Goal: Task Accomplishment & Management: Manage account settings

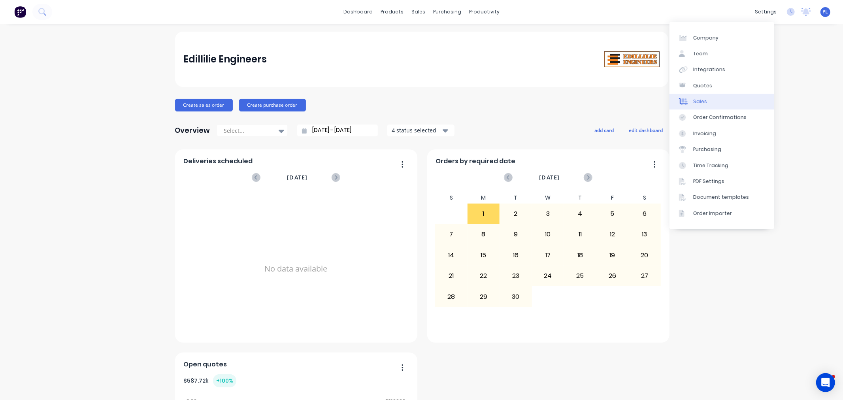
click at [708, 100] on link "Sales" at bounding box center [722, 102] width 105 height 16
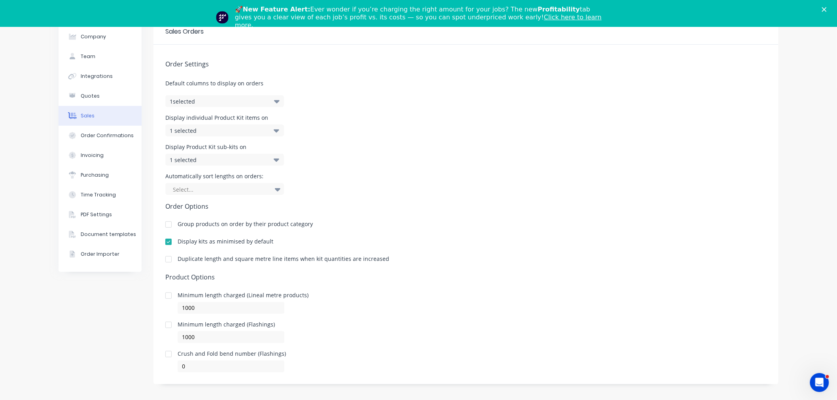
scroll to position [16, 0]
click at [84, 74] on div "Integrations" at bounding box center [97, 73] width 32 height 7
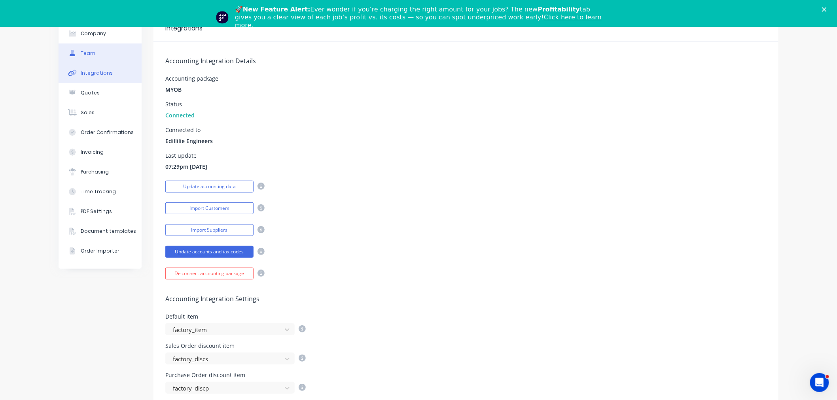
click at [81, 53] on div "Team" at bounding box center [88, 53] width 15 height 7
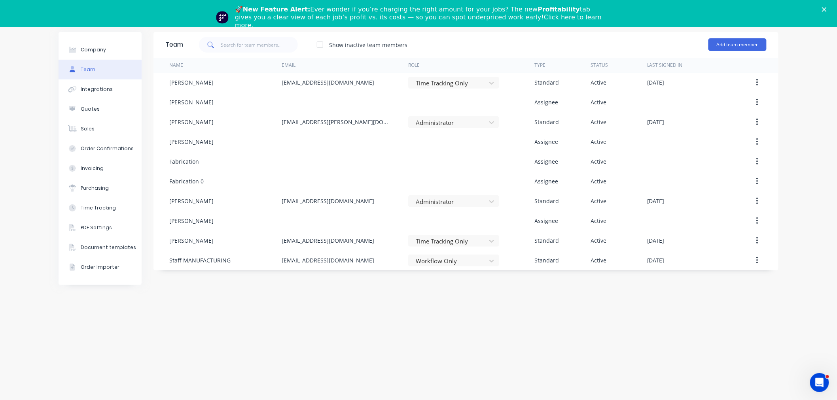
click at [77, 37] on div "Company Team Integrations Quotes Sales Order Confirmations Invoicing Purchasing…" at bounding box center [100, 158] width 83 height 253
click at [88, 49] on div "Company" at bounding box center [93, 49] width 25 height 7
select select "AU"
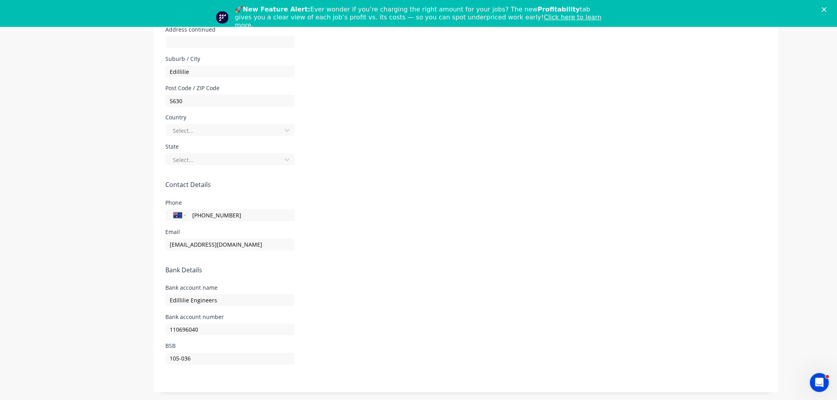
scroll to position [65, 0]
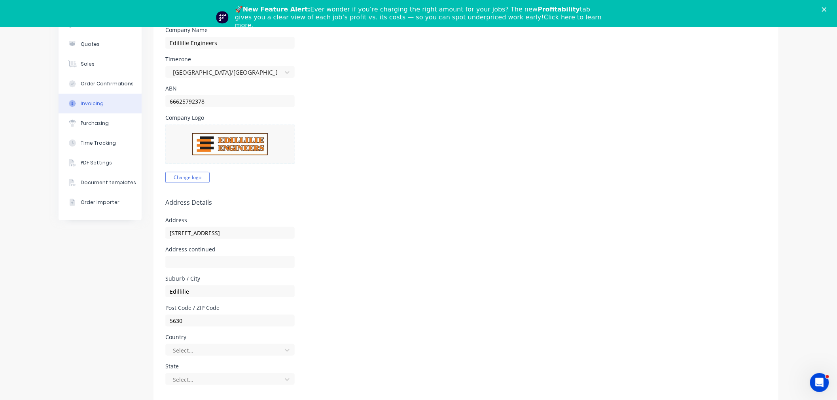
click at [99, 98] on button "Invoicing" at bounding box center [100, 104] width 83 height 20
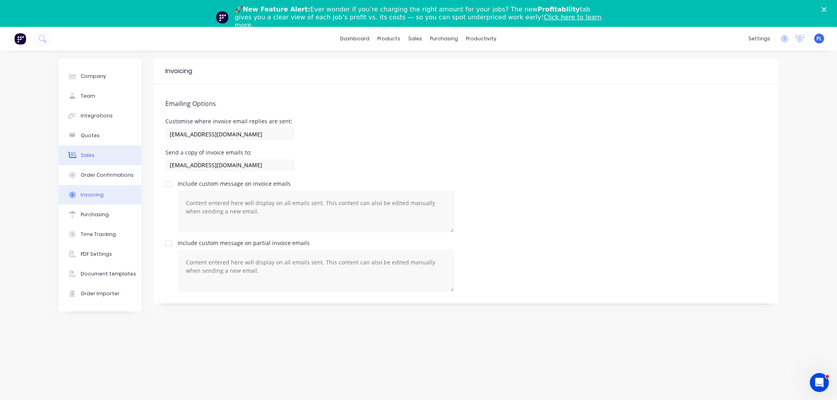
click at [103, 160] on button "Sales" at bounding box center [100, 155] width 83 height 20
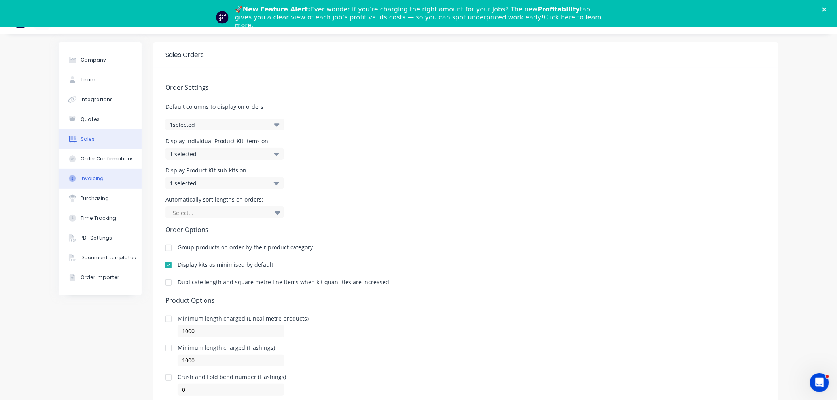
scroll to position [26, 0]
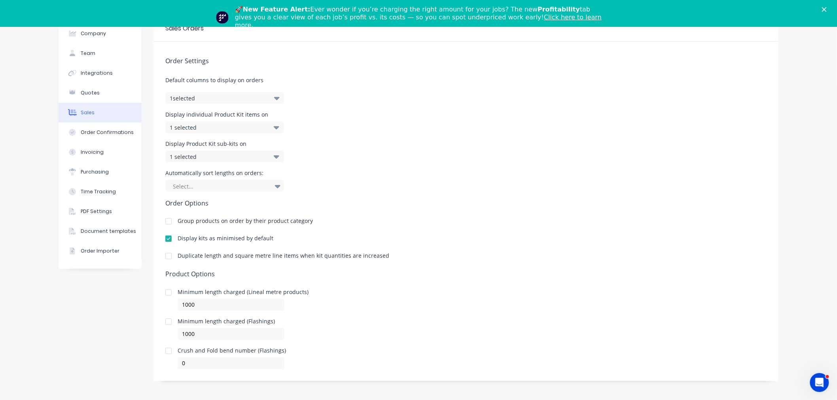
drag, startPoint x: 240, startPoint y: 262, endPoint x: 406, endPoint y: 259, distance: 166.1
click at [394, 259] on div "Duplicate length and square metre line items when kit quantities are increased" at bounding box center [465, 257] width 601 height 9
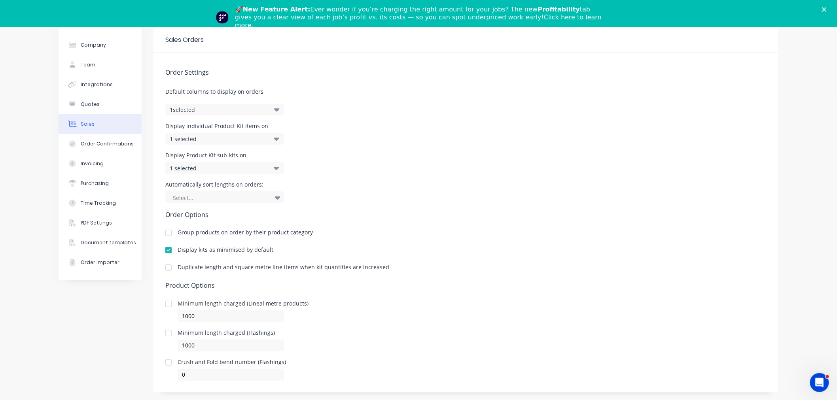
scroll to position [0, 0]
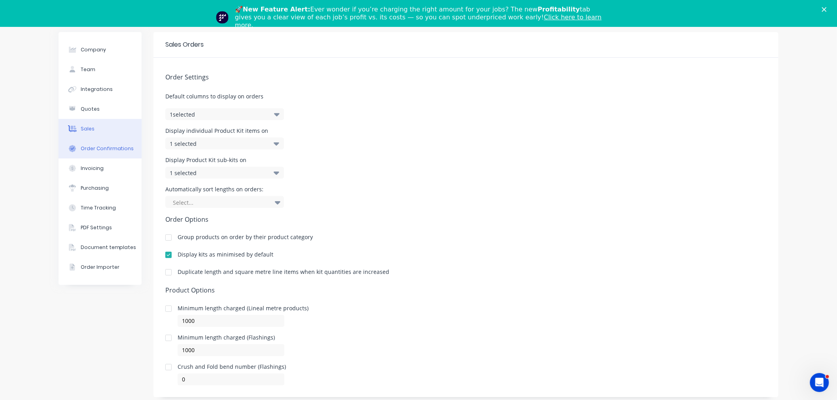
click at [90, 145] on div "Order Confirmations" at bounding box center [107, 148] width 53 height 7
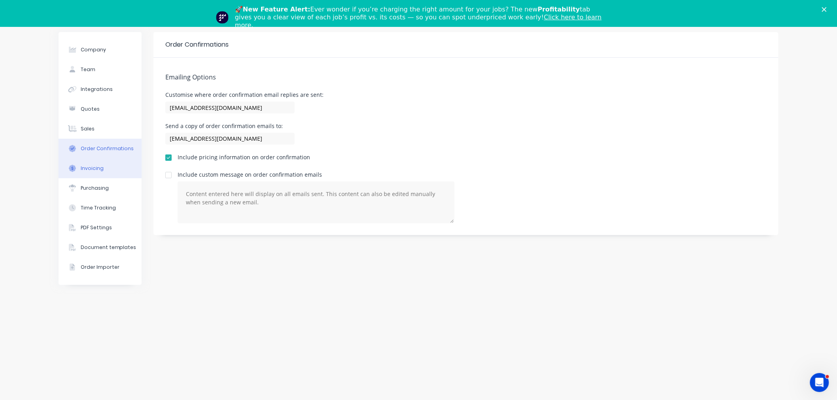
click at [94, 168] on div "Invoicing" at bounding box center [92, 168] width 23 height 7
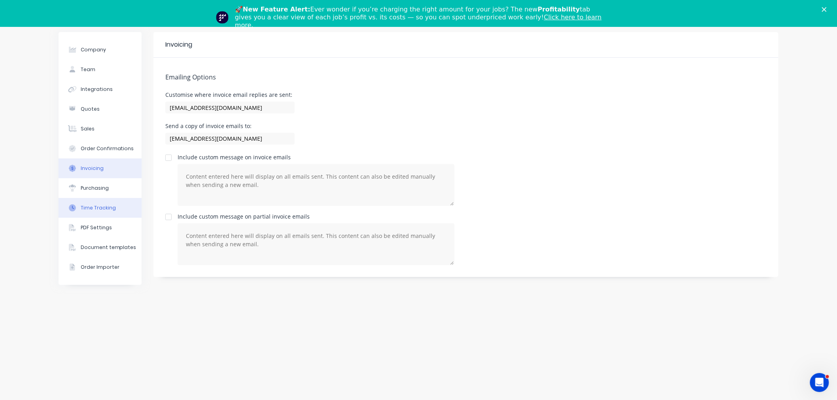
click at [100, 202] on button "Time Tracking" at bounding box center [100, 208] width 83 height 20
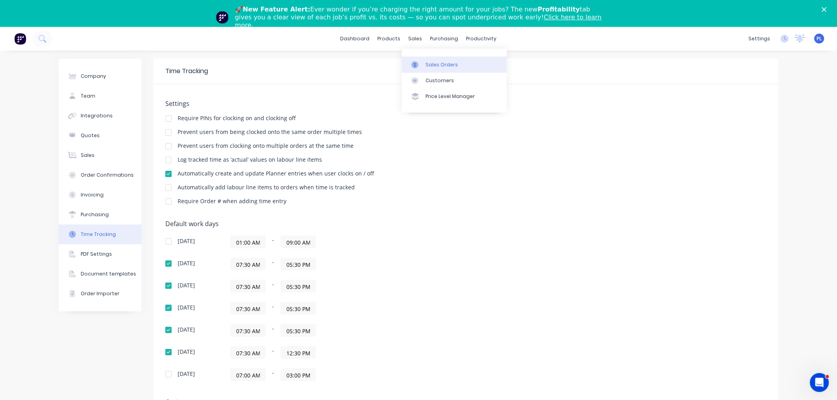
click at [425, 61] on link "Sales Orders" at bounding box center [454, 65] width 105 height 16
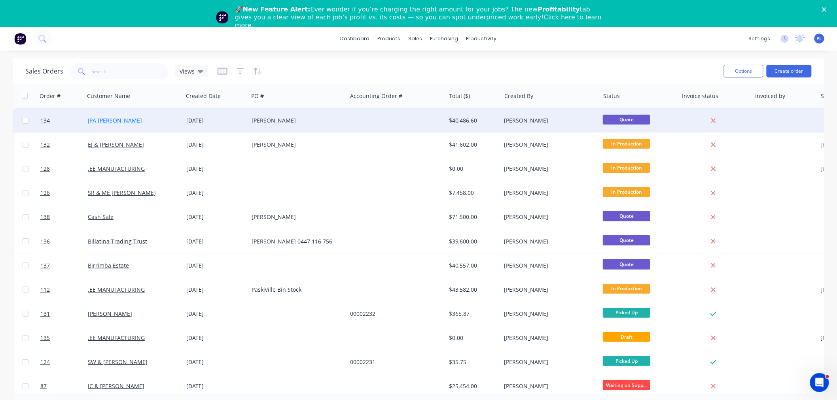
click at [99, 118] on link "JPA JS Evans" at bounding box center [115, 121] width 54 height 8
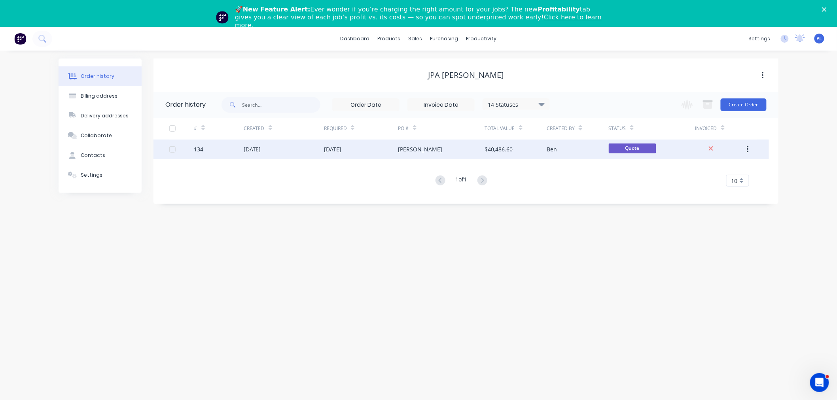
click at [393, 147] on div "29 Aug 2025" at bounding box center [361, 150] width 74 height 20
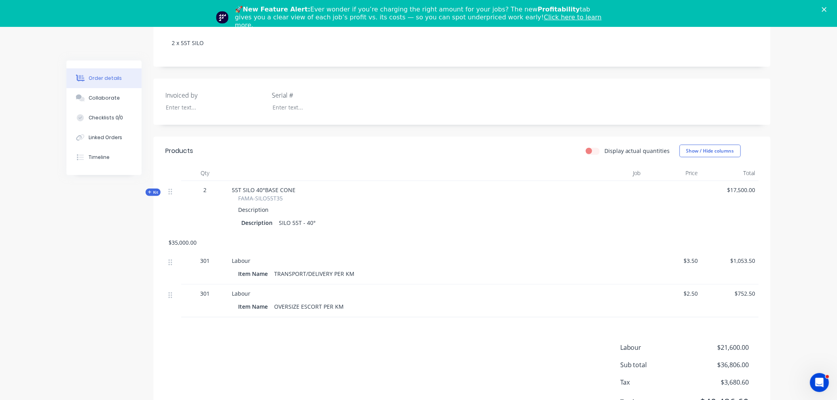
scroll to position [176, 0]
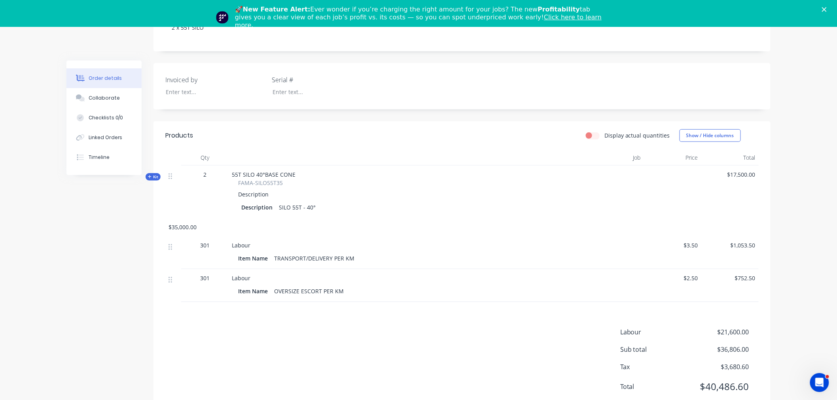
click at [604, 134] on label "Display actual quantities" at bounding box center [637, 135] width 66 height 8
click at [592, 134] on input "Display actual quantities" at bounding box center [589, 135] width 6 height 8
click at [604, 134] on label "Display actual quantities" at bounding box center [637, 135] width 66 height 8
click at [592, 134] on input "Display actual quantities" at bounding box center [589, 135] width 6 height 8
checkbox input "false"
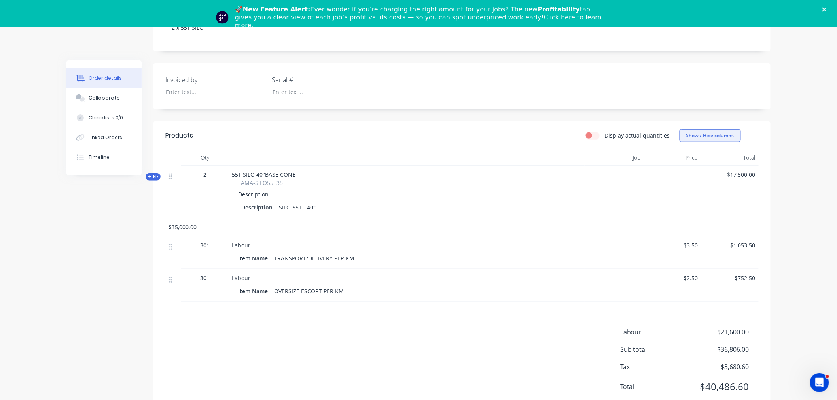
click at [701, 138] on button "Show / Hide columns" at bounding box center [709, 135] width 61 height 13
click at [686, 164] on label "Job" at bounding box center [689, 162] width 14 height 7
click at [682, 159] on input "Job" at bounding box center [682, 159] width 0 height 0
click at [690, 176] on div "Job Cost Markup Discount" at bounding box center [705, 176] width 59 height 49
click at [689, 171] on label "Cost" at bounding box center [689, 172] width 14 height 7
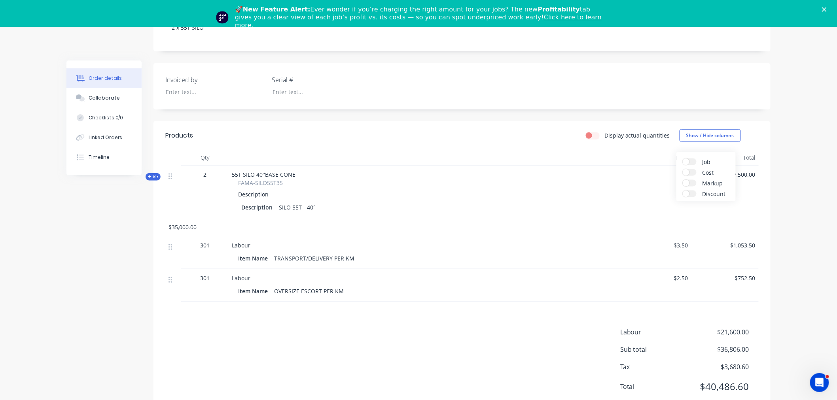
click at [682, 169] on input "Cost" at bounding box center [682, 169] width 0 height 0
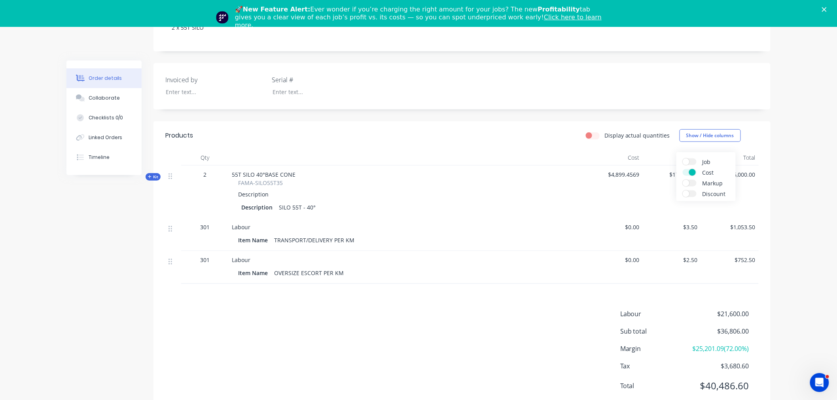
click at [689, 181] on label "Markup" at bounding box center [689, 183] width 14 height 7
click at [682, 180] on input "Markup" at bounding box center [682, 180] width 0 height 0
click at [690, 194] on label "Discount" at bounding box center [689, 194] width 14 height 7
click at [682, 191] on input "Discount" at bounding box center [682, 191] width 0 height 0
click at [499, 212] on div "Description SILO 55T - 40°" at bounding box center [367, 207] width 270 height 11
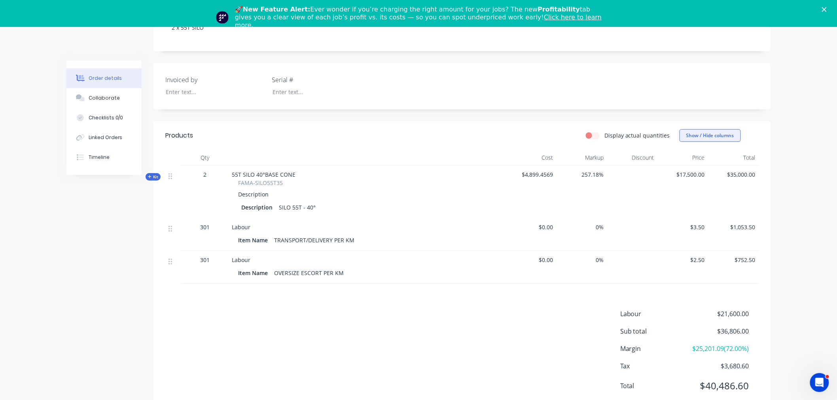
click at [696, 135] on button "Show / Hide columns" at bounding box center [709, 135] width 61 height 13
click at [687, 171] on label "Cost" at bounding box center [689, 172] width 14 height 7
click at [682, 169] on input "Cost" at bounding box center [682, 169] width 0 height 0
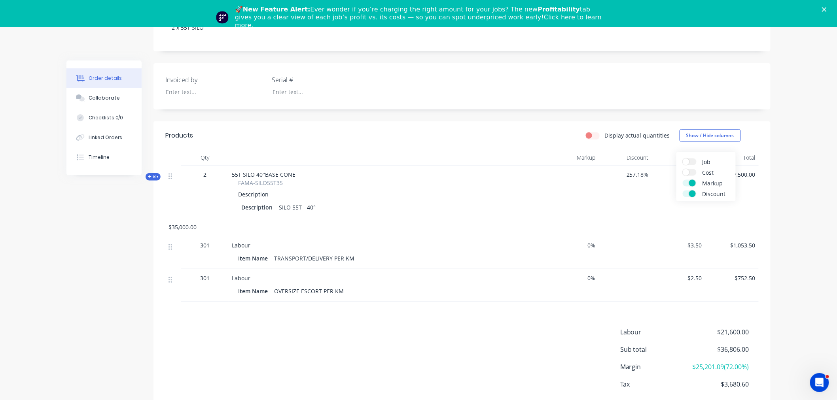
click at [687, 187] on div "Job Cost Markup Discount" at bounding box center [705, 176] width 59 height 49
click at [686, 180] on label "Markup" at bounding box center [689, 183] width 14 height 7
click at [682, 180] on input "Markup" at bounding box center [682, 180] width 0 height 0
click at [690, 191] on span at bounding box center [692, 194] width 7 height 7
click at [682, 191] on input "Discount" at bounding box center [682, 191] width 0 height 0
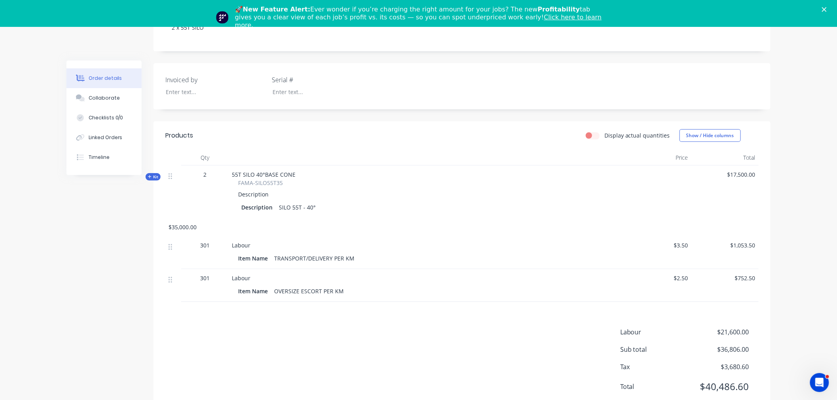
click at [641, 198] on div at bounding box center [657, 192] width 67 height 53
click at [705, 136] on button "Show / Hide columns" at bounding box center [709, 135] width 61 height 13
click at [688, 193] on span at bounding box center [685, 194] width 7 height 7
click at [682, 191] on input "Discount" at bounding box center [682, 191] width 0 height 0
click at [689, 193] on span at bounding box center [692, 194] width 7 height 7
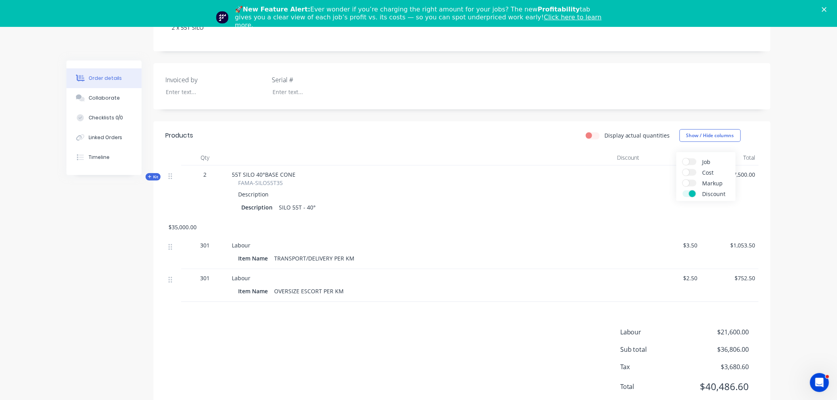
click at [682, 191] on input "Discount" at bounding box center [682, 191] width 0 height 0
click at [686, 184] on span at bounding box center [685, 183] width 7 height 7
click at [682, 180] on input "Markup" at bounding box center [682, 180] width 0 height 0
click at [686, 184] on label "Markup" at bounding box center [689, 183] width 14 height 7
click at [682, 180] on input "Markup" at bounding box center [682, 180] width 0 height 0
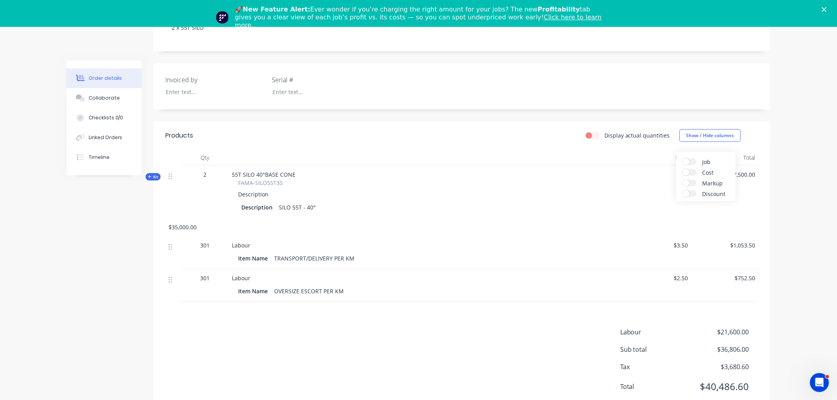
click at [693, 172] on label "Cost" at bounding box center [689, 172] width 14 height 7
click at [682, 169] on input "Cost" at bounding box center [682, 169] width 0 height 0
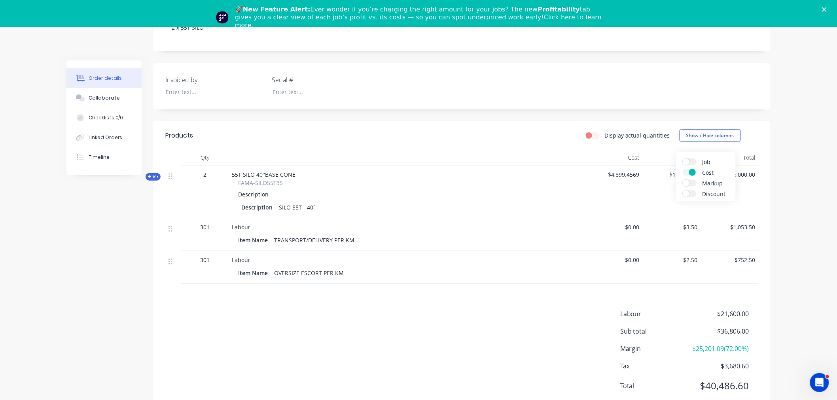
click at [688, 159] on span at bounding box center [685, 162] width 7 height 7
click at [682, 159] on input "Job" at bounding box center [682, 159] width 0 height 0
click at [534, 214] on div "55T SILO 40°BASE CONE FAMA-SILO55T35 Description Description SILO 55T - 40°" at bounding box center [387, 192] width 316 height 53
drag, startPoint x: 183, startPoint y: 169, endPoint x: 431, endPoint y: 175, distance: 248.0
click at [391, 182] on div "Kit 2 55T SILO 40°BASE CONE FAMA-SILO55T35 Description Description SILO 55T - 4…" at bounding box center [461, 192] width 593 height 53
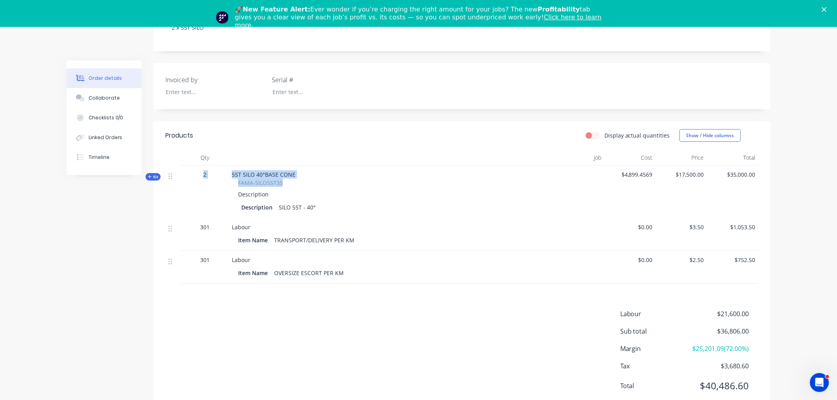
click at [431, 175] on div "55T SILO 40°BASE CONE FAMA-SILO55T35 Description Description SILO 55T - 40°" at bounding box center [387, 192] width 316 height 53
click at [157, 175] on span "Kit" at bounding box center [153, 177] width 10 height 6
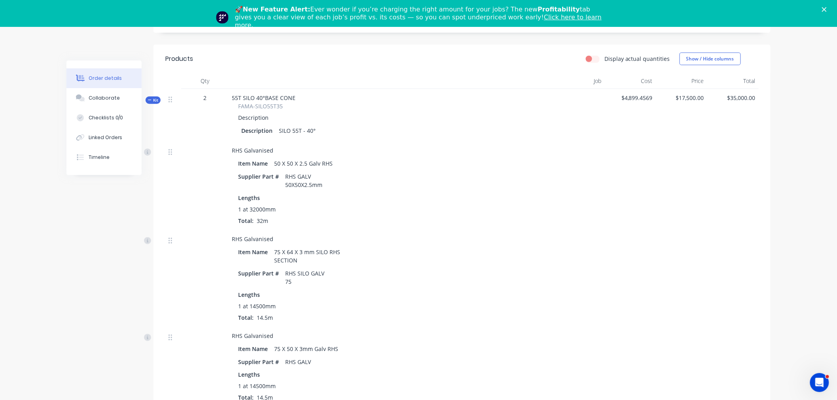
scroll to position [179, 0]
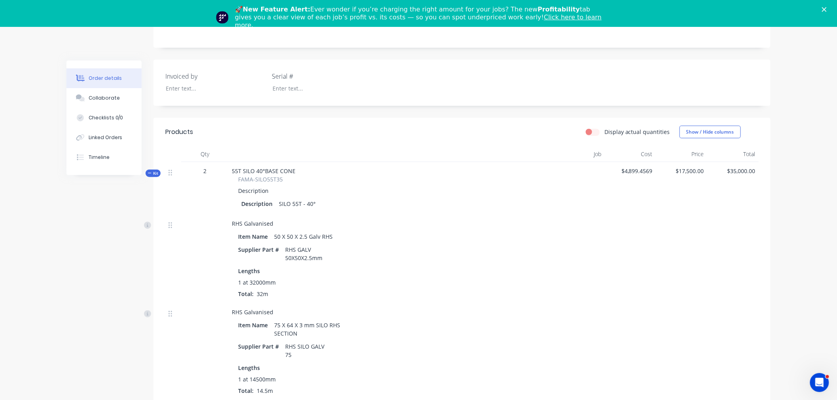
click at [618, 171] on span "$4,899.4569" at bounding box center [629, 171] width 45 height 8
drag, startPoint x: 622, startPoint y: 172, endPoint x: 657, endPoint y: 172, distance: 35.6
click at [657, 172] on div "Kit 2 55T SILO 40°BASE CONE FAMA-SILO55T35 Description Description SILO 55T - 4…" at bounding box center [461, 188] width 593 height 53
drag, startPoint x: 678, startPoint y: 172, endPoint x: 716, endPoint y: 175, distance: 38.1
click at [716, 175] on div "Kit 2 55T SILO 40°BASE CONE FAMA-SILO55T35 Description Description SILO 55T - 4…" at bounding box center [461, 188] width 593 height 53
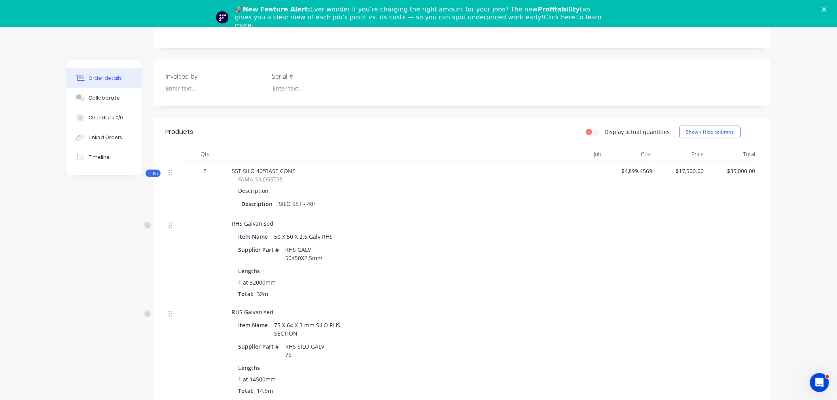
drag, startPoint x: 674, startPoint y: 214, endPoint x: 528, endPoint y: 213, distance: 145.5
click at [660, 214] on div "$17,500.00" at bounding box center [681, 188] width 51 height 53
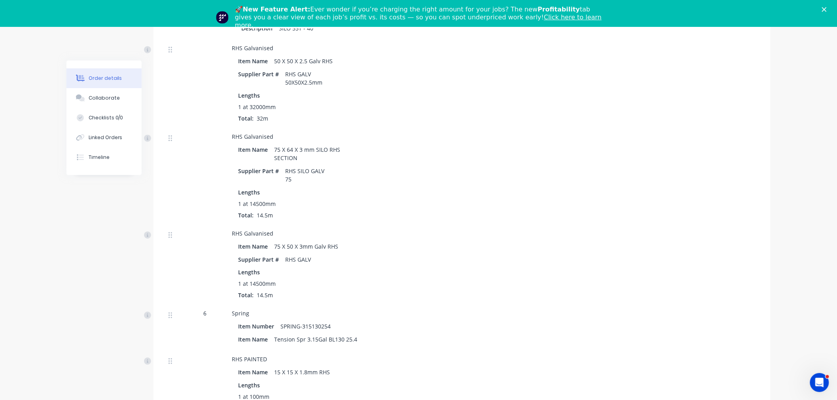
scroll to position [135, 0]
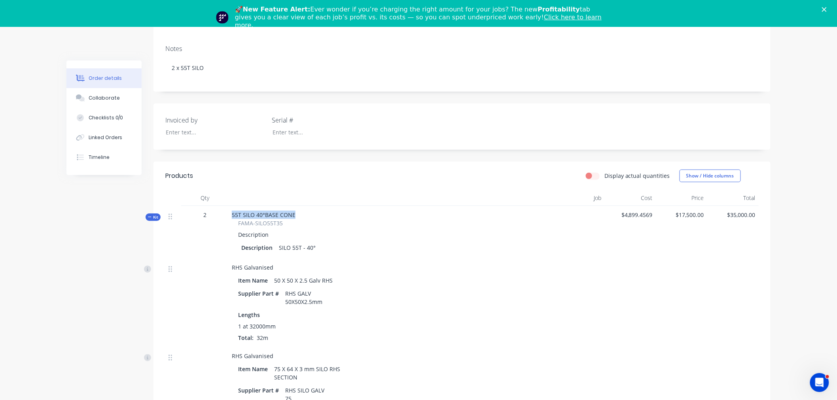
drag, startPoint x: 227, startPoint y: 212, endPoint x: 399, endPoint y: 210, distance: 172.4
click at [399, 210] on div "Kit 2 55T SILO 40°BASE CONE FAMA-SILO55T35 Description Description SILO 55T - 4…" at bounding box center [461, 232] width 593 height 53
click at [399, 210] on div "55T SILO 40°BASE CONE FAMA-SILO55T35 Description Description SILO 55T - 40°" at bounding box center [387, 232] width 316 height 53
drag, startPoint x: 673, startPoint y: 212, endPoint x: 725, endPoint y: 215, distance: 51.9
click at [725, 215] on div "Kit 2 55T SILO 40°BASE CONE FAMA-SILO55T35 Description Description SILO 55T - 4…" at bounding box center [461, 232] width 593 height 53
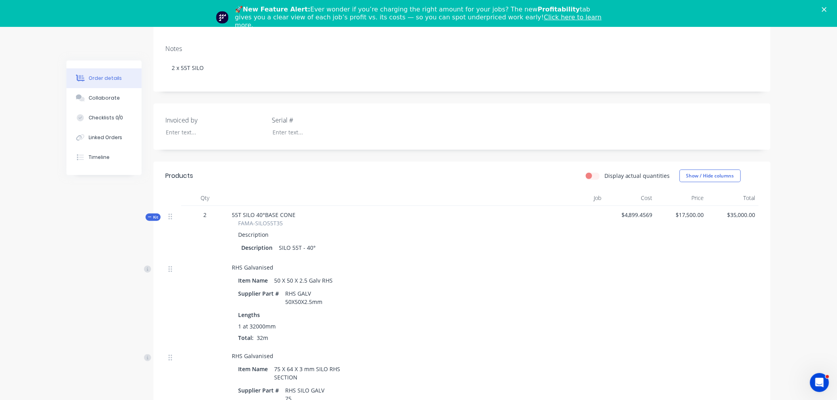
drag, startPoint x: 760, startPoint y: 227, endPoint x: 537, endPoint y: 223, distance: 223.4
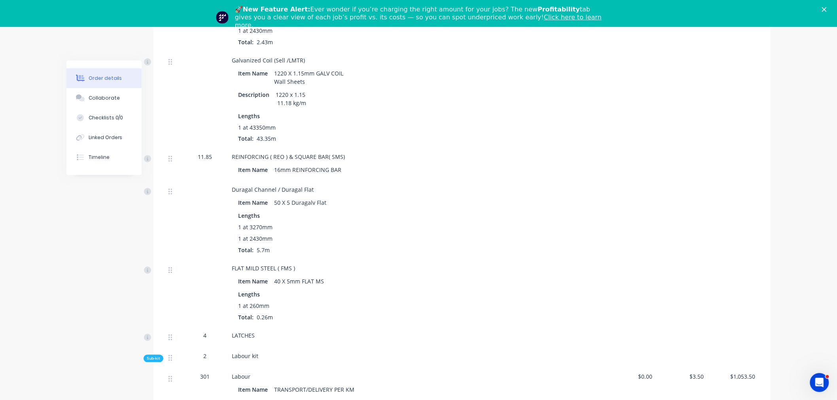
scroll to position [1848, 0]
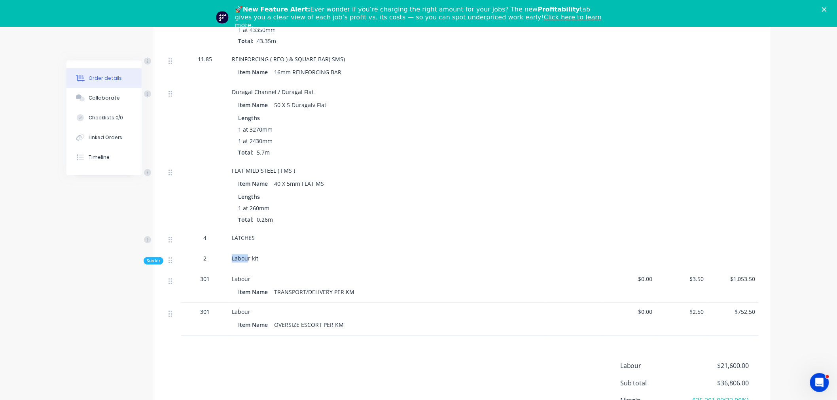
drag, startPoint x: 223, startPoint y: 265, endPoint x: 260, endPoint y: 256, distance: 37.6
click at [260, 255] on div "Sub-kit 2 Labour kit" at bounding box center [461, 260] width 593 height 21
click at [157, 261] on span "Sub-kit" at bounding box center [153, 261] width 13 height 6
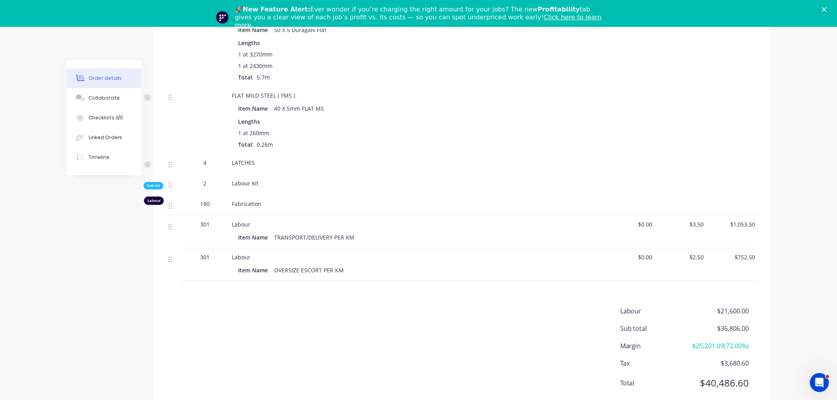
scroll to position [1936, 0]
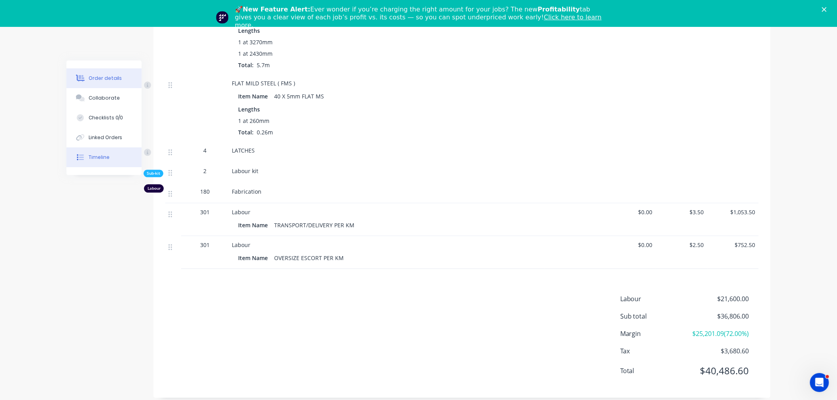
click at [90, 166] on button "Timeline" at bounding box center [103, 157] width 75 height 20
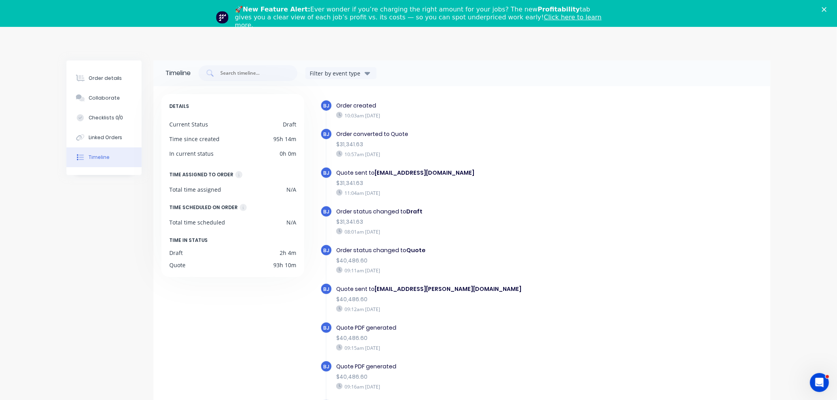
drag, startPoint x: 336, startPoint y: 146, endPoint x: 499, endPoint y: 165, distance: 163.9
click at [499, 165] on div "BJ Order created 10:03am Friday 29/08/25 BJ Order converted to Quote $31,341.63…" at bounding box center [541, 279] width 442 height 358
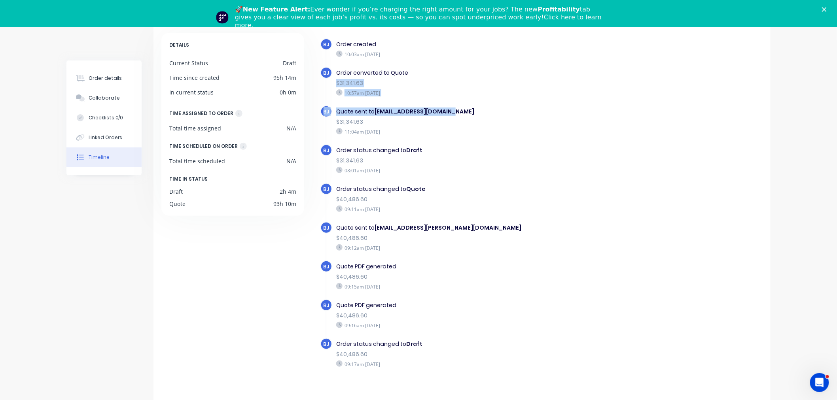
scroll to position [66, 0]
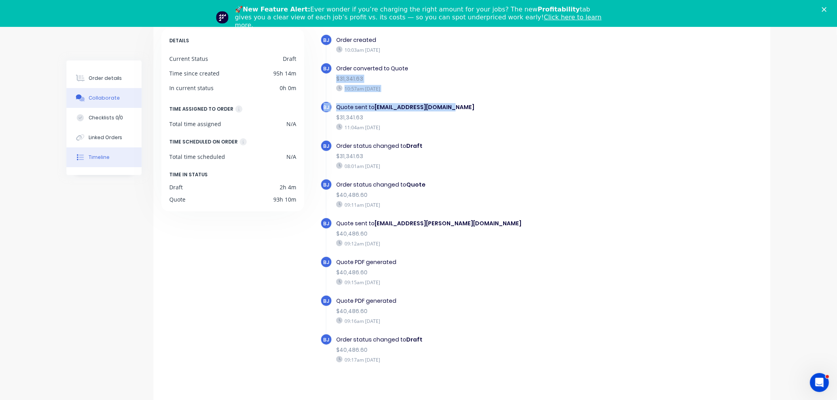
click at [86, 89] on button "Collaborate" at bounding box center [103, 98] width 75 height 20
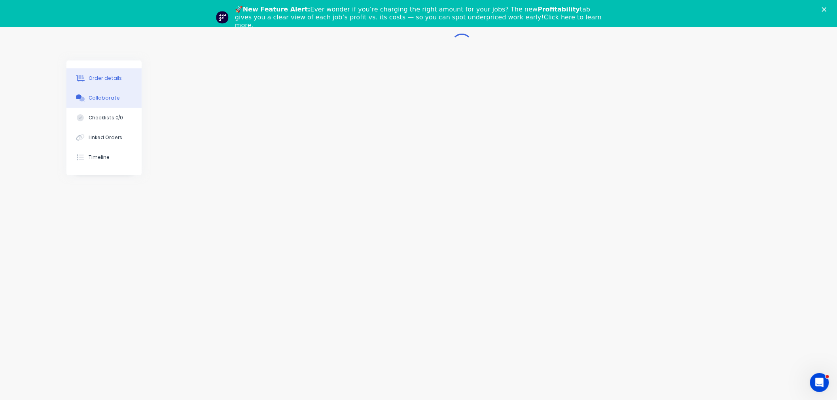
scroll to position [39, 0]
click at [91, 76] on div "Order details" at bounding box center [106, 78] width 34 height 7
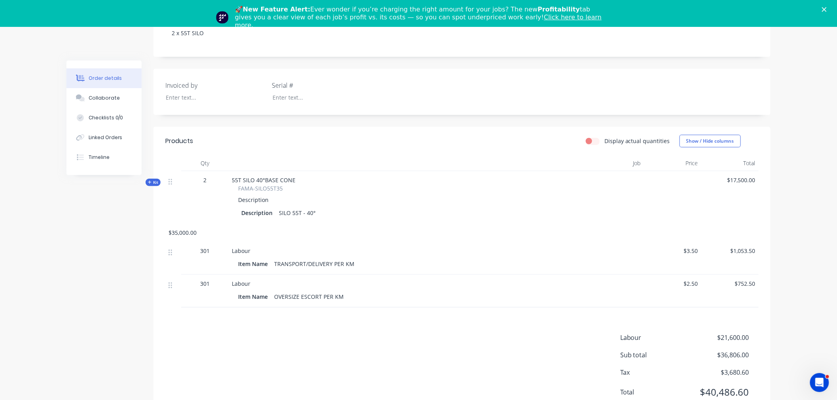
scroll to position [201, 0]
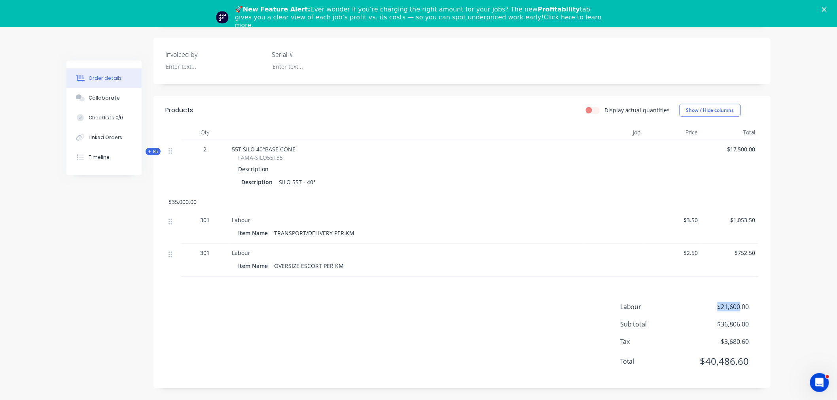
drag, startPoint x: 707, startPoint y: 305, endPoint x: 769, endPoint y: 290, distance: 64.2
click at [762, 290] on div "Products Display actual quantities Show / Hide columns Qty Job Price Total Kit …" at bounding box center [461, 242] width 617 height 292
drag, startPoint x: 769, startPoint y: 323, endPoint x: 707, endPoint y: 324, distance: 62.1
click at [707, 324] on div "Labour $21,600.00 Sub total $36,806.00 Tax $3,680.60 Total $40,486.60" at bounding box center [461, 339] width 617 height 74
click at [775, 333] on div "Order details Collaborate Checklists 0/0 Linked Orders Timeline Order details C…" at bounding box center [419, 130] width 720 height 540
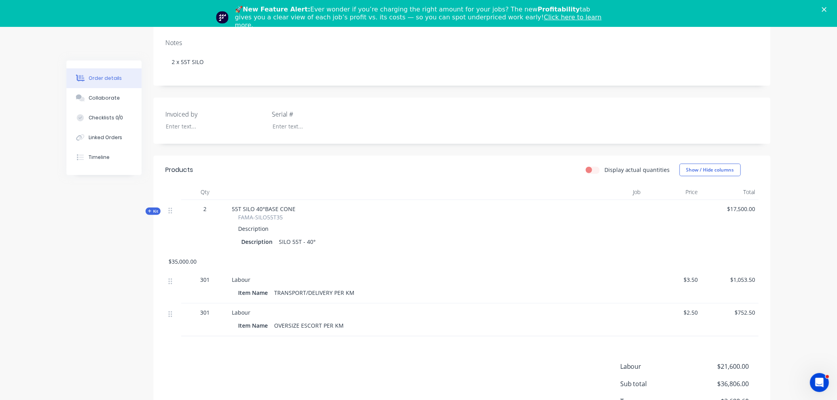
scroll to position [157, 0]
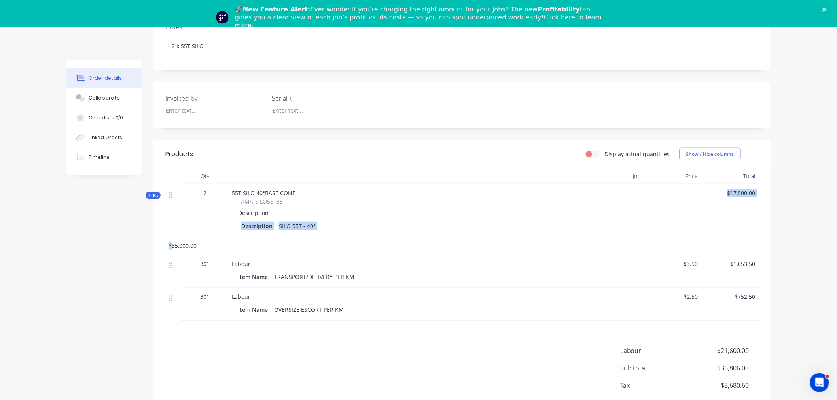
drag, startPoint x: 170, startPoint y: 247, endPoint x: 421, endPoint y: 223, distance: 251.4
click at [410, 224] on div "Kit 2 55T SILO 40°BASE CONE FAMA-SILO55T35 Description Description SILO 55T - 4…" at bounding box center [461, 219] width 593 height 71
click at [429, 218] on div "Description" at bounding box center [406, 213] width 349 height 15
click at [688, 148] on button "Show / Hide columns" at bounding box center [709, 154] width 61 height 13
click at [689, 190] on label "Cost" at bounding box center [689, 191] width 14 height 7
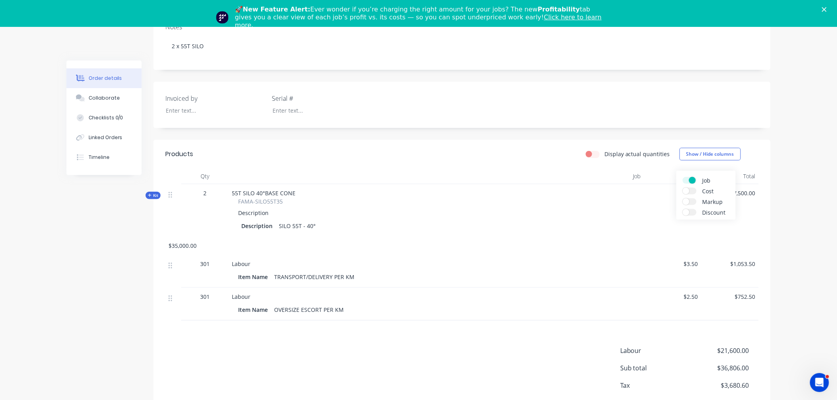
click at [682, 188] on input "Cost" at bounding box center [682, 188] width 0 height 0
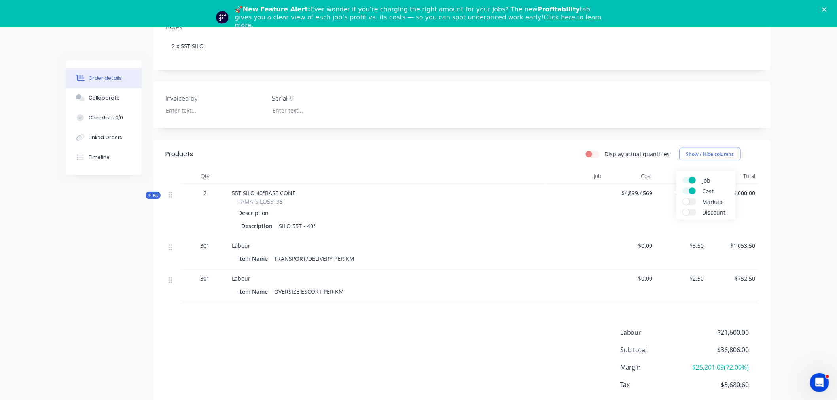
click at [693, 199] on label "Markup" at bounding box center [689, 201] width 14 height 7
click at [682, 198] on input "Markup" at bounding box center [682, 198] width 0 height 0
click at [692, 210] on label "Discount" at bounding box center [689, 212] width 14 height 7
click at [682, 209] on input "Discount" at bounding box center [682, 209] width 0 height 0
click at [437, 210] on div "Description" at bounding box center [347, 213] width 231 height 15
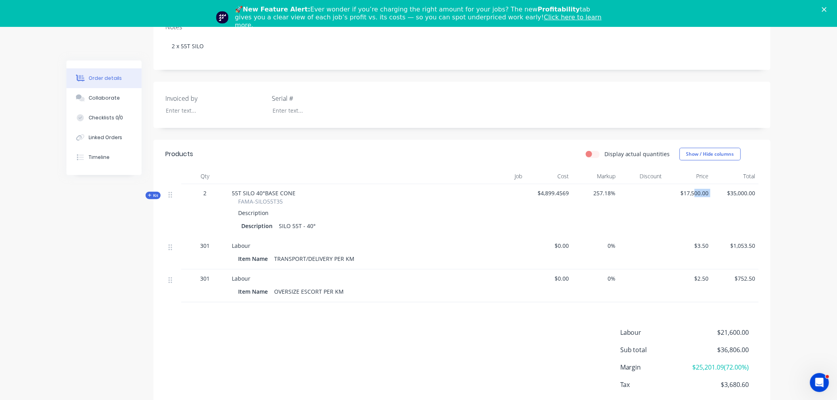
drag, startPoint x: 693, startPoint y: 189, endPoint x: 716, endPoint y: 206, distance: 28.5
click at [716, 205] on div "Kit 2 55T SILO 40°BASE CONE FAMA-SILO55T35 Description Description SILO 55T - 4…" at bounding box center [461, 210] width 593 height 53
click at [717, 210] on div "$35,000.00" at bounding box center [735, 210] width 47 height 53
drag, startPoint x: 511, startPoint y: 266, endPoint x: 512, endPoint y: 272, distance: 5.3
click at [511, 266] on div at bounding box center [495, 253] width 59 height 33
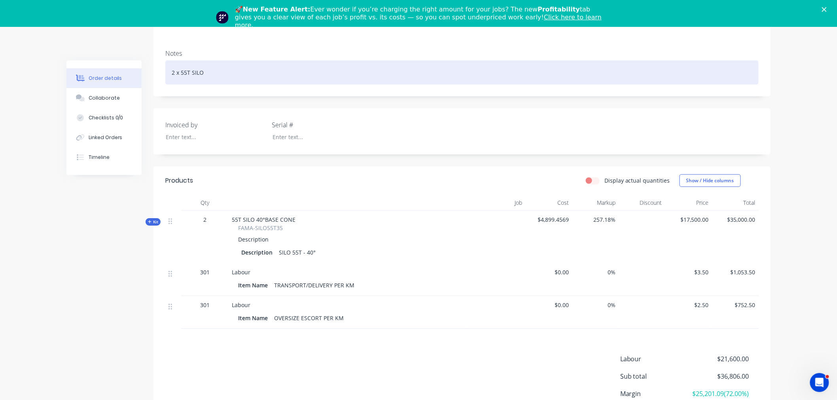
scroll to position [210, 0]
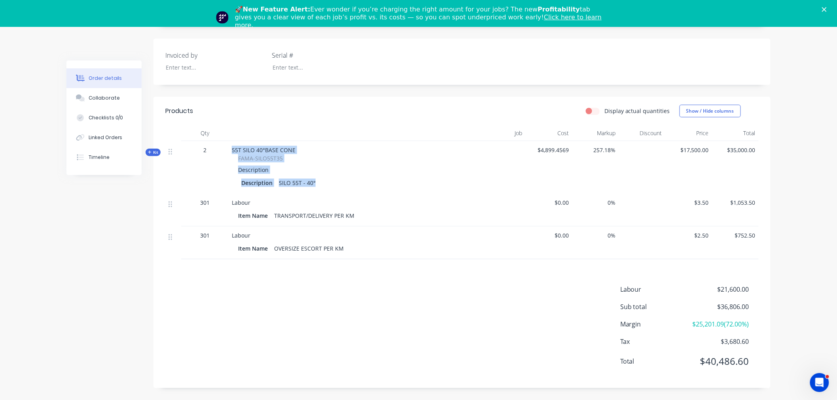
drag, startPoint x: 232, startPoint y: 142, endPoint x: 437, endPoint y: 179, distance: 208.8
click at [437, 179] on div "Kit 2 55T SILO 40°BASE CONE FAMA-SILO55T35 Description Description SILO 55T - 4…" at bounding box center [461, 167] width 593 height 53
click at [437, 179] on div "55T SILO 40°BASE CONE FAMA-SILO55T35 Description Description SILO 55T - 40°" at bounding box center [347, 167] width 237 height 53
click at [148, 151] on icon at bounding box center [149, 152] width 3 height 3
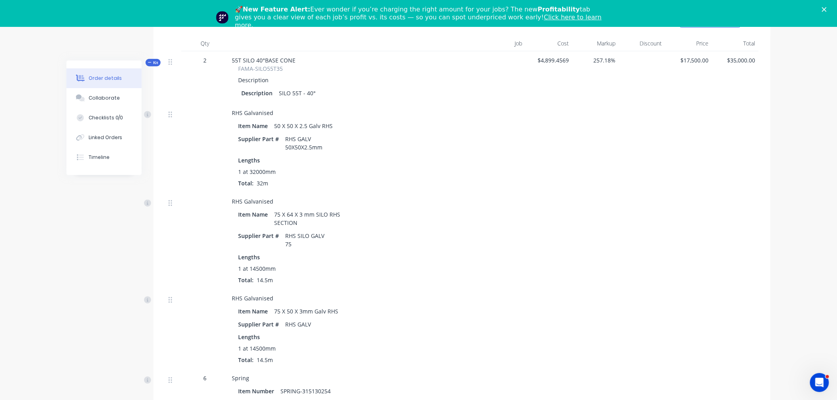
scroll to position [298, 0]
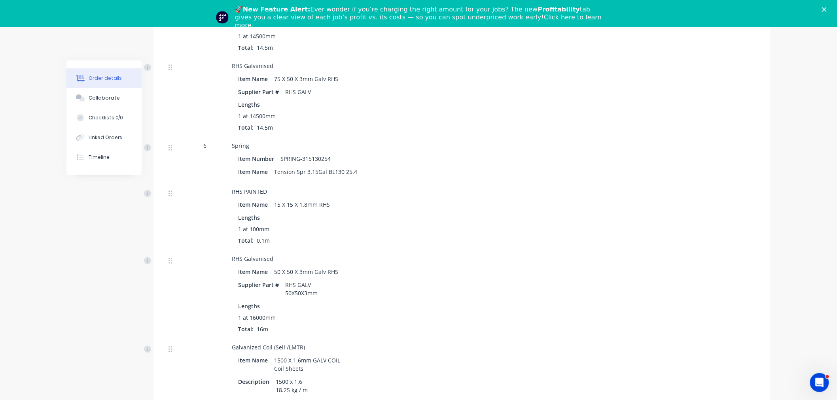
scroll to position [561, 0]
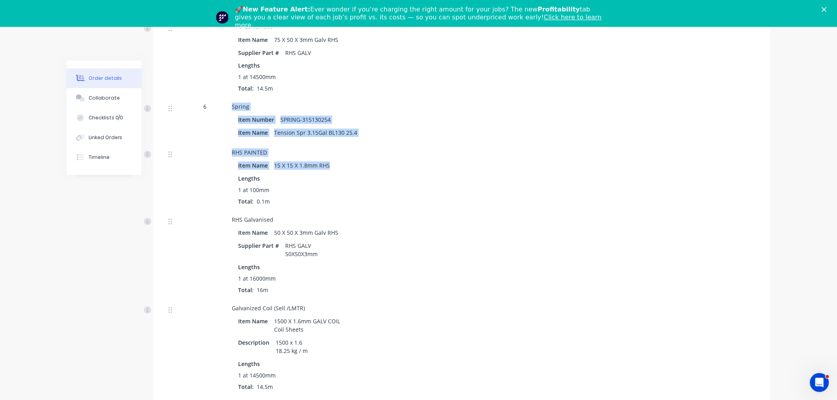
drag, startPoint x: 229, startPoint y: 106, endPoint x: 476, endPoint y: 202, distance: 266.0
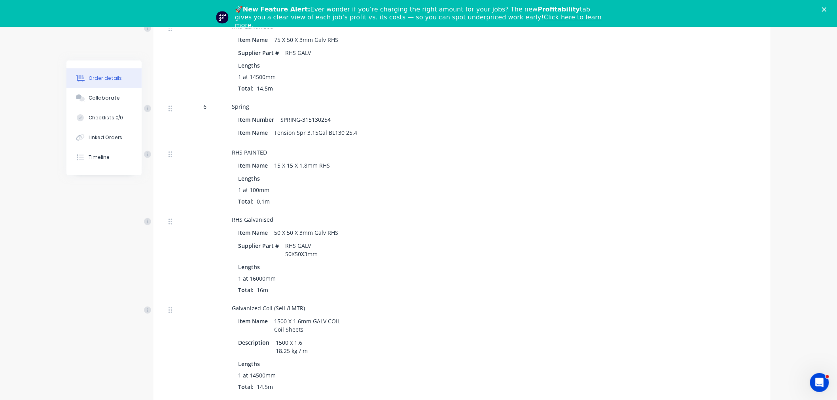
click at [479, 202] on div at bounding box center [495, 177] width 59 height 67
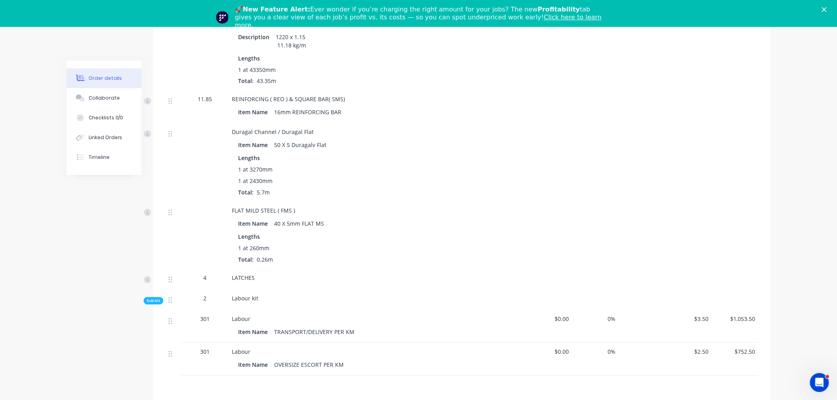
scroll to position [1804, 0]
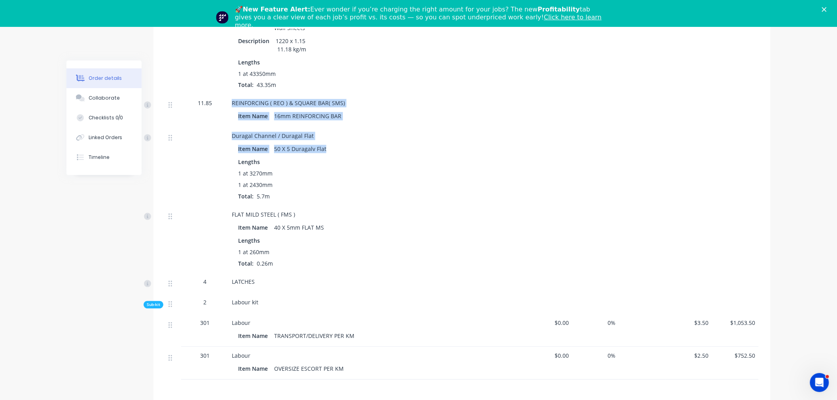
drag, startPoint x: 225, startPoint y: 96, endPoint x: 496, endPoint y: 144, distance: 275.5
click at [497, 144] on div at bounding box center [495, 166] width 59 height 79
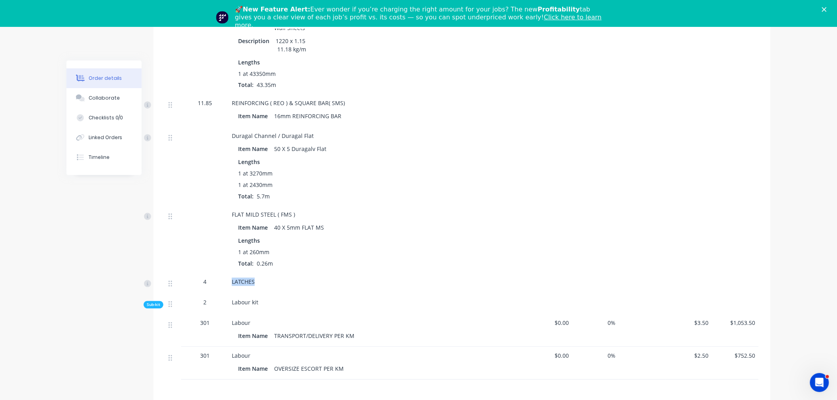
drag, startPoint x: 226, startPoint y: 287, endPoint x: 334, endPoint y: 291, distance: 108.0
click at [324, 292] on div "4 LATCHES" at bounding box center [461, 283] width 593 height 21
click at [149, 308] on span "Sub-kit" at bounding box center [153, 305] width 13 height 6
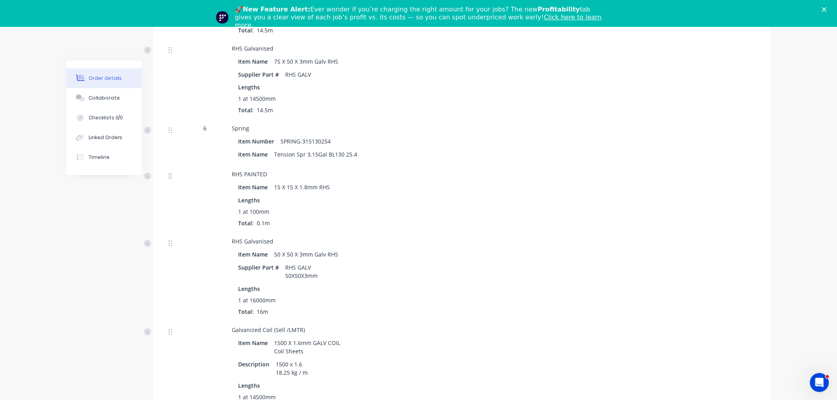
scroll to position [395, 0]
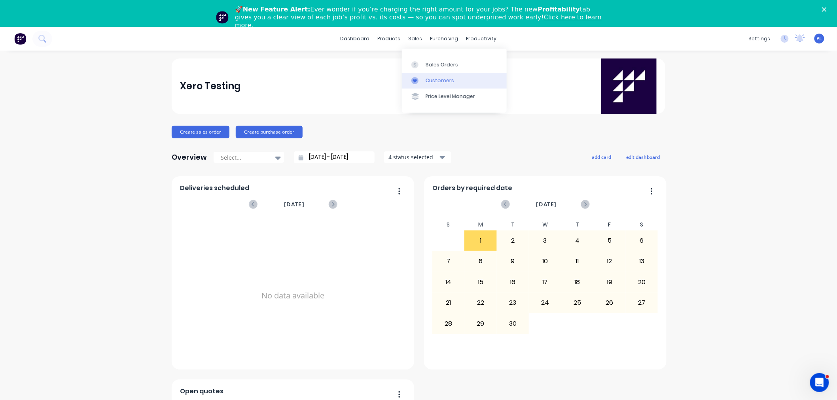
click at [427, 80] on div "Customers" at bounding box center [439, 80] width 28 height 7
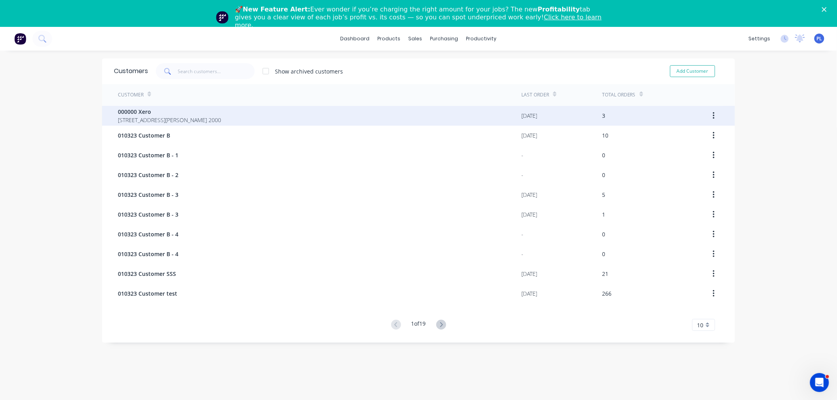
click at [156, 121] on span "[STREET_ADDRESS][PERSON_NAME] 2000" at bounding box center [169, 120] width 103 height 8
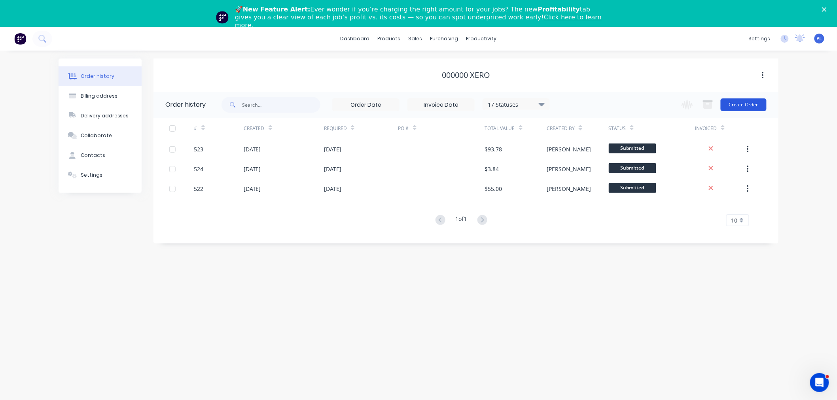
click at [748, 106] on button "Create Order" at bounding box center [743, 104] width 46 height 13
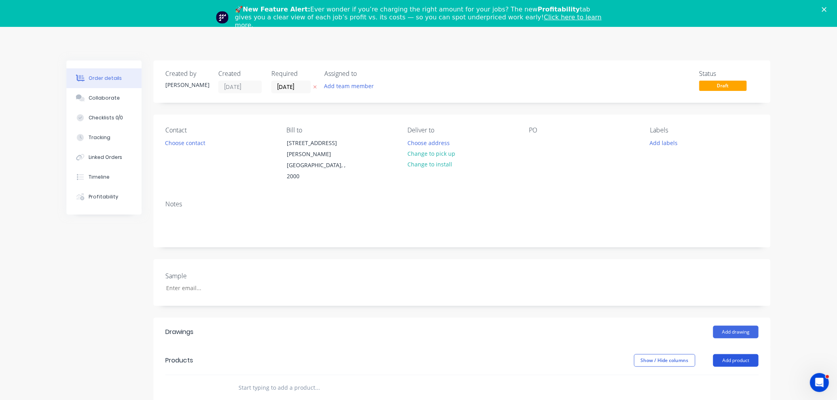
click at [731, 354] on button "Add product" at bounding box center [735, 360] width 45 height 13
click at [702, 375] on div "Product catalogue" at bounding box center [720, 380] width 61 height 11
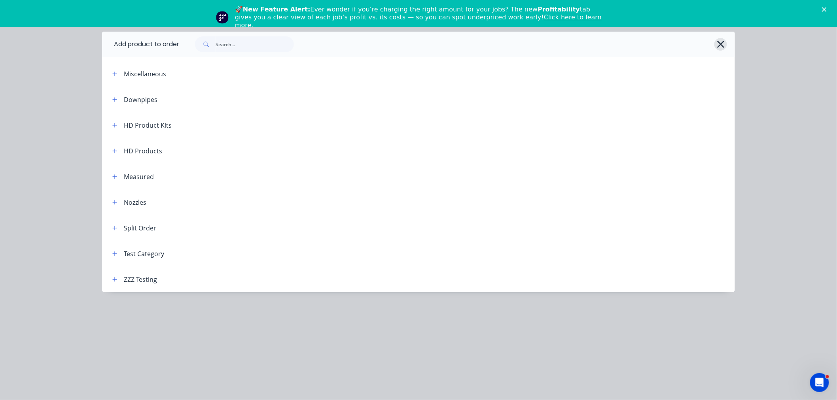
click at [725, 45] on button "button" at bounding box center [720, 44] width 13 height 13
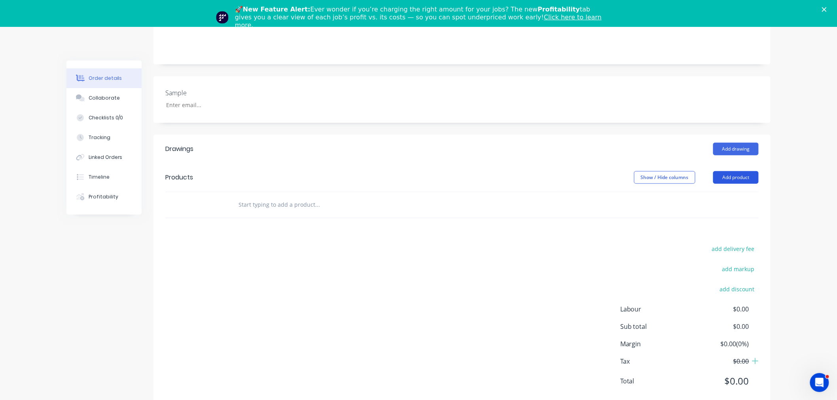
click at [731, 171] on button "Add product" at bounding box center [735, 177] width 45 height 13
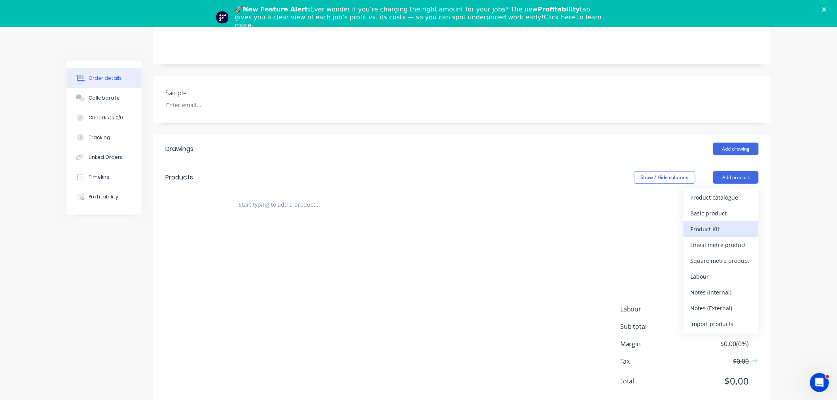
click at [718, 223] on div "Product Kit" at bounding box center [720, 228] width 61 height 11
click at [716, 221] on button "Custom pricing" at bounding box center [720, 229] width 75 height 16
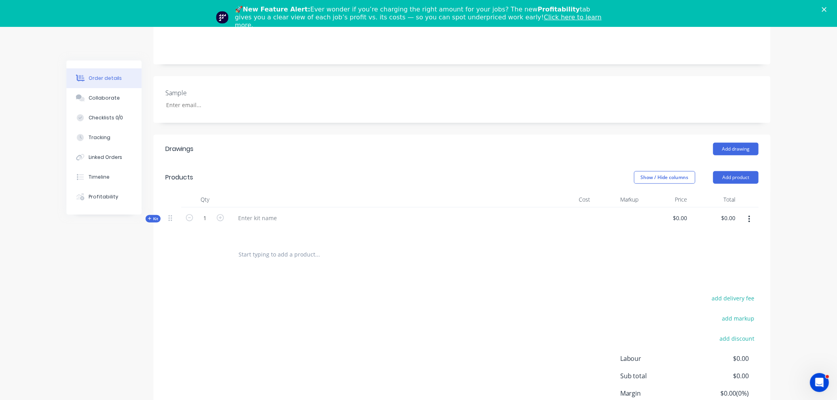
click at [746, 212] on button "button" at bounding box center [749, 219] width 19 height 14
click at [714, 250] on div "Add product to kit" at bounding box center [720, 255] width 61 height 11
click at [715, 280] on button "Basic product" at bounding box center [720, 288] width 75 height 16
click at [747, 212] on button "button" at bounding box center [749, 219] width 19 height 14
click at [714, 250] on div "Add product to kit" at bounding box center [720, 255] width 61 height 11
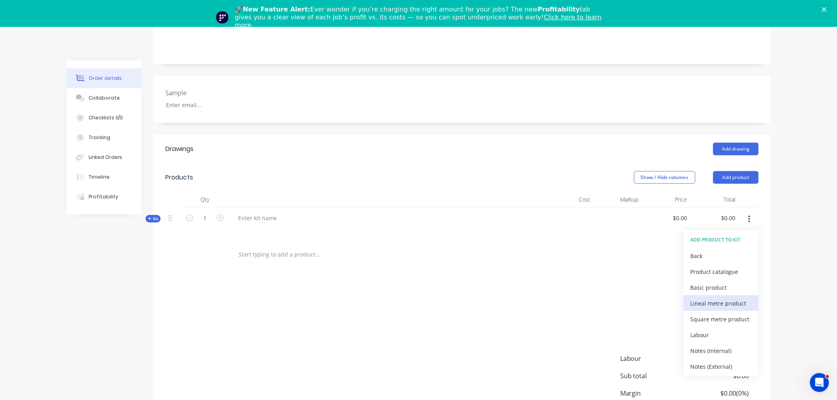
click at [723, 298] on div "Lineal metre product" at bounding box center [720, 303] width 61 height 11
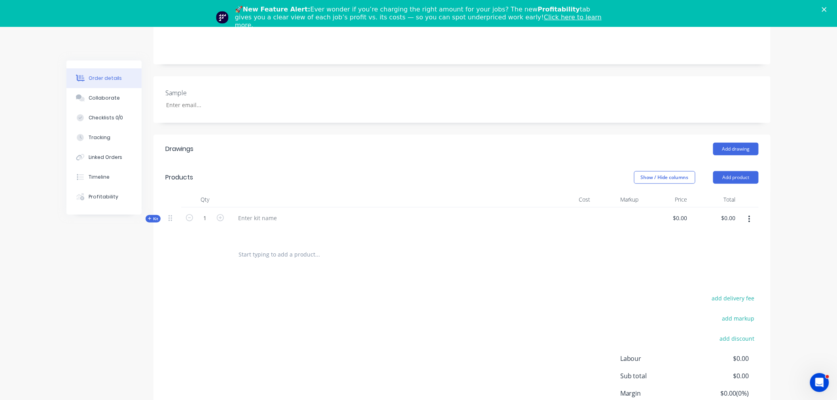
click at [742, 212] on button "button" at bounding box center [749, 219] width 19 height 14
click at [729, 250] on div "Add product to kit" at bounding box center [720, 255] width 61 height 11
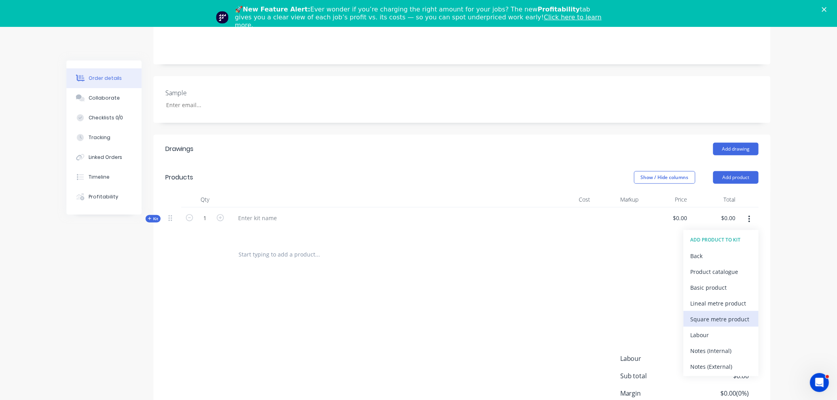
click at [733, 311] on button "Square metre product" at bounding box center [720, 319] width 75 height 16
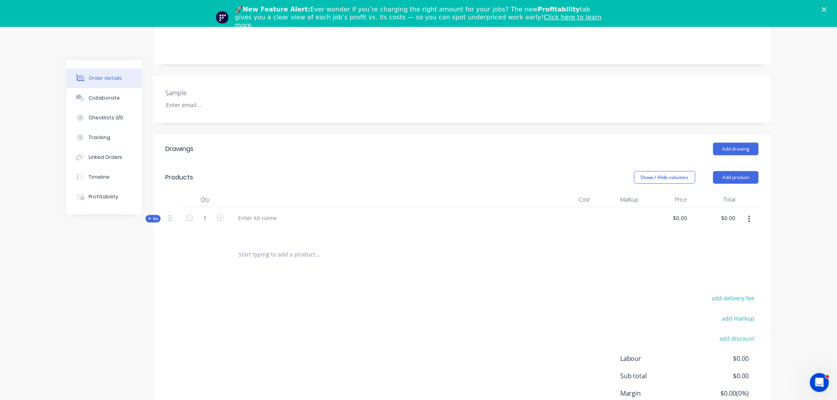
click at [152, 216] on span "Kit" at bounding box center [153, 219] width 10 height 6
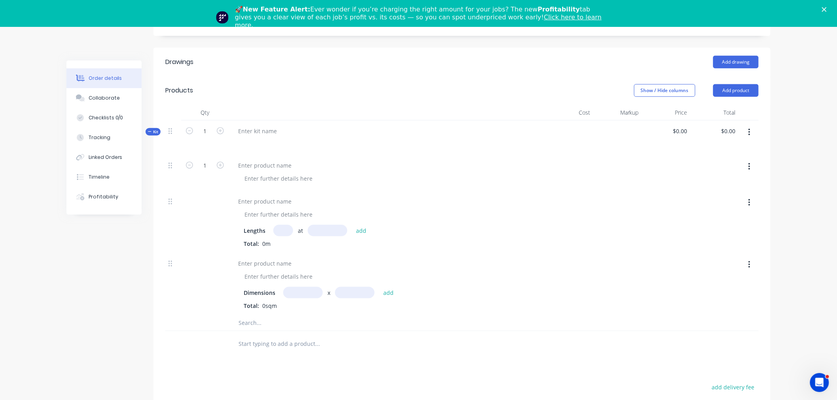
scroll to position [271, 0]
click at [245, 125] on div at bounding box center [257, 130] width 51 height 11
click at [257, 154] on div at bounding box center [387, 172] width 316 height 36
drag, startPoint x: 290, startPoint y: 208, endPoint x: 297, endPoint y: 212, distance: 7.6
click at [290, 224] on input "text" at bounding box center [283, 229] width 20 height 11
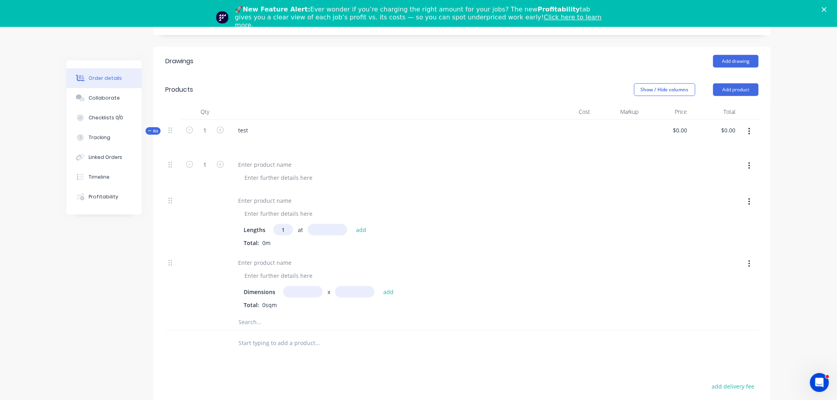
type input "1"
click at [317, 224] on input "text" at bounding box center [328, 229] width 40 height 11
type input "1000mm"
click at [361, 224] on button "add" at bounding box center [361, 229] width 19 height 11
click at [267, 159] on div at bounding box center [265, 164] width 66 height 11
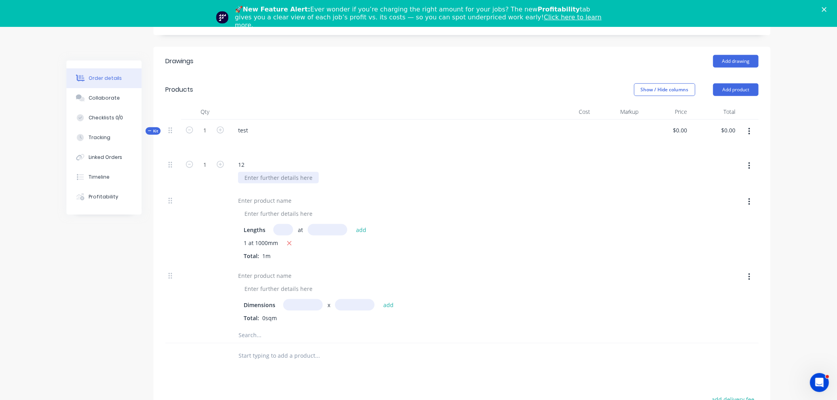
click at [266, 172] on div at bounding box center [278, 177] width 81 height 11
click at [397, 224] on div "Lengths at add" at bounding box center [387, 229] width 286 height 11
click at [299, 299] on div "Dimensions x add Total: 0sqm" at bounding box center [387, 310] width 286 height 23
click at [298, 299] on input "text" at bounding box center [303, 304] width 40 height 11
type input "1m"
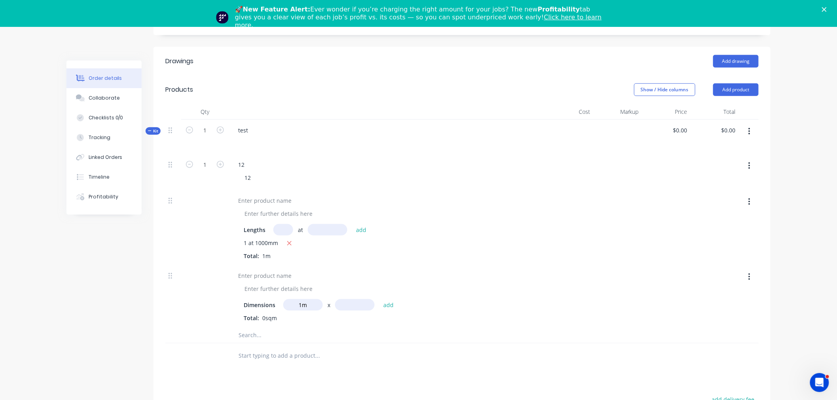
click at [342, 299] on input "text" at bounding box center [355, 304] width 40 height 11
type input "10m"
click at [384, 299] on button "add" at bounding box center [388, 304] width 19 height 11
drag, startPoint x: 428, startPoint y: 228, endPoint x: 654, endPoint y: 115, distance: 252.5
click at [428, 239] on div "1 at 1000mm Total: 1m" at bounding box center [387, 249] width 286 height 21
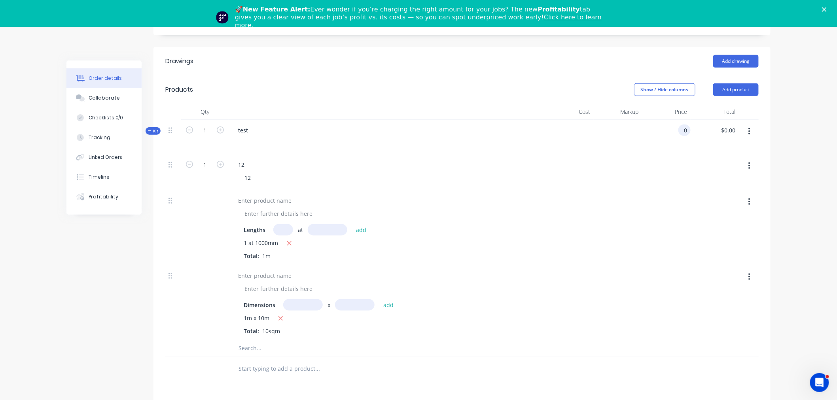
click at [677, 120] on div "0 0" at bounding box center [666, 137] width 49 height 34
type input "170200"
click at [676, 125] on input "170200" at bounding box center [678, 130] width 23 height 11
click at [682, 191] on div at bounding box center [666, 227] width 49 height 75
click at [684, 125] on input at bounding box center [685, 130] width 9 height 11
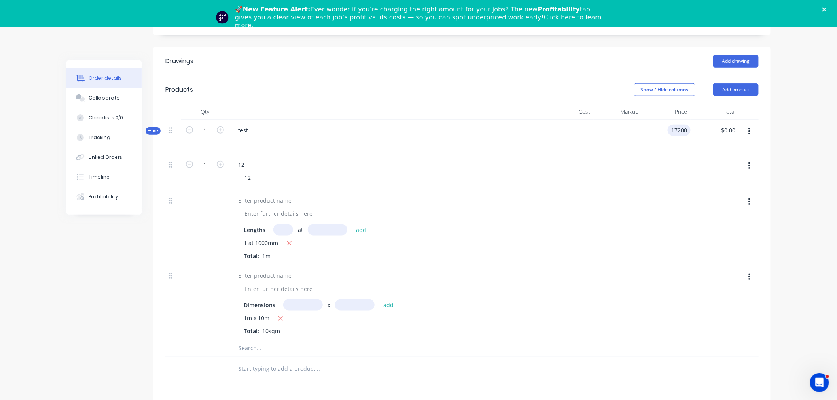
type input "$17,200.00"
click at [675, 157] on div at bounding box center [666, 172] width 49 height 36
click at [219, 127] on icon "button" at bounding box center [220, 130] width 7 height 7
type input "2"
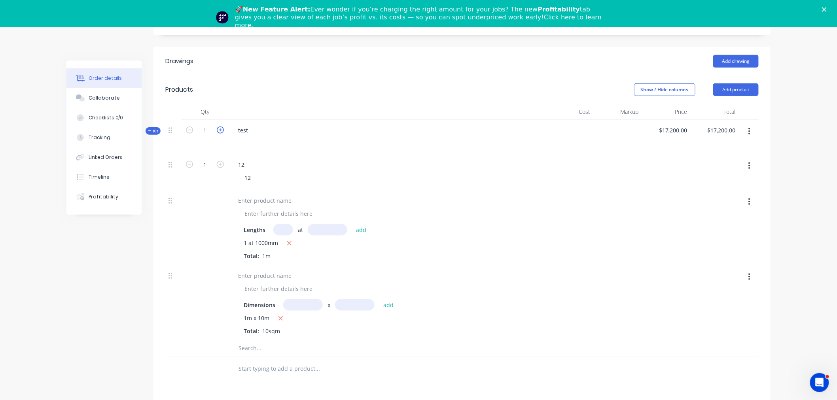
type input "$34,400.00"
type input "2"
click at [193, 125] on button "button" at bounding box center [189, 129] width 10 height 8
type input "1"
type input "$17,200.00"
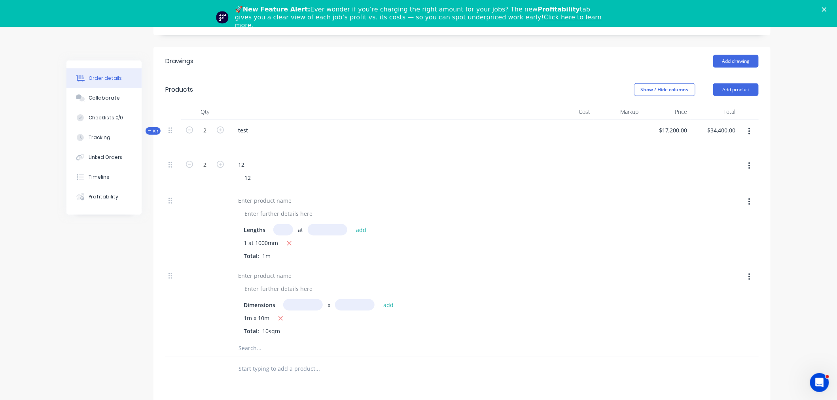
type input "1"
click at [685, 163] on div at bounding box center [666, 172] width 49 height 36
click at [744, 83] on button "Add product" at bounding box center [735, 89] width 45 height 13
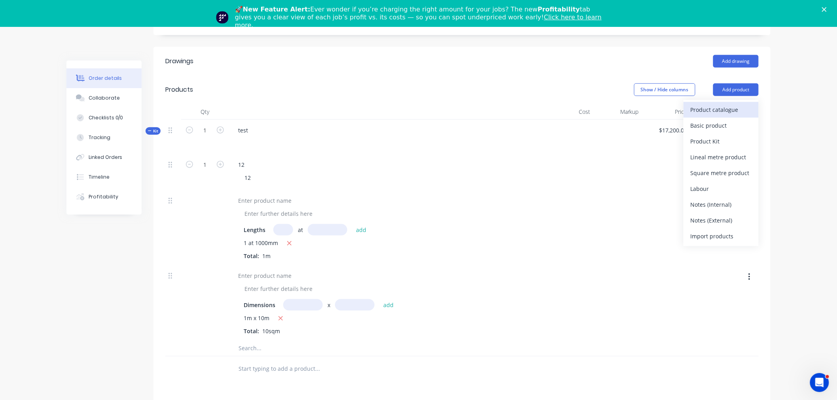
click at [706, 104] on div "Product catalogue" at bounding box center [720, 109] width 61 height 11
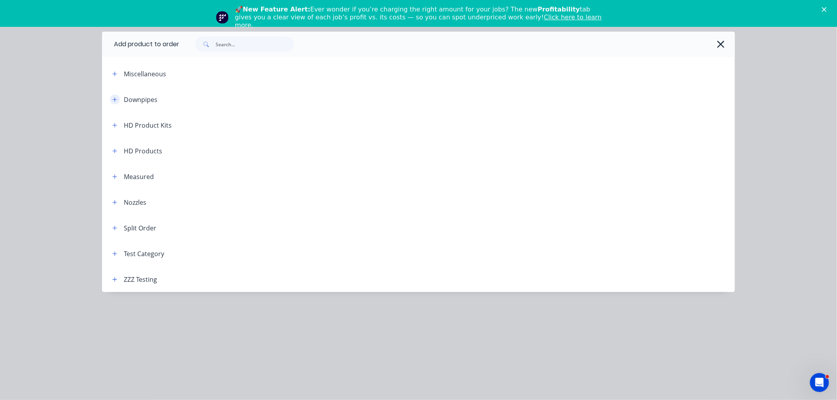
click at [116, 102] on button "button" at bounding box center [115, 99] width 10 height 10
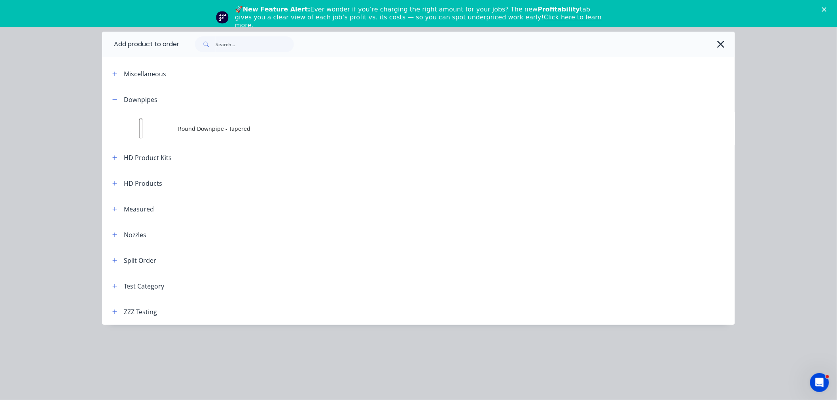
click at [183, 145] on header "HD Product Kits" at bounding box center [418, 158] width 633 height 26
click at [183, 143] on td "Round Downpipe - Tapered" at bounding box center [456, 128] width 557 height 33
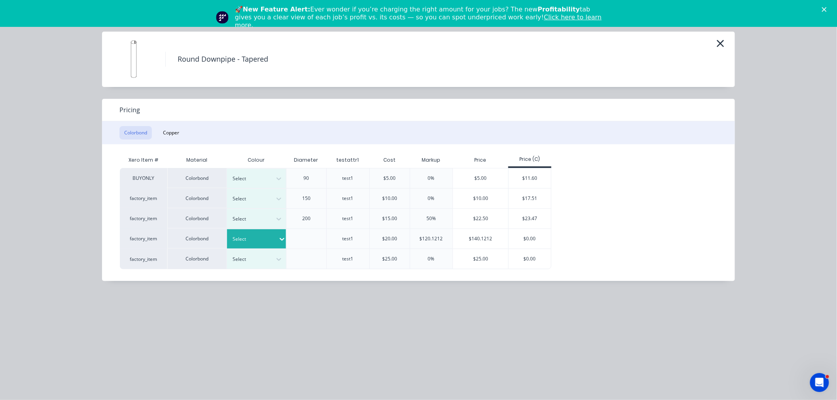
click at [265, 237] on div at bounding box center [254, 239] width 42 height 9
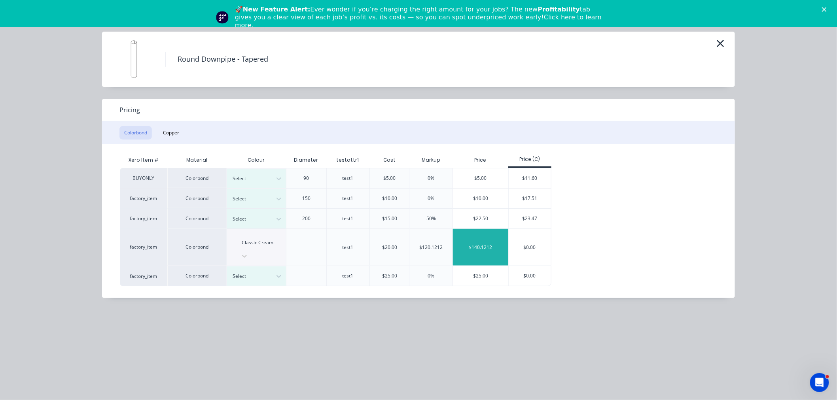
click at [453, 234] on div "$140.1212" at bounding box center [480, 247] width 55 height 37
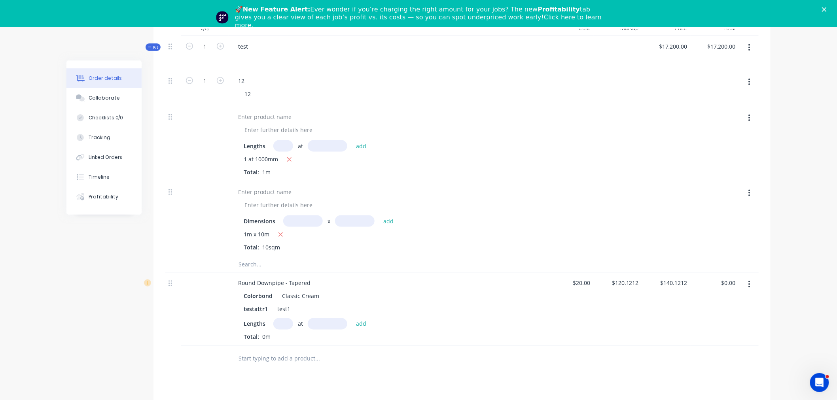
scroll to position [359, 0]
click at [744, 274] on button "button" at bounding box center [749, 281] width 19 height 14
drag, startPoint x: 715, startPoint y: 329, endPoint x: 712, endPoint y: 326, distance: 4.5
click at [713, 343] on div "Delete" at bounding box center [720, 348] width 61 height 11
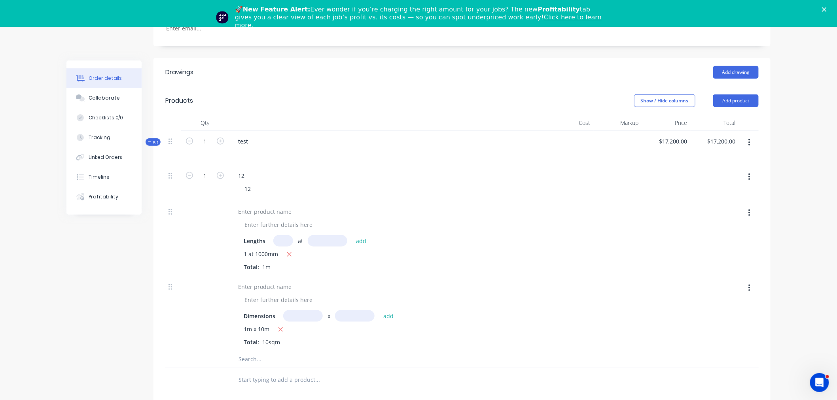
scroll to position [183, 0]
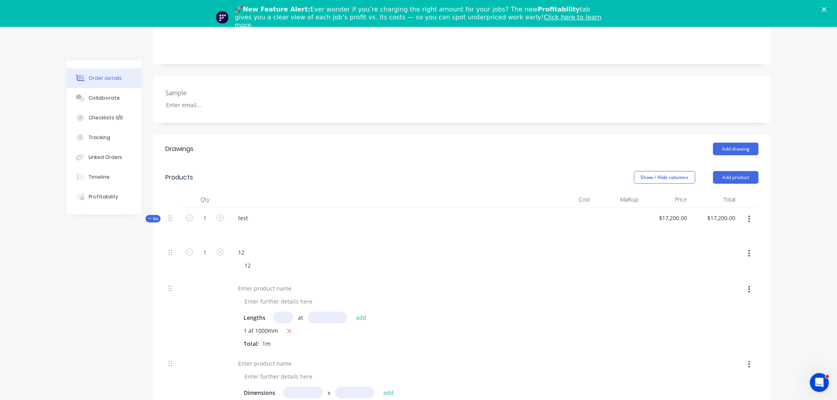
click at [750, 212] on button "button" at bounding box center [749, 219] width 19 height 14
click at [714, 250] on div "Add product to kit" at bounding box center [720, 255] width 61 height 11
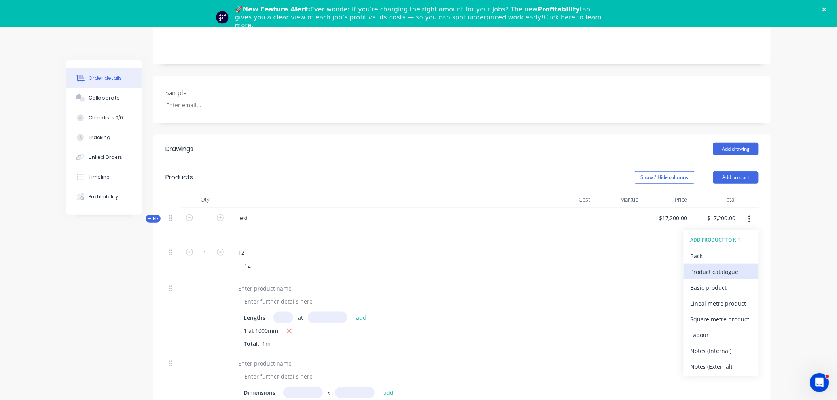
click at [722, 266] on div "Product catalogue" at bounding box center [720, 271] width 61 height 11
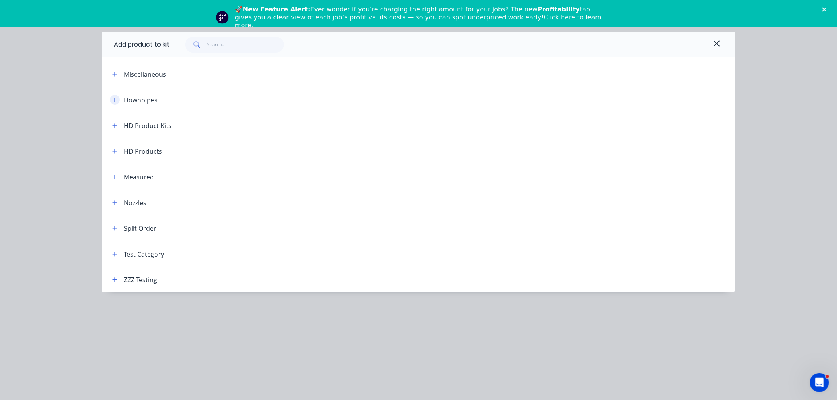
click at [115, 98] on icon "button" at bounding box center [114, 100] width 5 height 6
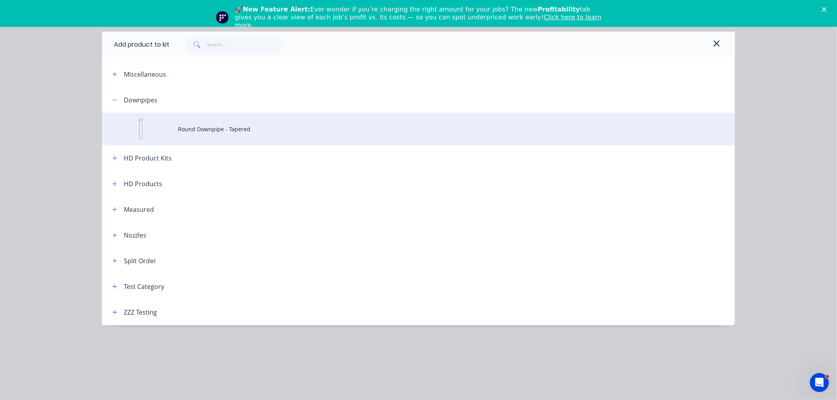
click at [256, 145] on td "Round Downpipe - Tapered" at bounding box center [456, 129] width 557 height 33
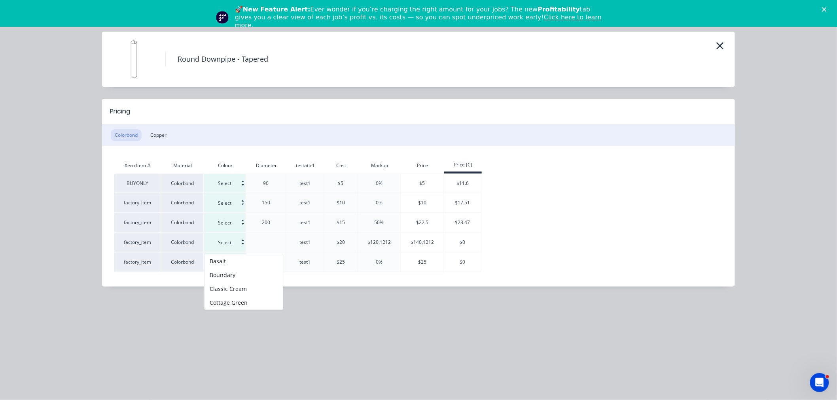
click at [226, 240] on input at bounding box center [225, 242] width 42 height 19
click at [249, 278] on div "Boundary" at bounding box center [243, 275] width 78 height 14
type input "Boundary"
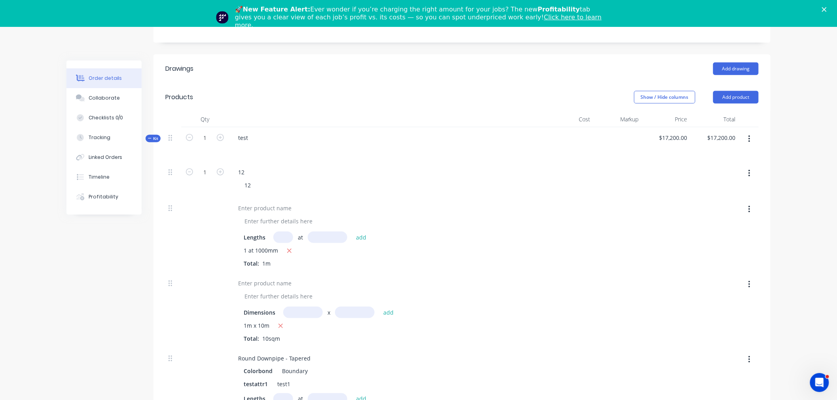
scroll to position [271, 0]
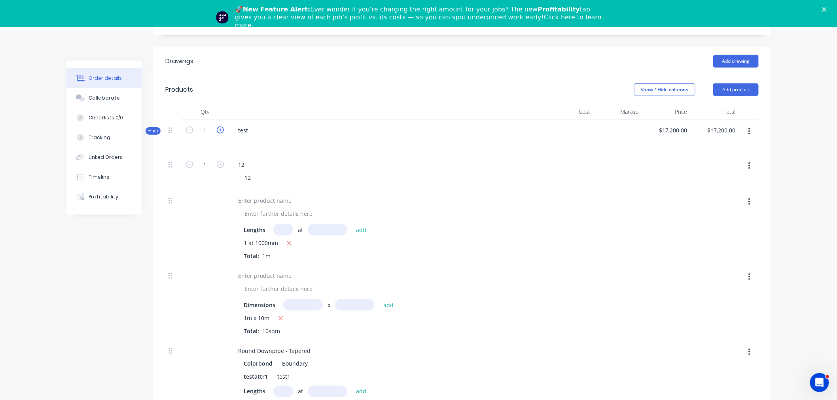
click at [218, 127] on icon "button" at bounding box center [220, 130] width 7 height 7
type input "2"
type input "$34,400.00"
type input "2"
click at [190, 127] on icon "button" at bounding box center [189, 130] width 7 height 7
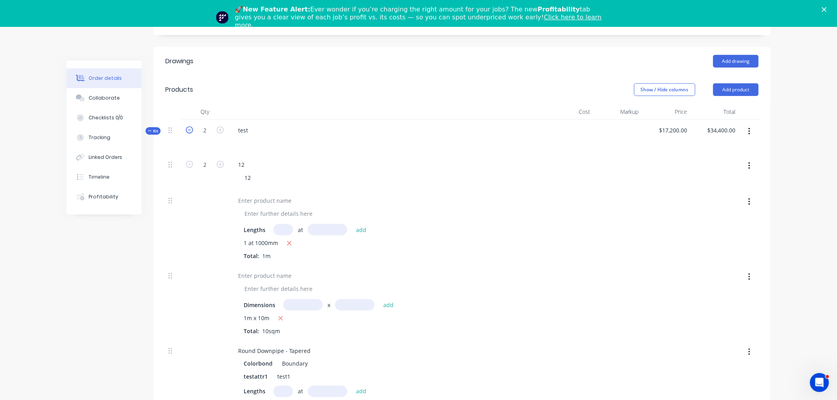
type input "1"
type input "$17,200.00"
type input "1"
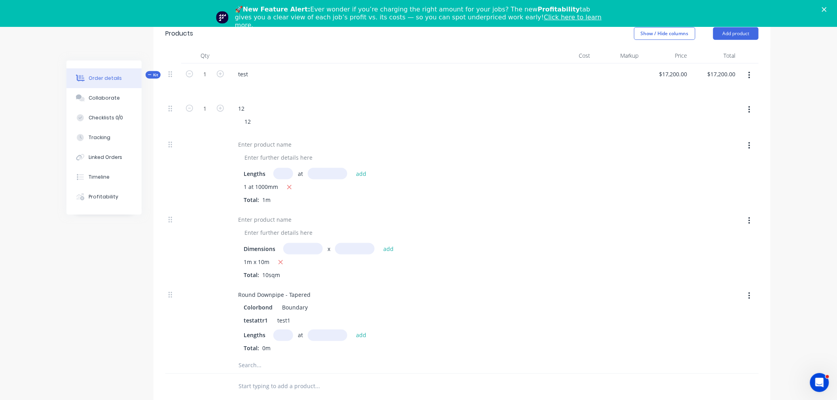
scroll to position [315, 0]
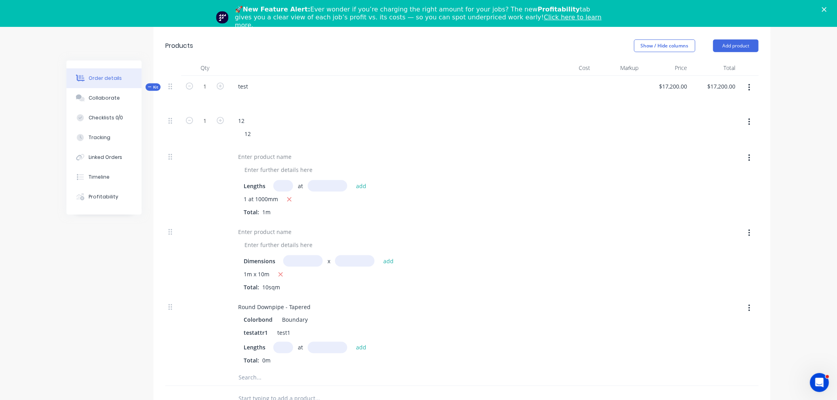
click at [285, 342] on input "text" at bounding box center [283, 347] width 20 height 11
type input "1"
click at [256, 370] on input "text" at bounding box center [317, 378] width 158 height 16
click at [326, 342] on input "text" at bounding box center [328, 347] width 40 height 11
type input "5000mm"
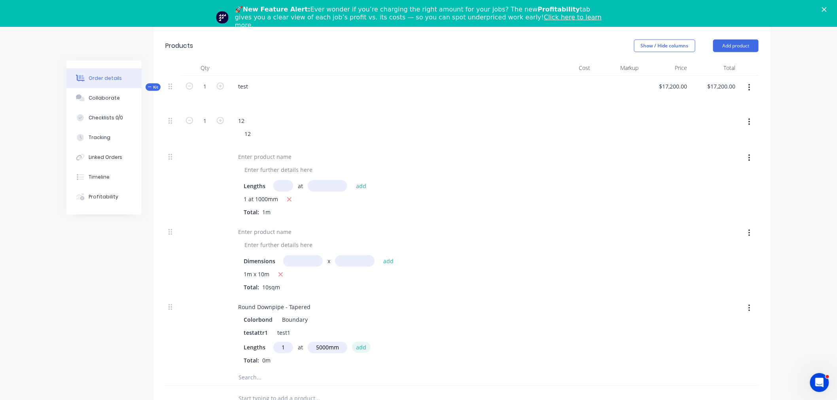
click at [356, 342] on button "add" at bounding box center [361, 347] width 19 height 11
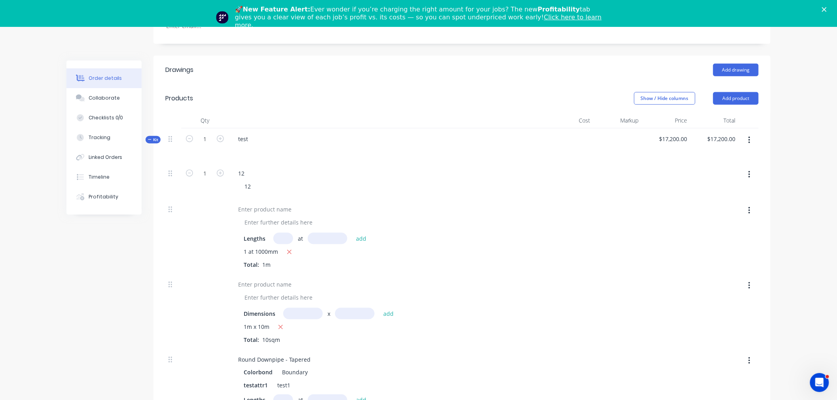
scroll to position [227, 0]
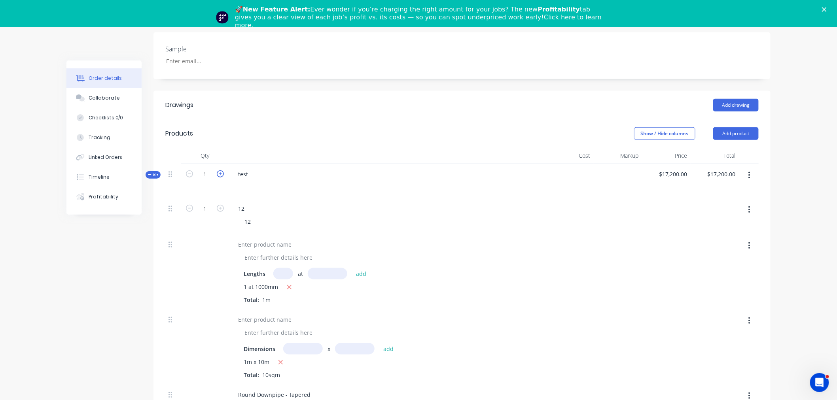
click at [219, 170] on icon "button" at bounding box center [220, 173] width 7 height 7
type input "2"
type input "$34,400.00"
type input "2"
click at [219, 170] on icon "button" at bounding box center [220, 173] width 7 height 7
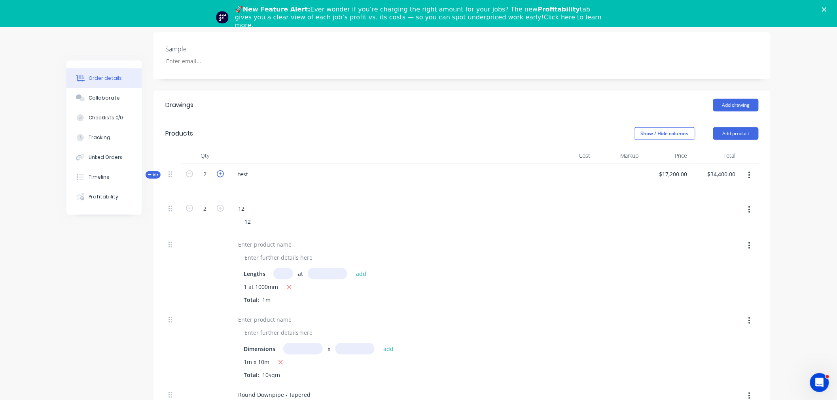
type input "3"
type input "$51,600.00"
type input "3"
click at [191, 170] on icon "button" at bounding box center [189, 173] width 7 height 7
type input "2"
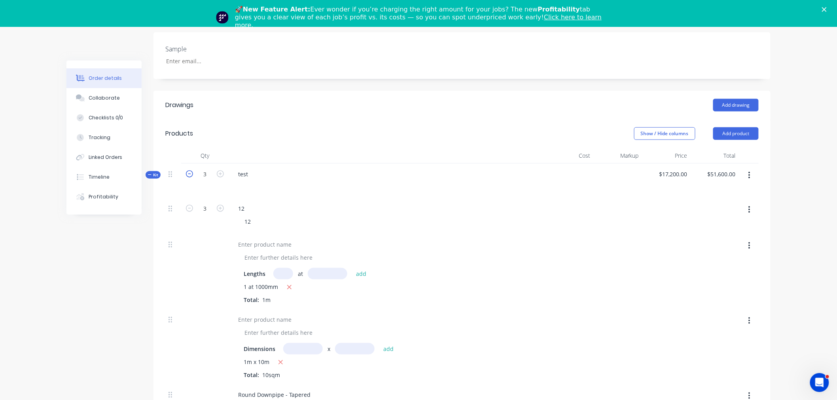
type input "$34,400.00"
type input "2"
click at [191, 170] on icon "button" at bounding box center [189, 173] width 7 height 7
type input "1"
type input "$17,200.00"
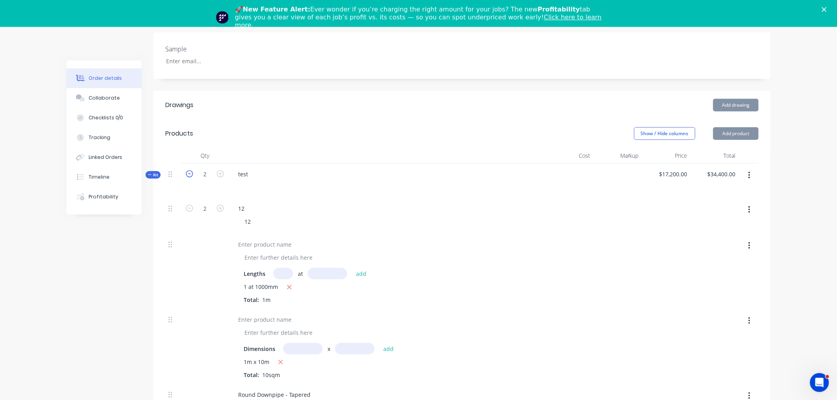
type input "1"
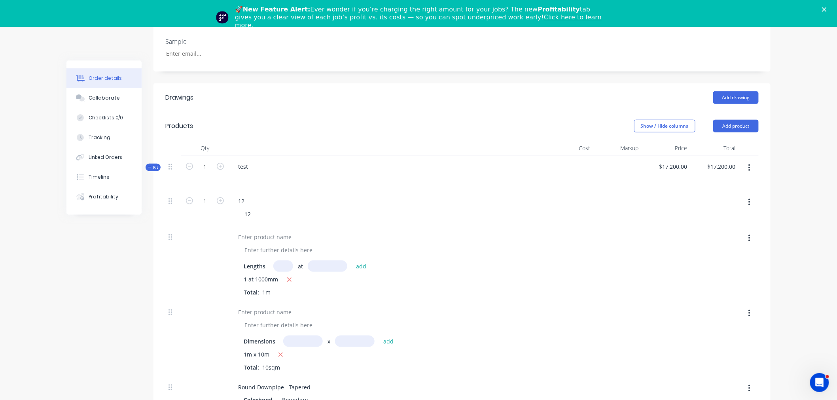
scroll to position [271, 0]
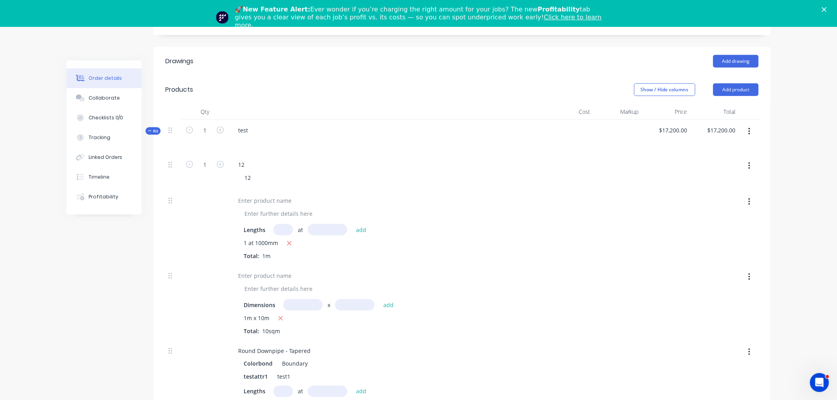
click at [743, 76] on header "Products Show / Hide columns Add product" at bounding box center [461, 90] width 617 height 28
click at [747, 83] on button "Add product" at bounding box center [735, 89] width 45 height 13
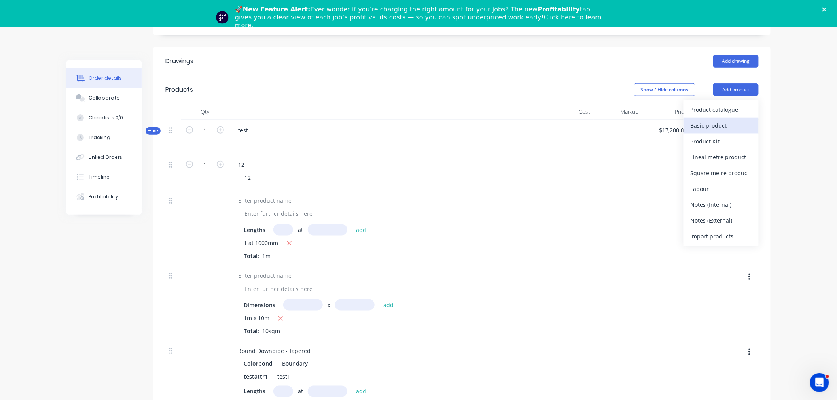
click at [726, 120] on div "Basic product" at bounding box center [720, 125] width 61 height 11
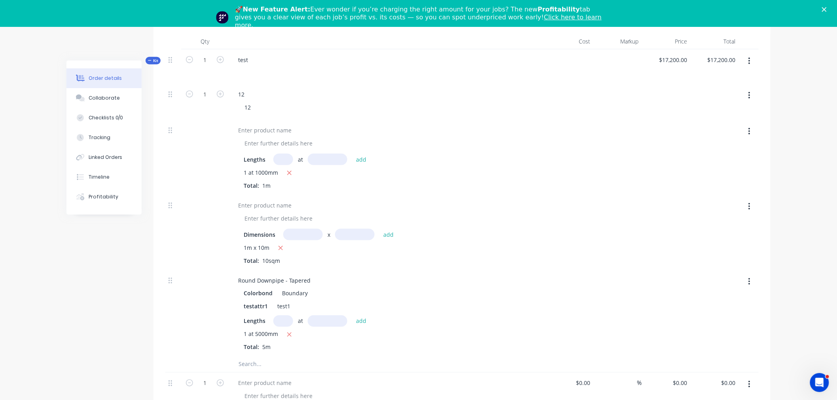
scroll to position [447, 0]
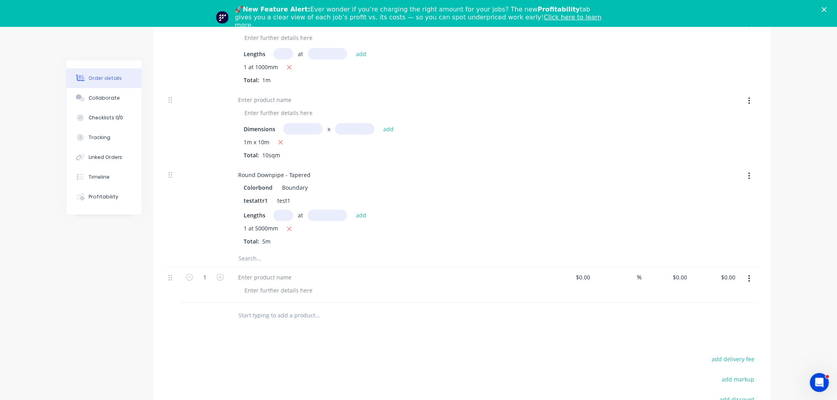
click at [746, 272] on button "button" at bounding box center [749, 279] width 19 height 14
drag, startPoint x: 733, startPoint y: 316, endPoint x: 736, endPoint y: 325, distance: 9.6
click at [736, 325] on div "Save to catalogue Duplicate Exclude from tax Delete" at bounding box center [720, 323] width 75 height 67
click at [733, 342] on div "Delete" at bounding box center [720, 347] width 61 height 11
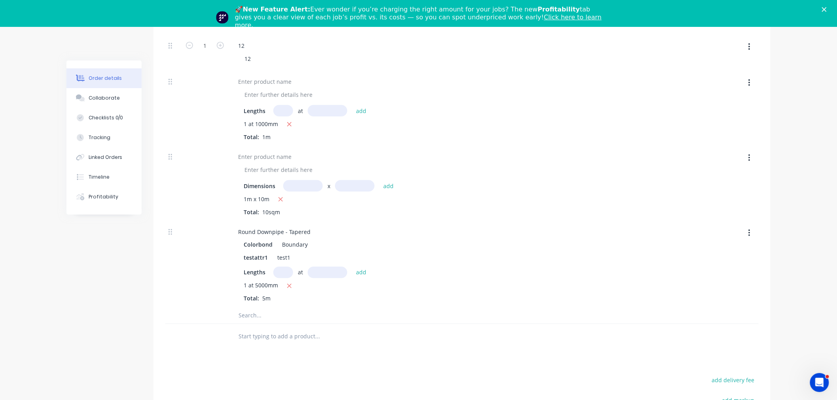
scroll to position [315, 0]
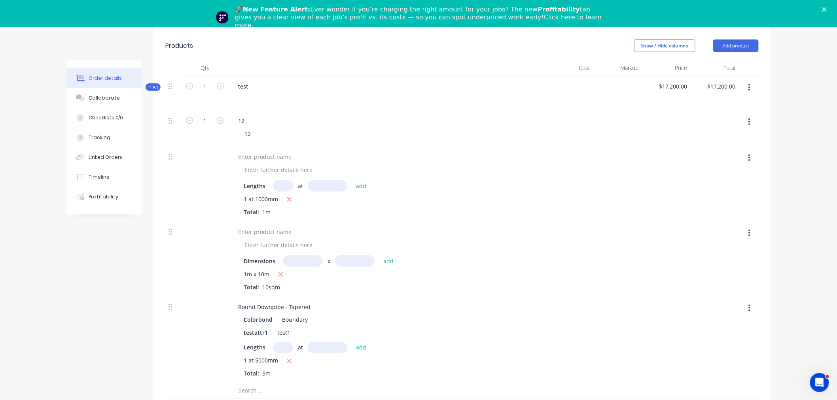
click at [752, 81] on button "button" at bounding box center [749, 88] width 19 height 14
click at [708, 119] on div "Add product to kit" at bounding box center [720, 124] width 61 height 11
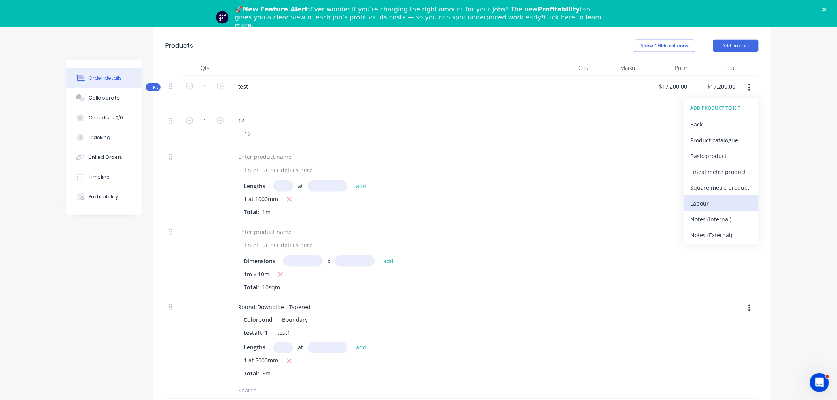
click at [706, 198] on div "Labour" at bounding box center [720, 203] width 61 height 11
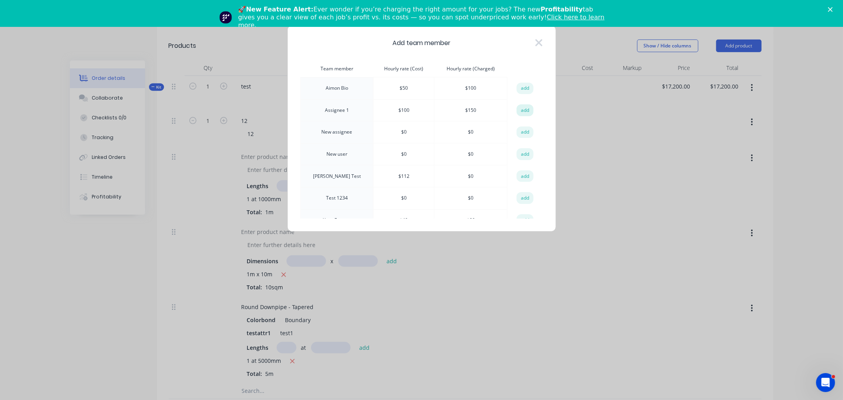
click at [521, 111] on button "add" at bounding box center [525, 110] width 17 height 12
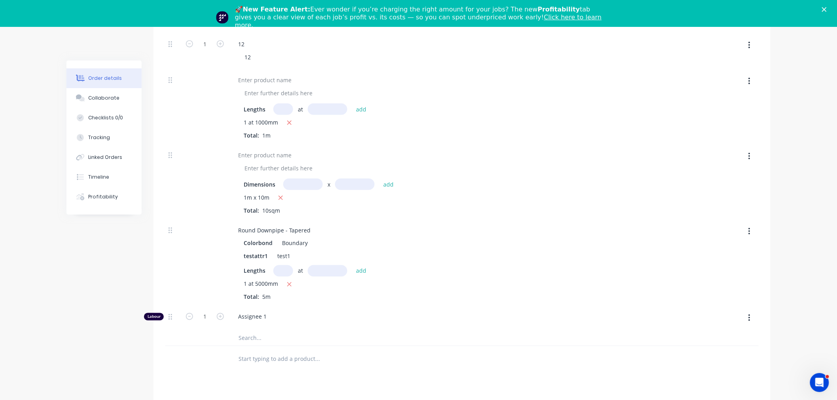
scroll to position [535, 0]
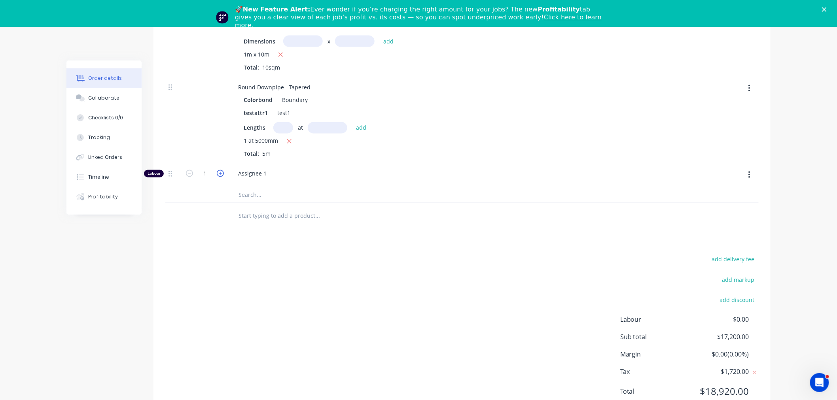
click at [217, 170] on icon "button" at bounding box center [220, 173] width 7 height 7
type input "3"
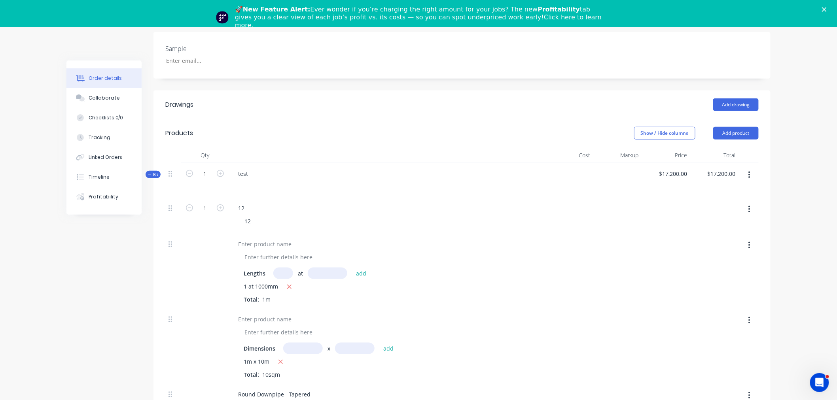
scroll to position [227, 0]
click at [218, 170] on icon "button" at bounding box center [220, 173] width 7 height 7
type input "2"
type input "$34,400.00"
type input "2"
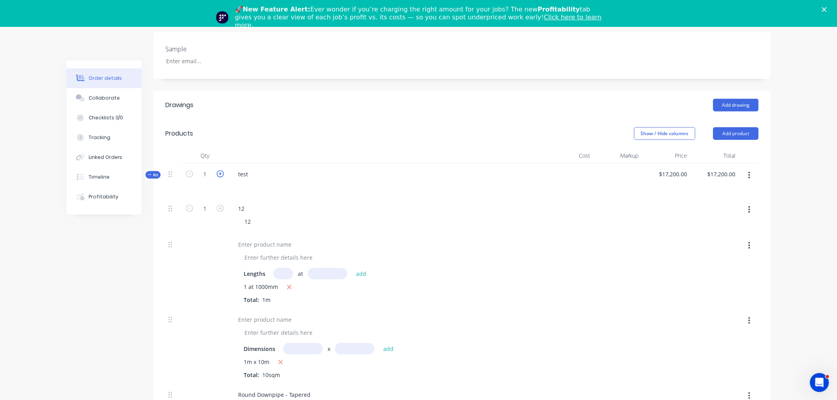
type input "6"
click at [219, 170] on icon "button" at bounding box center [220, 173] width 7 height 7
type input "3"
type input "$51,600.00"
type input "3"
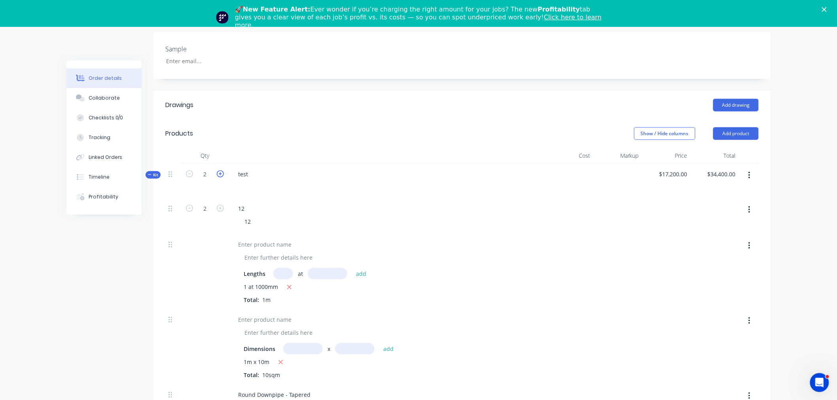
type input "9"
click at [191, 168] on form "3" at bounding box center [204, 174] width 41 height 12
click at [193, 169] on button "button" at bounding box center [189, 173] width 10 height 8
type input "2"
type input "$34,400.00"
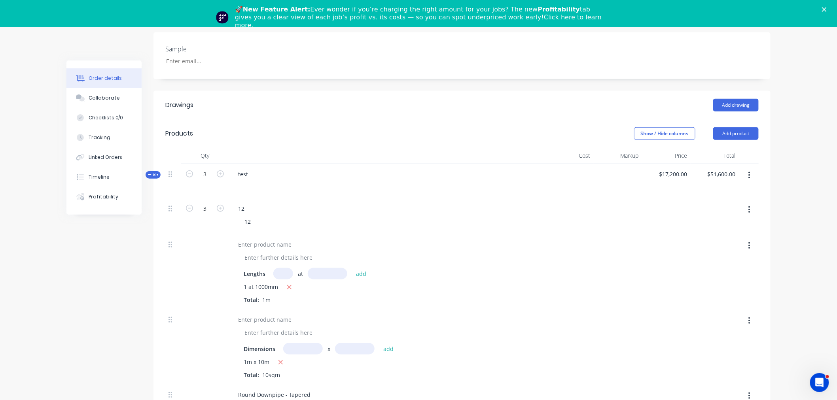
type input "2"
type input "6"
click at [192, 170] on icon "button" at bounding box center [189, 173] width 7 height 7
type input "1"
type input "$17,200.00"
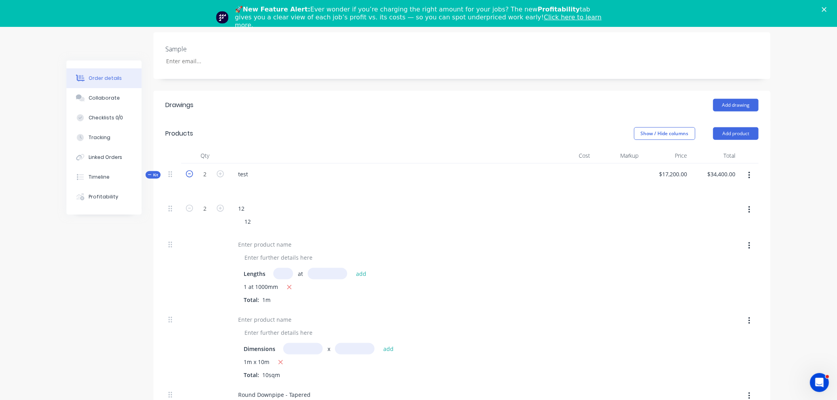
type input "1"
type input "3"
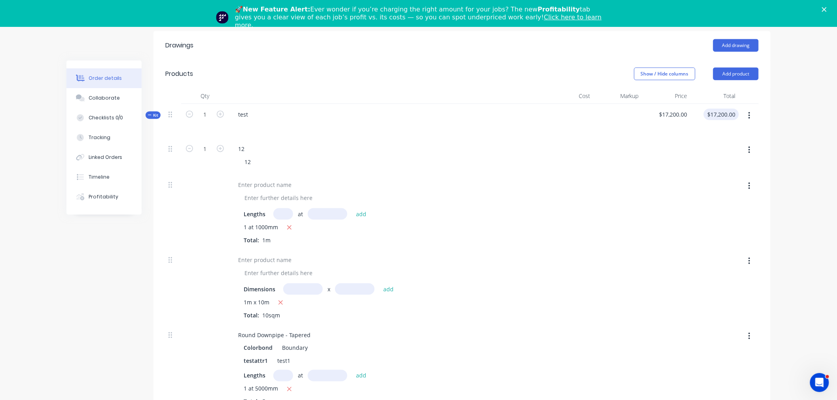
scroll to position [271, 0]
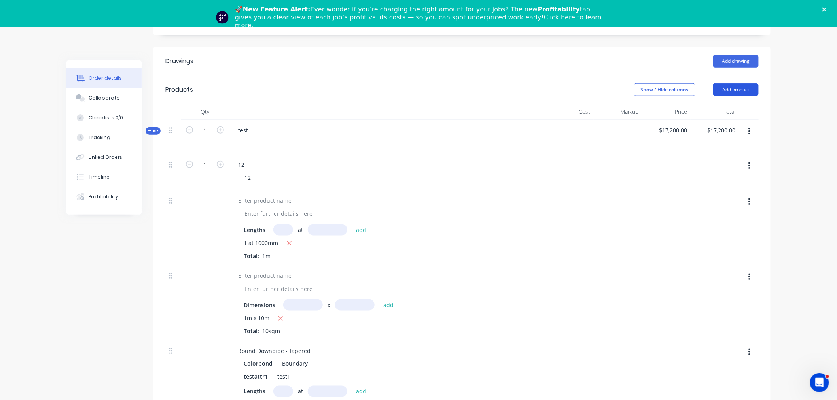
click at [730, 83] on button "Add product" at bounding box center [735, 89] width 45 height 13
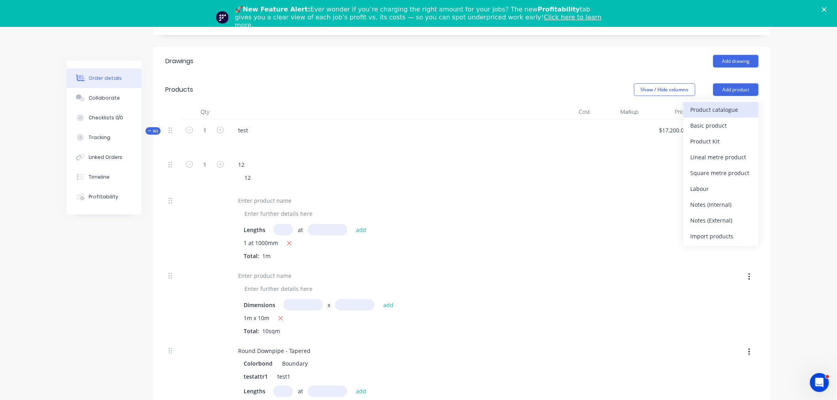
click at [718, 104] on div "Product catalogue" at bounding box center [720, 109] width 61 height 11
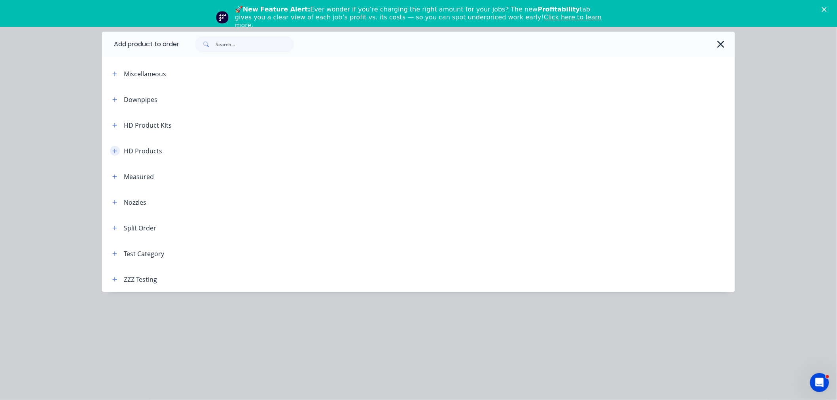
click at [115, 148] on icon "button" at bounding box center [114, 151] width 5 height 6
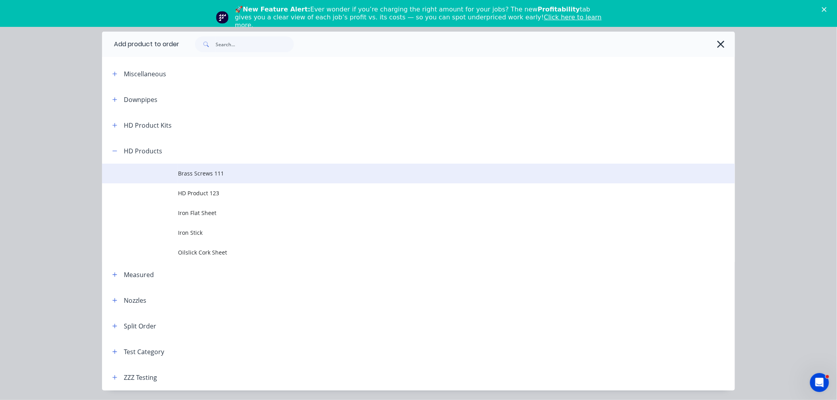
click at [223, 173] on span "Brass Screws 111" at bounding box center [400, 173] width 445 height 8
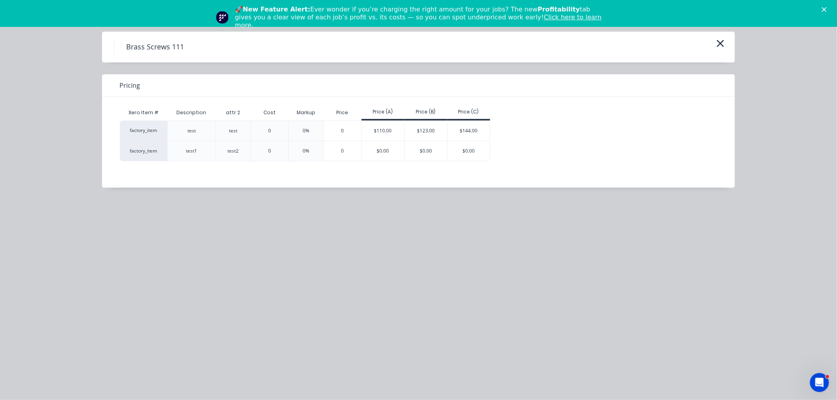
scroll to position [227, 0]
click at [721, 41] on icon "button" at bounding box center [720, 43] width 8 height 11
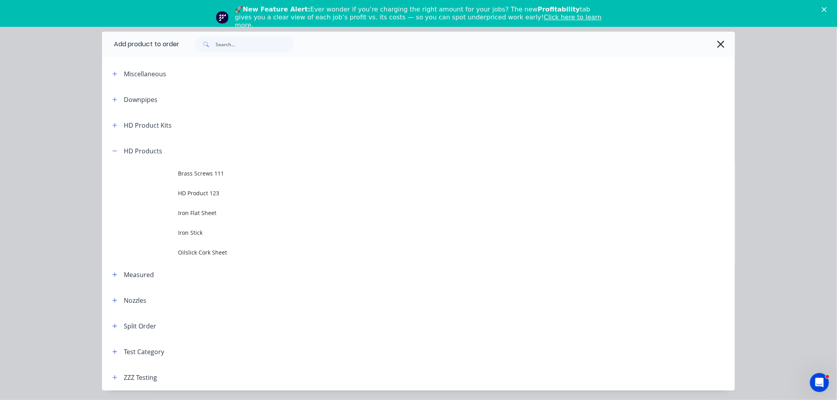
scroll to position [25, 0]
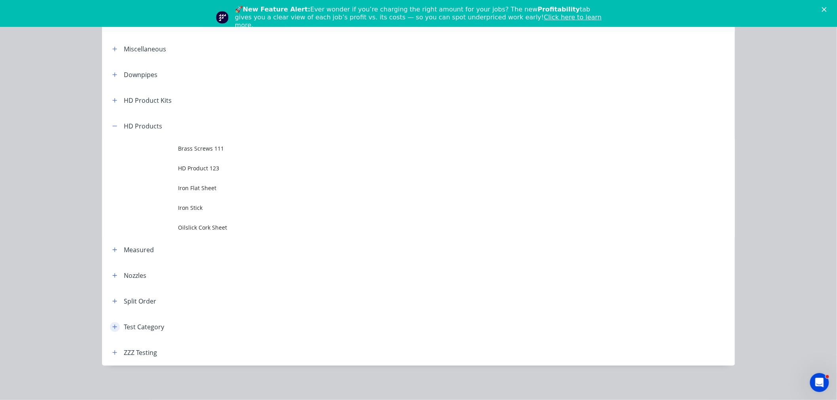
click at [114, 323] on button "button" at bounding box center [115, 327] width 10 height 10
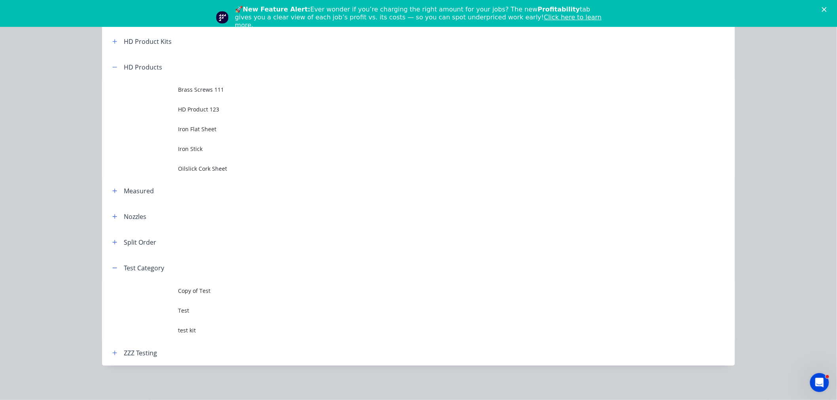
scroll to position [84, 0]
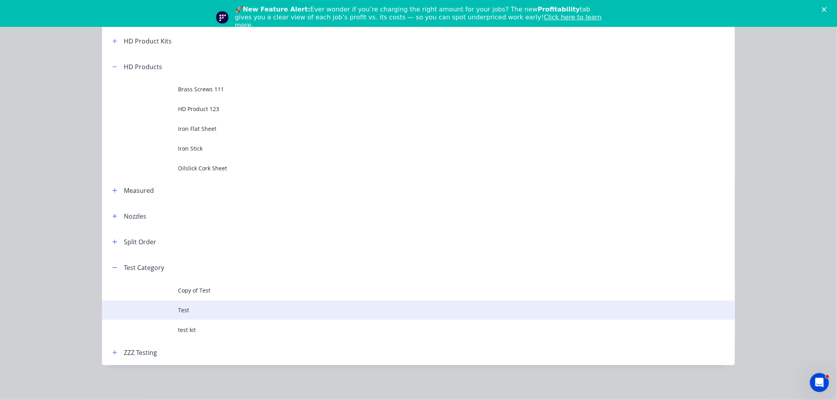
click at [167, 317] on td at bounding box center [140, 310] width 76 height 20
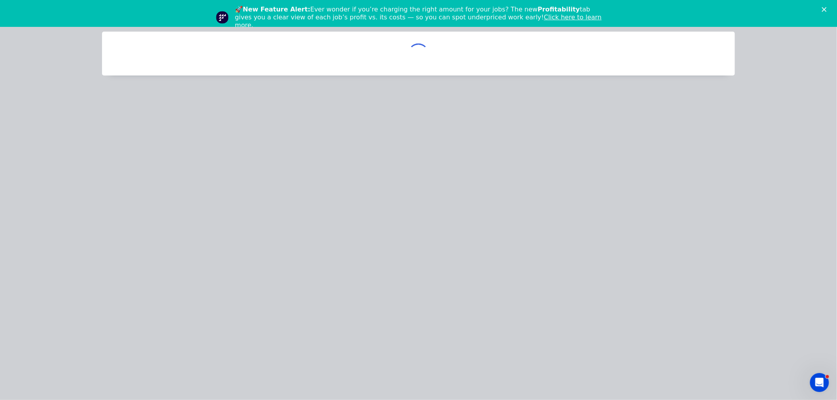
scroll to position [0, 0]
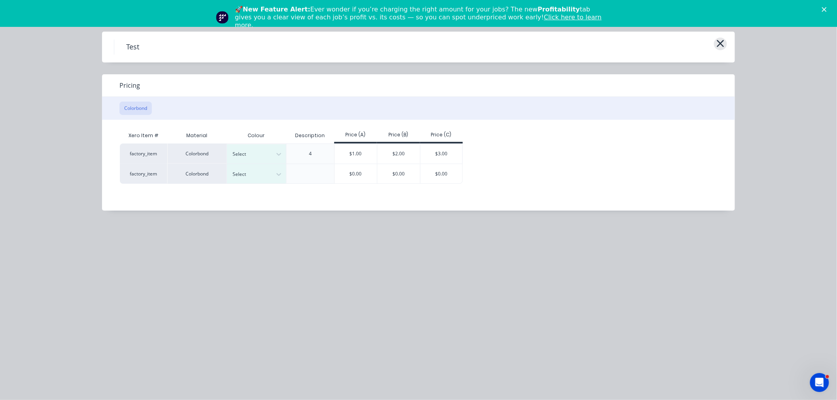
click at [722, 40] on icon "button" at bounding box center [720, 43] width 8 height 11
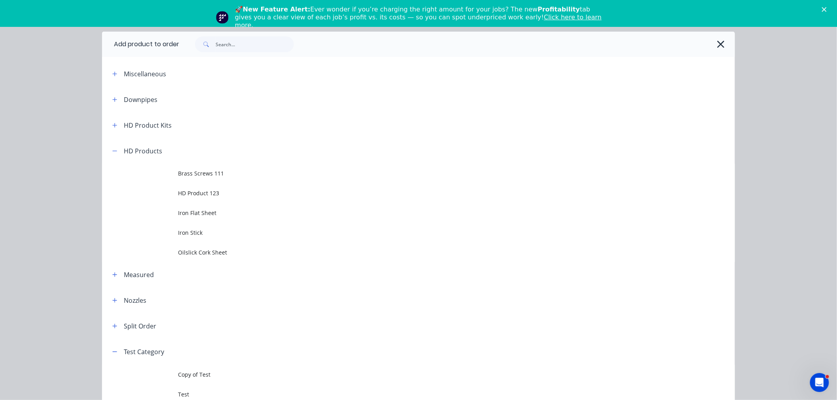
click at [714, 40] on button "button" at bounding box center [720, 44] width 13 height 13
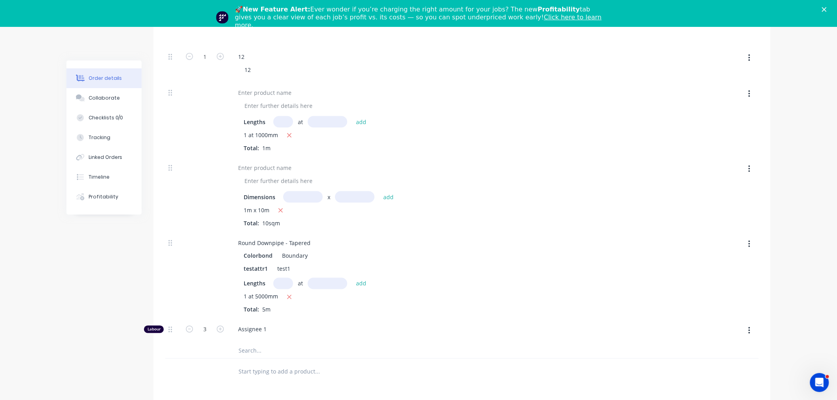
scroll to position [315, 0]
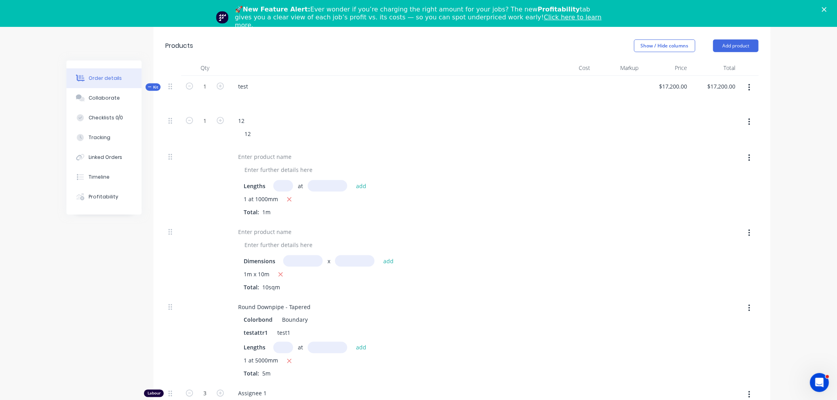
click at [750, 83] on icon "button" at bounding box center [749, 87] width 2 height 9
click at [727, 134] on div "Add sub kit to kit" at bounding box center [720, 139] width 61 height 11
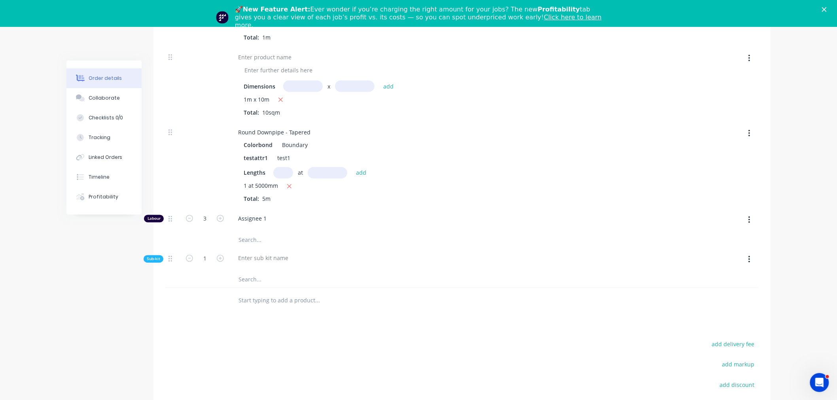
scroll to position [491, 0]
click at [746, 251] on button "button" at bounding box center [749, 258] width 19 height 14
click at [732, 274] on div "Add product to kit" at bounding box center [720, 279] width 61 height 11
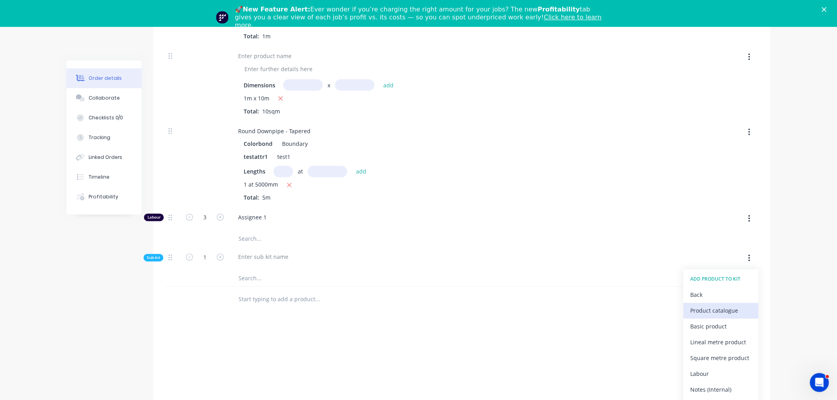
click at [701, 303] on button "Product catalogue" at bounding box center [720, 311] width 75 height 16
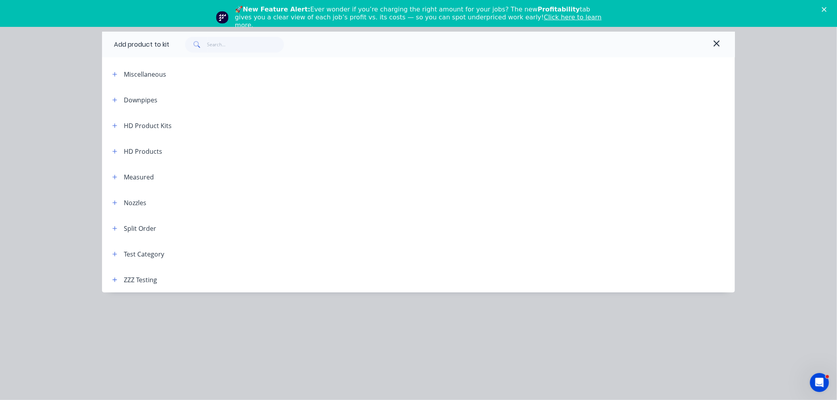
drag, startPoint x: 712, startPoint y: 43, endPoint x: 710, endPoint y: 57, distance: 14.4
click at [712, 43] on button "button" at bounding box center [716, 44] width 13 height 13
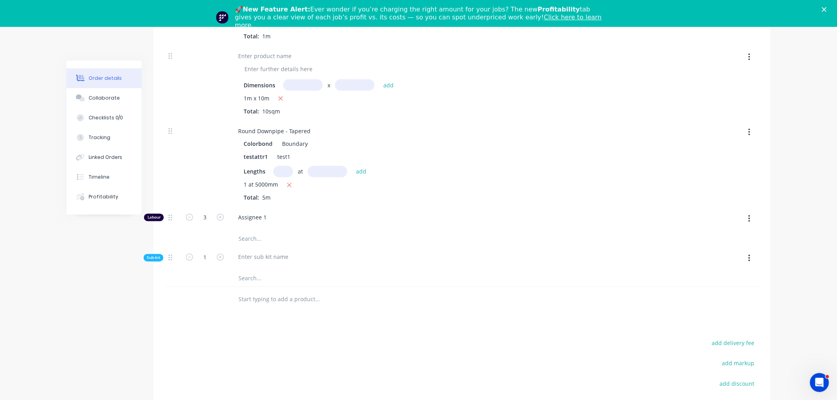
click at [750, 251] on button "button" at bounding box center [749, 258] width 19 height 14
click at [720, 272] on button "Add product to kit" at bounding box center [720, 280] width 75 height 16
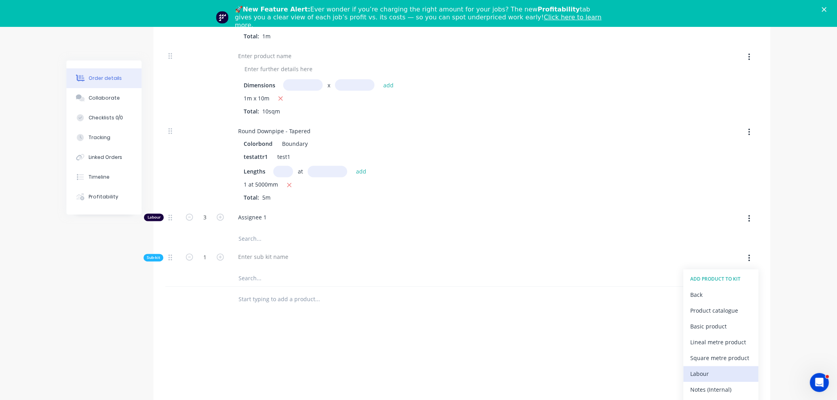
click at [710, 368] on div "Labour" at bounding box center [720, 373] width 61 height 11
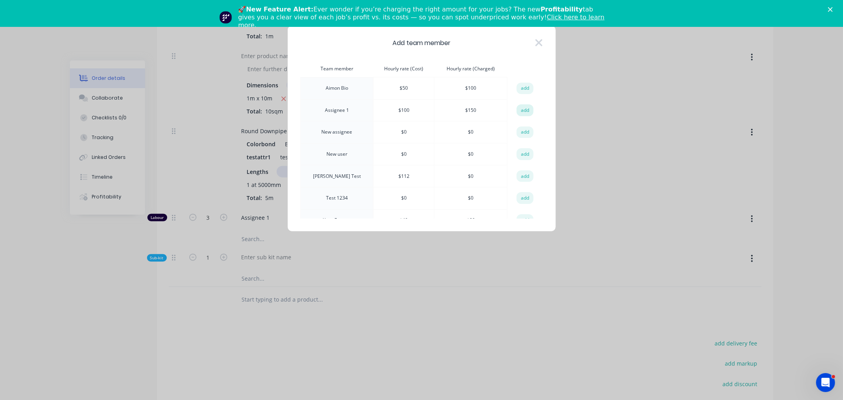
click at [525, 110] on button "add" at bounding box center [525, 110] width 17 height 12
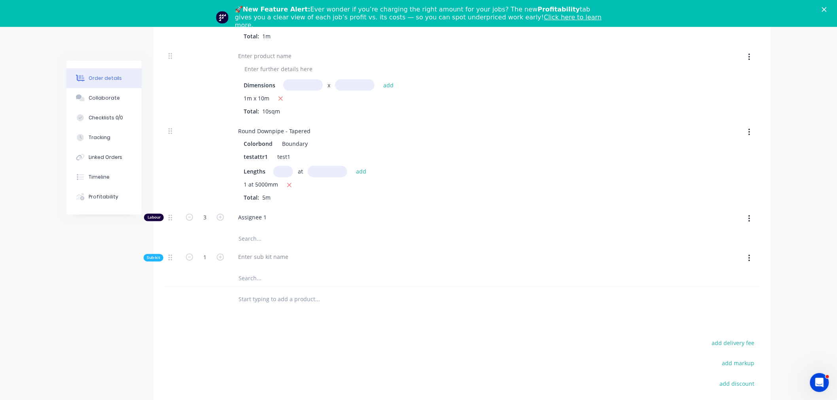
click at [158, 255] on span "Sub-kit" at bounding box center [153, 258] width 13 height 6
click at [157, 255] on span "Sub-kit" at bounding box center [153, 258] width 13 height 6
click at [205, 276] on input "1" at bounding box center [205, 282] width 21 height 12
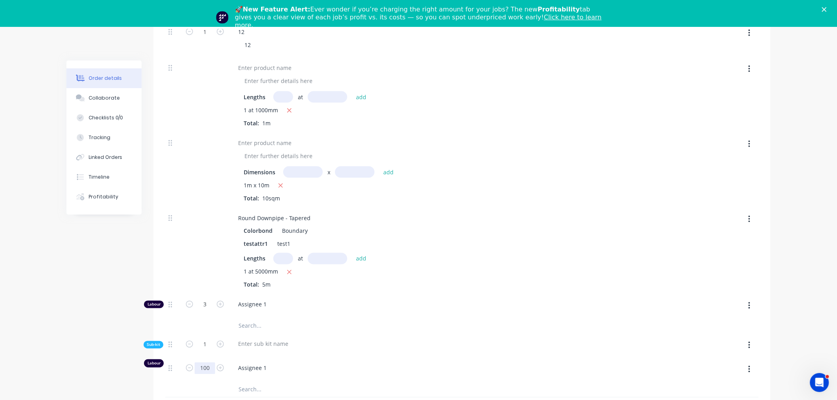
scroll to position [402, 0]
type input "1"
type input "90"
click at [686, 184] on div at bounding box center [666, 171] width 49 height 75
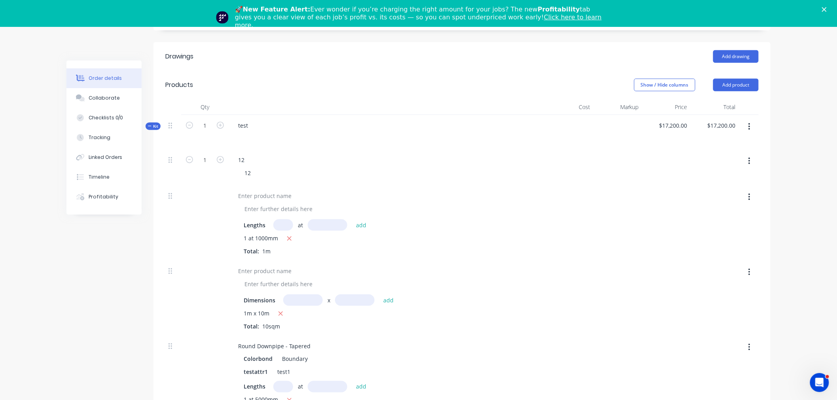
scroll to position [271, 0]
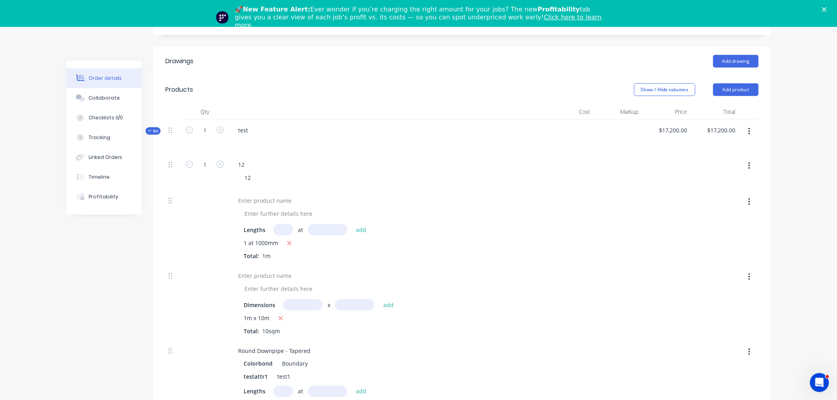
click at [224, 125] on button "button" at bounding box center [220, 129] width 10 height 8
type input "2"
type input "$34,400.00"
type input "2"
type input "6"
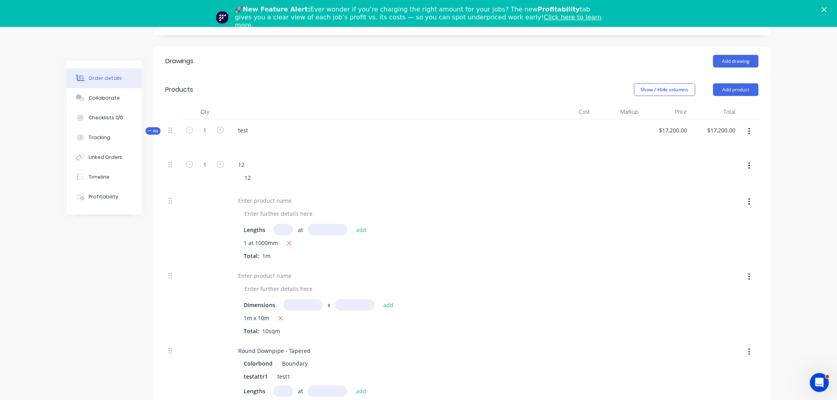
type input "2"
type input "180"
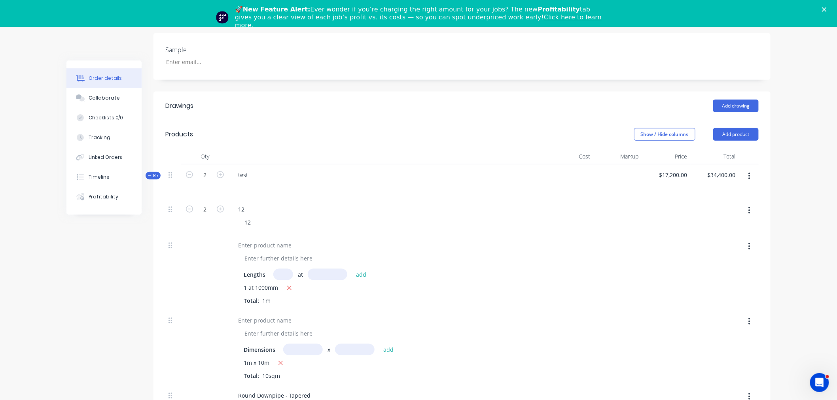
scroll to position [227, 0]
drag, startPoint x: 686, startPoint y: 114, endPoint x: 627, endPoint y: 163, distance: 76.6
click at [685, 127] on button "Show / Hide columns" at bounding box center [664, 133] width 61 height 13
click at [643, 161] on span at bounding box center [640, 161] width 7 height 7
click at [637, 158] on input "Discount" at bounding box center [637, 158] width 0 height 0
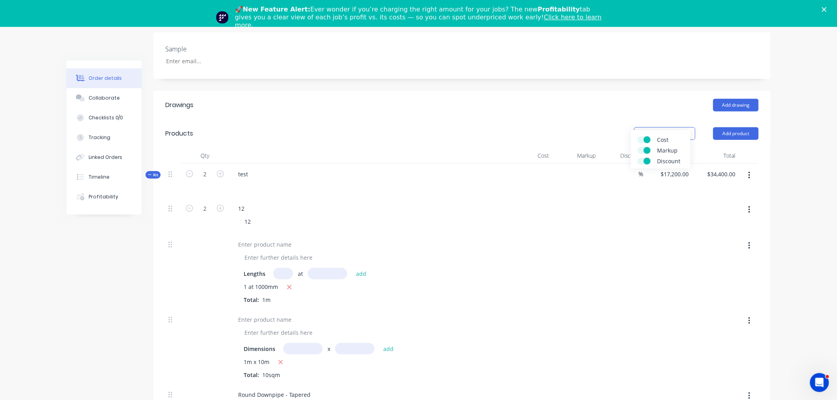
click at [644, 161] on span at bounding box center [647, 161] width 7 height 7
click at [637, 158] on input "Discount" at bounding box center [637, 158] width 0 height 0
click at [644, 137] on span at bounding box center [647, 139] width 7 height 7
click at [637, 136] on input "Cost" at bounding box center [637, 136] width 0 height 0
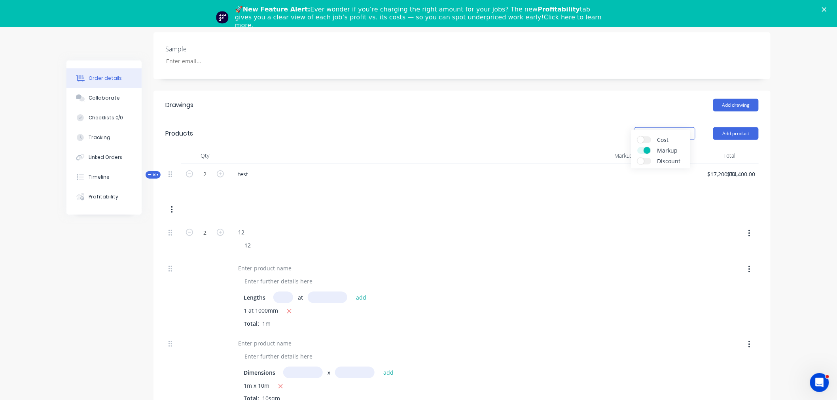
click at [644, 149] on span at bounding box center [647, 150] width 7 height 7
click at [637, 147] on input "Markup" at bounding box center [637, 147] width 0 height 0
click at [467, 182] on div "Kit 2 test $17,200.00 $17,200.00 $34,400.00 $34,400.00" at bounding box center [461, 193] width 593 height 59
click at [665, 127] on button "Show / Hide columns" at bounding box center [664, 133] width 61 height 13
click at [642, 153] on span at bounding box center [640, 150] width 7 height 7
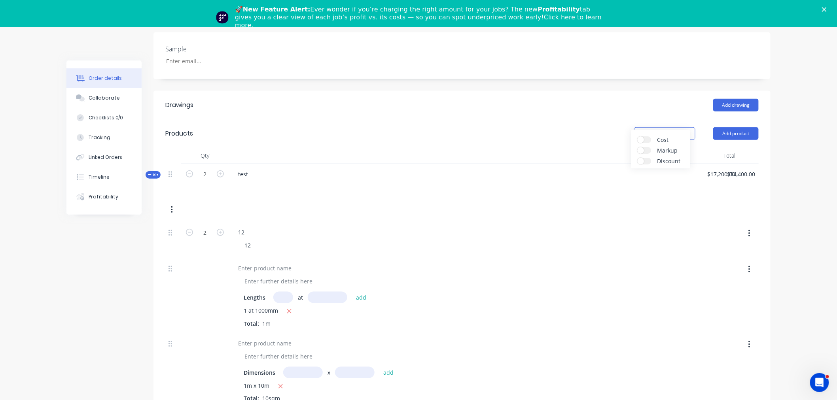
click at [637, 147] on input "Markup" at bounding box center [637, 147] width 0 height 0
click at [644, 135] on div "Cost Markup Discount" at bounding box center [660, 149] width 59 height 38
click at [647, 140] on label "Cost" at bounding box center [644, 139] width 14 height 7
click at [637, 136] on input "Cost" at bounding box center [637, 136] width 0 height 0
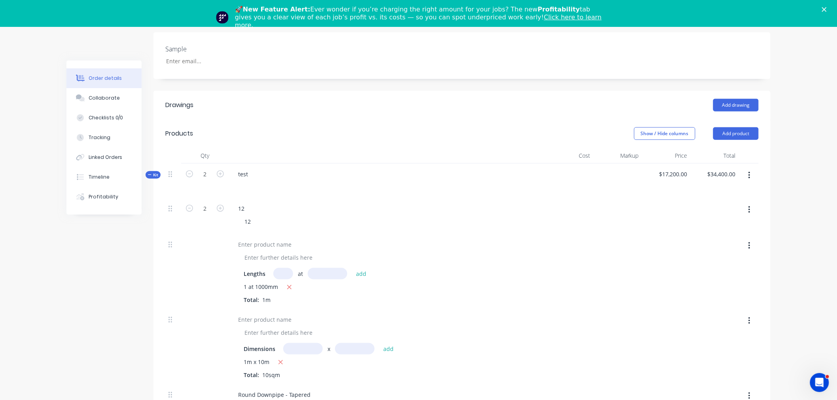
click at [582, 244] on div at bounding box center [569, 271] width 49 height 75
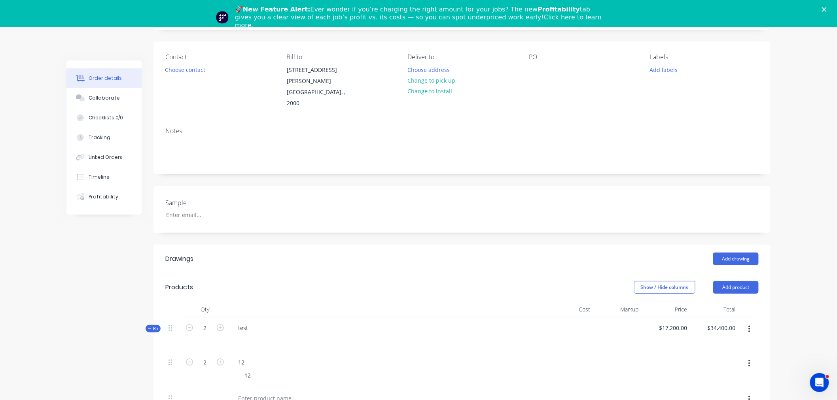
scroll to position [95, 0]
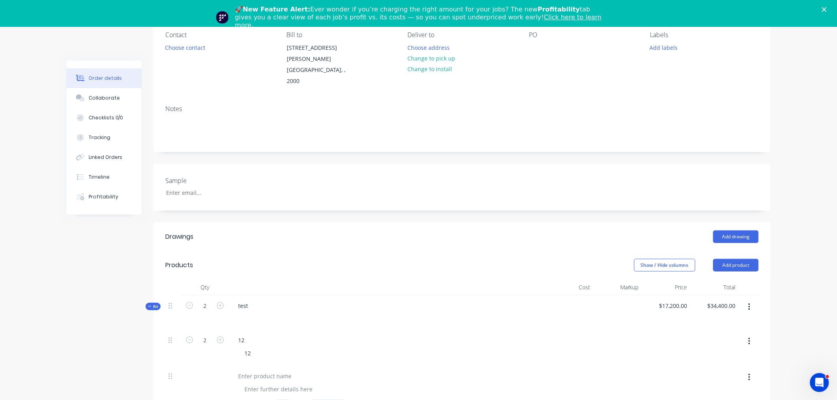
click at [750, 300] on button "button" at bounding box center [749, 307] width 19 height 14
click at [696, 400] on div "Delete" at bounding box center [720, 406] width 61 height 11
click at [748, 252] on header "Products Show / Hide columns Add product" at bounding box center [461, 265] width 617 height 28
click at [740, 259] on button "Add product" at bounding box center [735, 265] width 45 height 13
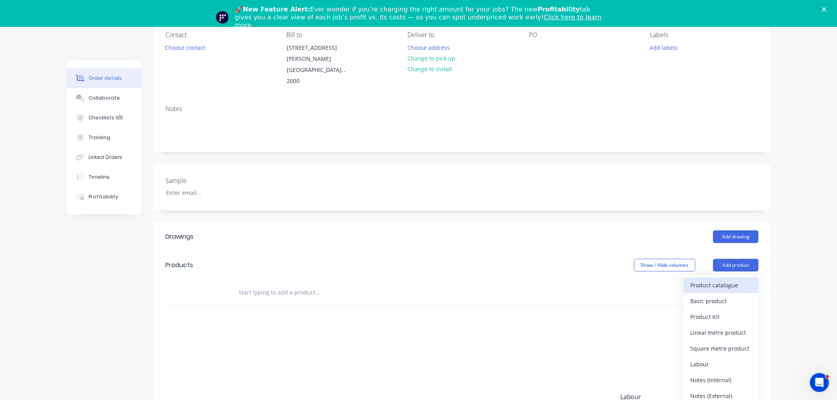
click at [718, 280] on div "Product catalogue" at bounding box center [720, 285] width 61 height 11
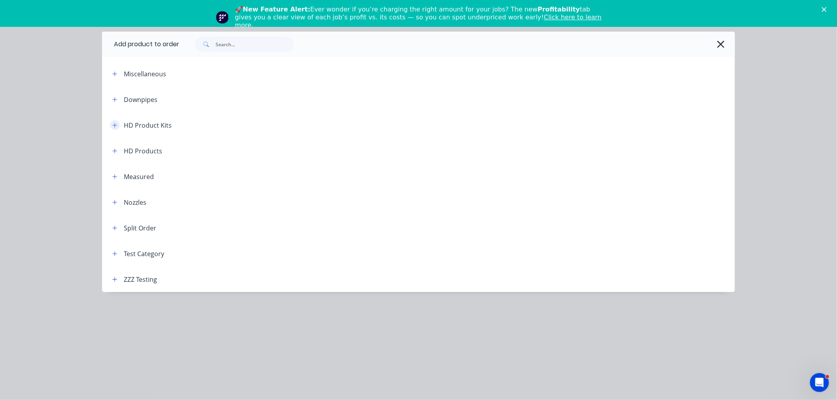
click at [117, 123] on icon "button" at bounding box center [114, 126] width 5 height 6
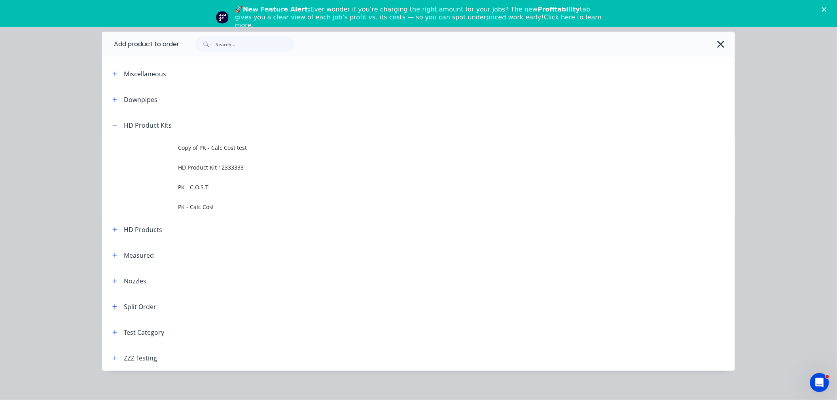
drag, startPoint x: 111, startPoint y: 357, endPoint x: 120, endPoint y: 353, distance: 9.4
click at [114, 357] on button "button" at bounding box center [115, 358] width 10 height 10
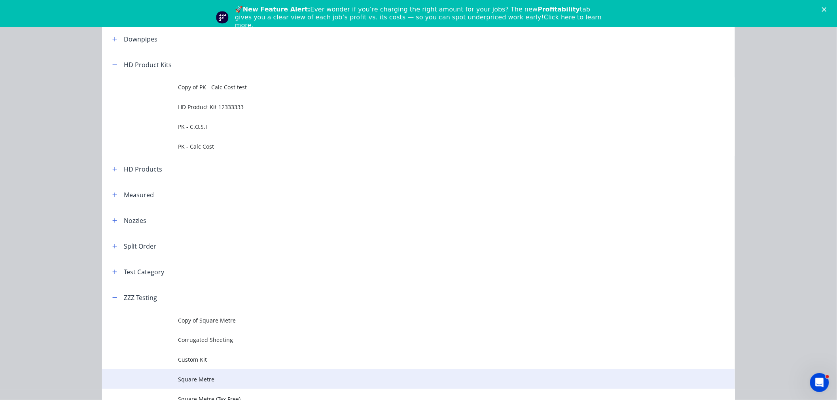
scroll to position [123, 0]
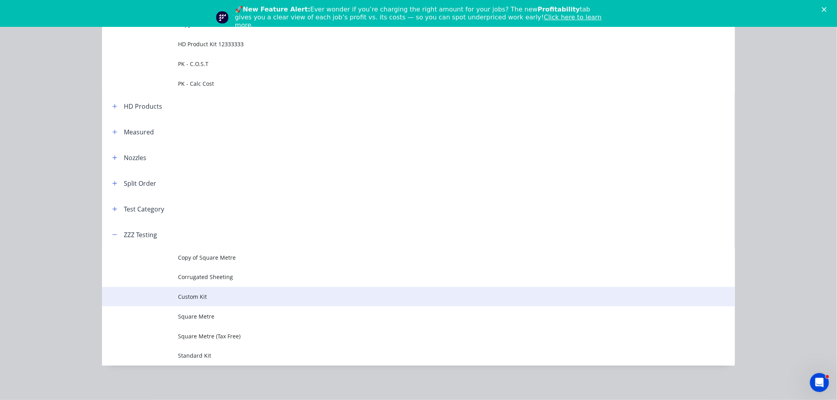
click at [206, 295] on span "Custom Kit" at bounding box center [400, 297] width 445 height 8
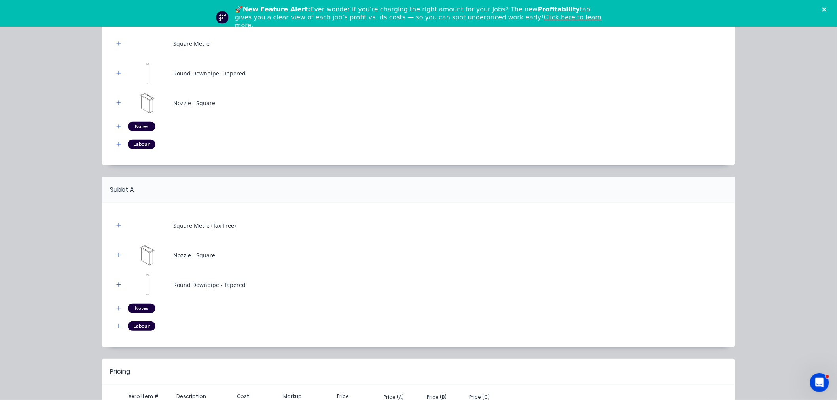
scroll to position [152, 0]
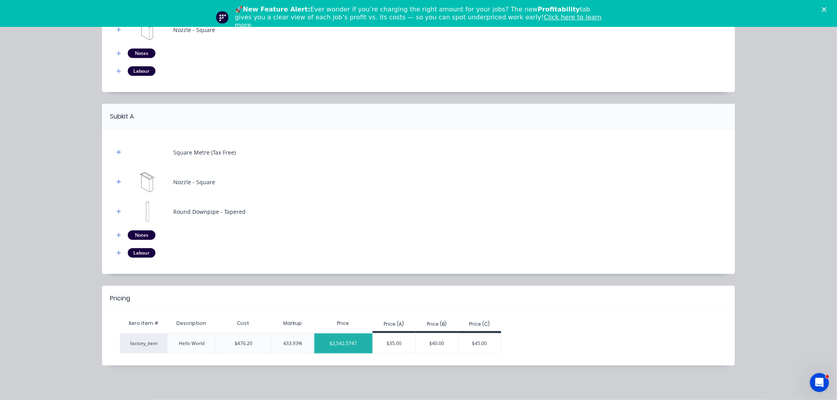
click at [330, 341] on div "$2,542.5747" at bounding box center [343, 344] width 58 height 20
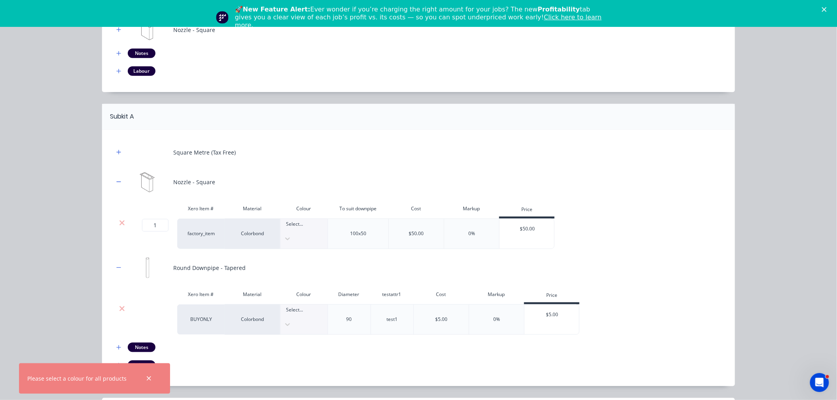
click at [299, 218] on div "Xero Item # Material Colour To suit downpipe Cost Markup Price" at bounding box center [334, 210] width 440 height 18
click at [301, 229] on div at bounding box center [305, 224] width 38 height 9
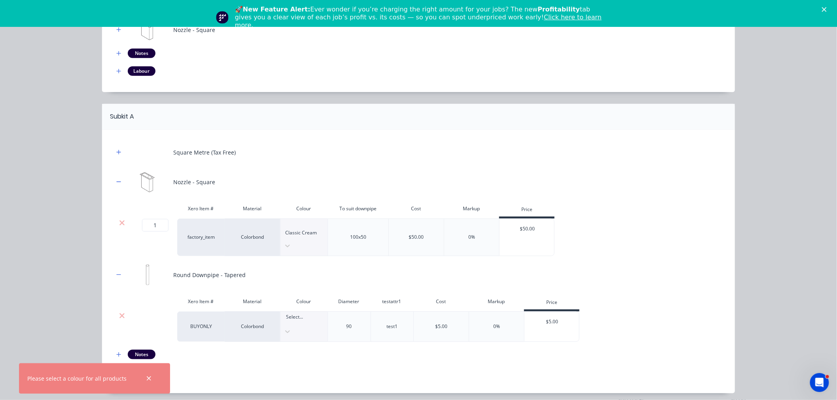
click at [302, 312] on div "Select..." at bounding box center [303, 327] width 47 height 30
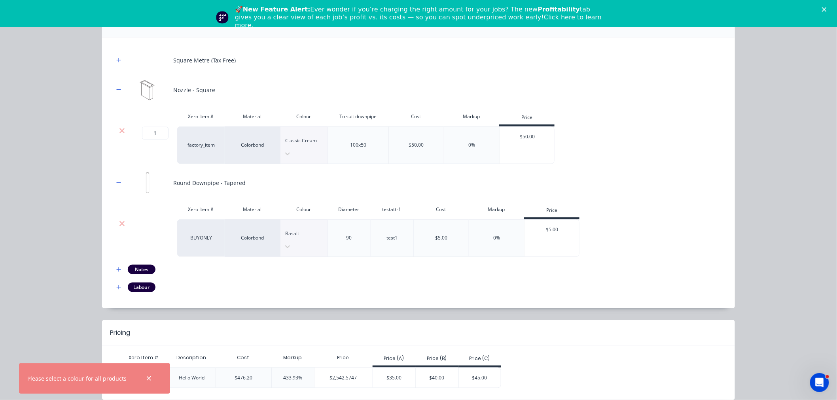
scroll to position [245, 0]
click at [351, 367] on div "$2,542.5747" at bounding box center [343, 377] width 58 height 20
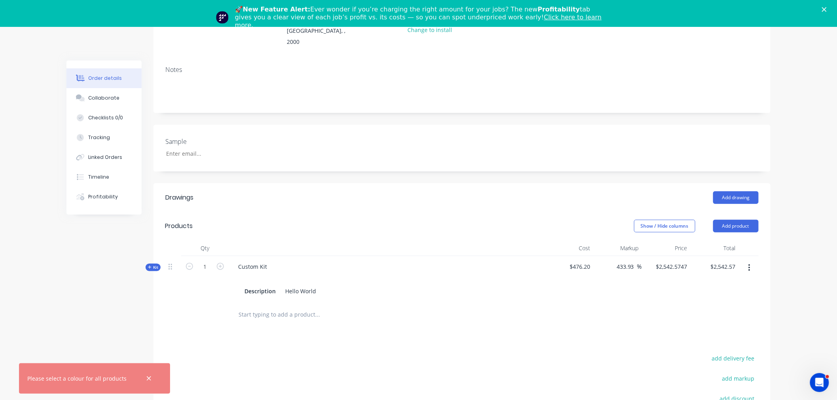
drag, startPoint x: 147, startPoint y: 378, endPoint x: 145, endPoint y: 370, distance: 8.4
click at [146, 377] on icon "button" at bounding box center [148, 378] width 5 height 7
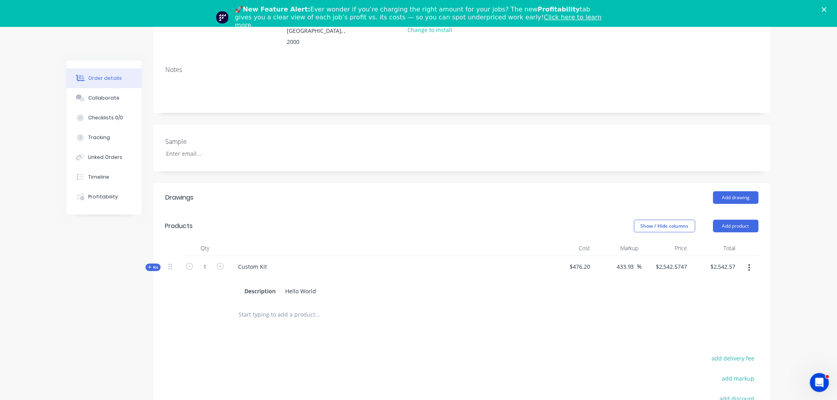
click at [151, 265] on icon at bounding box center [150, 267] width 4 height 4
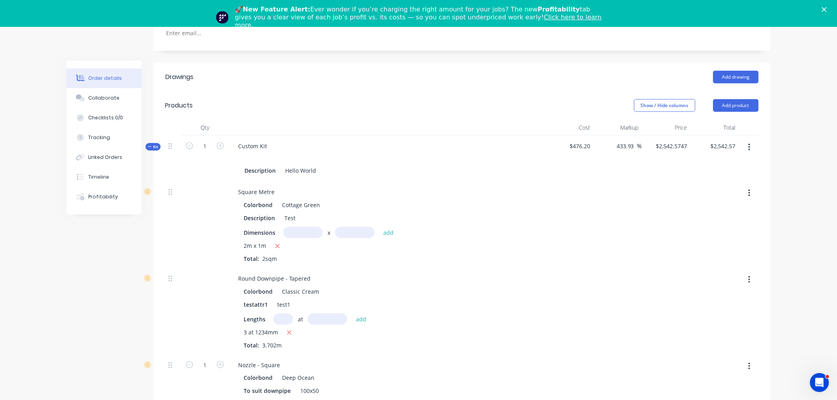
scroll to position [266, 0]
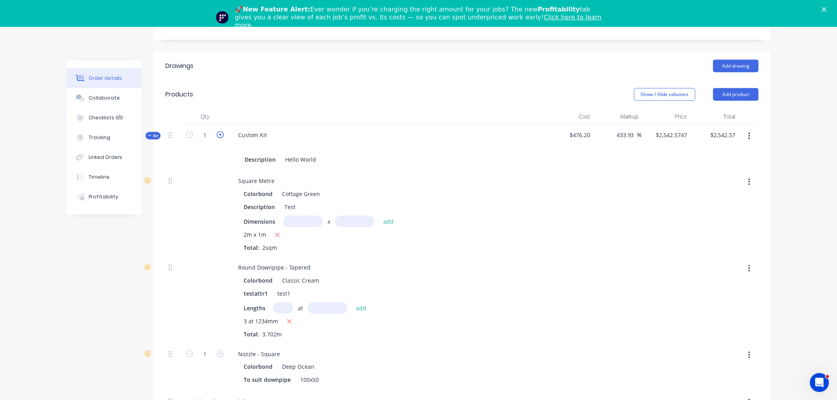
click at [223, 131] on icon "button" at bounding box center [220, 134] width 7 height 7
type input "2"
type input "$1,828.7637"
type input "$3,657.53"
type input "2"
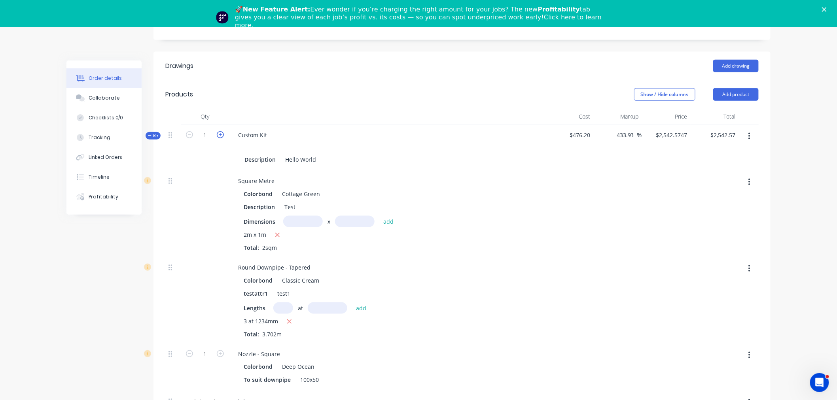
type input "2"
click at [191, 131] on icon "button" at bounding box center [189, 134] width 7 height 7
type input "1"
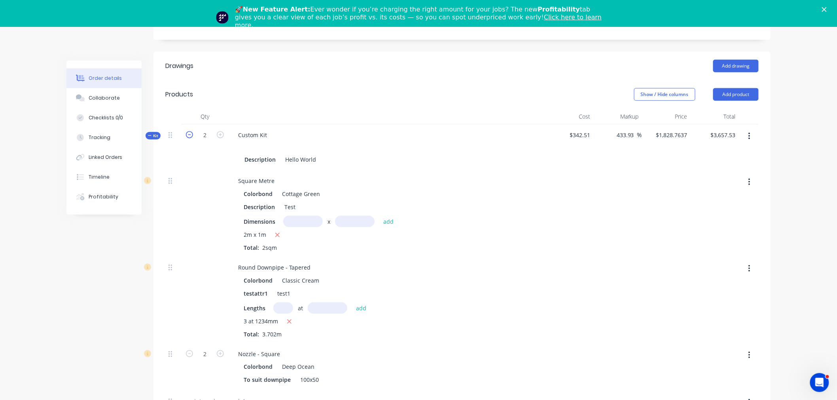
type input "$1,927.5941"
type input "$1,927.59"
type input "1"
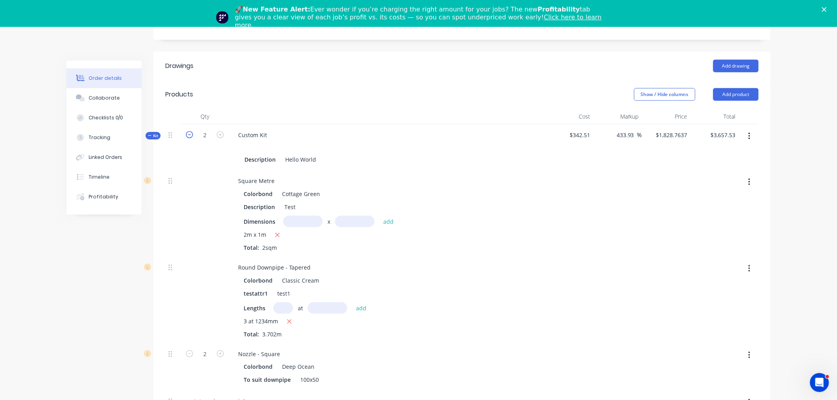
type input "1"
click at [223, 131] on icon "button" at bounding box center [220, 134] width 7 height 7
type input "2"
type input "$1,828.7637"
type input "$3,657.53"
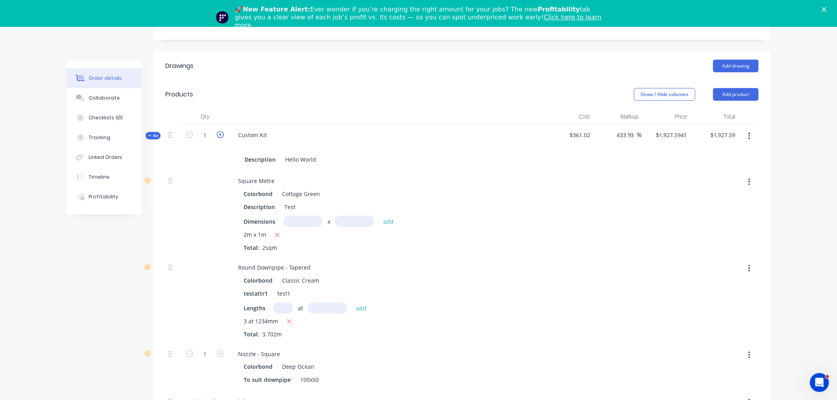
type input "2"
click at [179, 125] on div at bounding box center [173, 148] width 16 height 46
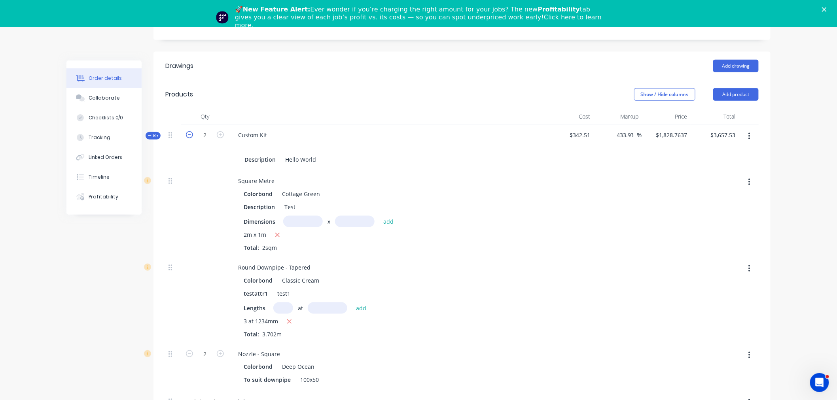
click at [191, 131] on icon "button" at bounding box center [189, 134] width 7 height 7
type input "1"
type input "$1,927.5941"
type input "$1,927.59"
type input "1"
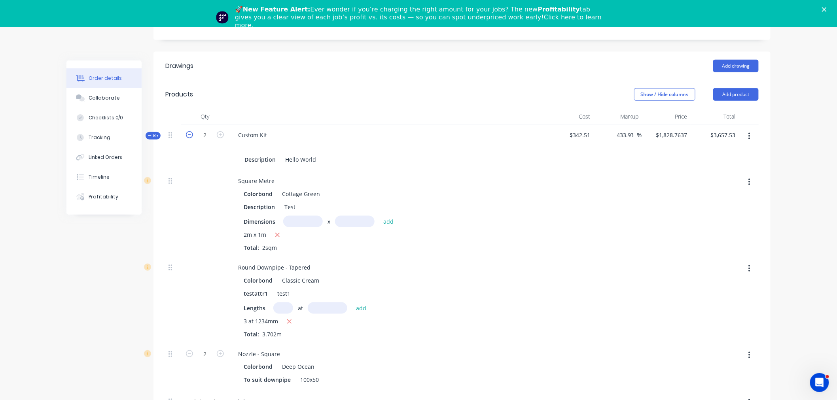
type input "1"
click at [234, 129] on div "Custom Kit" at bounding box center [253, 134] width 42 height 11
click at [221, 131] on icon "button" at bounding box center [220, 134] width 7 height 7
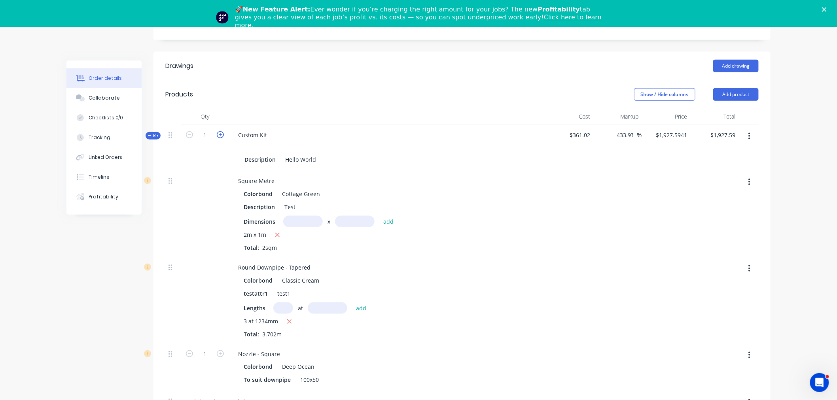
type input "2"
type input "$1,828.7637"
type input "$3,657.53"
type input "2"
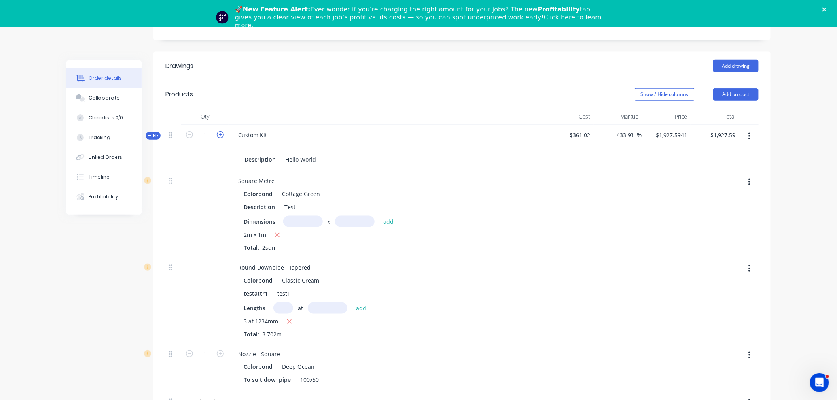
type input "2"
click at [221, 131] on icon "button" at bounding box center [220, 134] width 7 height 7
type input "3"
type input "$1,795.8202"
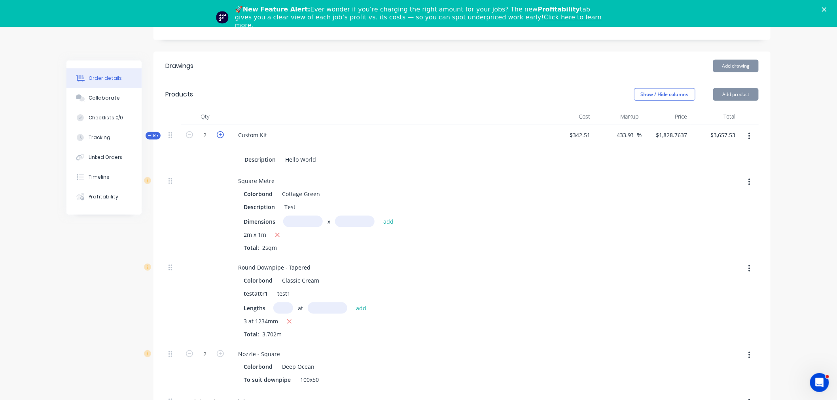
type input "$5,387.46"
type input "3"
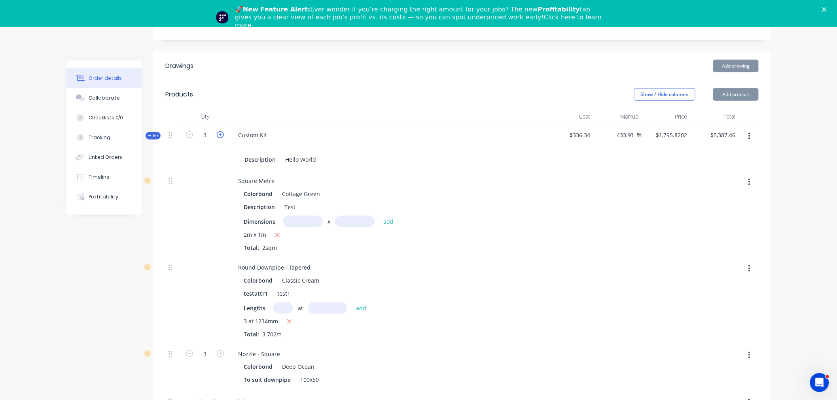
click at [221, 131] on icon "button" at bounding box center [220, 134] width 7 height 7
type input "4"
type input "$1,779.3485"
type input "$7,117.39"
type input "4"
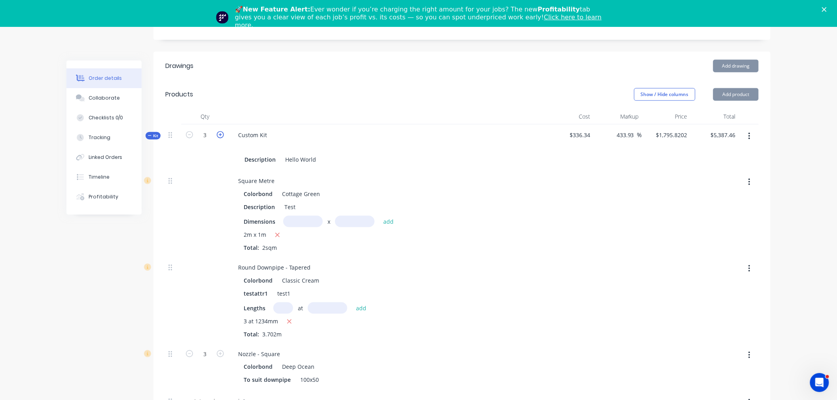
type input "4"
click at [190, 131] on icon "button" at bounding box center [189, 134] width 7 height 7
type input "3"
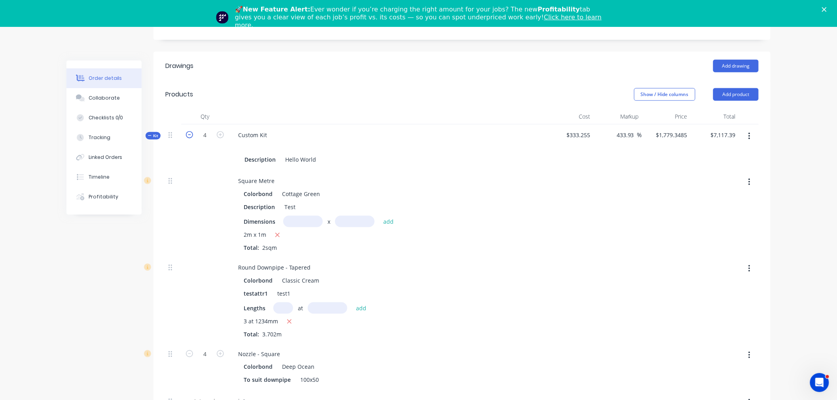
type input "$1,795.8202"
type input "$5,387.46"
type input "3"
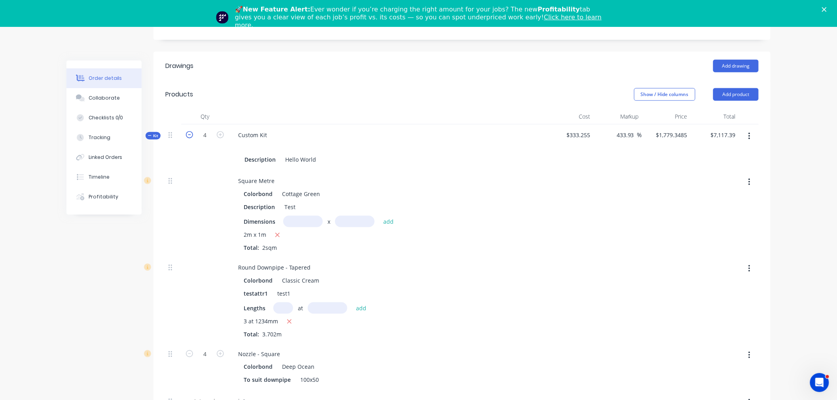
type input "3"
click at [190, 131] on icon "button" at bounding box center [189, 134] width 7 height 7
type input "2"
type input "$1,828.7637"
type input "$3,657.53"
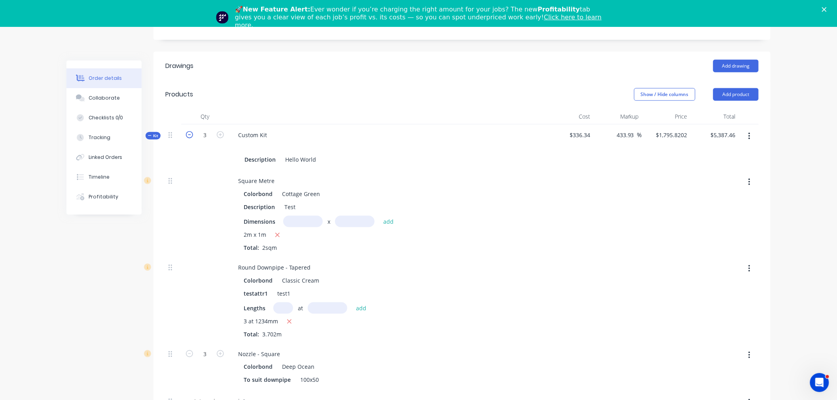
type input "2"
click at [190, 131] on icon "button" at bounding box center [189, 134] width 7 height 7
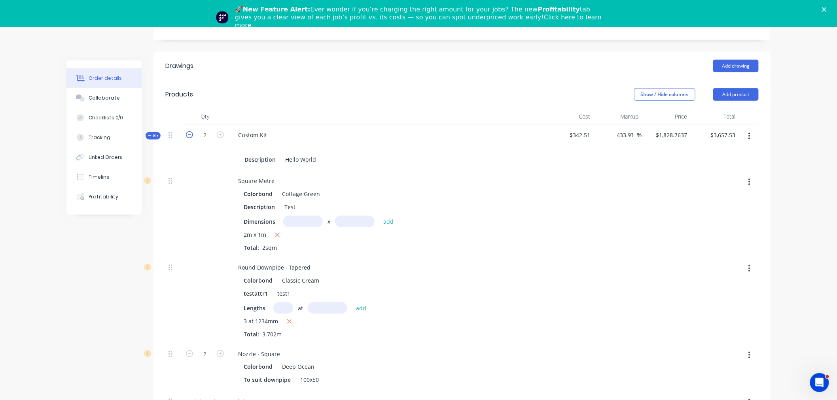
type input "1"
type input "$1,927.5941"
type input "$1,927.59"
type input "1"
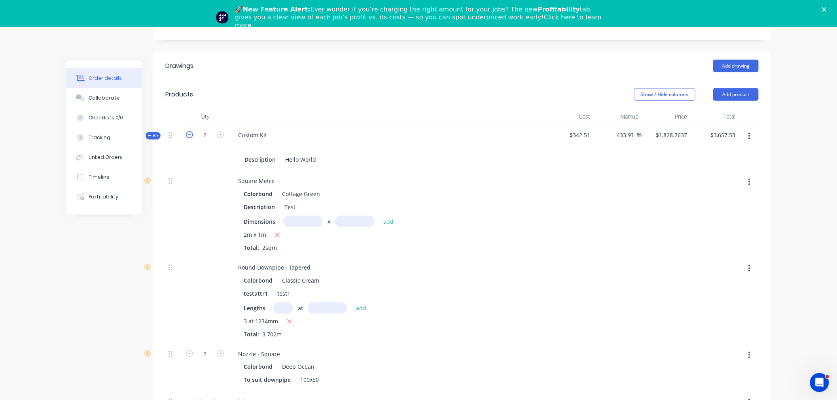
type input "1"
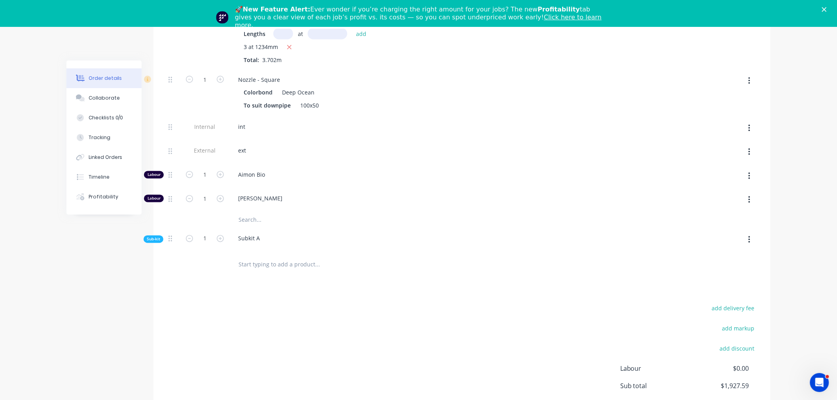
scroll to position [486, 0]
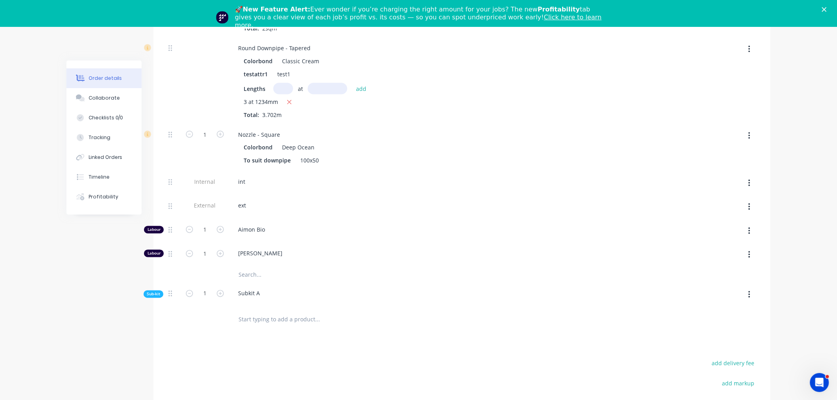
click at [154, 229] on div "Qty Cost Markup Price Total Kit 1 Custom Kit Description Hello World $361.02 43…" at bounding box center [461, 111] width 617 height 444
click at [156, 250] on div "Labour" at bounding box center [154, 254] width 20 height 8
click at [151, 226] on div "Labour" at bounding box center [154, 230] width 20 height 8
click at [149, 291] on span "Sub-kit" at bounding box center [153, 294] width 13 height 6
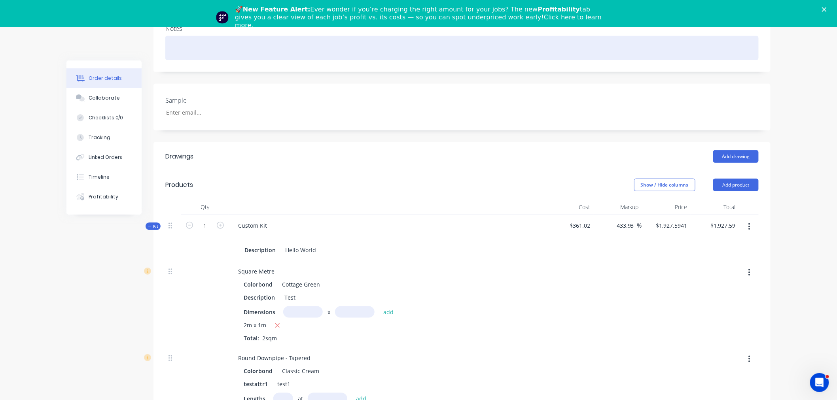
scroll to position [46, 0]
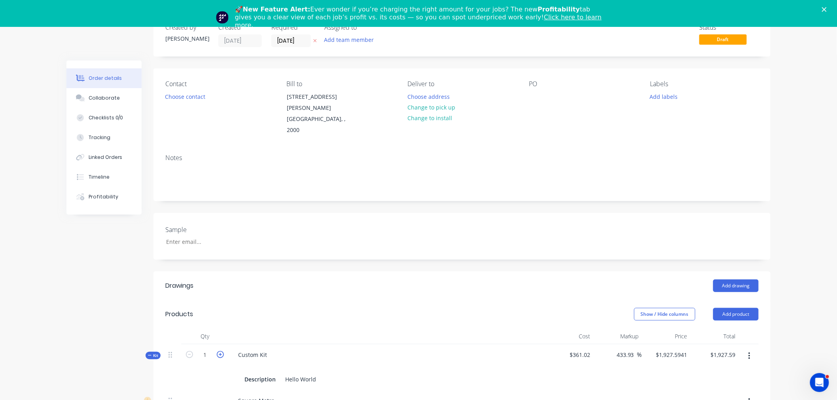
click at [217, 351] on icon "button" at bounding box center [220, 354] width 7 height 7
type input "2"
type input "$1,828.7637"
type input "$3,657.53"
type input "2"
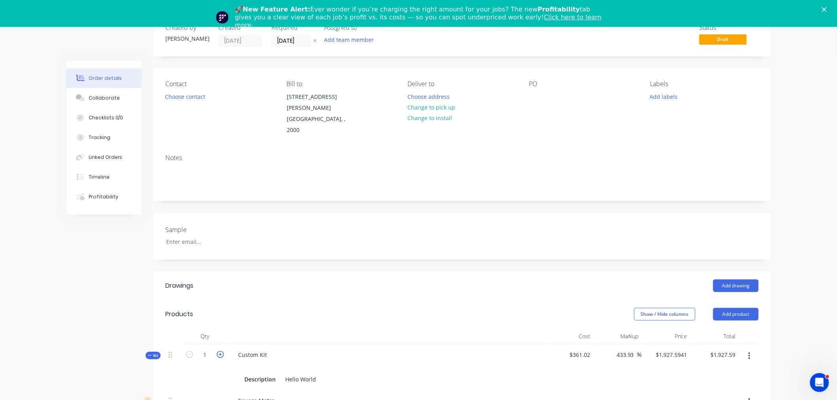
type input "2"
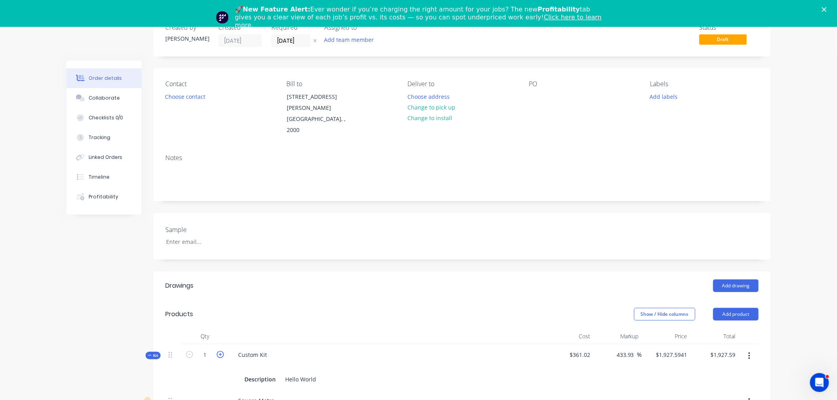
type input "2"
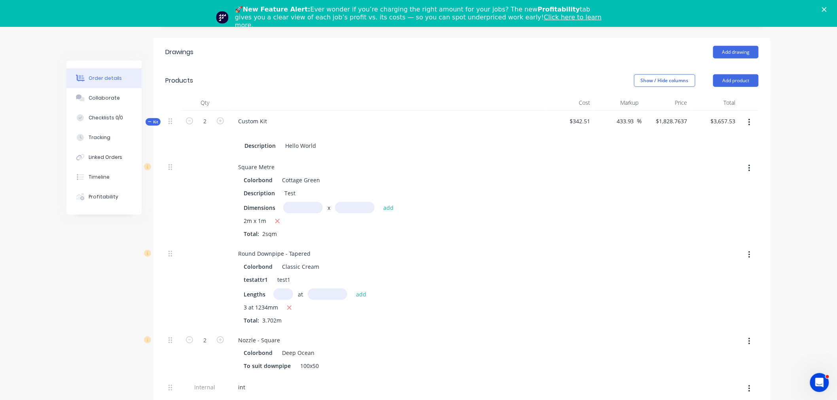
scroll to position [266, 0]
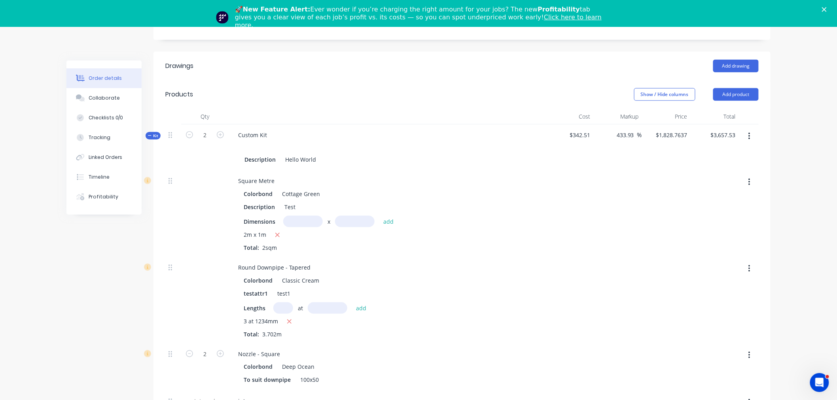
drag, startPoint x: 176, startPoint y: 108, endPoint x: 180, endPoint y: 112, distance: 5.6
click at [177, 125] on div at bounding box center [173, 148] width 16 height 46
click at [187, 131] on icon "button" at bounding box center [189, 134] width 7 height 7
type input "1"
type input "$1,927.5941"
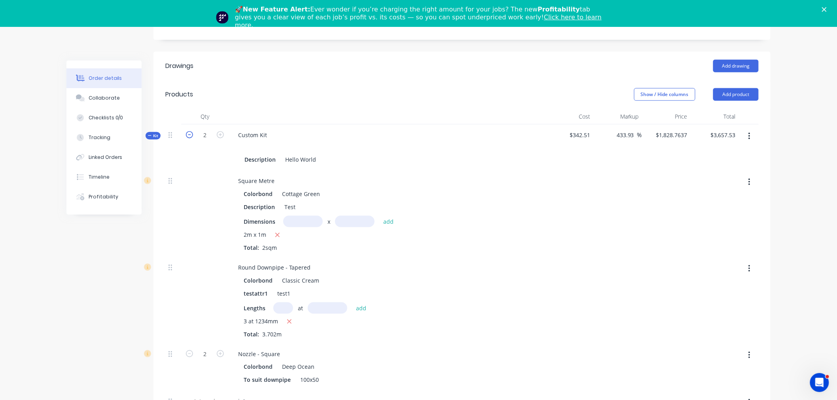
type input "$1,927.59"
type input "1"
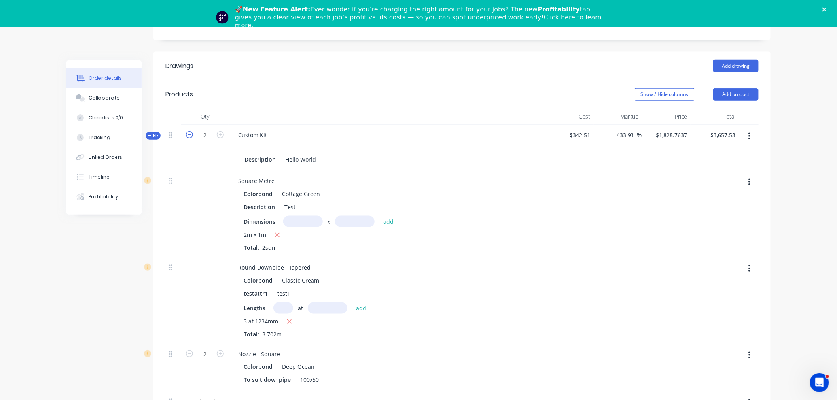
type input "1"
click at [220, 131] on icon "button" at bounding box center [220, 134] width 7 height 7
type input "2"
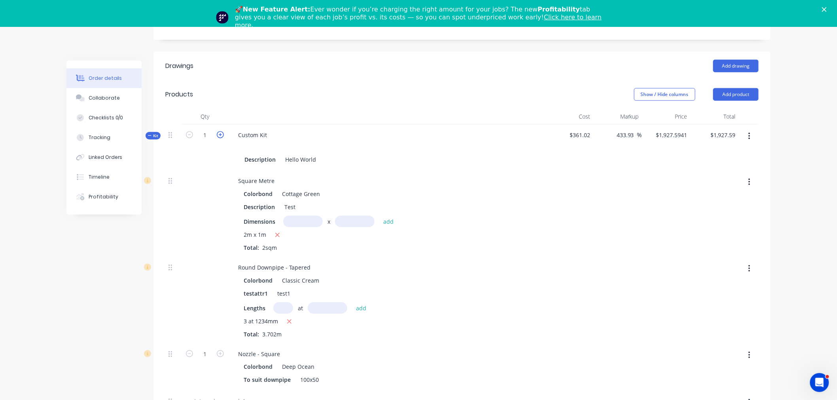
type input "$1,828.7637"
type input "$3,657.53"
type input "2"
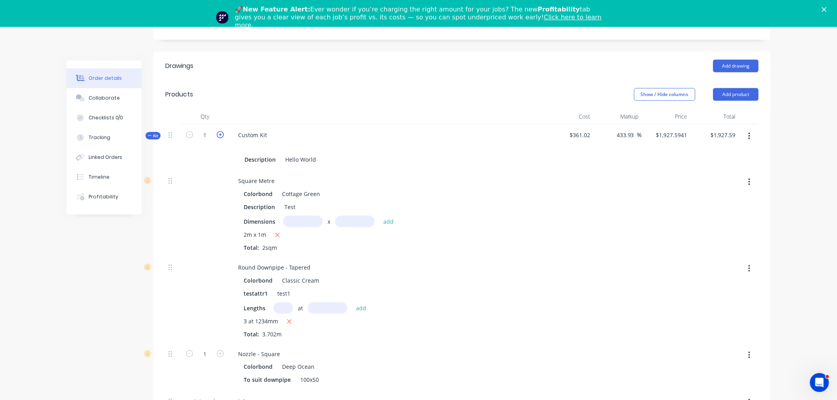
type input "2"
click at [187, 131] on icon "button" at bounding box center [189, 134] width 7 height 7
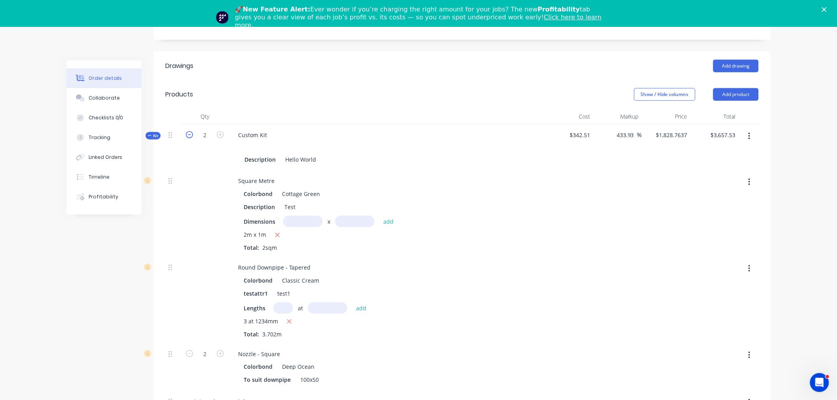
type input "1"
type input "$1,927.5941"
type input "$1,927.59"
type input "1"
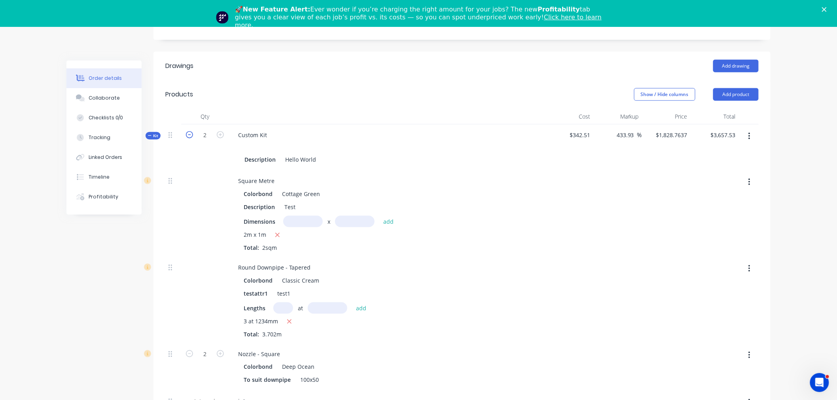
type input "1"
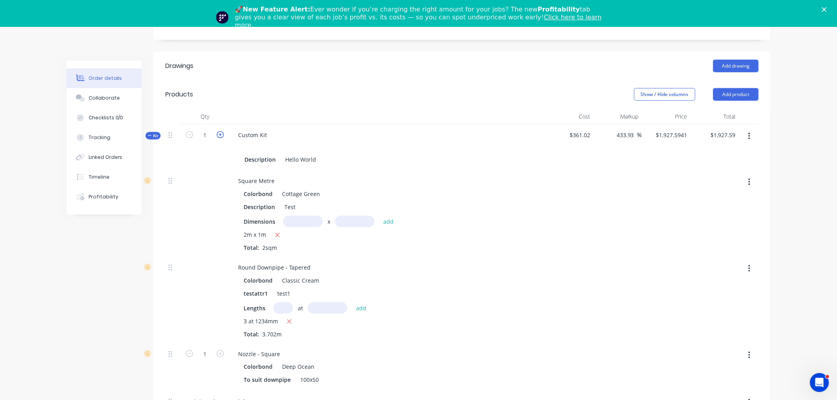
click at [221, 131] on icon "button" at bounding box center [220, 134] width 7 height 7
type input "2"
type input "$1,828.7637"
type input "$3,657.53"
type input "2"
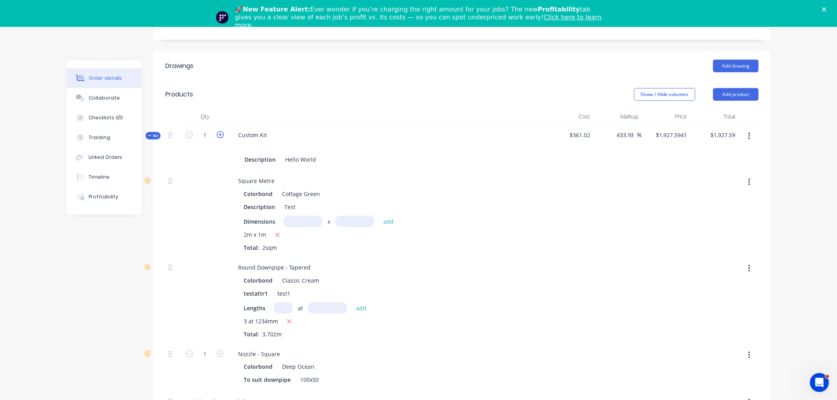
type input "2"
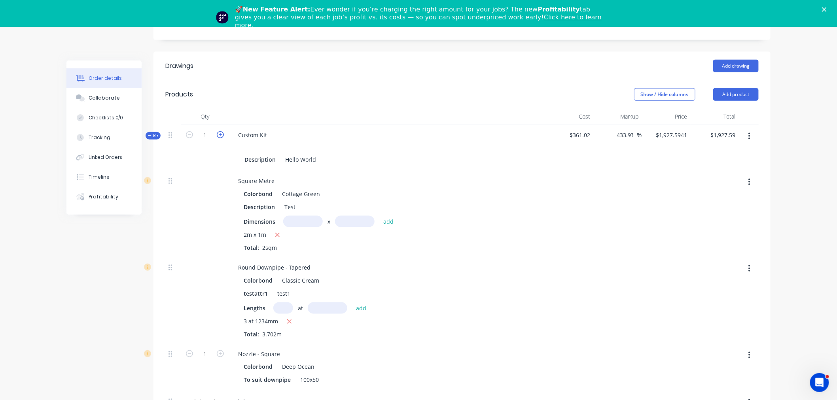
type input "2"
click at [186, 125] on div "2" at bounding box center [204, 148] width 47 height 46
click at [191, 131] on icon "button" at bounding box center [189, 134] width 7 height 7
type input "1"
type input "$1,927.5941"
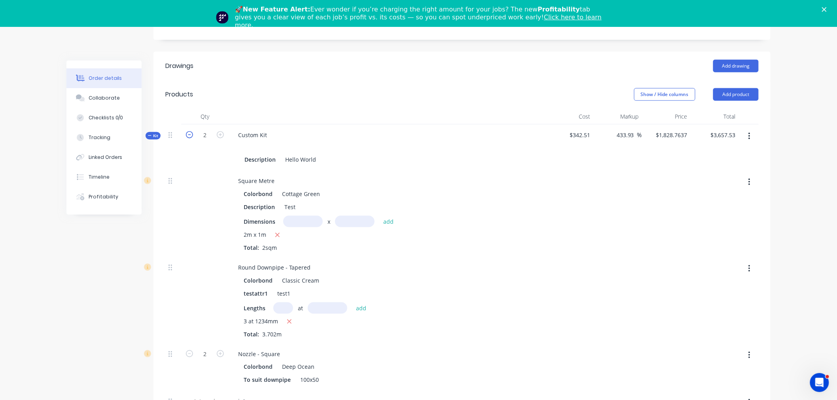
type input "$1,927.59"
type input "1"
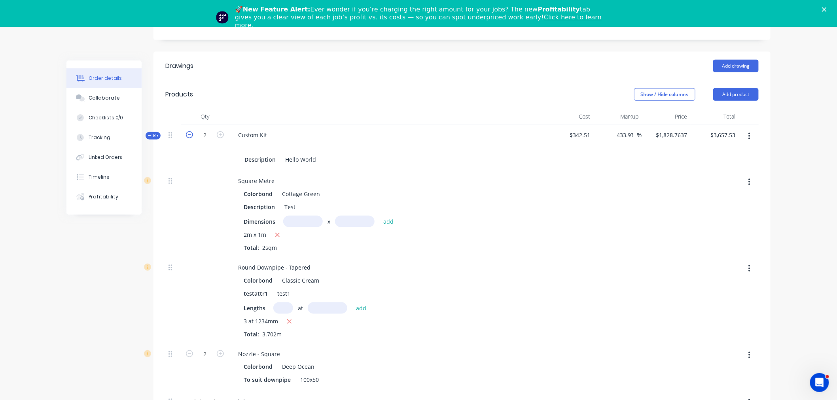
type input "1"
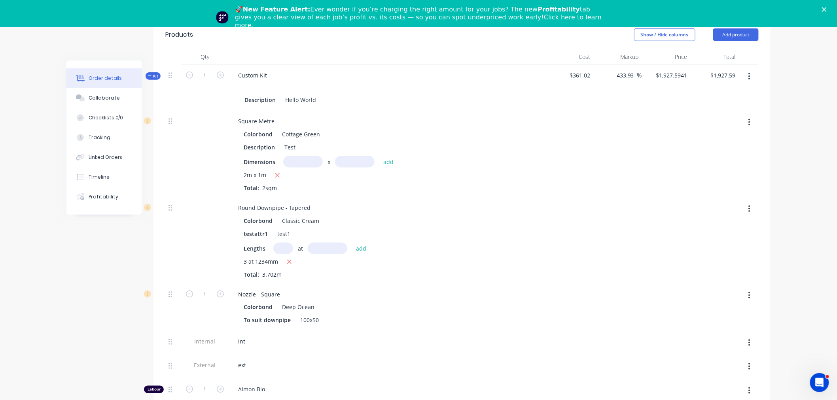
scroll to position [310, 0]
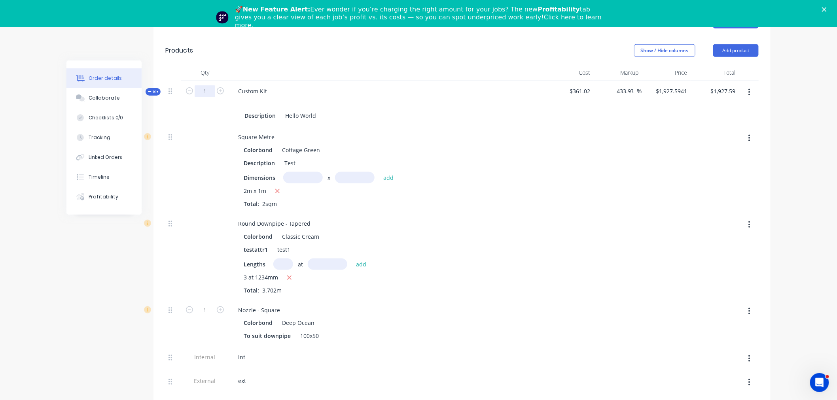
click at [212, 85] on input "1" at bounding box center [205, 91] width 21 height 12
click at [219, 87] on icon "button" at bounding box center [220, 90] width 7 height 7
type input "2"
type input "$1,828.7637"
click at [189, 87] on icon "button" at bounding box center [189, 90] width 7 height 7
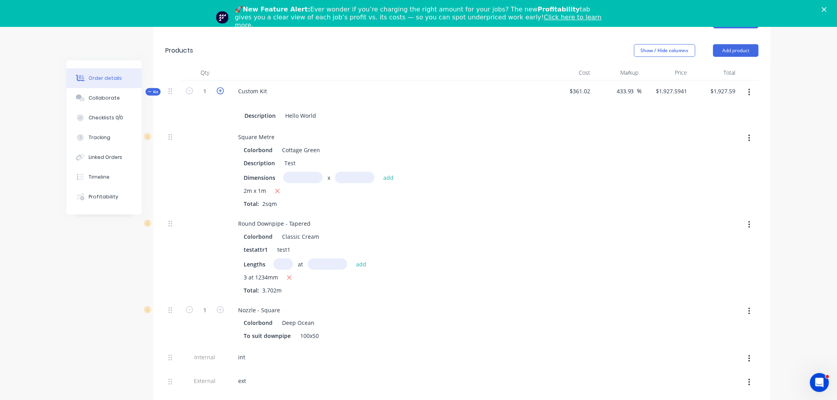
click at [219, 87] on icon "button" at bounding box center [220, 90] width 7 height 7
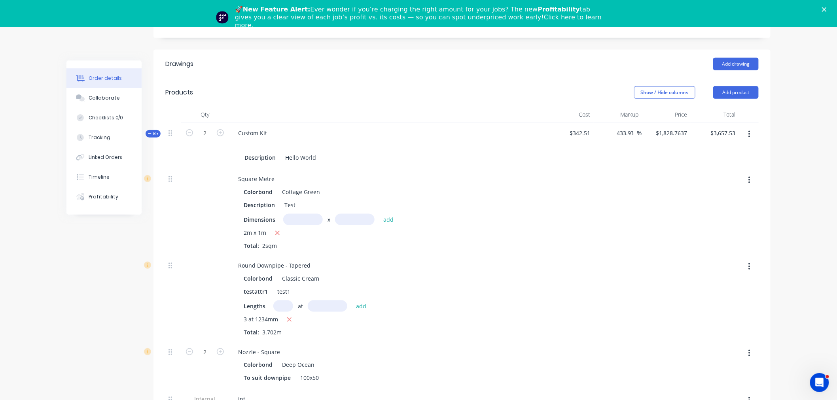
scroll to position [266, 0]
click at [187, 131] on icon "button" at bounding box center [189, 134] width 7 height 7
click at [222, 131] on icon "button" at bounding box center [220, 134] width 7 height 7
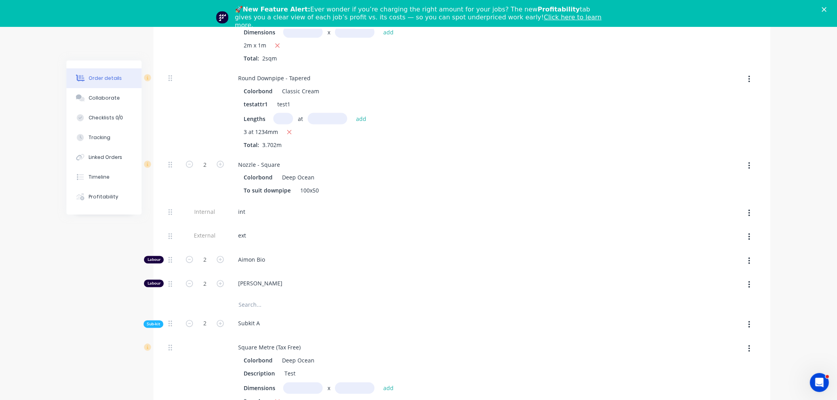
scroll to position [442, 0]
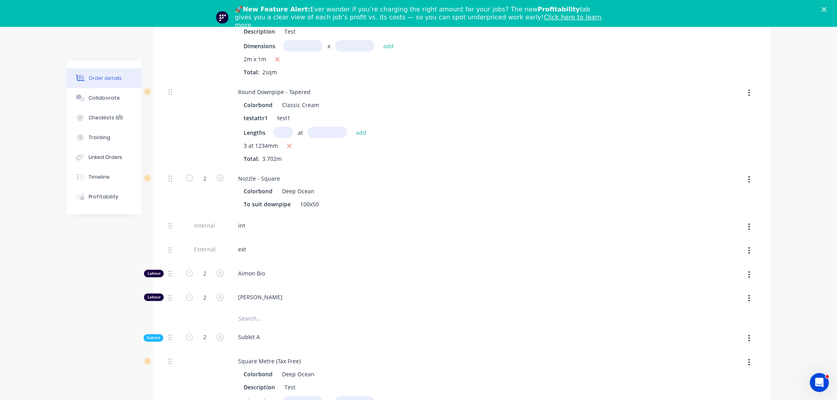
click at [748, 335] on icon "button" at bounding box center [749, 338] width 2 height 7
click at [716, 370] on div "Delete" at bounding box center [720, 375] width 61 height 11
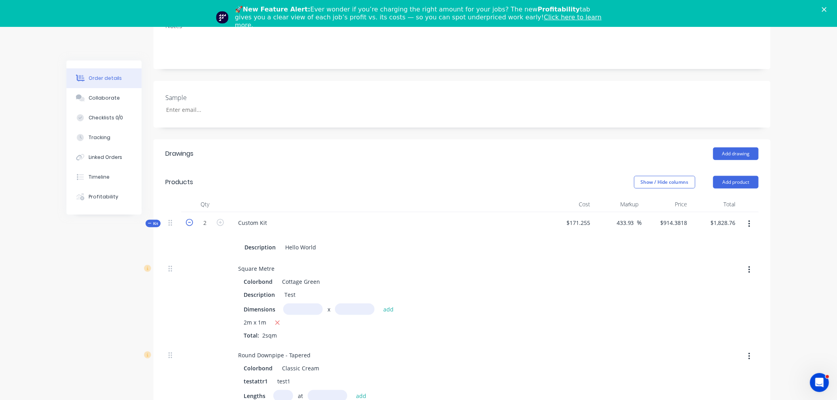
click at [189, 219] on icon "button" at bounding box center [189, 222] width 7 height 7
click at [224, 218] on button "button" at bounding box center [220, 222] width 10 height 8
click at [185, 218] on button "button" at bounding box center [189, 222] width 10 height 8
click at [231, 212] on div "Custom Kit Description Hello World" at bounding box center [387, 235] width 316 height 46
click at [221, 219] on icon "button" at bounding box center [220, 222] width 7 height 7
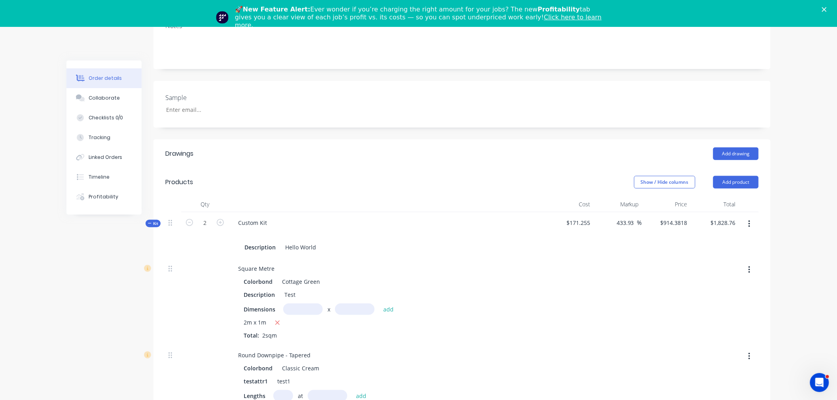
drag, startPoint x: 171, startPoint y: 198, endPoint x: 174, endPoint y: 202, distance: 5.1
click at [172, 217] on div at bounding box center [172, 222] width 9 height 11
click at [195, 217] on input "2" at bounding box center [205, 223] width 21 height 12
click at [188, 218] on button "button" at bounding box center [189, 222] width 10 height 8
click at [750, 220] on icon "button" at bounding box center [749, 224] width 2 height 9
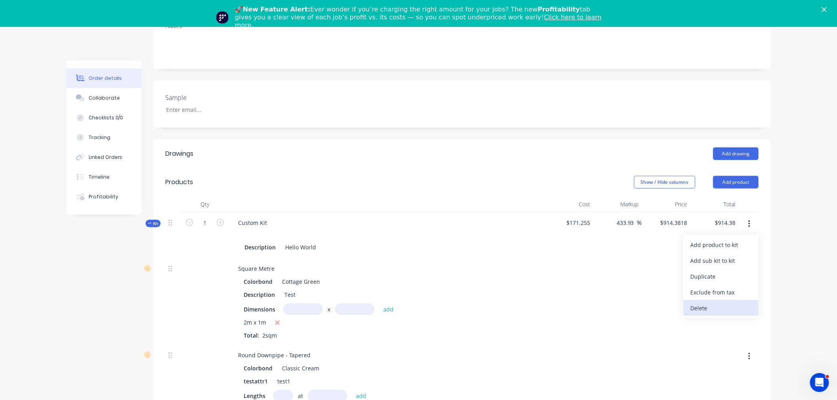
click at [709, 302] on div "Delete" at bounding box center [720, 307] width 61 height 11
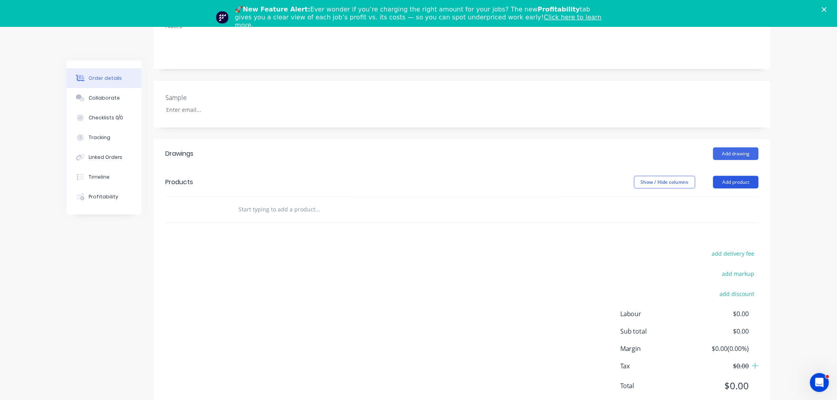
click at [747, 176] on button "Add product" at bounding box center [735, 182] width 45 height 13
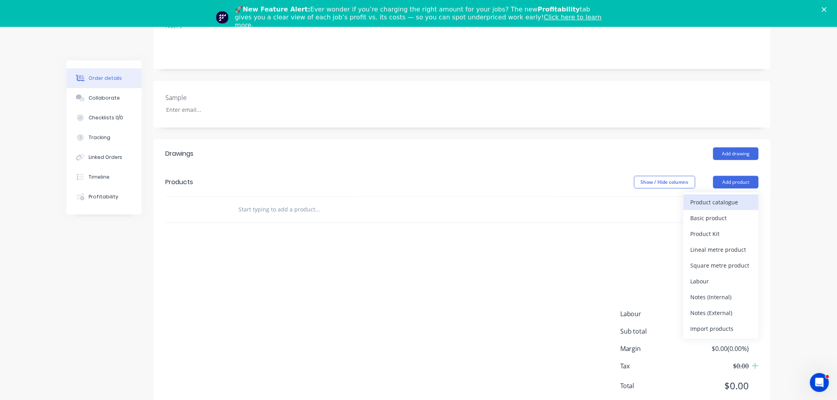
click at [714, 196] on div "Product catalogue" at bounding box center [720, 201] width 61 height 11
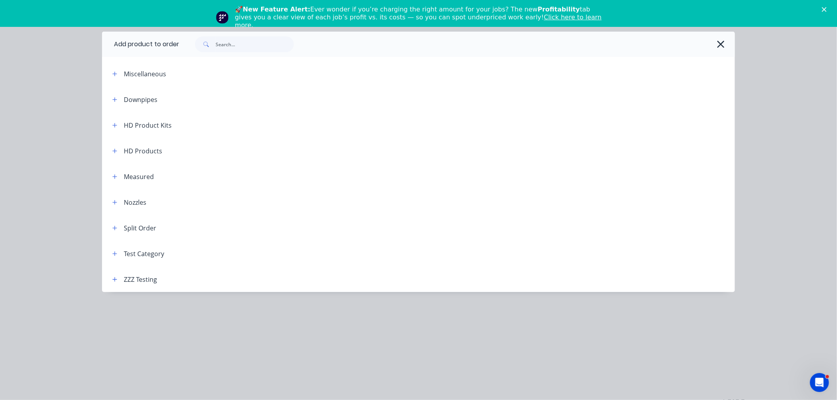
click at [117, 274] on header "ZZZ Testing" at bounding box center [418, 279] width 633 height 26
click at [115, 274] on span at bounding box center [115, 279] width 10 height 10
click at [115, 281] on icon "button" at bounding box center [114, 280] width 5 height 6
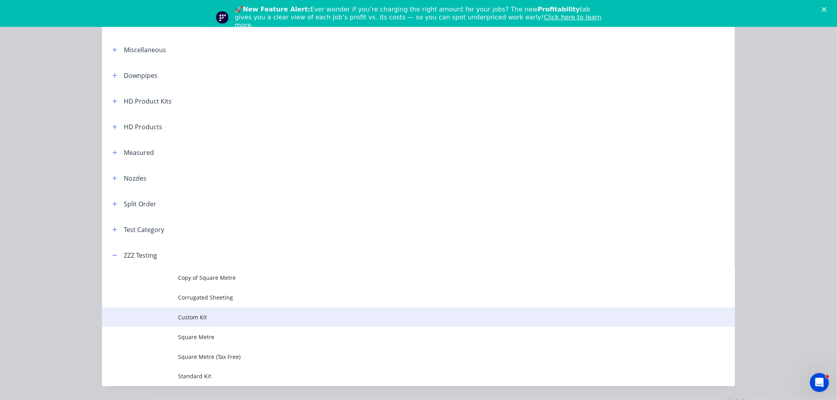
scroll to position [45, 0]
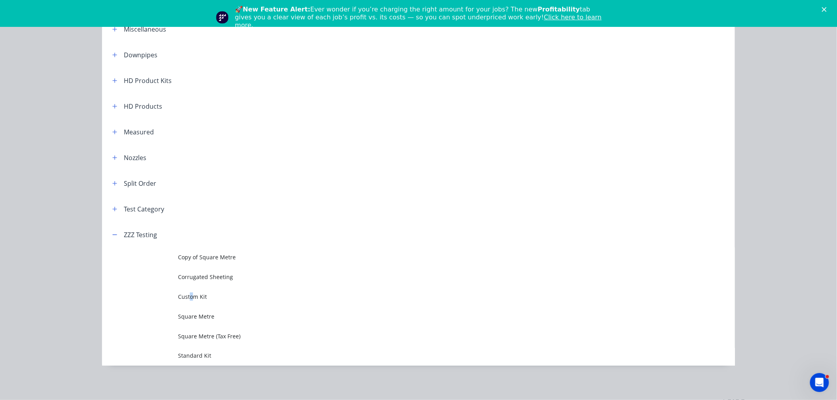
drag, startPoint x: 189, startPoint y: 289, endPoint x: 188, endPoint y: 302, distance: 13.1
click at [189, 303] on td "Custom Kit" at bounding box center [456, 297] width 557 height 20
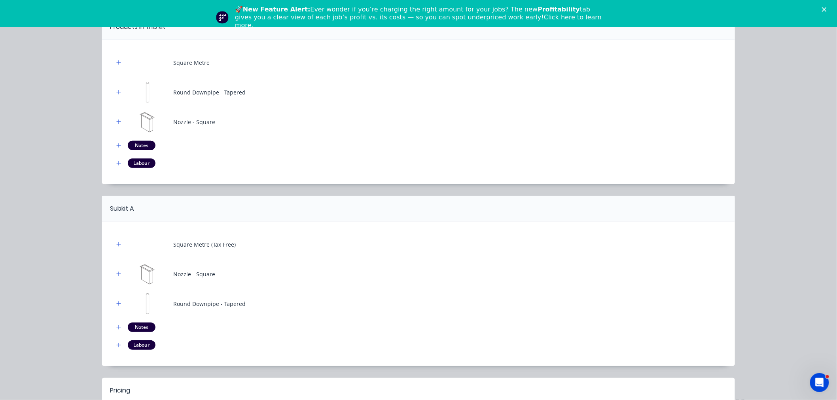
scroll to position [152, 0]
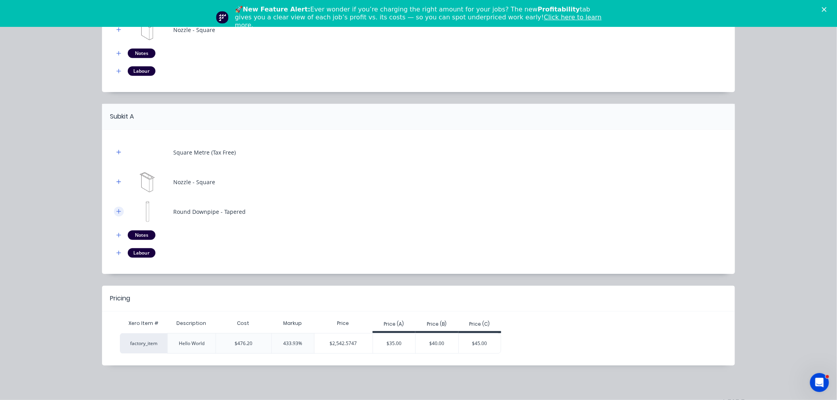
drag, startPoint x: 110, startPoint y: 206, endPoint x: 113, endPoint y: 210, distance: 5.0
click at [111, 207] on div "Square Metre (Tax Free) Nozzle - Square Round Downpipe - Tapered Notes Labour" at bounding box center [418, 202] width 633 height 144
click at [116, 210] on icon "button" at bounding box center [118, 212] width 5 height 6
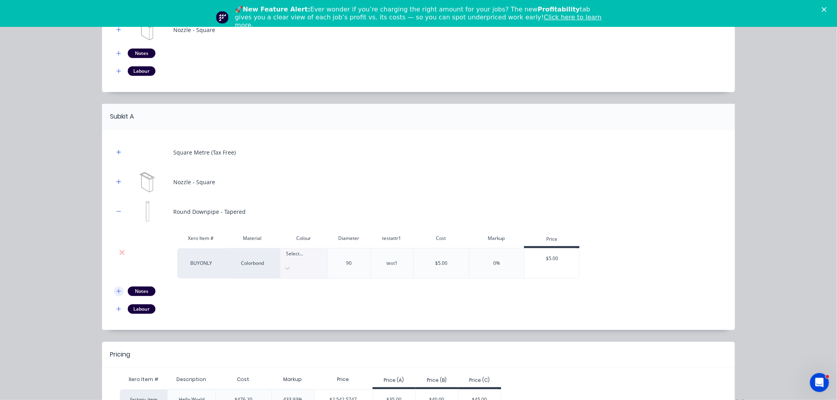
click at [119, 249] on icon at bounding box center [122, 253] width 6 height 8
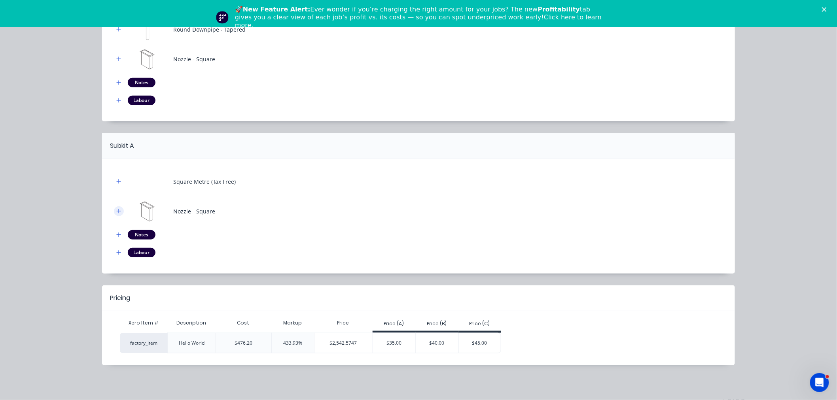
click at [119, 211] on button "button" at bounding box center [119, 211] width 10 height 10
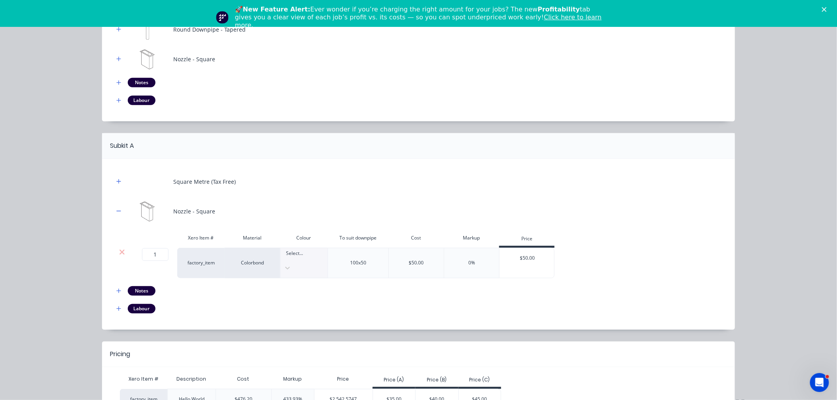
click at [118, 258] on div at bounding box center [122, 263] width 16 height 30
click at [119, 251] on icon at bounding box center [122, 252] width 6 height 8
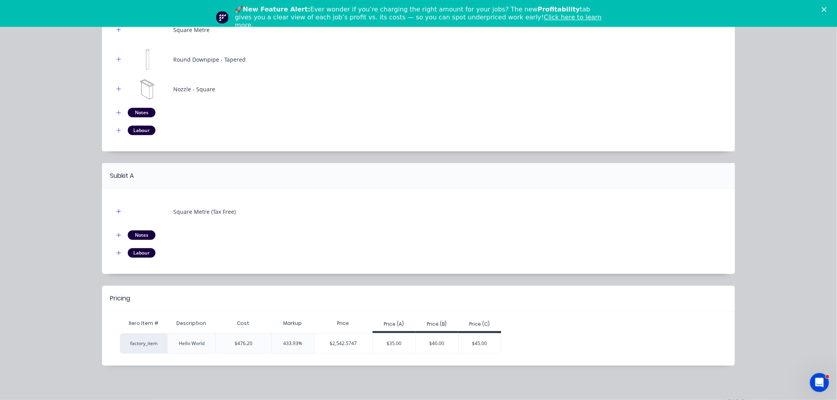
click at [122, 208] on div "Square Metre (Tax Free)" at bounding box center [418, 212] width 609 height 22
click at [117, 211] on icon "button" at bounding box center [119, 211] width 4 height 4
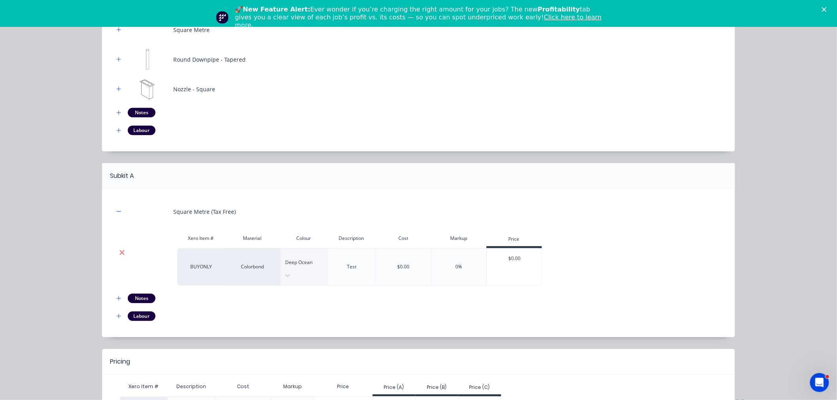
click at [121, 250] on icon at bounding box center [121, 252] width 5 height 5
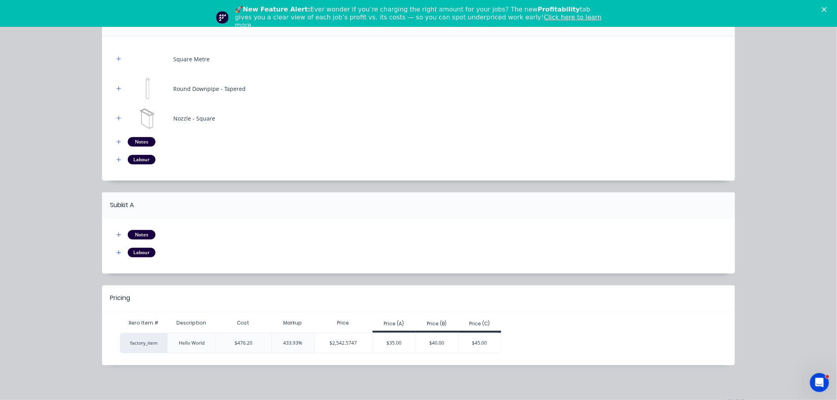
scroll to position [64, 0]
click at [115, 239] on button "button" at bounding box center [119, 235] width 10 height 10
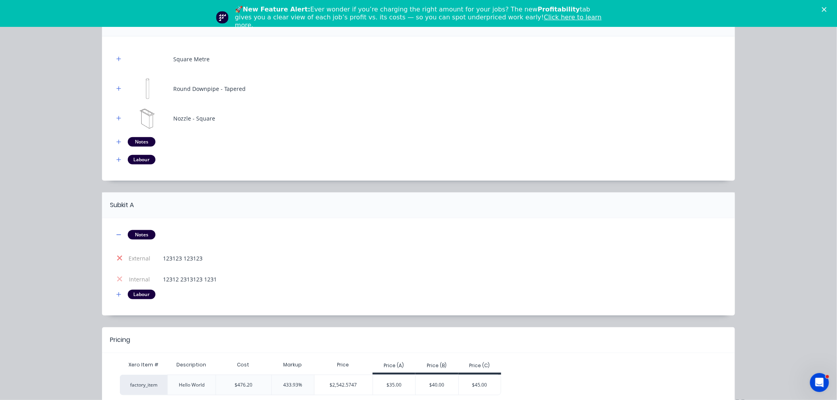
click at [119, 259] on icon at bounding box center [120, 258] width 6 height 8
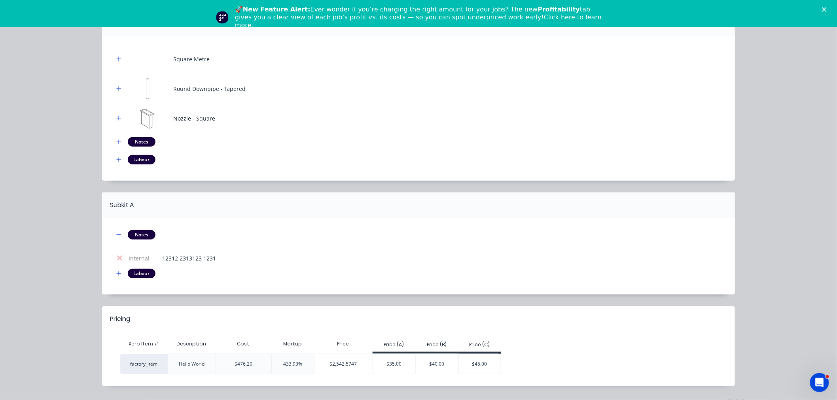
click at [119, 259] on icon at bounding box center [120, 258] width 6 height 8
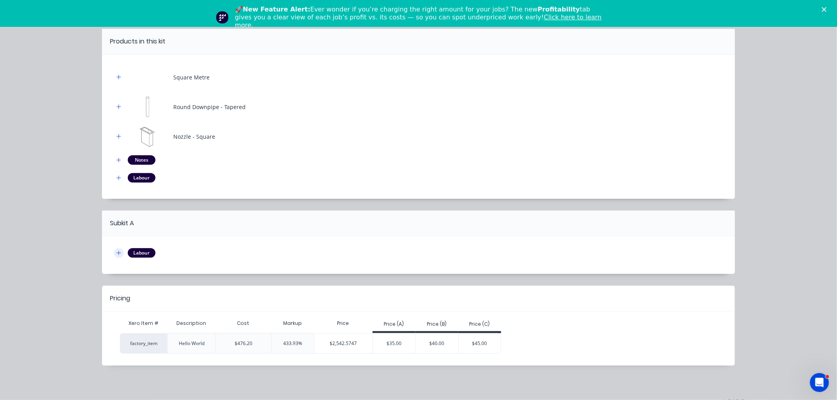
click at [119, 249] on button "button" at bounding box center [119, 253] width 10 height 10
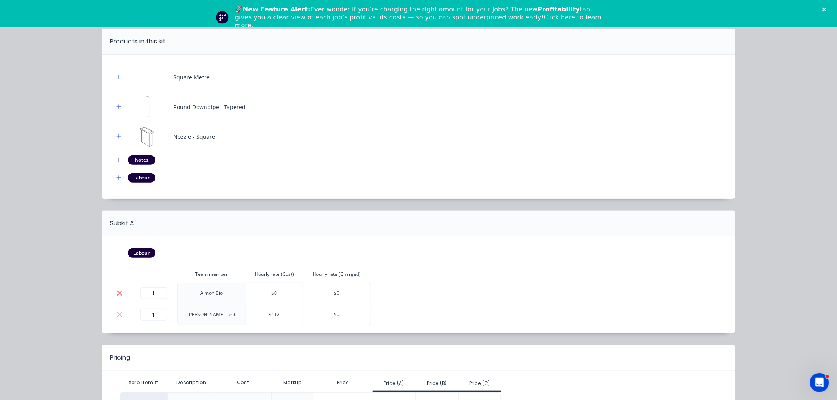
click at [119, 291] on icon at bounding box center [120, 293] width 6 height 8
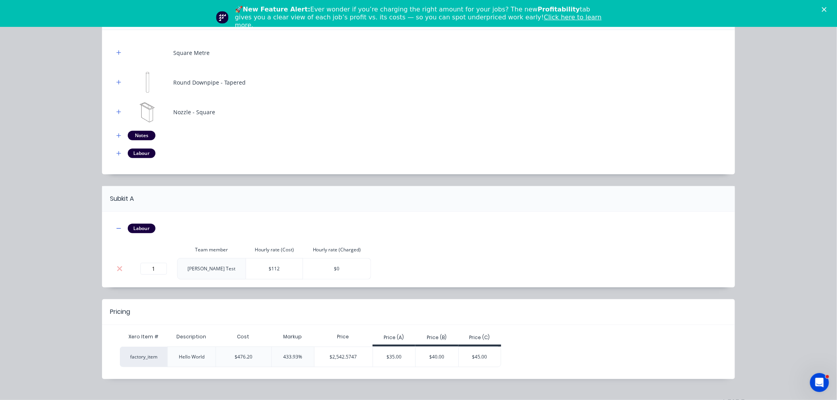
scroll to position [84, 0]
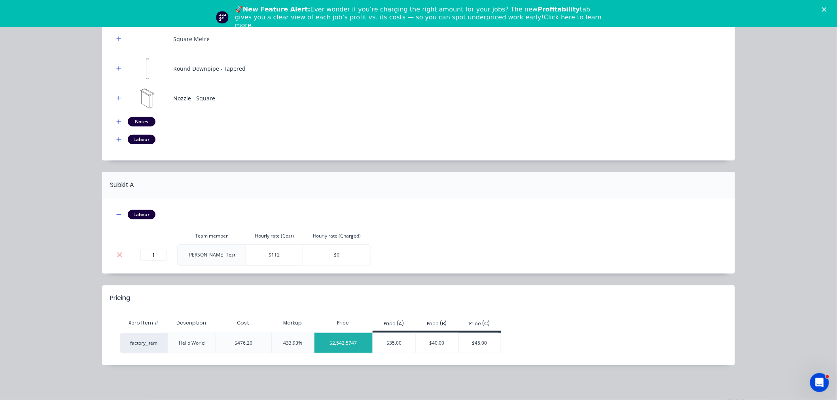
click at [339, 346] on div "$2,542.5747" at bounding box center [343, 343] width 58 height 20
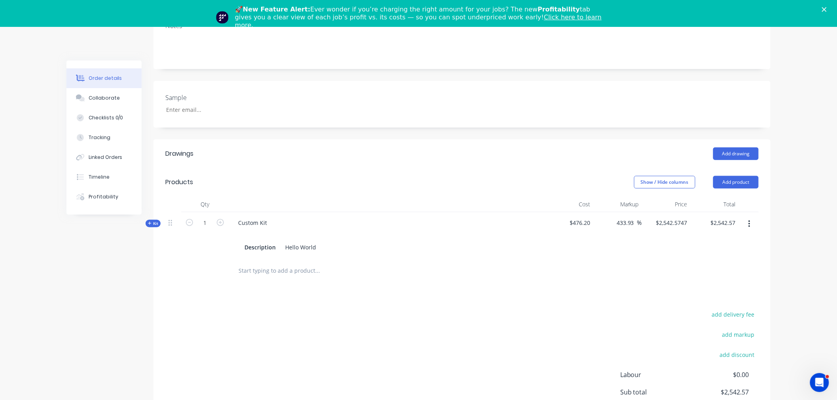
click at [153, 198] on div "Order details Collaborate Checklists 0/0 Tracking Linked Orders Timeline Profit…" at bounding box center [109, 137] width 87 height 154
click at [152, 221] on span "Kit" at bounding box center [153, 224] width 10 height 6
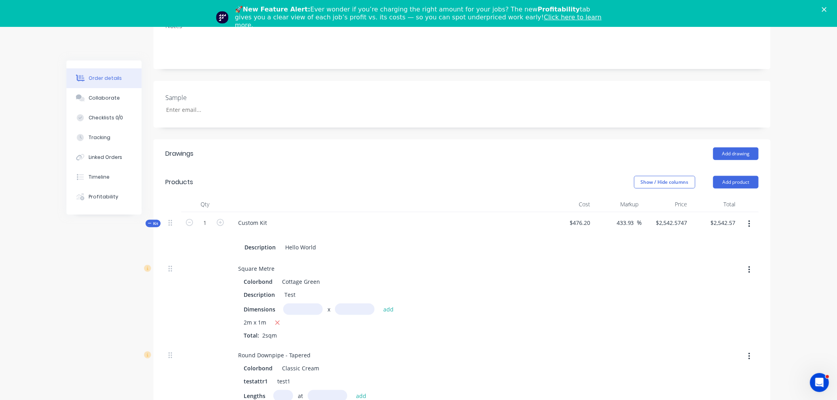
click at [224, 218] on button "button" at bounding box center [220, 222] width 10 height 8
click at [183, 212] on div "2" at bounding box center [204, 235] width 47 height 46
click at [190, 219] on icon "button" at bounding box center [189, 222] width 7 height 7
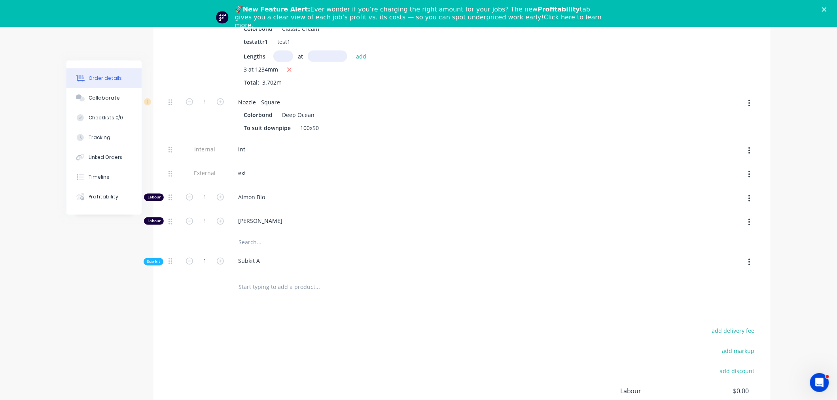
scroll to position [601, 0]
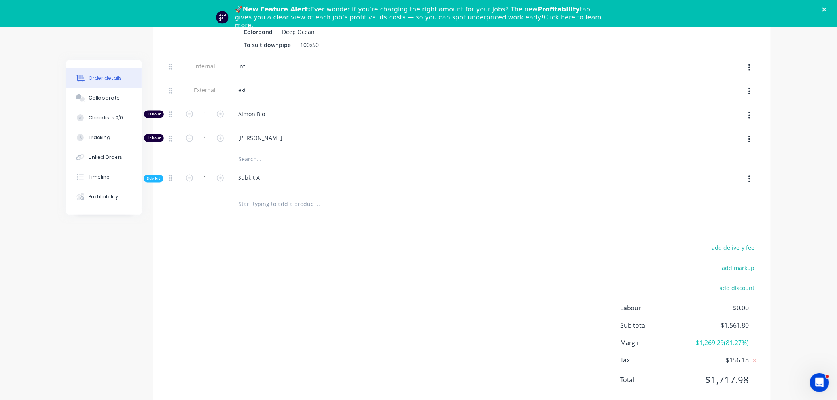
click at [155, 176] on span "Sub-kit" at bounding box center [153, 179] width 13 height 6
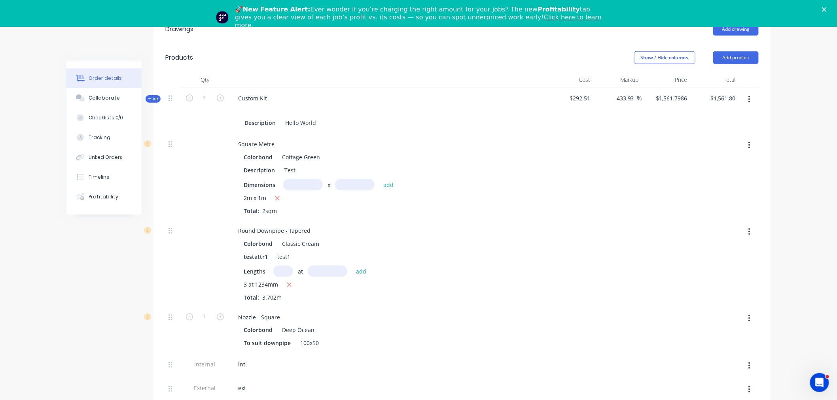
scroll to position [206, 0]
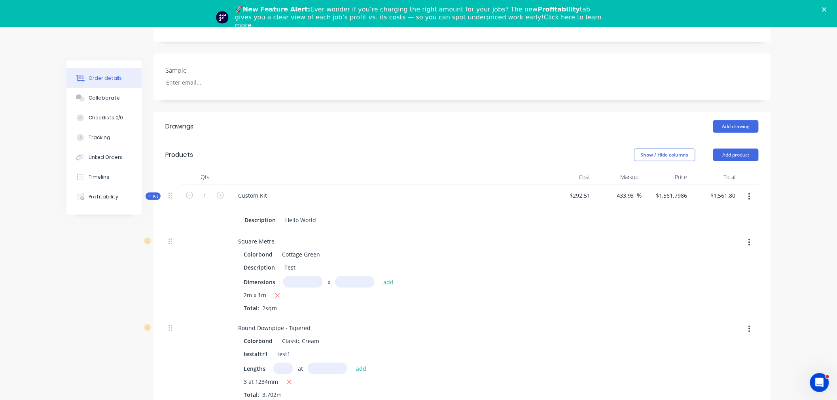
click at [224, 191] on button "button" at bounding box center [220, 195] width 10 height 8
click at [190, 192] on icon "button" at bounding box center [189, 195] width 7 height 7
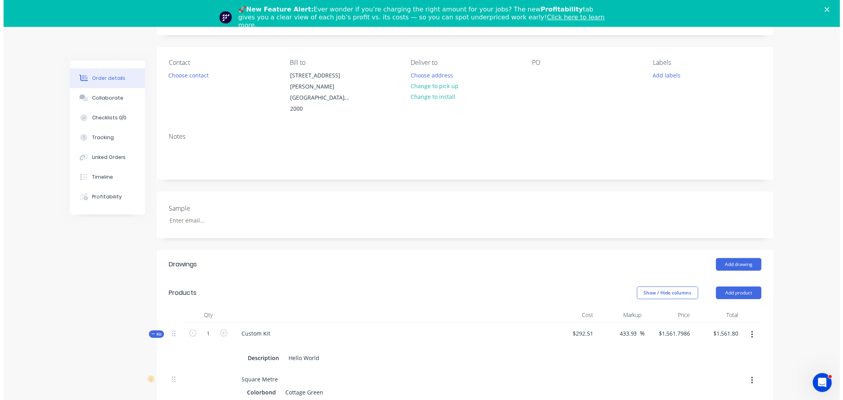
scroll to position [0, 0]
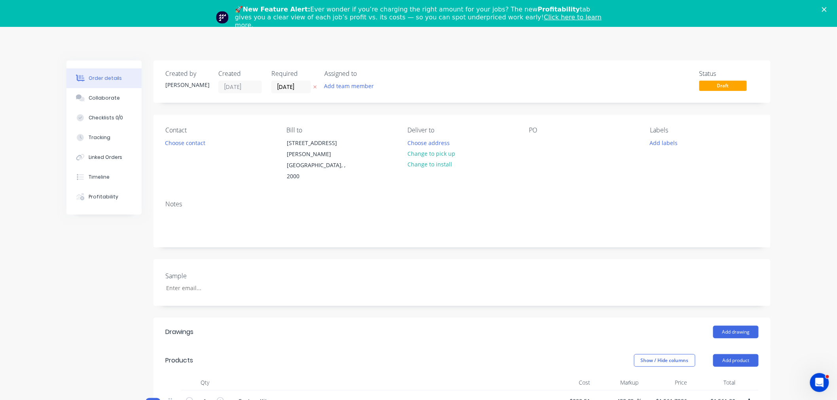
click at [826, 9] on icon "Close" at bounding box center [824, 9] width 5 height 5
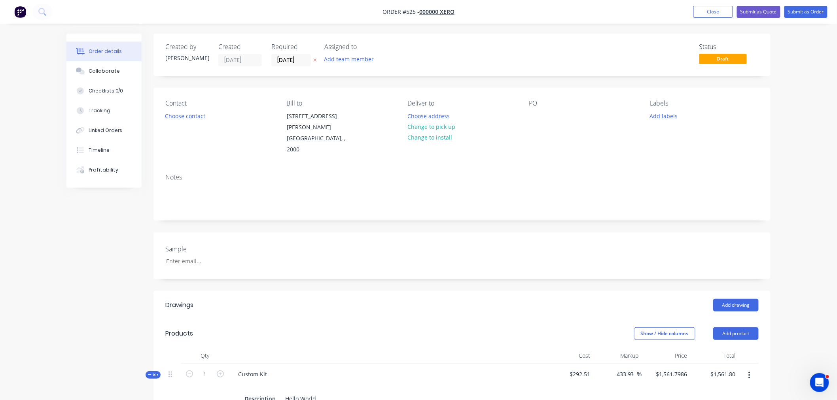
click at [15, 10] on img "button" at bounding box center [20, 12] width 12 height 12
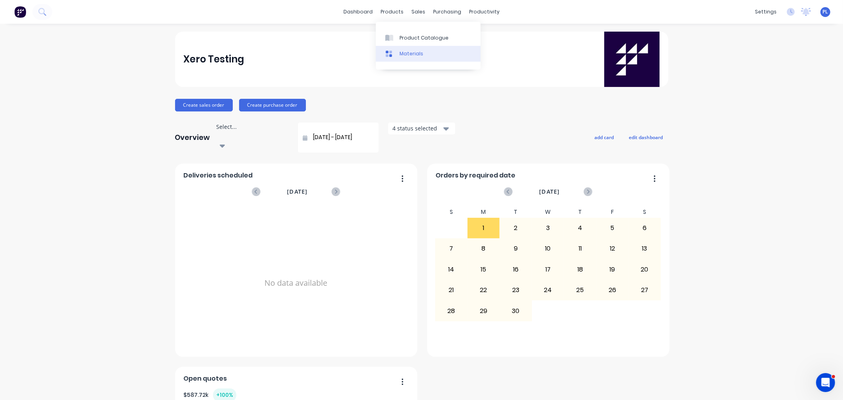
drag, startPoint x: 411, startPoint y: 41, endPoint x: 397, endPoint y: 51, distance: 17.5
click at [411, 41] on div "Product Catalogue" at bounding box center [424, 37] width 49 height 7
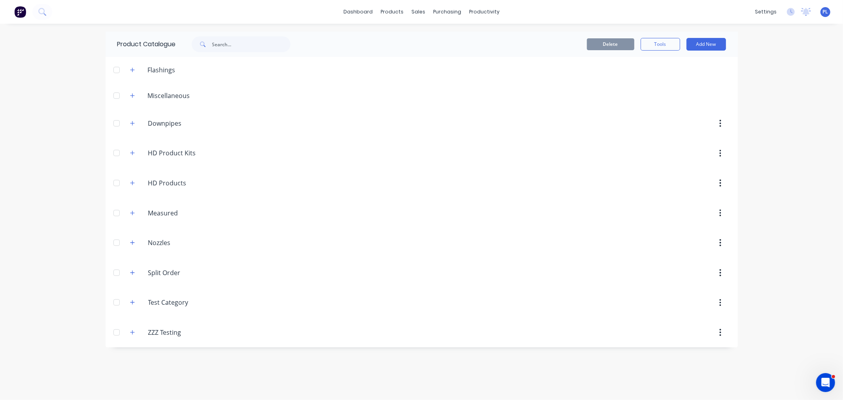
click at [136, 329] on span at bounding box center [133, 332] width 10 height 10
click at [135, 332] on button "button" at bounding box center [133, 332] width 10 height 10
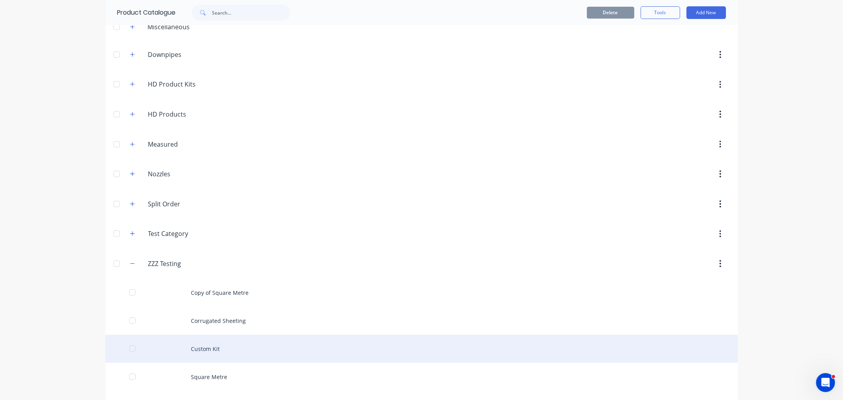
scroll to position [124, 0]
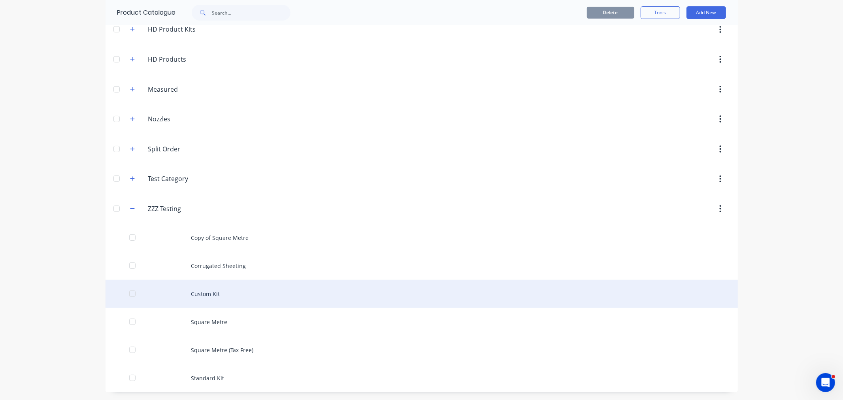
click at [198, 302] on div "Custom Kit" at bounding box center [422, 294] width 633 height 28
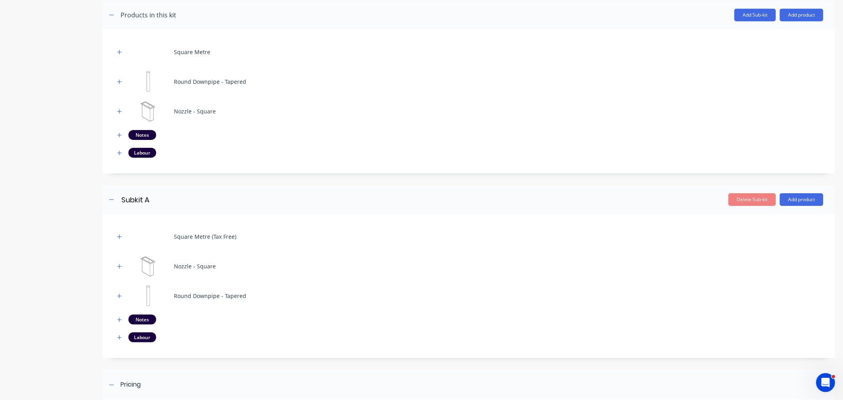
scroll to position [281, 0]
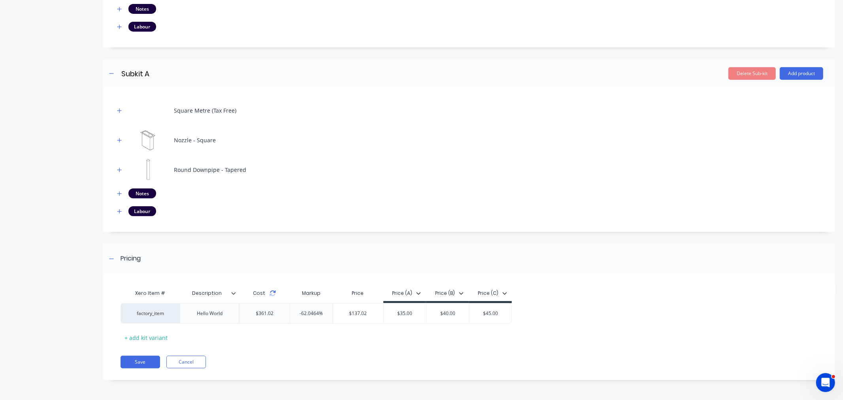
click at [273, 294] on icon at bounding box center [273, 293] width 6 height 6
click at [144, 361] on button "Save" at bounding box center [141, 362] width 40 height 13
click at [192, 359] on button "Cancel" at bounding box center [186, 362] width 40 height 13
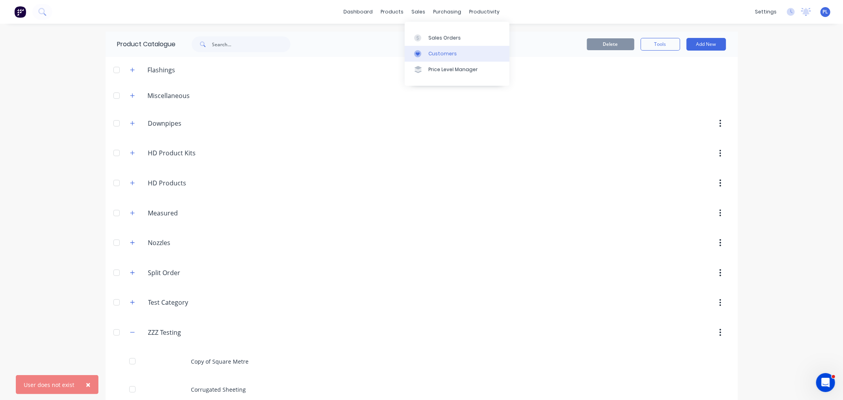
click at [414, 56] on icon at bounding box center [417, 53] width 7 height 7
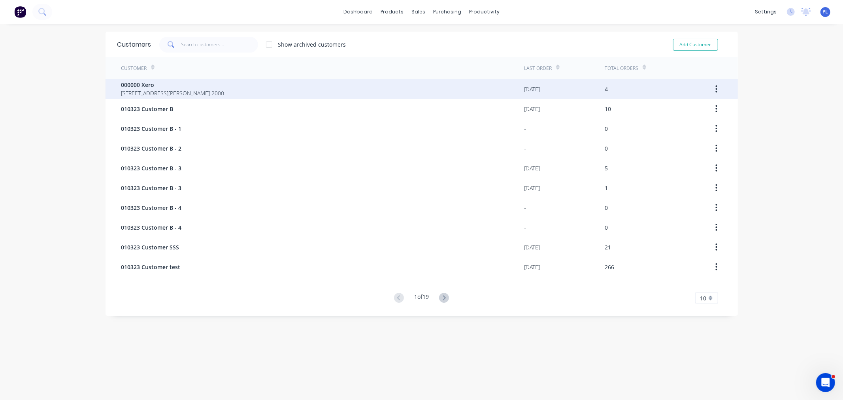
click at [302, 92] on div "000000 Xero [GEOGRAPHIC_DATA][PERSON_NAME] 2000" at bounding box center [322, 89] width 403 height 20
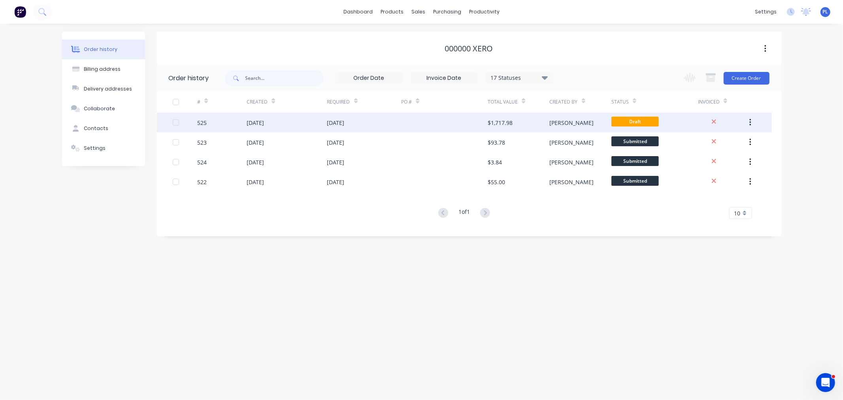
click at [617, 113] on div "Draft" at bounding box center [655, 123] width 87 height 20
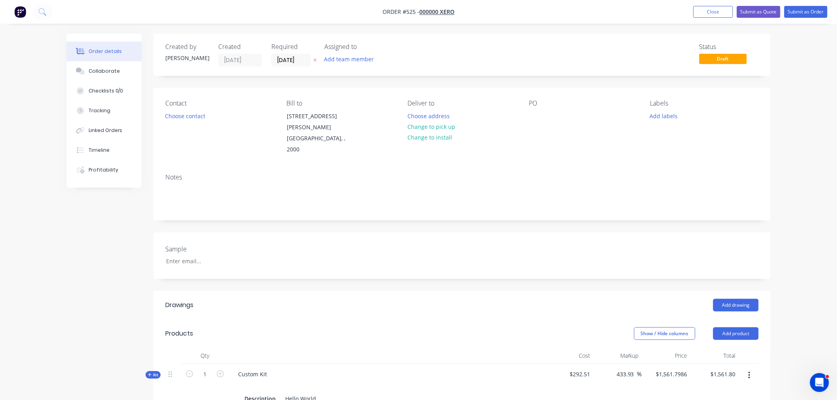
scroll to position [217, 0]
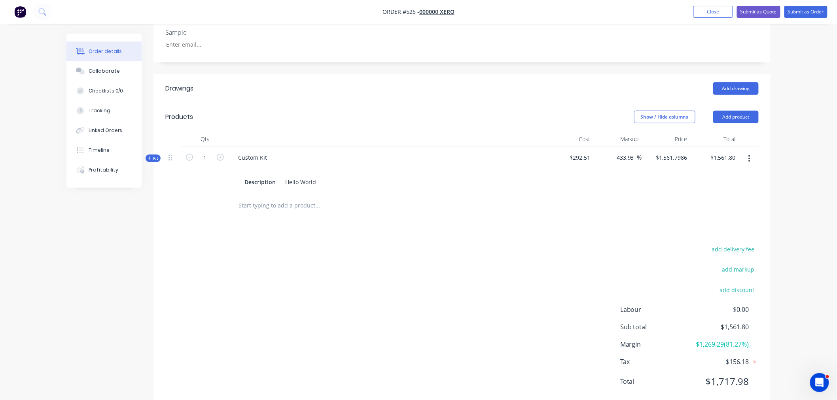
click at [151, 156] on icon at bounding box center [150, 158] width 4 height 4
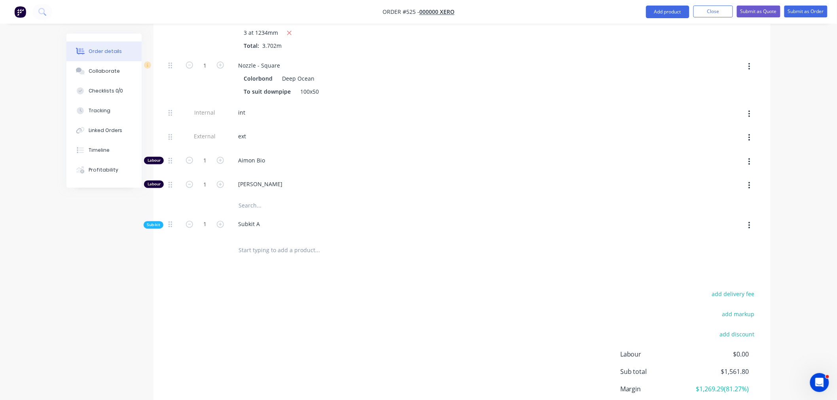
scroll to position [486, 0]
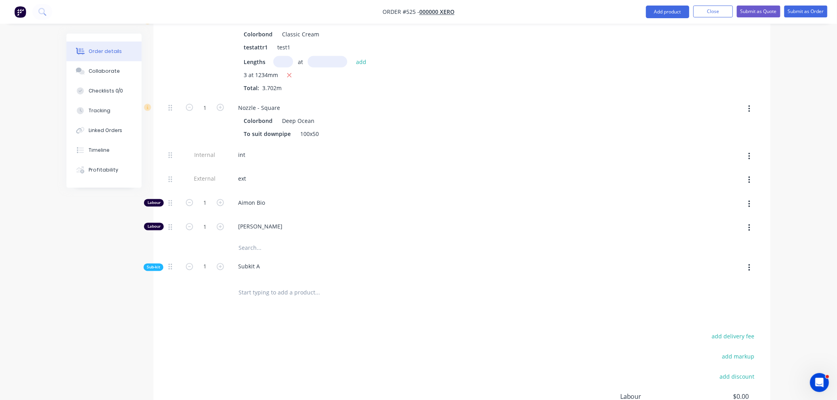
click at [155, 264] on span "Sub-kit" at bounding box center [153, 267] width 13 height 6
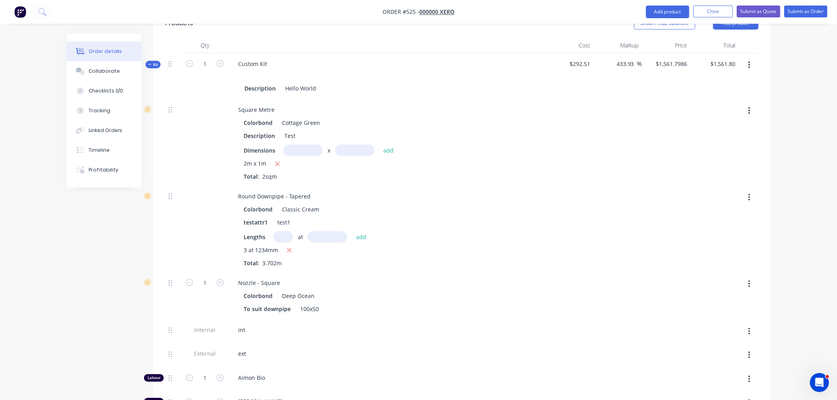
scroll to position [310, 0]
click at [220, 60] on icon "button" at bounding box center [220, 63] width 7 height 7
type input "2"
type input "$1,512.3834"
type input "$3,024.77"
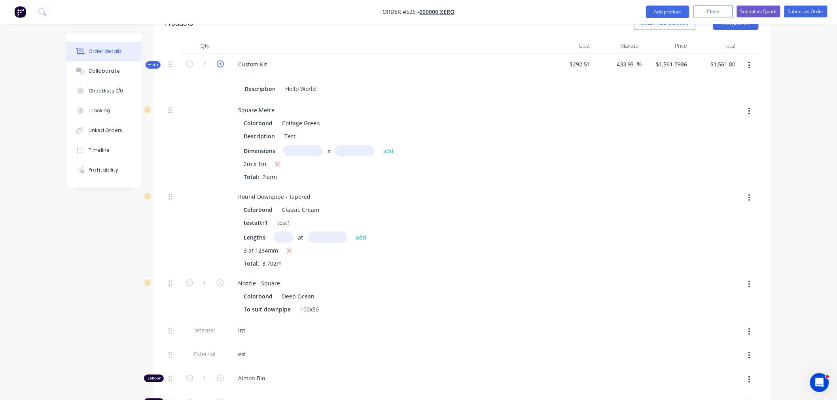
type input "2"
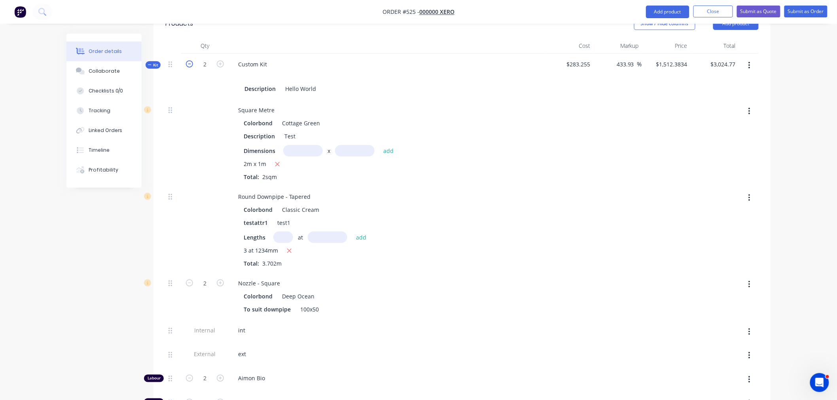
click at [192, 60] on icon "button" at bounding box center [189, 63] width 7 height 7
type input "1"
type input "$1,561.7986"
type input "$1,561.80"
type input "1"
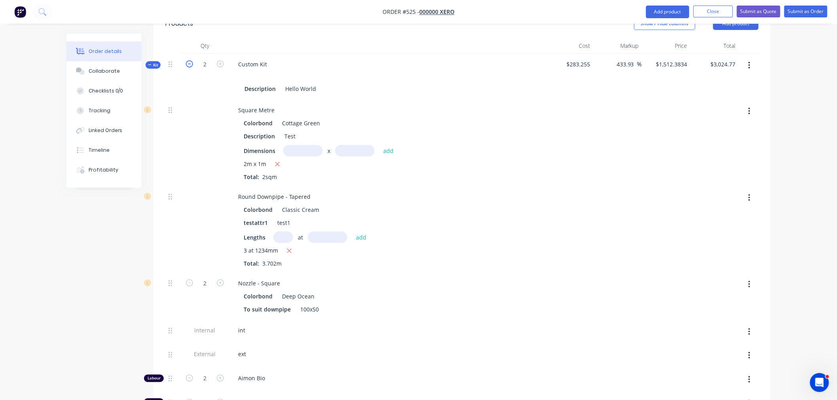
type input "1"
click at [221, 60] on icon "button" at bounding box center [220, 63] width 7 height 7
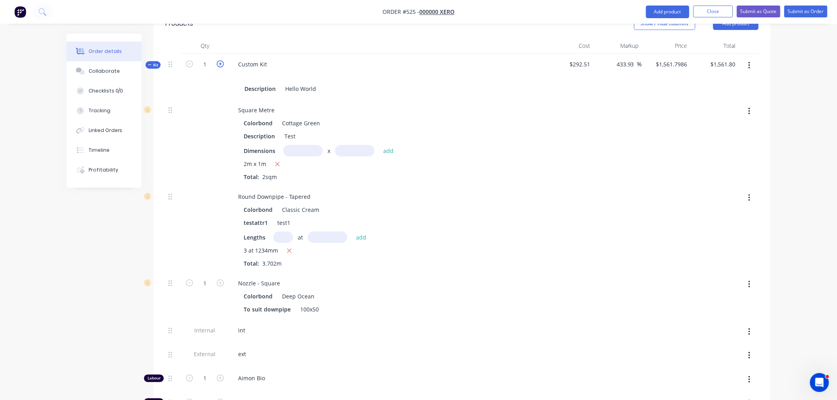
type input "2"
type input "$1,512.3834"
type input "$3,024.77"
type input "2"
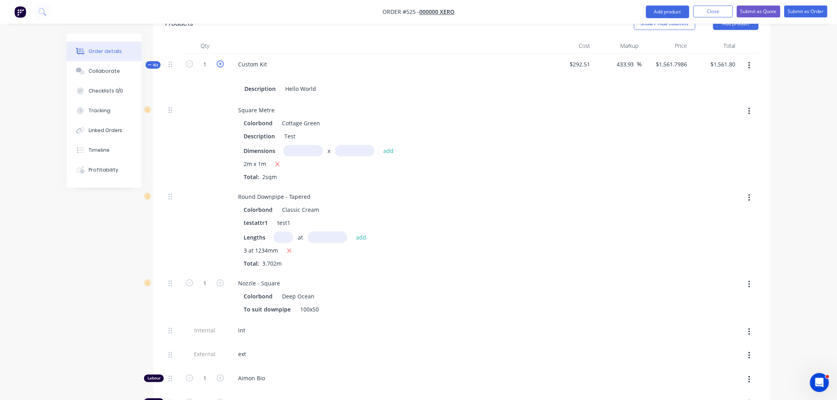
type input "2"
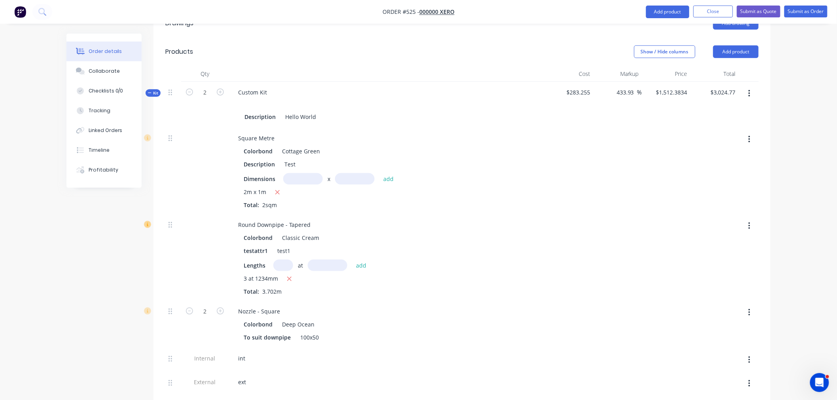
scroll to position [266, 0]
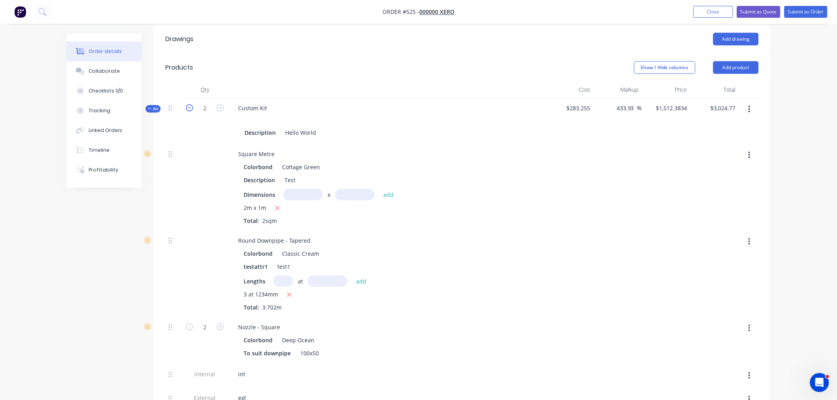
click at [188, 104] on icon "button" at bounding box center [189, 107] width 7 height 7
type input "1"
type input "$1,561.7986"
type input "$1,561.80"
type input "1"
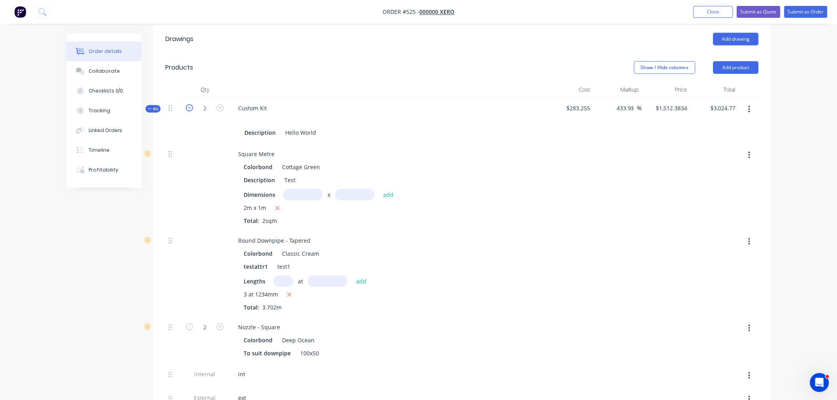
type input "1"
click at [746, 102] on button "button" at bounding box center [749, 109] width 19 height 14
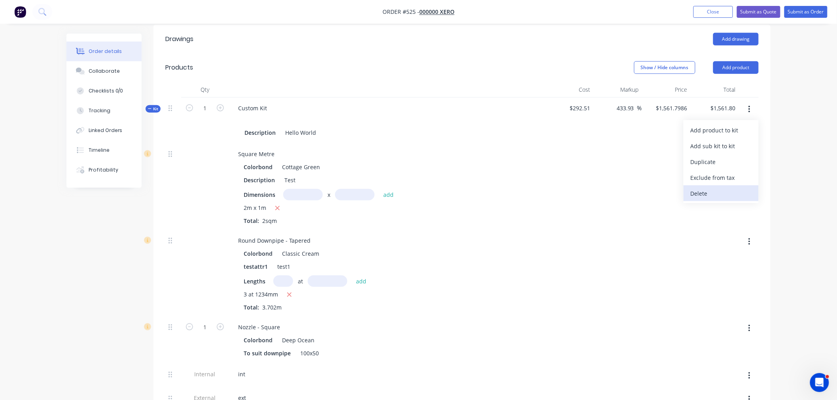
click at [712, 188] on div "Delete" at bounding box center [720, 193] width 61 height 11
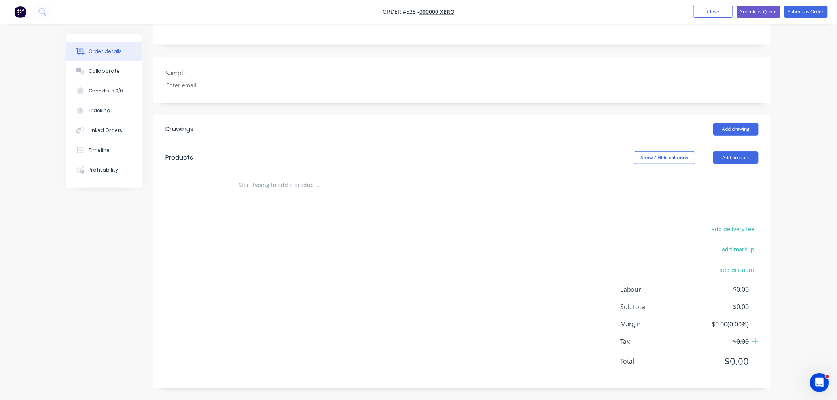
scroll to position [156, 0]
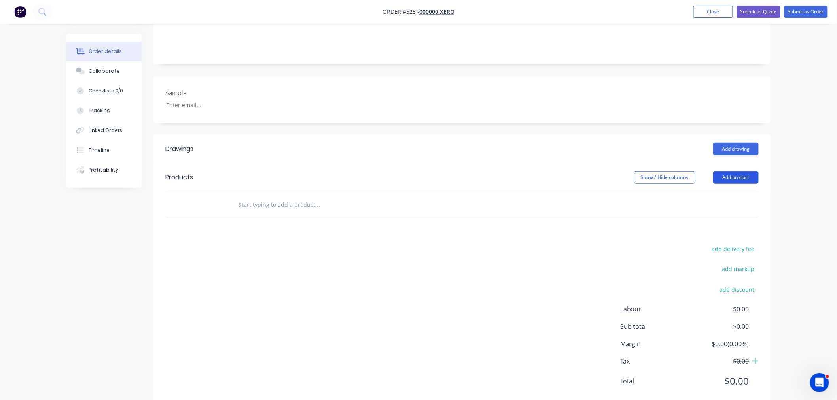
drag, startPoint x: 734, startPoint y: 163, endPoint x: 729, endPoint y: 157, distance: 7.6
click at [731, 171] on button "Add product" at bounding box center [735, 177] width 45 height 13
click at [729, 171] on button "Add product" at bounding box center [735, 177] width 45 height 13
click at [727, 171] on button "Add product" at bounding box center [735, 177] width 45 height 13
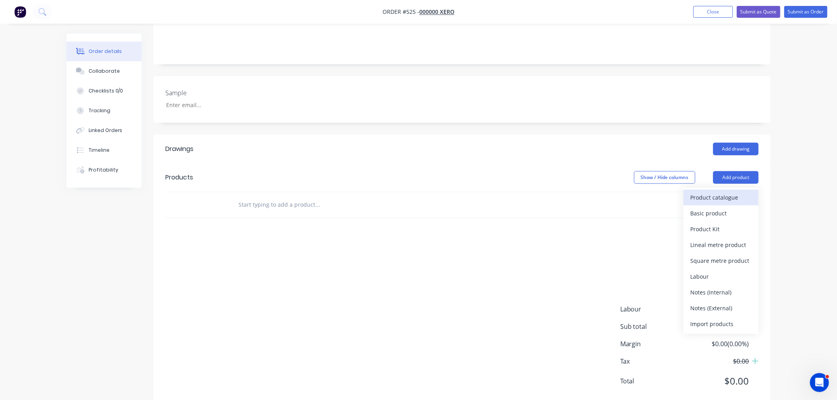
click at [727, 190] on button "Product catalogue" at bounding box center [720, 198] width 75 height 16
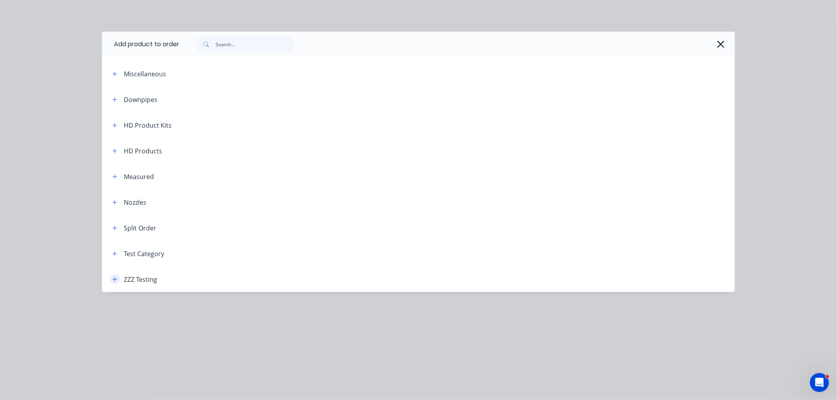
click at [119, 278] on button "button" at bounding box center [115, 279] width 10 height 10
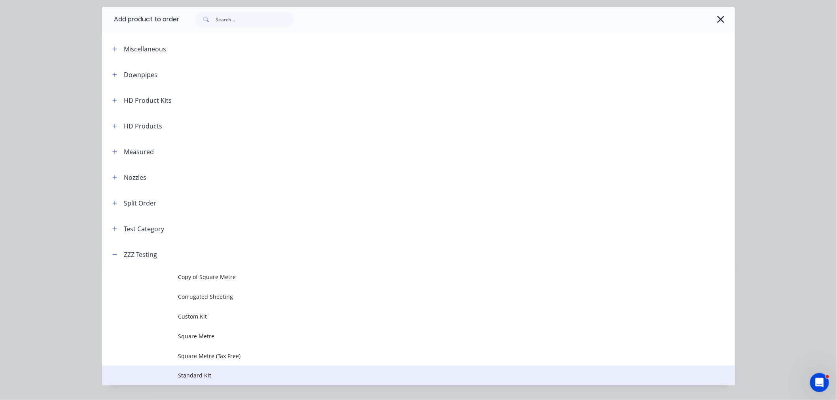
scroll to position [45, 0]
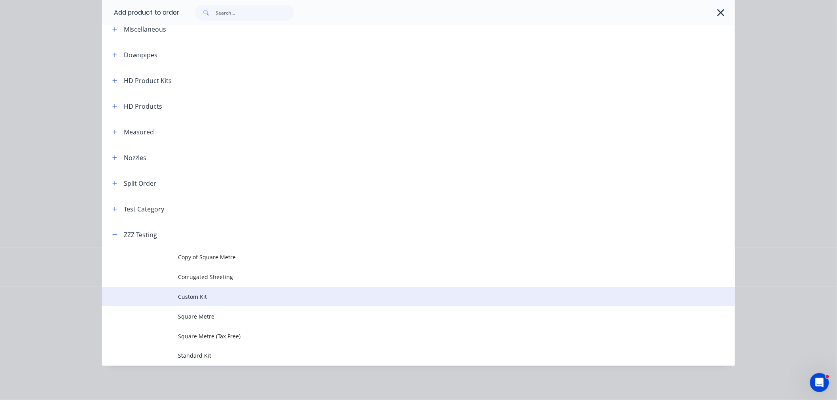
click at [179, 294] on span "Custom Kit" at bounding box center [400, 297] width 445 height 8
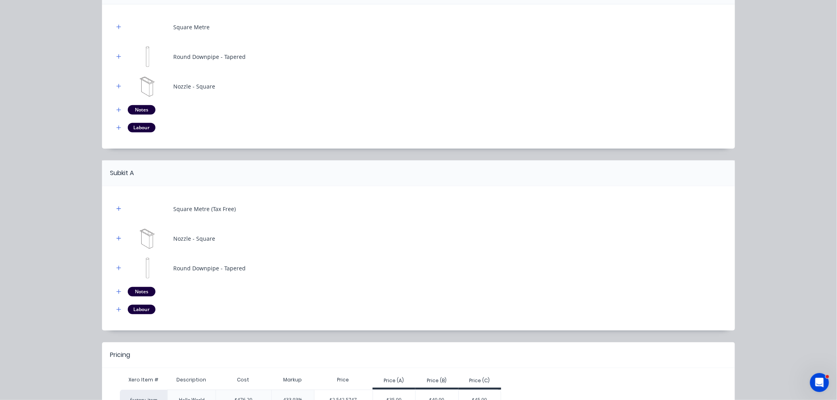
scroll to position [152, 0]
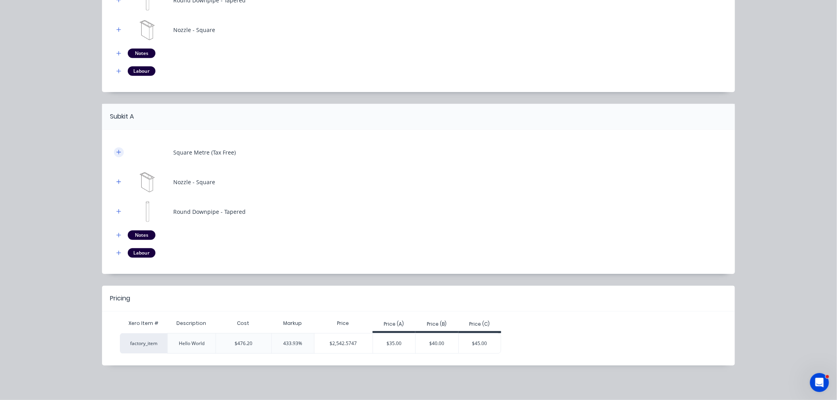
click at [115, 149] on button "button" at bounding box center [119, 152] width 10 height 10
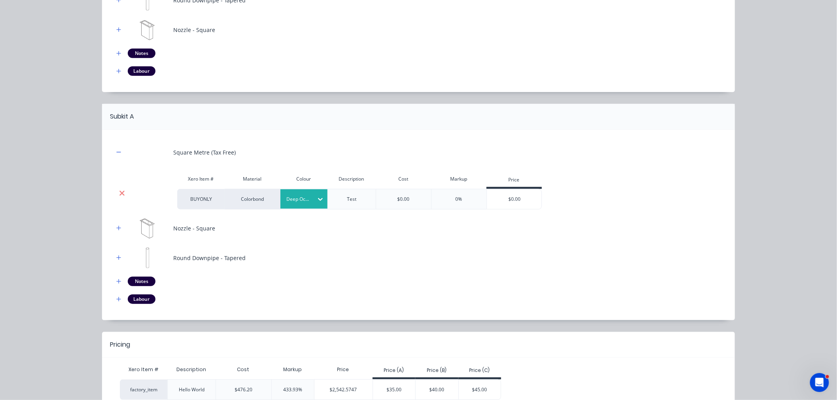
click at [119, 192] on icon at bounding box center [121, 193] width 5 height 5
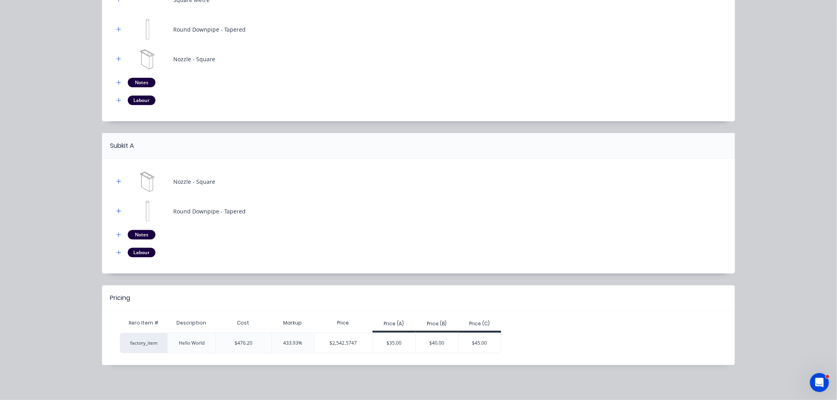
scroll to position [123, 0]
drag, startPoint x: 109, startPoint y: 181, endPoint x: 115, endPoint y: 183, distance: 6.6
click at [112, 183] on div "Nozzle - Square Round Downpipe - Tapered Notes Labour" at bounding box center [418, 216] width 633 height 115
click at [117, 183] on icon "button" at bounding box center [119, 181] width 4 height 4
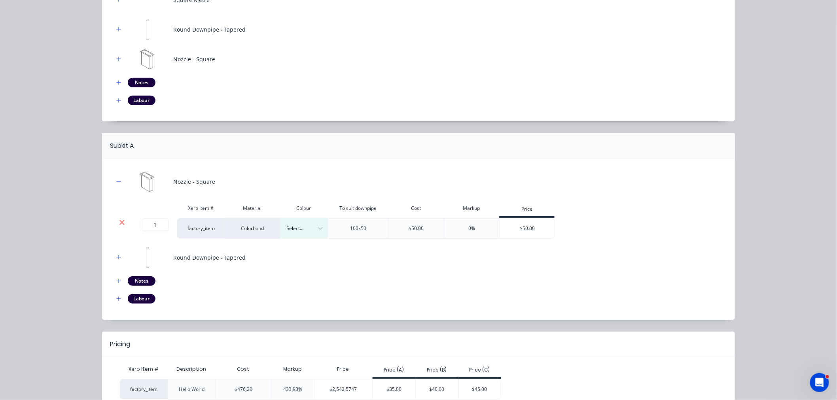
click at [119, 226] on icon at bounding box center [122, 223] width 6 height 8
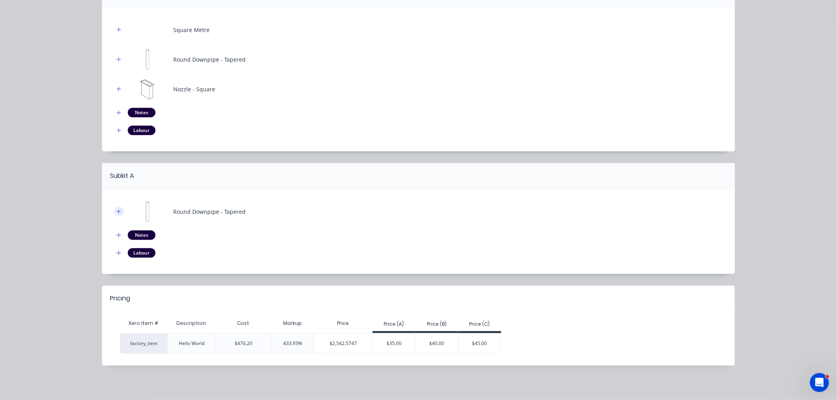
click at [119, 208] on div "Round Downpipe - Tapered" at bounding box center [418, 212] width 609 height 22
click at [116, 212] on icon "button" at bounding box center [118, 212] width 5 height 6
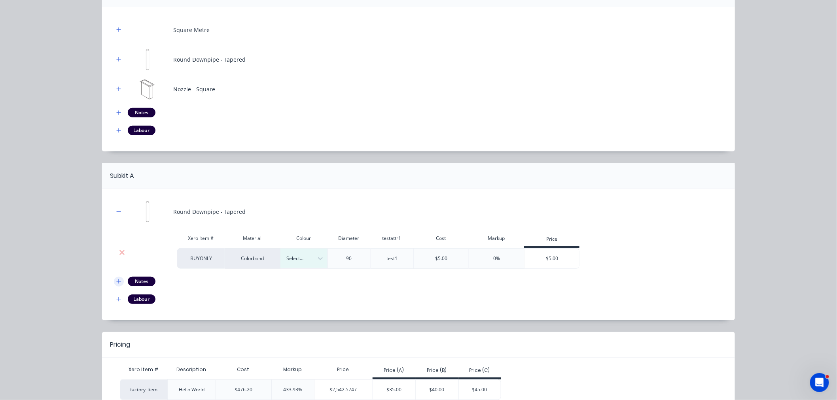
drag, startPoint x: 120, startPoint y: 249, endPoint x: 116, endPoint y: 232, distance: 17.5
click at [119, 249] on icon at bounding box center [122, 253] width 6 height 8
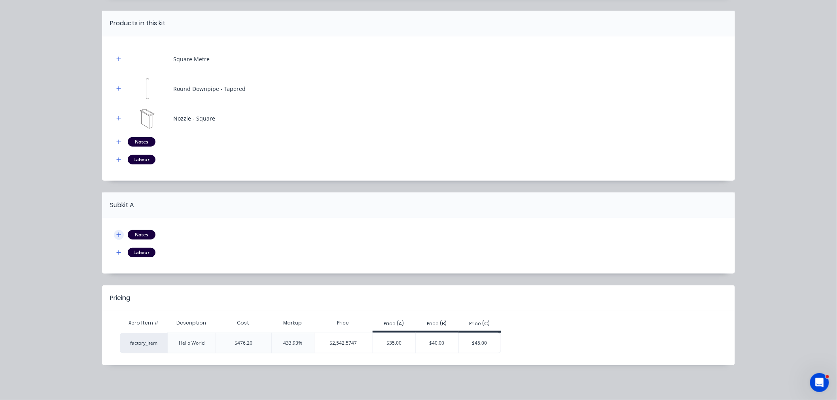
click at [116, 236] on icon "button" at bounding box center [118, 235] width 5 height 6
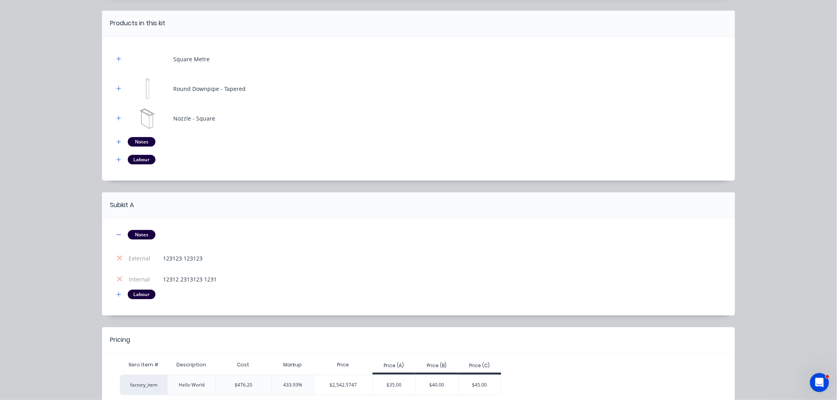
click at [118, 263] on td at bounding box center [119, 258] width 11 height 21
click at [117, 259] on icon at bounding box center [120, 258] width 6 height 8
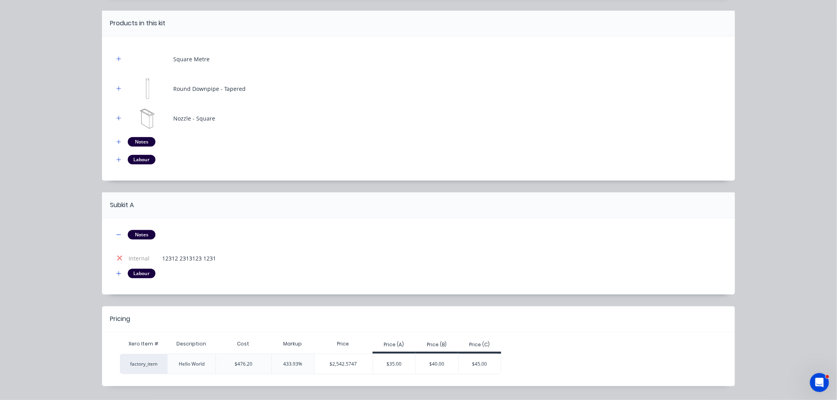
click at [117, 259] on icon at bounding box center [120, 258] width 6 height 8
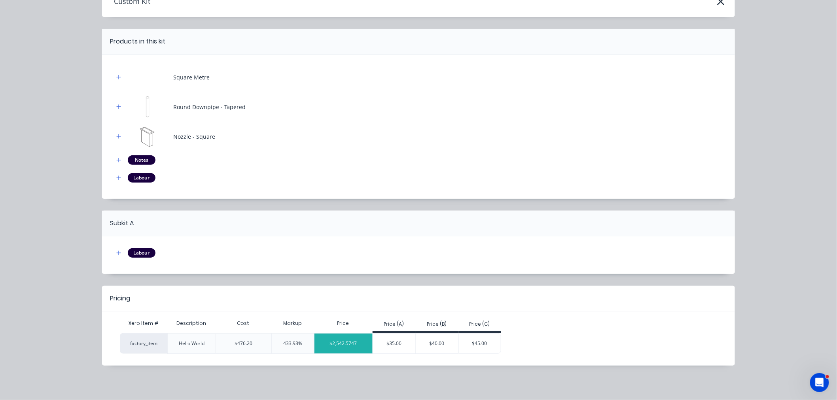
click at [329, 347] on div "$2,542.5747" at bounding box center [343, 344] width 58 height 20
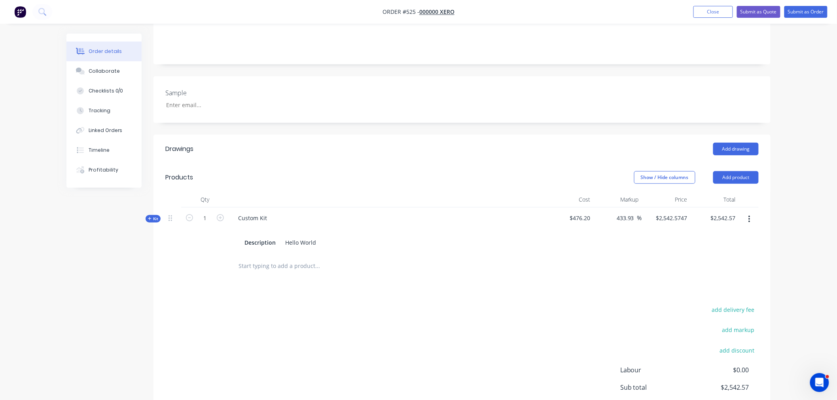
click at [577, 214] on span "$476.20" at bounding box center [569, 218] width 42 height 8
click at [550, 253] on div at bounding box center [461, 266] width 593 height 26
click at [152, 216] on span "Kit" at bounding box center [153, 219] width 10 height 6
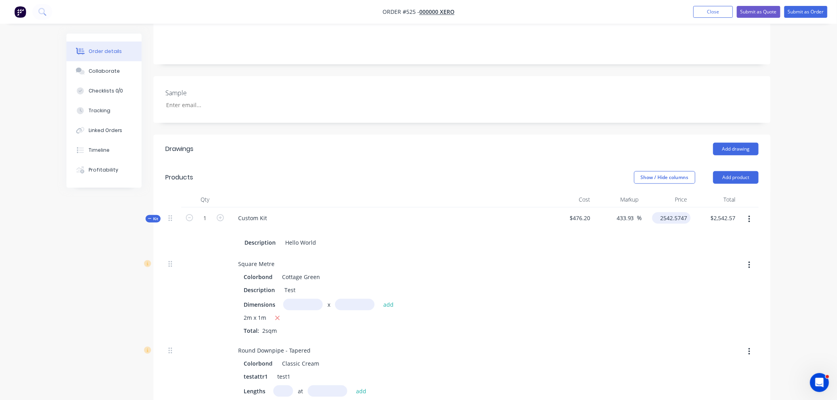
click at [678, 212] on input "2542.5747" at bounding box center [672, 217] width 35 height 11
type input "$2,542.5747"
click at [599, 270] on div at bounding box center [617, 296] width 49 height 87
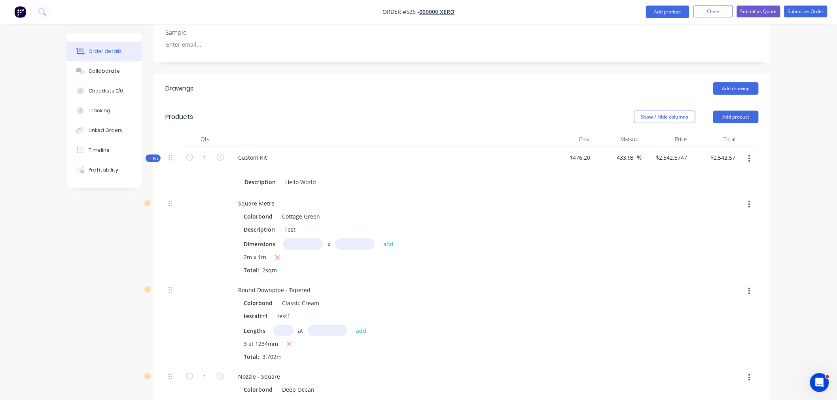
scroll to position [376, 0]
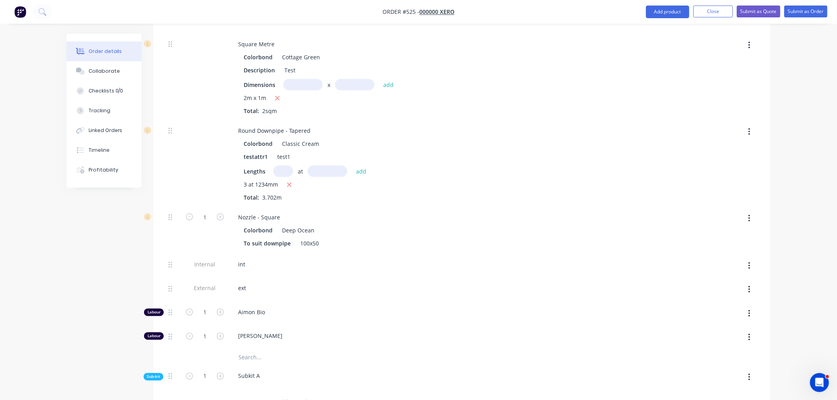
click at [155, 374] on span "Sub-kit" at bounding box center [153, 377] width 13 height 6
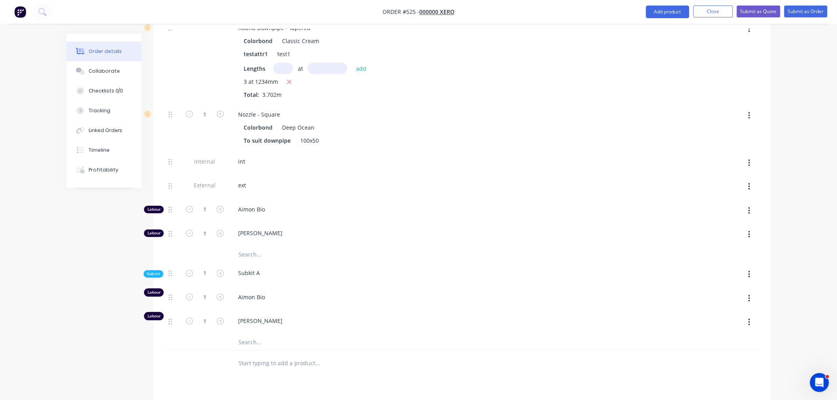
scroll to position [595, 0]
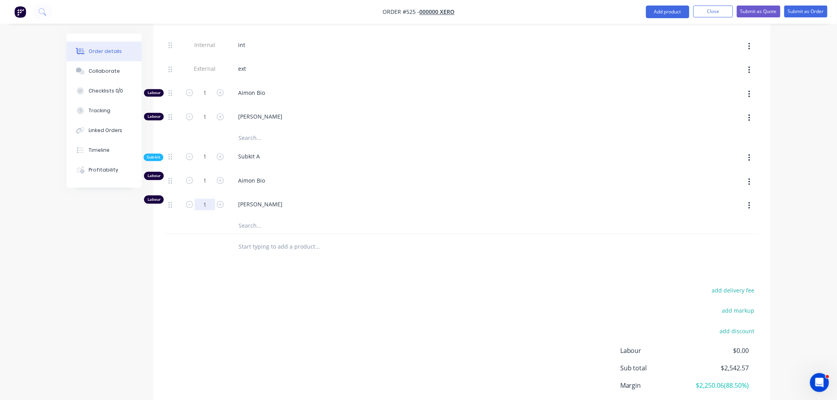
click at [211, 182] on input "1" at bounding box center [205, 181] width 21 height 12
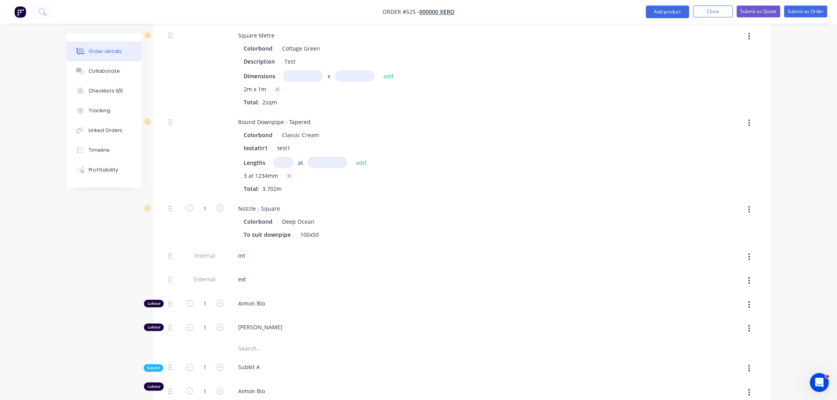
scroll to position [77, 0]
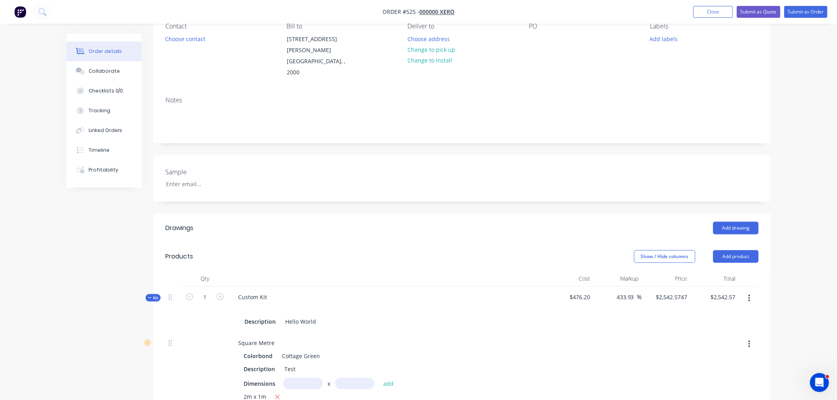
type input "5"
type input "$3,953.8051"
type input "$3,953.81"
click at [448, 350] on div "Colorbond Cottage Green" at bounding box center [387, 355] width 286 height 11
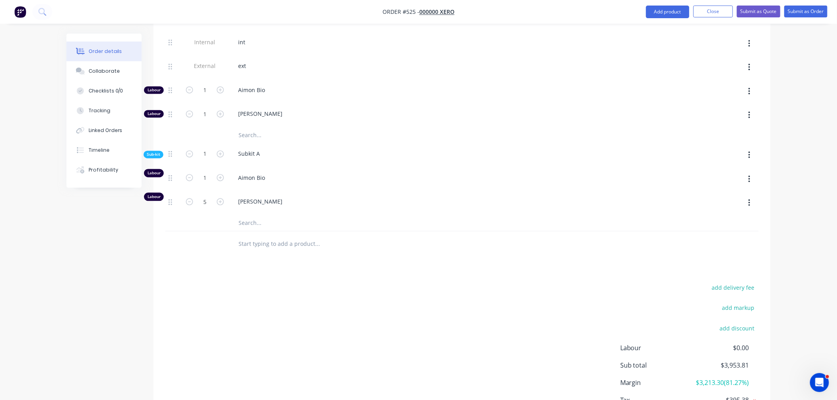
scroll to position [638, 0]
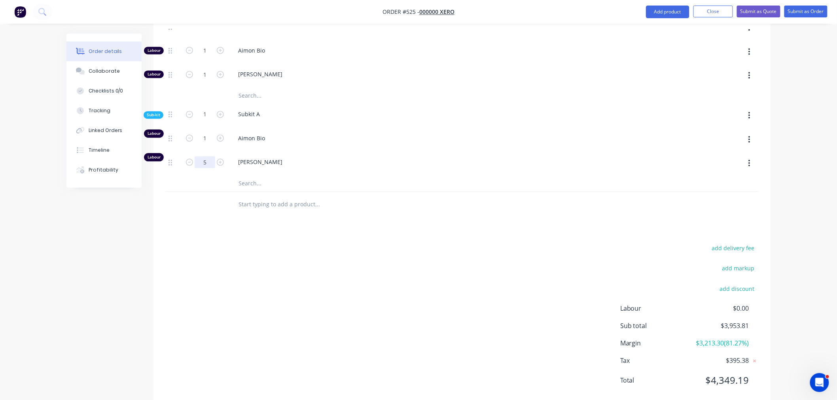
click at [208, 140] on input "5" at bounding box center [205, 138] width 21 height 12
type input "1"
type input "$1,561.7987"
type input "$1,561.80"
click at [527, 158] on span "[PERSON_NAME]" at bounding box center [390, 162] width 304 height 8
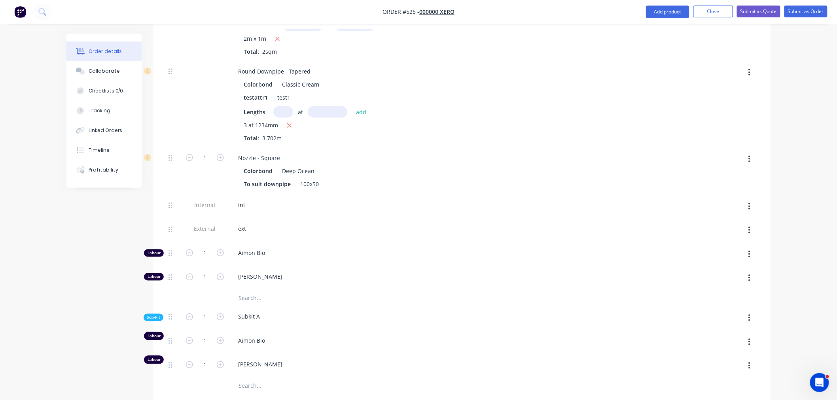
scroll to position [463, 0]
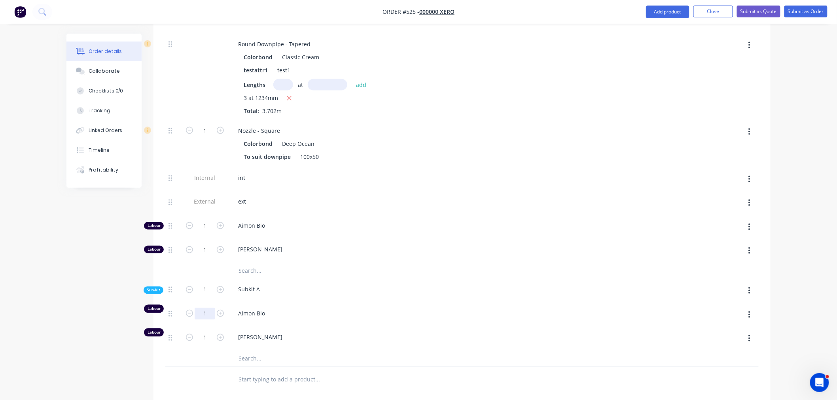
click at [207, 308] on input "1" at bounding box center [205, 314] width 21 height 12
click at [455, 279] on div "Subkit A" at bounding box center [387, 291] width 316 height 24
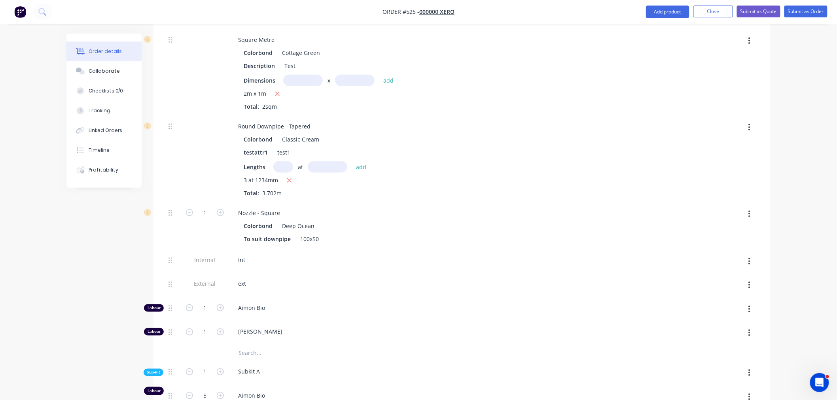
scroll to position [550, 0]
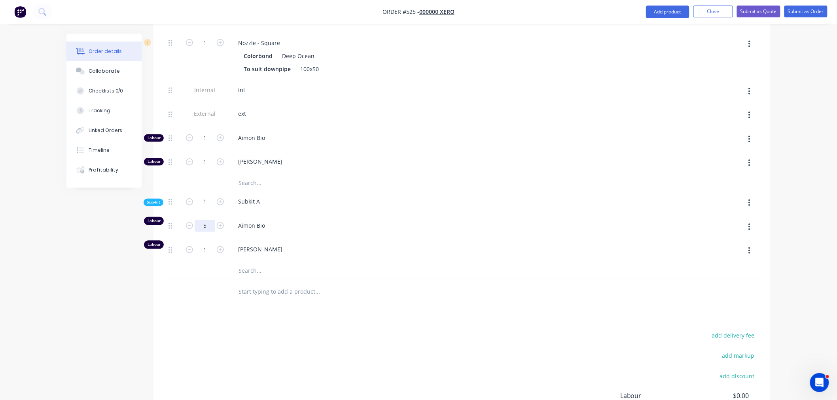
click at [199, 220] on input "5" at bounding box center [205, 226] width 21 height 12
type input "1"
click at [563, 191] on div at bounding box center [569, 203] width 49 height 24
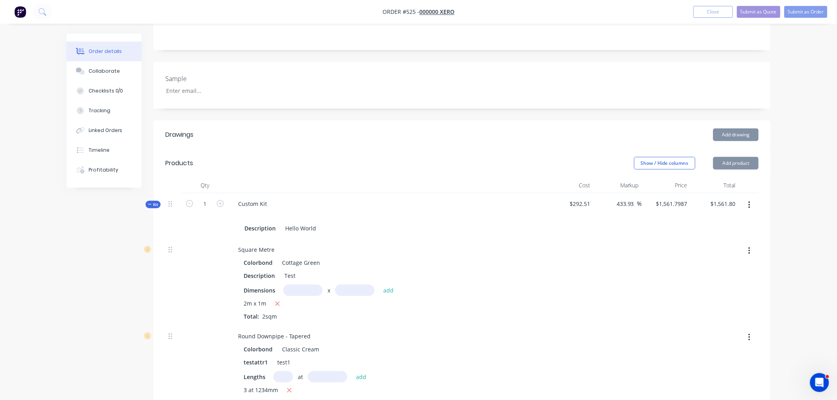
scroll to position [155, 0]
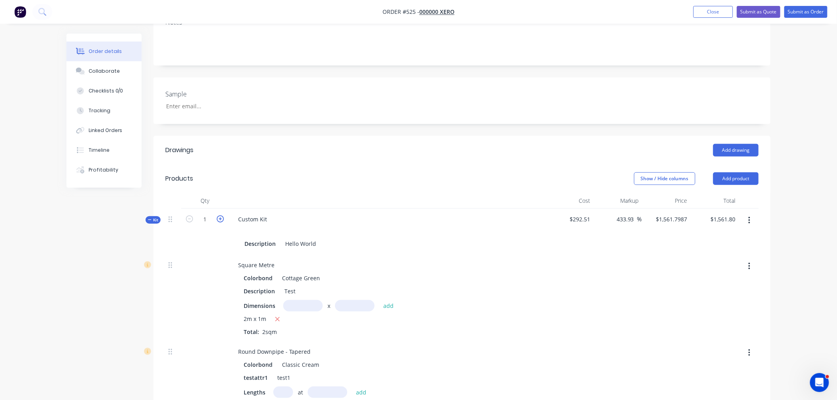
click at [221, 215] on icon "button" at bounding box center [220, 218] width 7 height 7
type input "2"
type input "$1,512.3835"
type input "$3,024.77"
type input "2"
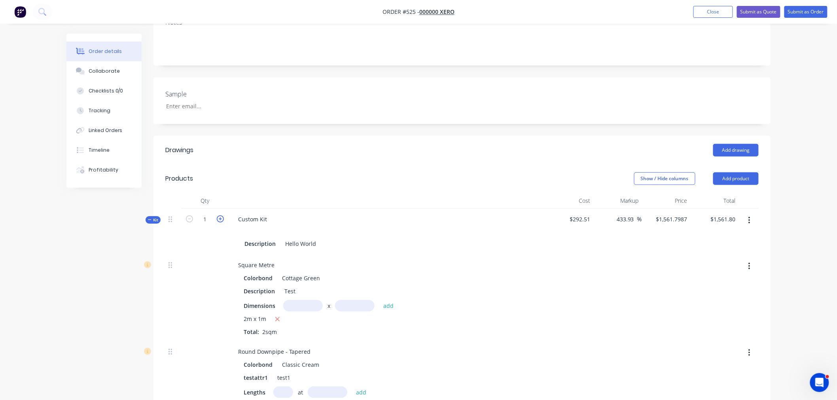
type input "2"
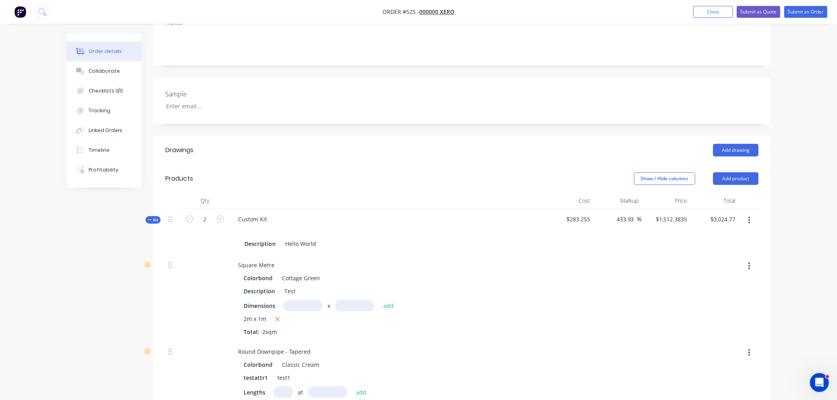
click at [188, 214] on button "button" at bounding box center [189, 218] width 10 height 8
type input "1"
type input "$1,561.7987"
type input "$1,561.80"
type input "1"
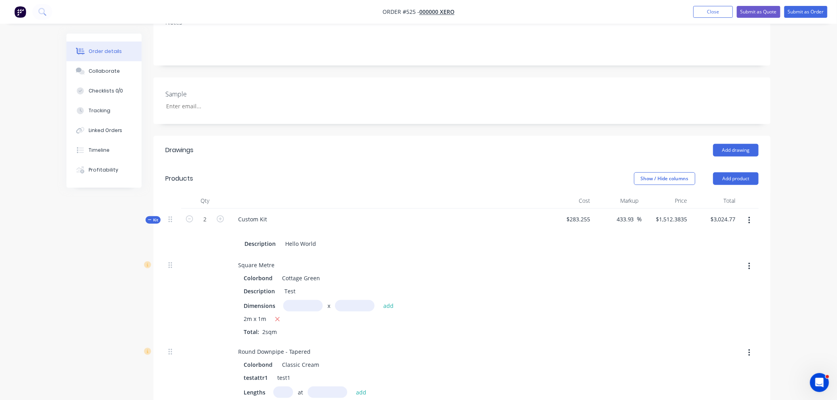
type input "1"
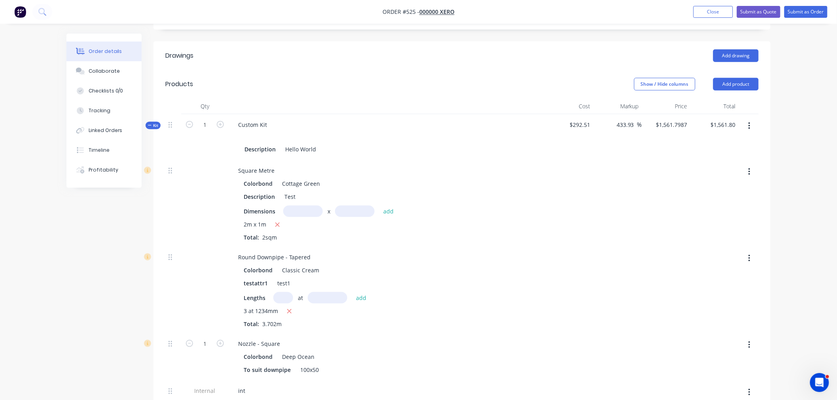
scroll to position [243, 0]
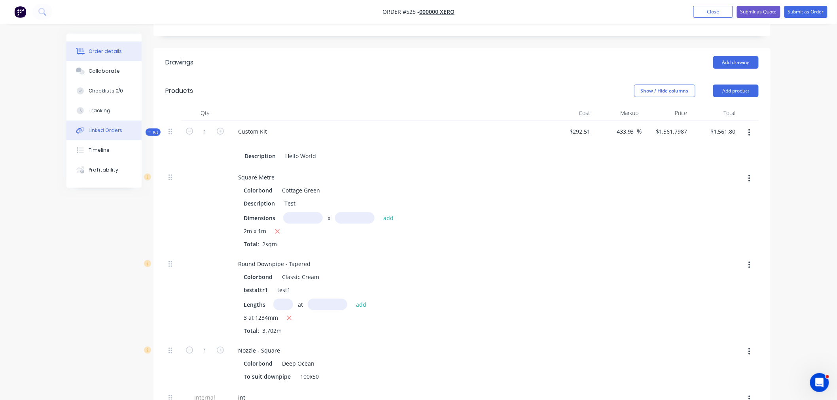
click at [140, 131] on button "Linked Orders" at bounding box center [103, 131] width 75 height 20
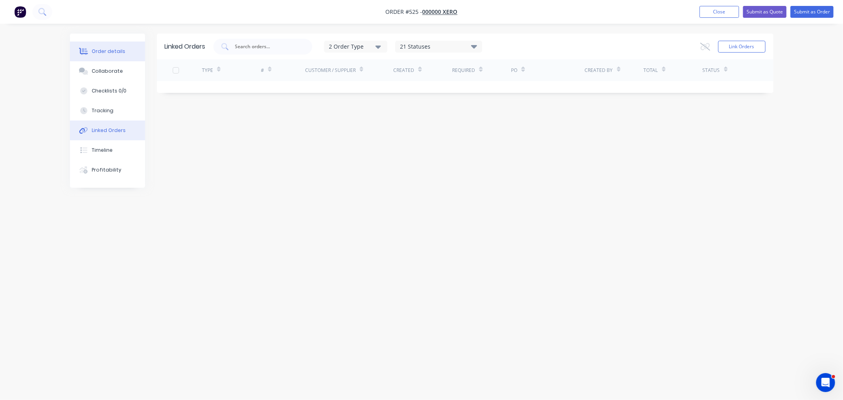
click at [96, 59] on button "Order details" at bounding box center [107, 52] width 75 height 20
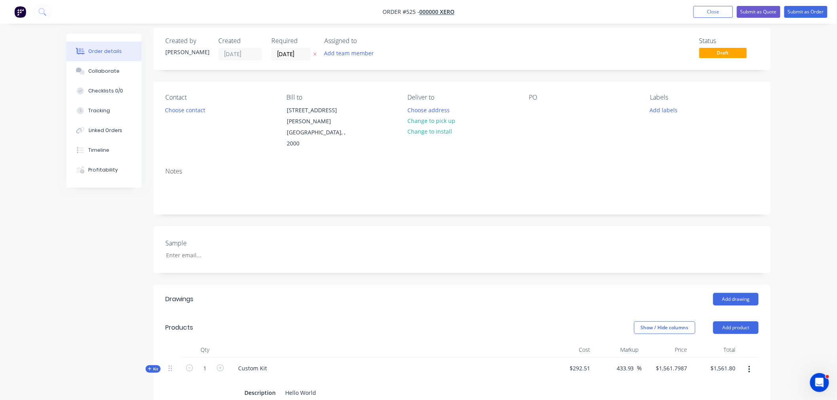
scroll to position [176, 0]
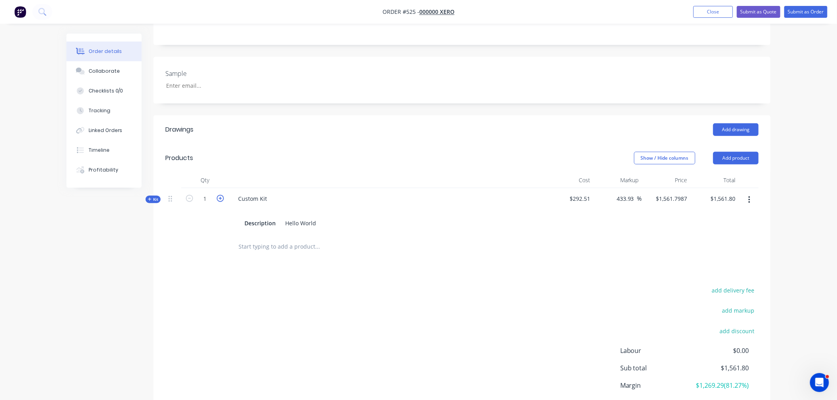
click at [217, 195] on icon "button" at bounding box center [220, 198] width 7 height 7
type input "2"
type input "$1,512.3835"
type input "$3,024.77"
click at [154, 196] on span "Kit" at bounding box center [153, 199] width 10 height 6
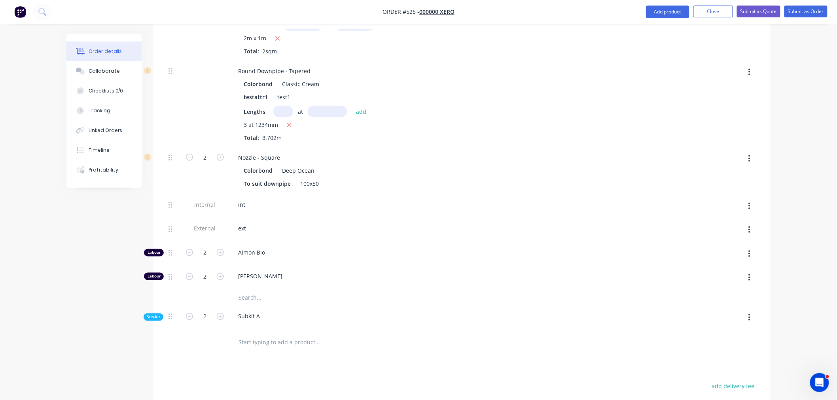
scroll to position [439, 0]
click at [151, 311] on span "Sub-kit" at bounding box center [153, 314] width 13 height 6
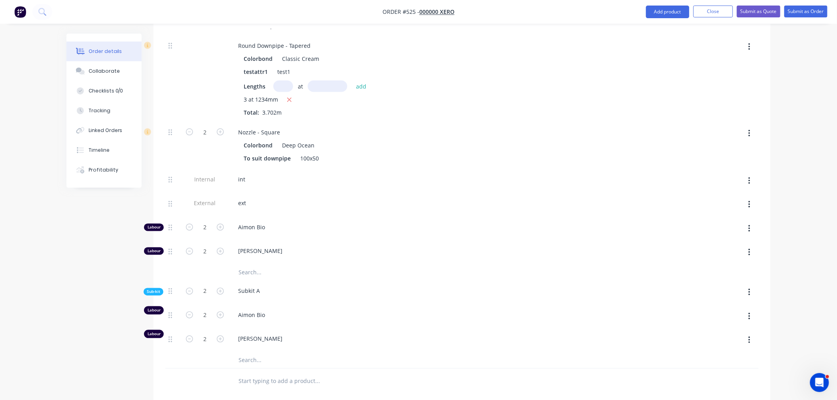
scroll to position [615, 0]
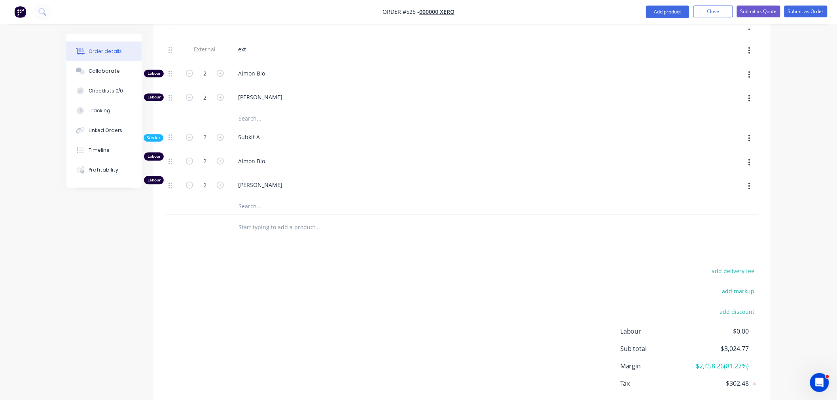
drag, startPoint x: 754, startPoint y: 116, endPoint x: 749, endPoint y: 122, distance: 7.4
click at [754, 132] on button "button" at bounding box center [749, 139] width 19 height 14
click at [716, 170] on div "Delete" at bounding box center [720, 175] width 61 height 11
type input "$914.3819"
type input "$1,828.76"
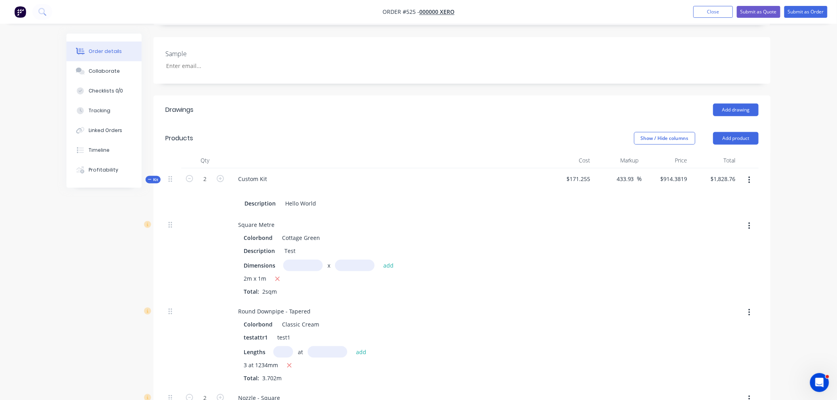
scroll to position [199, 0]
click at [193, 170] on button "button" at bounding box center [189, 174] width 10 height 8
type input "1"
type input "$914.38"
type input "1"
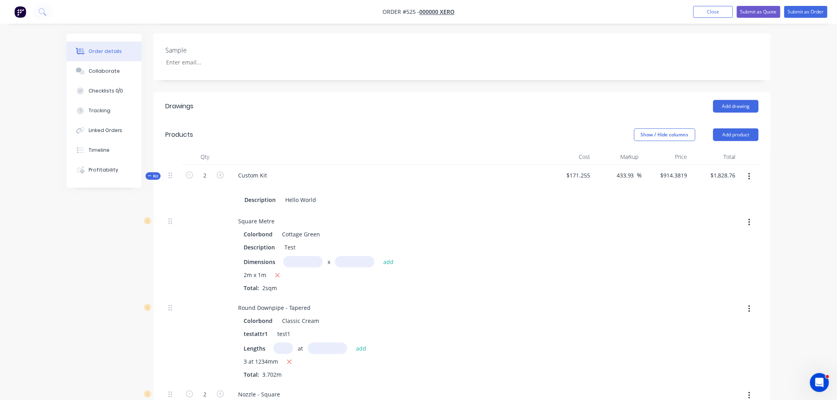
type input "1"
click at [220, 172] on icon "button" at bounding box center [220, 175] width 7 height 7
type input "2"
type input "$1,828.76"
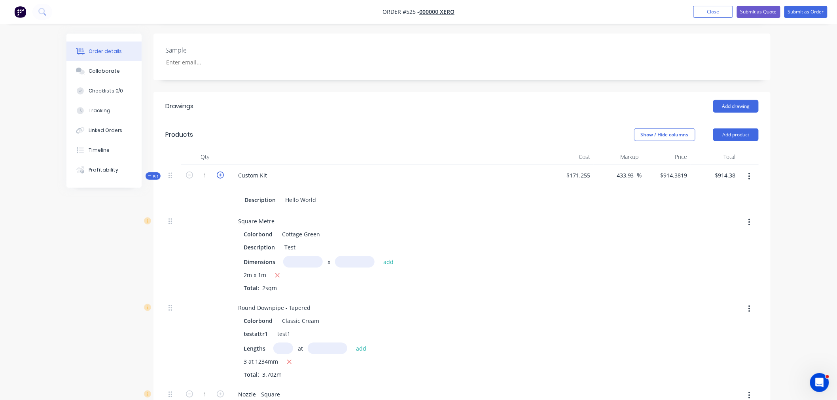
type input "2"
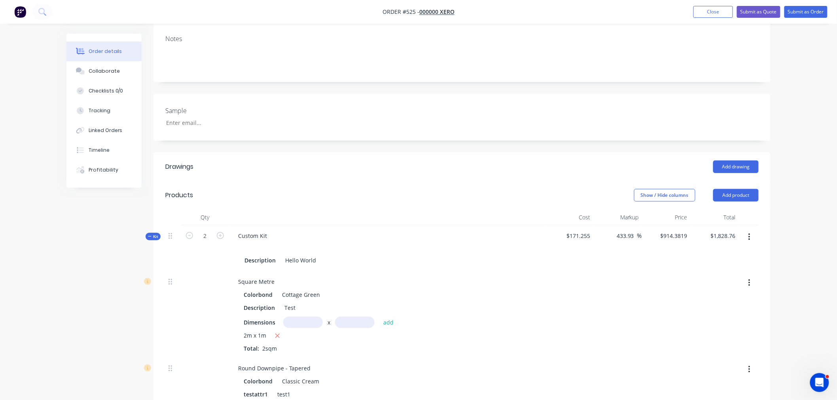
scroll to position [287, 0]
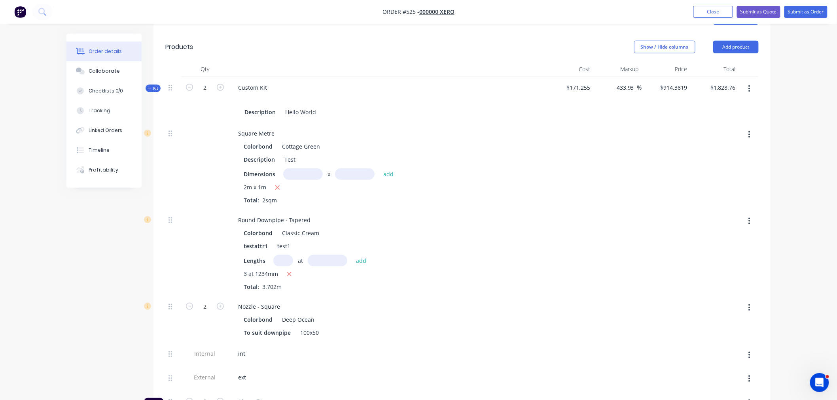
click at [748, 130] on icon "button" at bounding box center [749, 134] width 2 height 9
click at [693, 181] on div "Delete" at bounding box center [720, 186] width 61 height 11
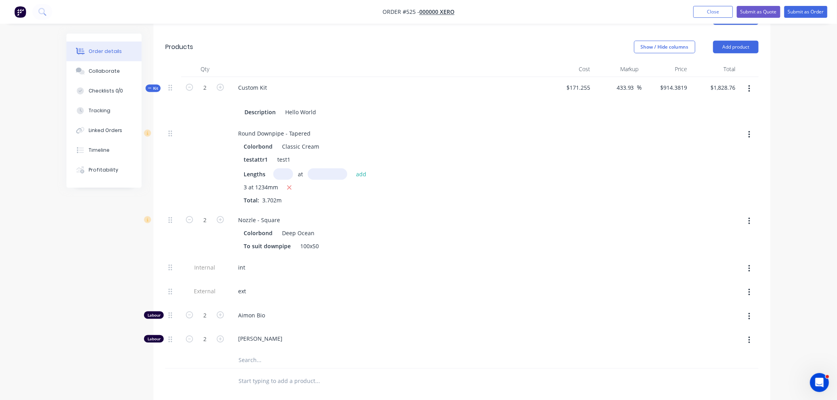
click at [753, 128] on button "button" at bounding box center [749, 135] width 19 height 14
click at [716, 181] on div "Delete" at bounding box center [720, 186] width 61 height 11
type input "$864.9667"
type input "$1,729.93"
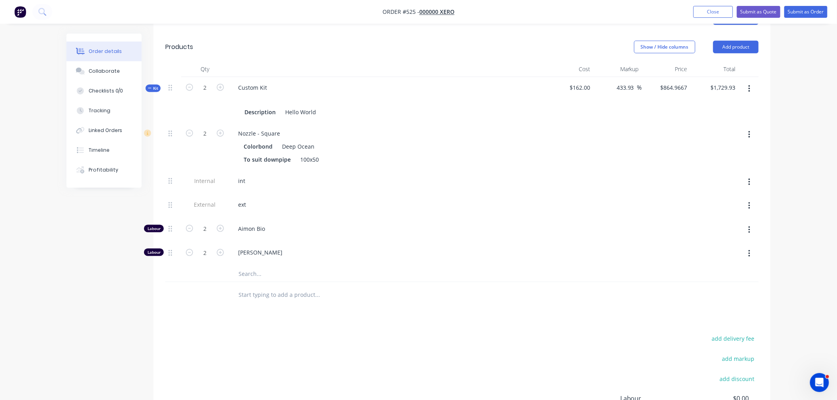
click at [750, 128] on button "button" at bounding box center [749, 135] width 19 height 14
click at [729, 181] on div "Delete" at bounding box center [720, 186] width 61 height 11
type input "$598.0017"
type input "$1,196.00"
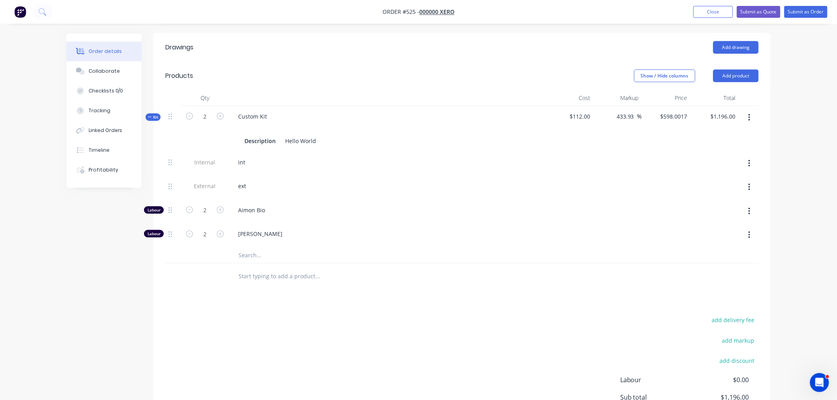
scroll to position [199, 0]
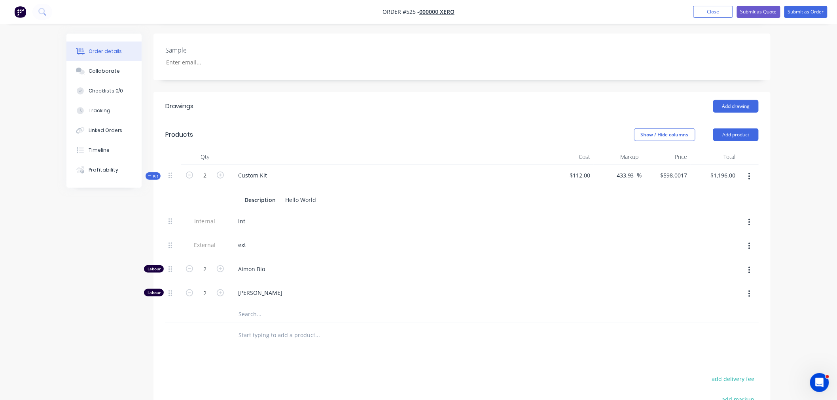
click at [756, 215] on button "button" at bounding box center [749, 222] width 19 height 14
click at [722, 253] on div "Delete" at bounding box center [720, 258] width 61 height 11
click at [746, 215] on button "button" at bounding box center [749, 222] width 19 height 14
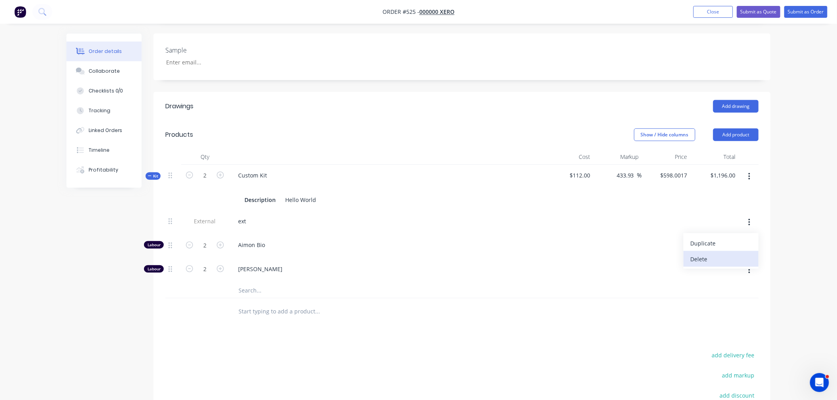
click at [729, 253] on div "Delete" at bounding box center [720, 258] width 61 height 11
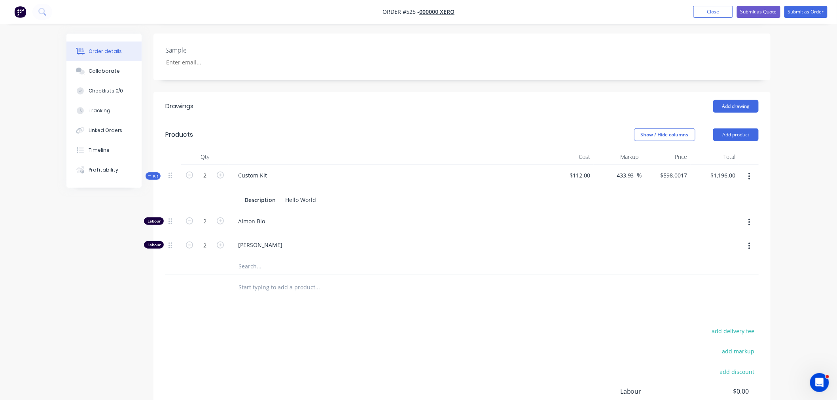
drag, startPoint x: 151, startPoint y: 269, endPoint x: 308, endPoint y: 222, distance: 164.1
click at [160, 263] on div "Created by Peter Created 02/09/25 Required 02/09/25 Assigned to Add team member…" at bounding box center [418, 168] width 704 height 667
click at [747, 170] on button "button" at bounding box center [749, 177] width 19 height 14
click at [704, 255] on div "Delete" at bounding box center [720, 260] width 61 height 11
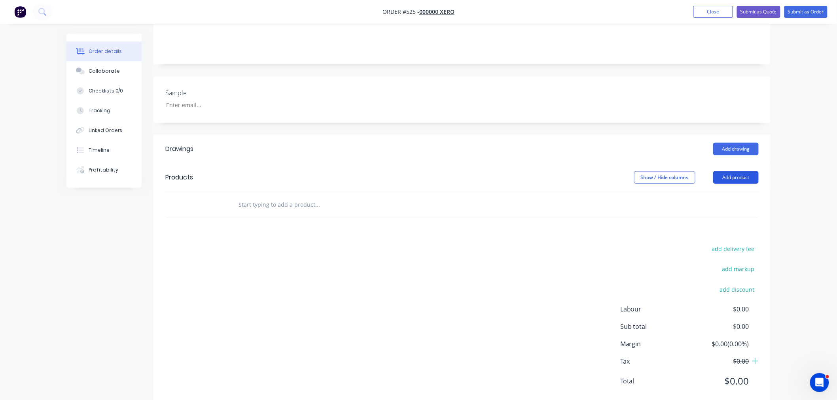
click at [725, 171] on button "Add product" at bounding box center [735, 177] width 45 height 13
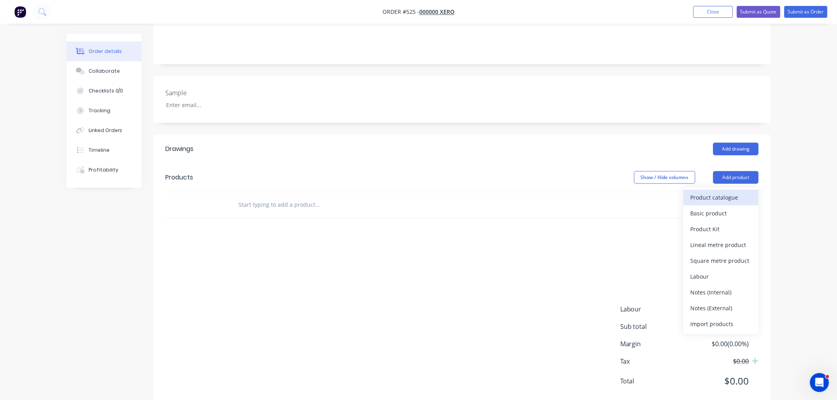
click at [720, 192] on div "Product catalogue" at bounding box center [720, 197] width 61 height 11
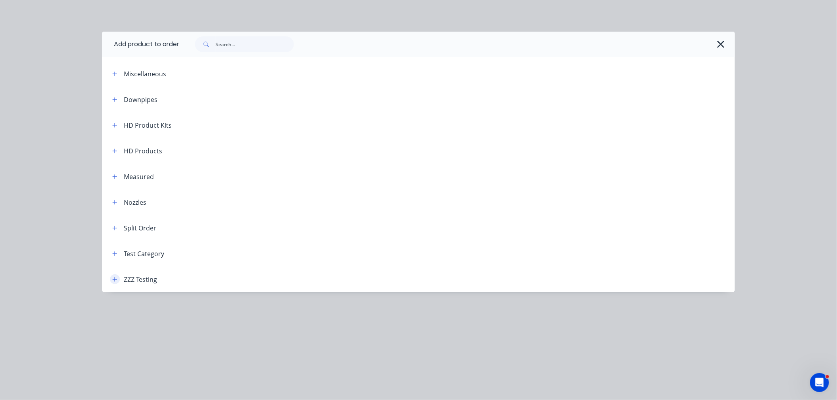
click at [113, 277] on icon "button" at bounding box center [114, 280] width 5 height 6
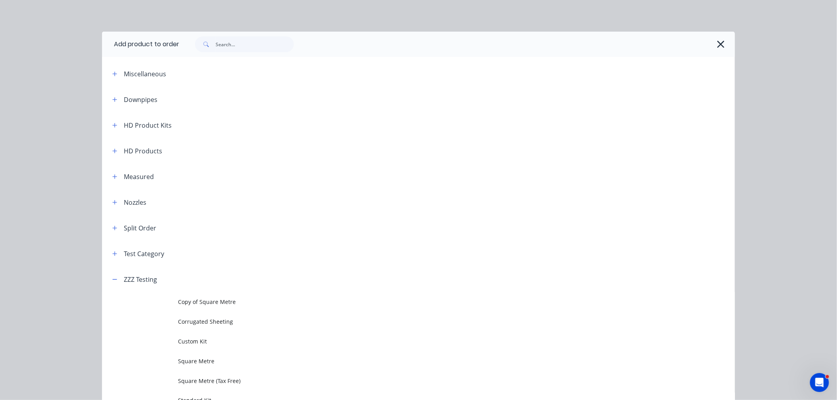
scroll to position [45, 0]
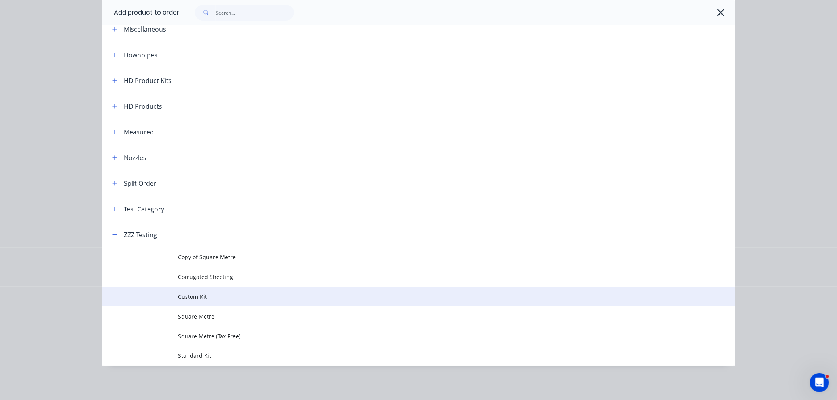
click at [216, 294] on span "Custom Kit" at bounding box center [400, 297] width 445 height 8
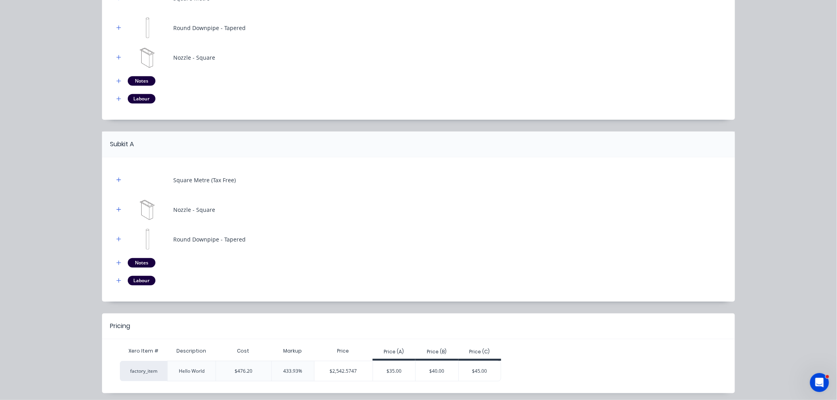
scroll to position [152, 0]
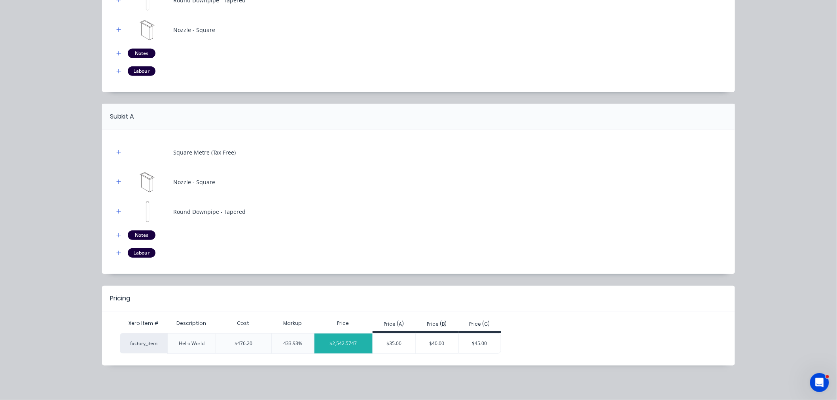
click at [338, 343] on div "$2,542.5747" at bounding box center [343, 344] width 58 height 20
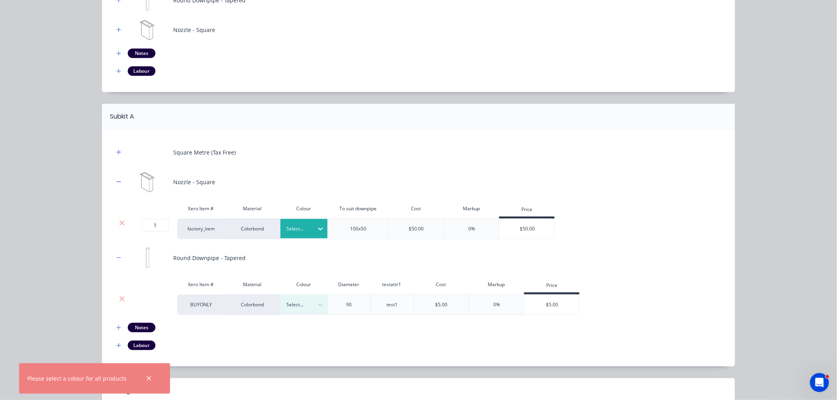
click at [313, 222] on div at bounding box center [320, 228] width 14 height 19
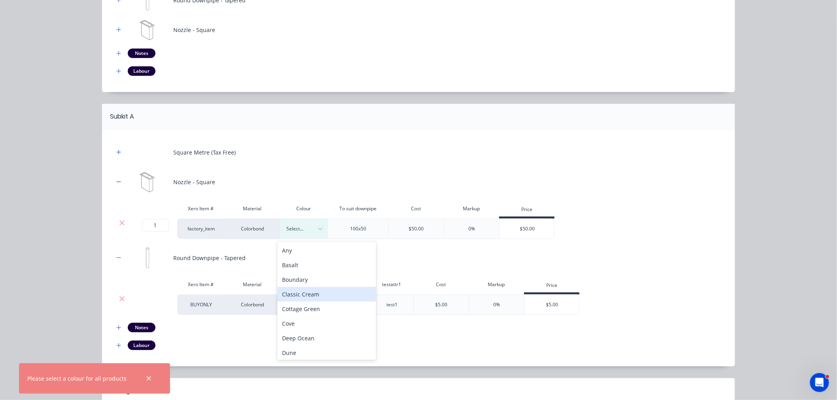
click at [309, 299] on div "Classic Cream" at bounding box center [326, 294] width 99 height 15
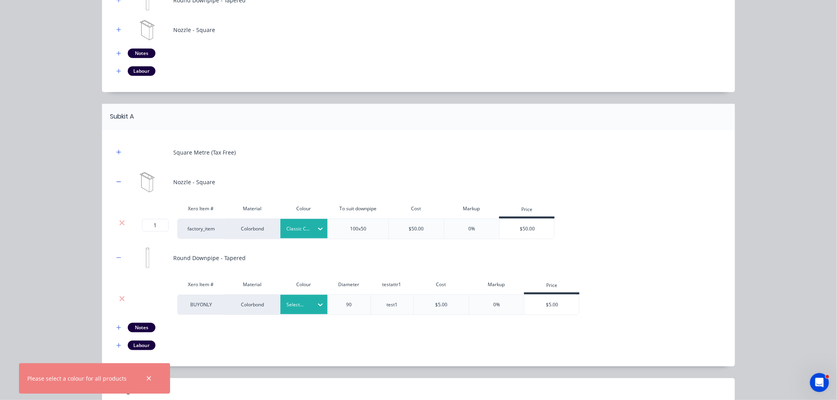
click at [288, 307] on div at bounding box center [298, 304] width 24 height 9
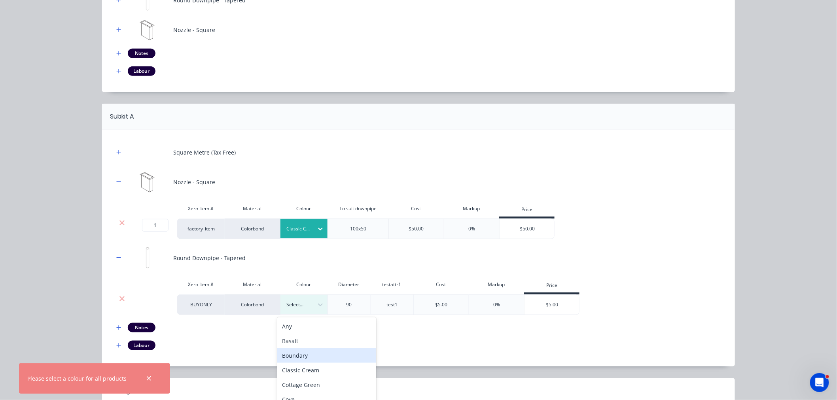
click at [309, 356] on div "Boundary" at bounding box center [326, 355] width 99 height 15
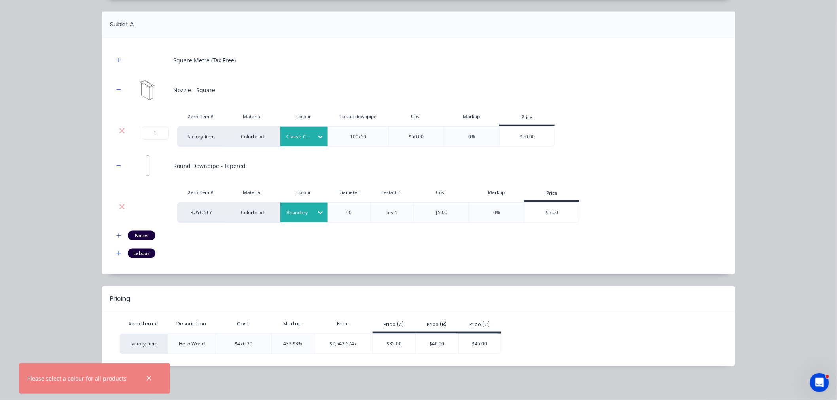
scroll to position [245, 0]
drag, startPoint x: 143, startPoint y: 377, endPoint x: 239, endPoint y: 366, distance: 96.7
click at [146, 376] on icon "button" at bounding box center [148, 378] width 5 height 7
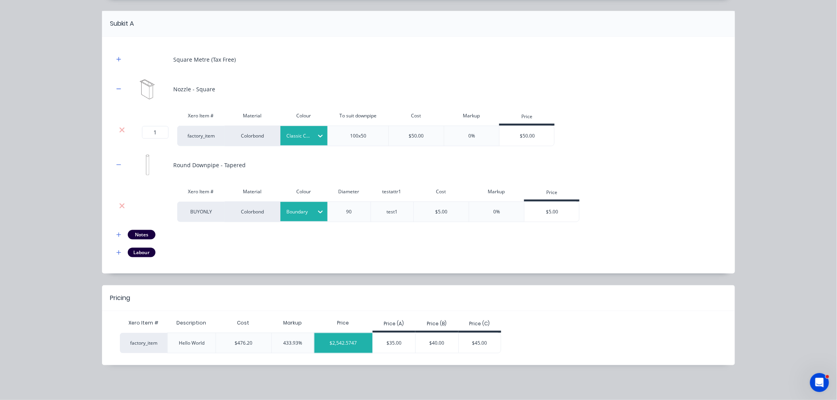
click at [348, 338] on div "$2,542.5747" at bounding box center [343, 343] width 58 height 20
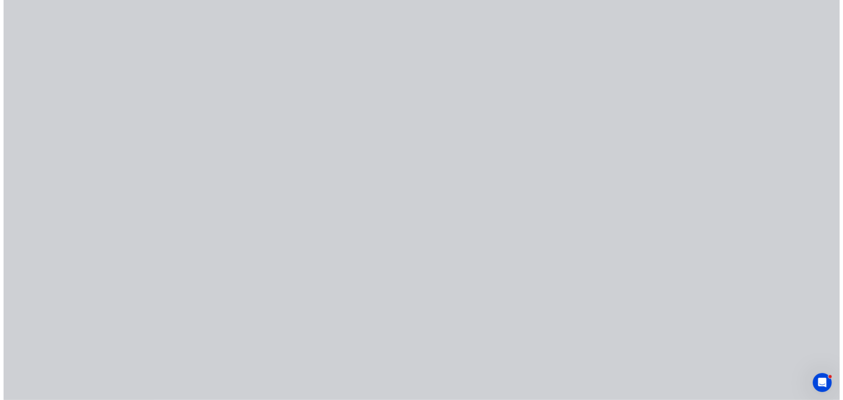
scroll to position [0, 0]
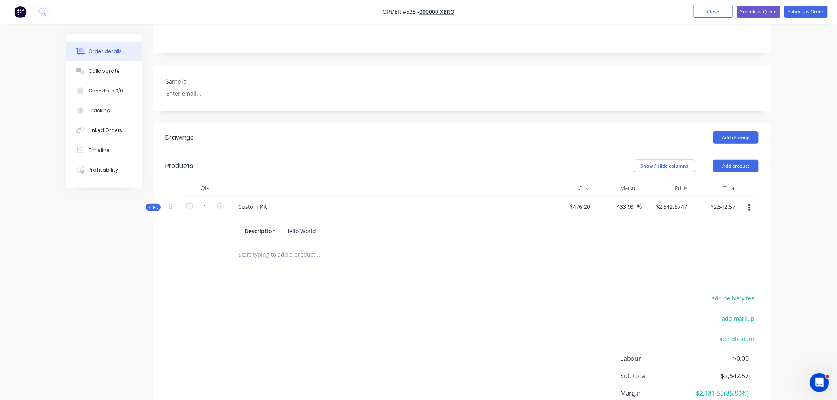
click at [156, 204] on span "Kit" at bounding box center [153, 207] width 10 height 6
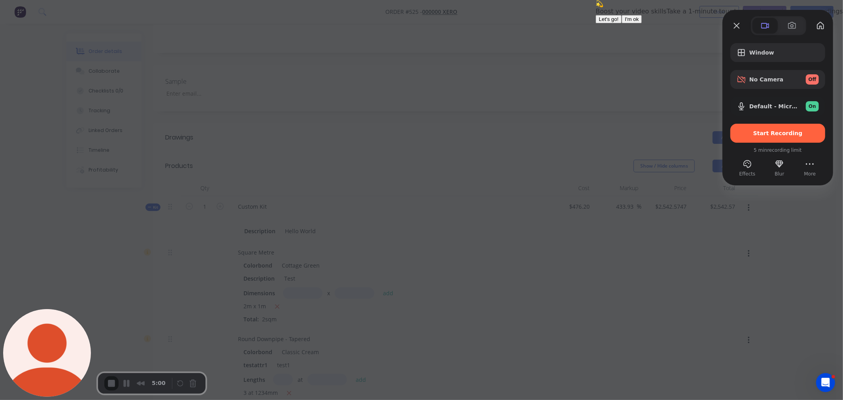
drag, startPoint x: 744, startPoint y: 279, endPoint x: 770, endPoint y: 213, distance: 70.9
click at [770, 15] on span "Take a 1-minute tour to keep improving your recordings" at bounding box center [755, 12] width 176 height 8
click at [639, 22] on span "I'm ok" at bounding box center [632, 19] width 14 height 6
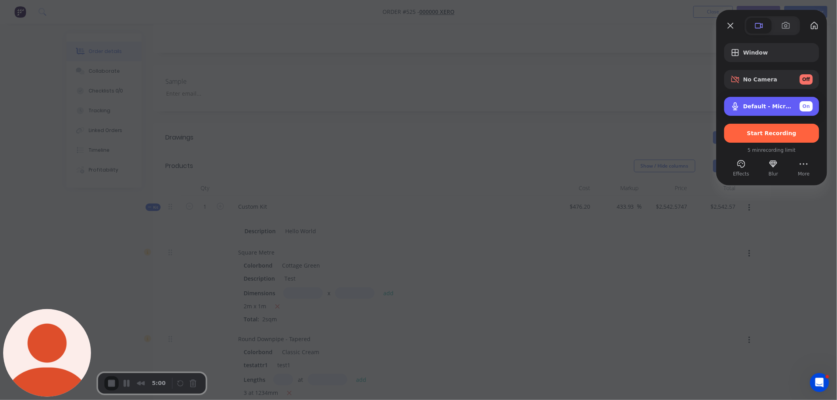
click at [753, 113] on div "Default - Microphone Array (Intel® Smart Sound Technology for Digital Microphon…" at bounding box center [771, 106] width 95 height 19
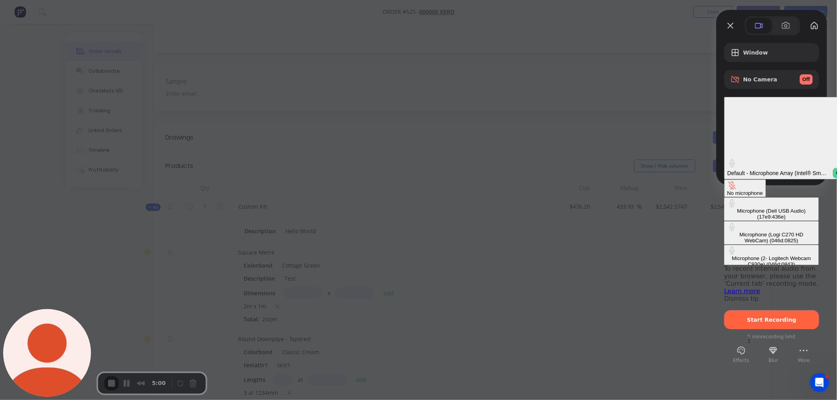
click at [724, 179] on button "No microphone" at bounding box center [745, 188] width 42 height 18
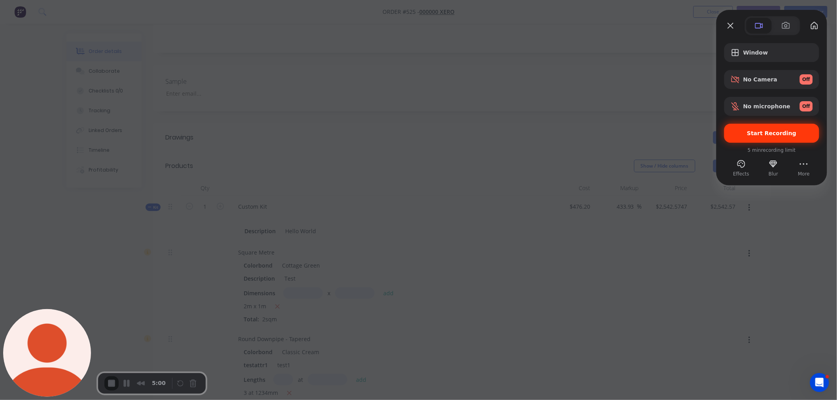
click at [791, 136] on div "Start Recording" at bounding box center [771, 133] width 95 height 19
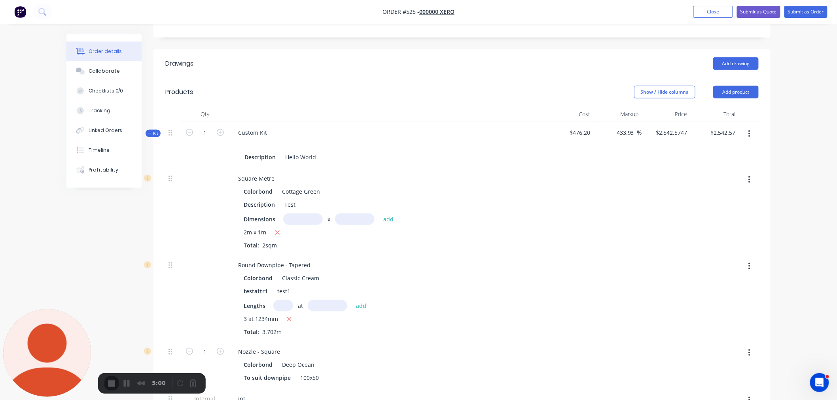
scroll to position [255, 0]
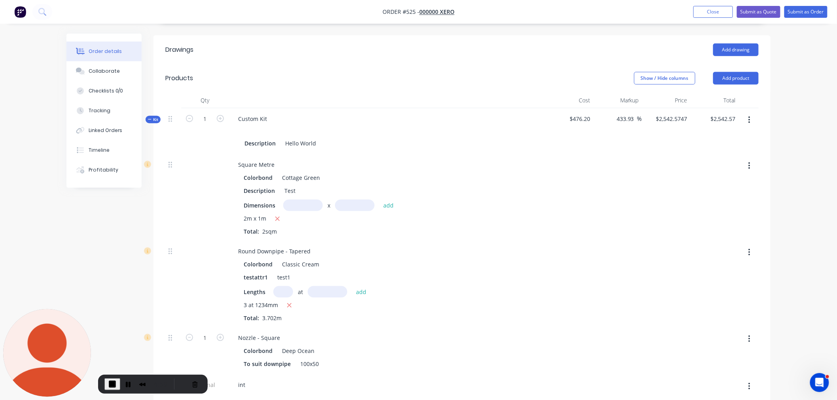
click at [334, 172] on div "Colorbond Cottage Green" at bounding box center [387, 177] width 286 height 11
click at [756, 159] on button "button" at bounding box center [749, 166] width 19 height 14
click at [710, 213] on div "Delete" at bounding box center [720, 218] width 61 height 11
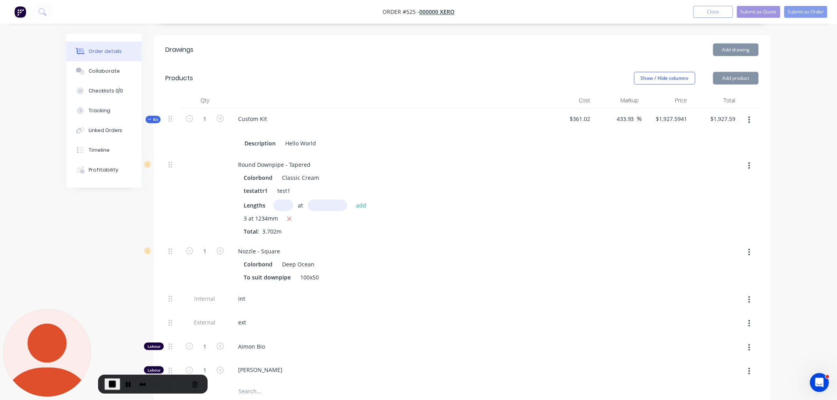
type input "$1,927.5941"
type input "$1,927.59"
click at [746, 154] on div at bounding box center [749, 197] width 20 height 87
click at [746, 159] on button "button" at bounding box center [749, 166] width 19 height 14
drag, startPoint x: 701, startPoint y: 192, endPoint x: 437, endPoint y: 167, distance: 264.9
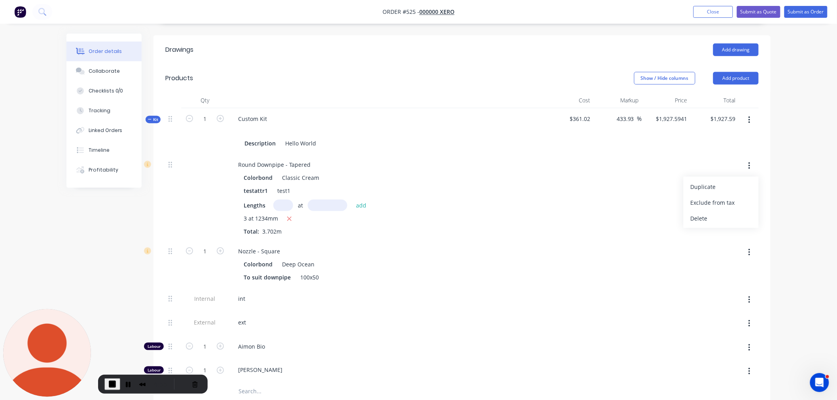
click at [437, 167] on div "Round Downpipe - Tapered Colorbond Classic Cream testattr1 test1 Lengths at add…" at bounding box center [461, 197] width 593 height 87
click at [437, 185] on div "testattr1 test1" at bounding box center [384, 190] width 289 height 11
click at [587, 108] on div "$361.02" at bounding box center [569, 131] width 49 height 46
click at [576, 115] on span "$361.02" at bounding box center [569, 119] width 42 height 8
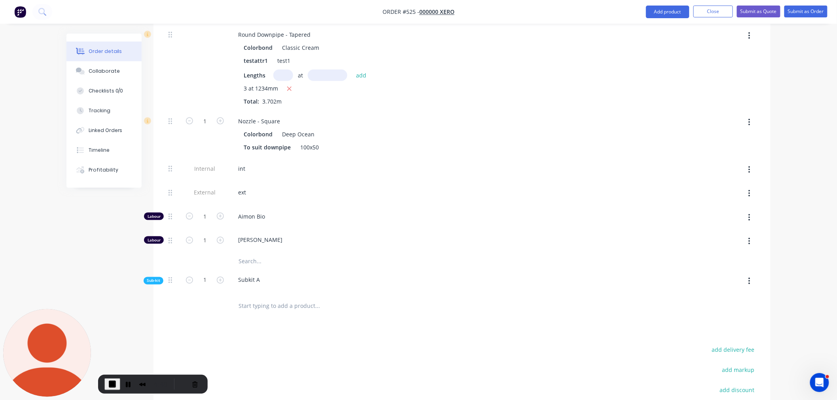
scroll to position [387, 0]
click at [155, 276] on span "Sub-kit" at bounding box center [153, 279] width 13 height 6
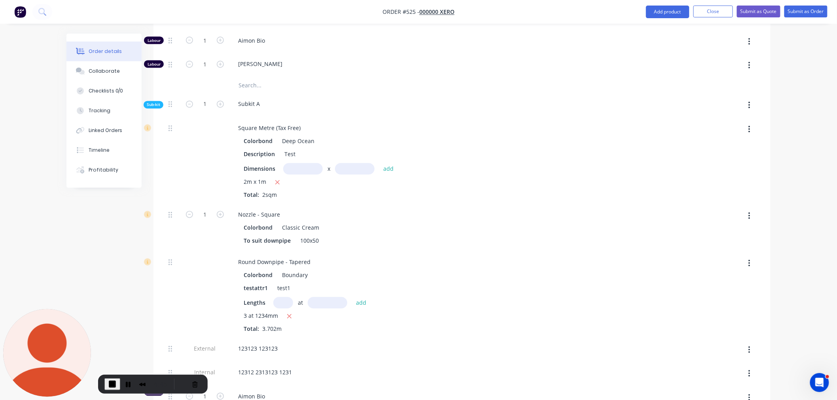
scroll to position [563, 0]
click at [750, 116] on div at bounding box center [749, 159] width 20 height 87
click at [749, 121] on button "button" at bounding box center [749, 128] width 19 height 14
click at [707, 175] on div "Delete" at bounding box center [720, 180] width 61 height 11
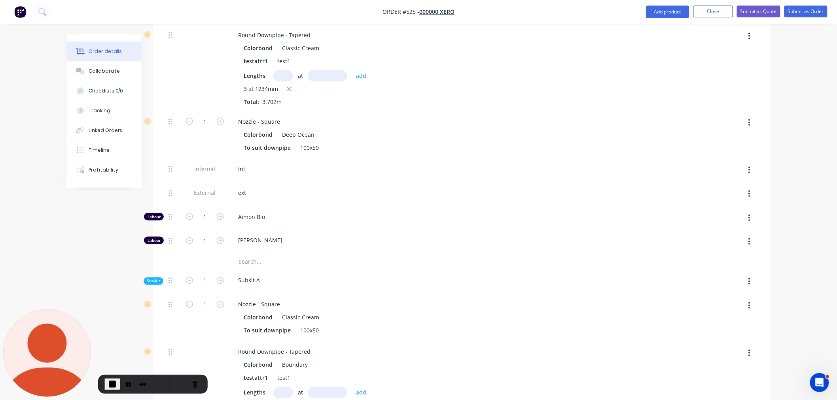
scroll to position [475, 0]
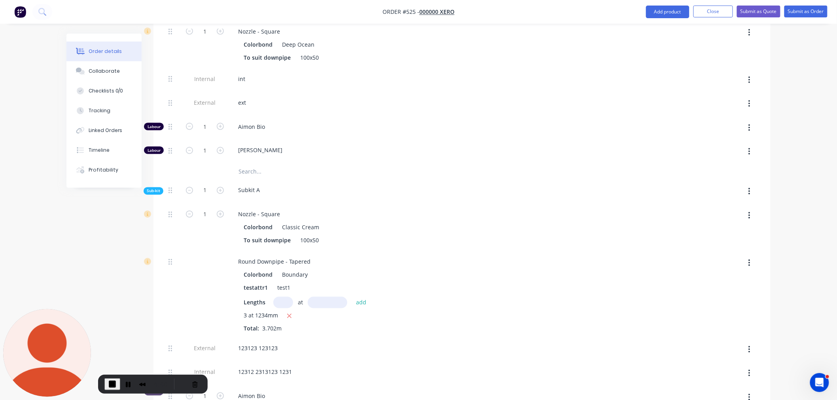
click at [752, 209] on button "button" at bounding box center [749, 216] width 19 height 14
click at [712, 263] on div "Delete" at bounding box center [720, 268] width 61 height 11
type input "$1,660.6291"
type input "$1,660.63"
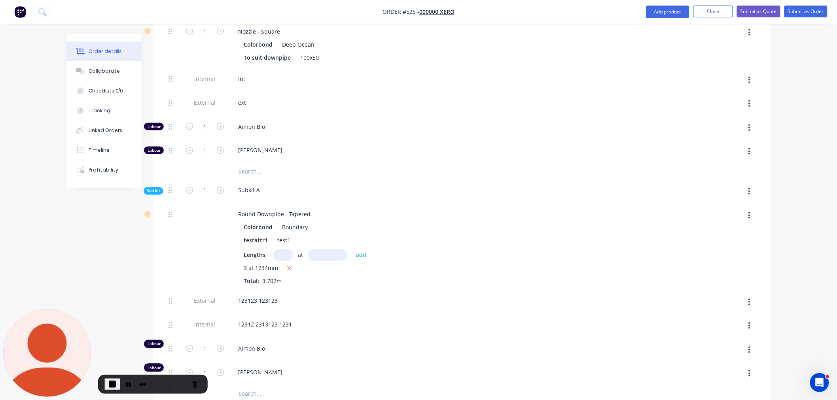
drag, startPoint x: 754, startPoint y: 198, endPoint x: 750, endPoint y: 207, distance: 9.2
click at [753, 209] on button "button" at bounding box center [749, 216] width 19 height 14
drag, startPoint x: 729, startPoint y: 249, endPoint x: 353, endPoint y: 232, distance: 376.8
click at [729, 263] on div "Delete" at bounding box center [720, 268] width 61 height 11
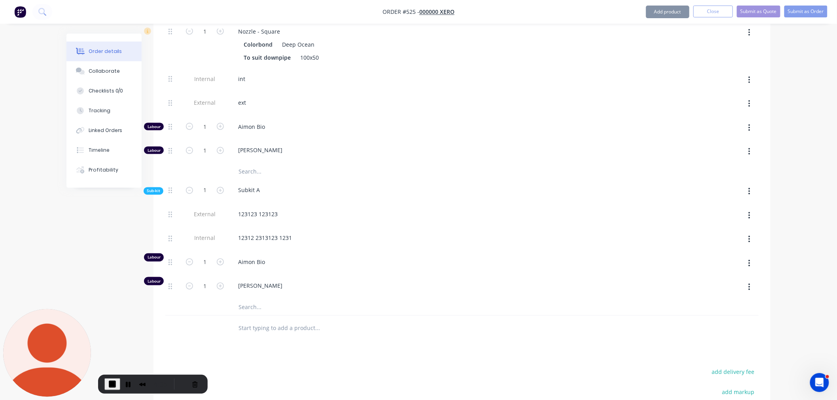
type input "$1,561.7987"
type input "$1,561.80"
click at [748, 187] on icon "button" at bounding box center [749, 191] width 2 height 9
drag, startPoint x: 508, startPoint y: 194, endPoint x: 833, endPoint y: 198, distance: 325.4
click at [508, 209] on div "123123 123123" at bounding box center [387, 214] width 310 height 11
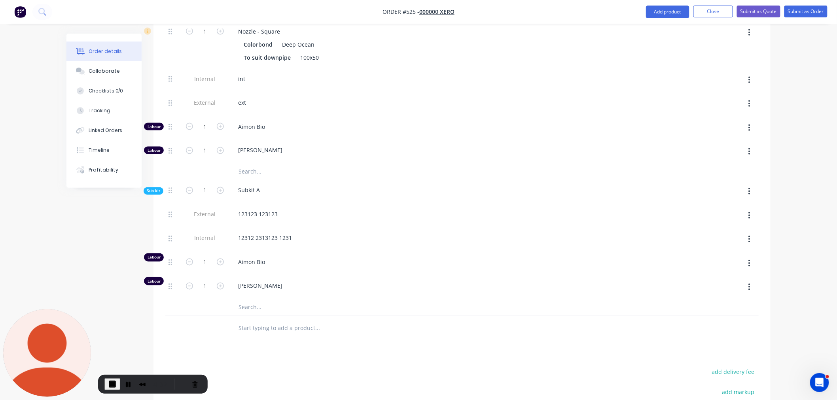
click at [748, 212] on icon "button" at bounding box center [749, 216] width 2 height 9
click at [727, 263] on div "Delete" at bounding box center [720, 268] width 61 height 11
click at [750, 212] on icon "button" at bounding box center [749, 216] width 2 height 9
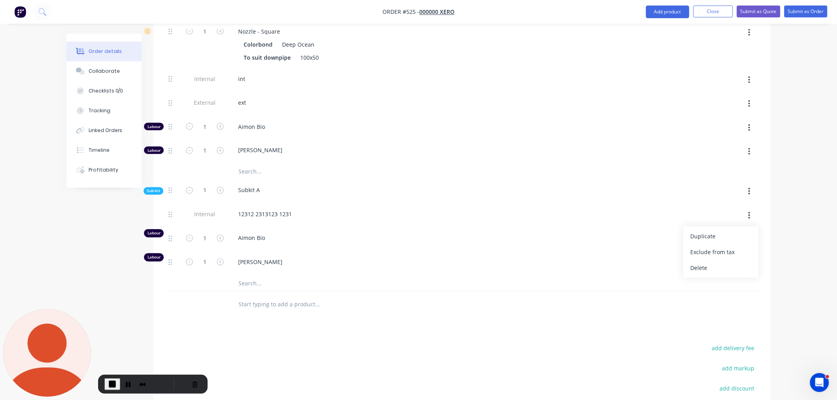
click at [713, 263] on div "Delete" at bounding box center [720, 268] width 61 height 11
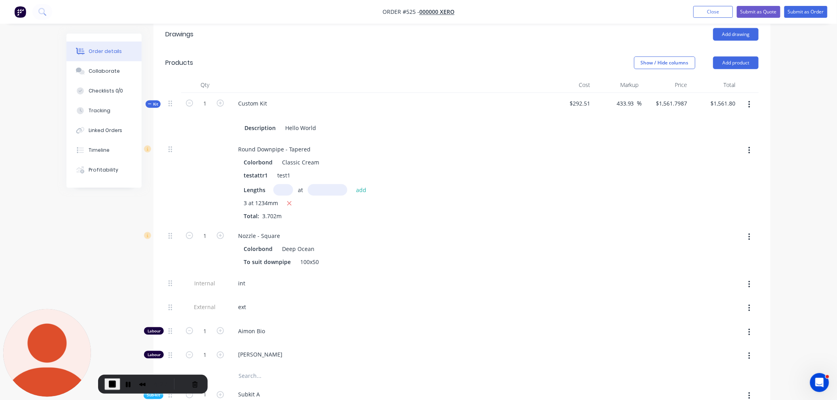
scroll to position [255, 0]
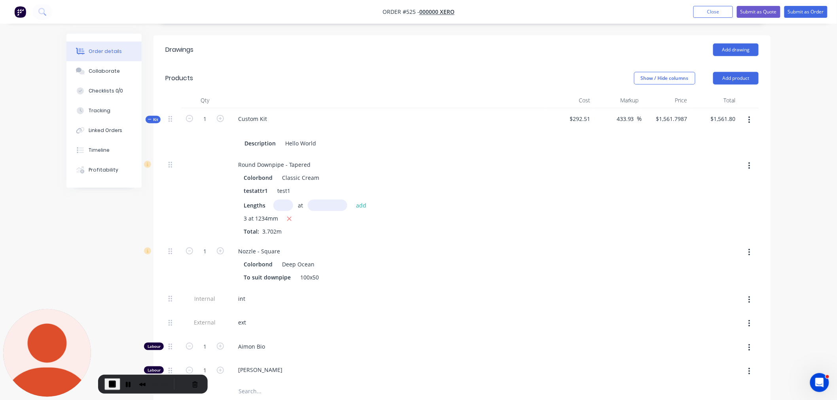
click at [745, 159] on button "button" at bounding box center [749, 166] width 19 height 14
click at [718, 213] on div "Delete" at bounding box center [720, 218] width 61 height 11
type input "$1,462.9682"
type input "$1,462.97"
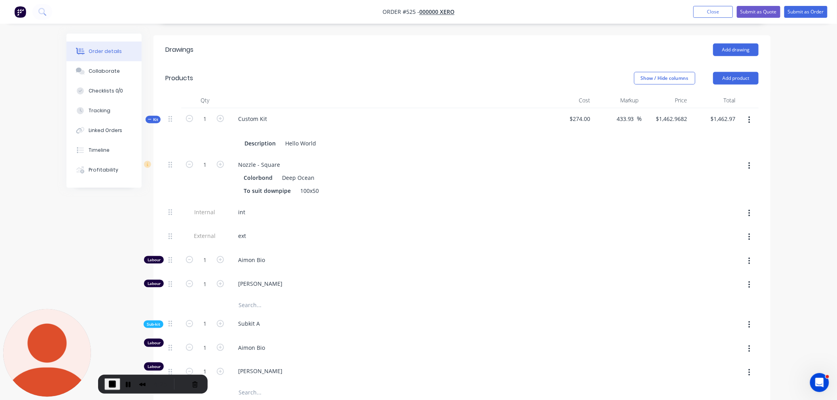
click at [748, 162] on icon "button" at bounding box center [749, 166] width 2 height 9
click at [699, 213] on div "Delete" at bounding box center [720, 218] width 61 height 11
type input "$1,196.0032"
type input "$1,196.00"
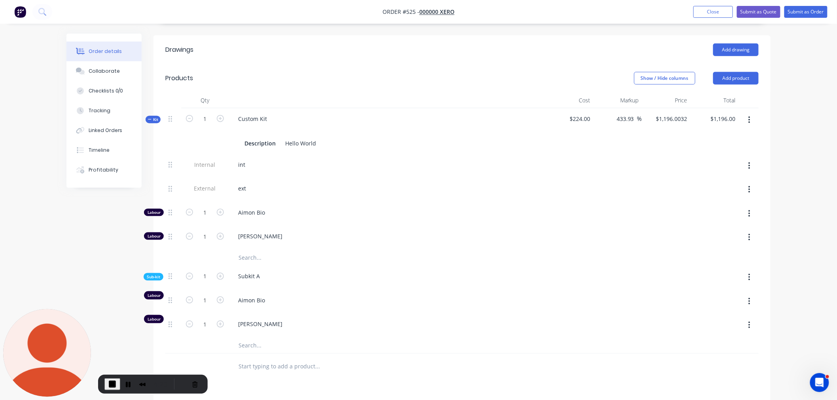
click at [758, 145] on div "Qty Cost Markup Price Total Kit 1 Custom Kit Description Hello World $224.00 43…" at bounding box center [461, 236] width 617 height 287
click at [752, 159] on button "button" at bounding box center [749, 166] width 19 height 14
click at [696, 197] on div "Delete" at bounding box center [720, 202] width 61 height 11
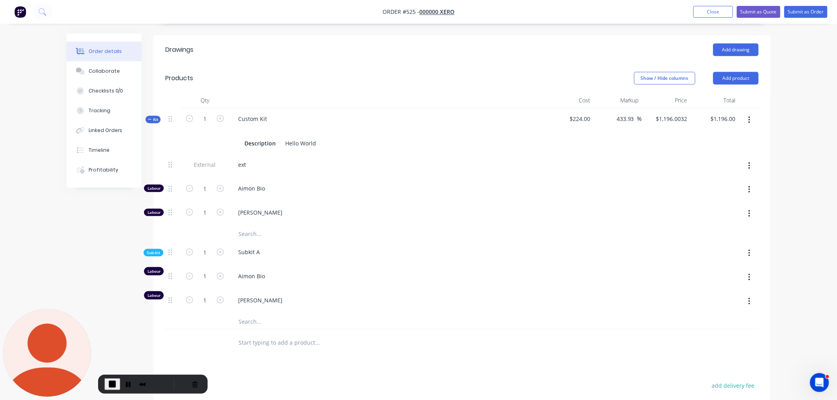
click at [749, 162] on icon "button" at bounding box center [749, 165] width 2 height 7
click at [712, 197] on div "Delete" at bounding box center [720, 202] width 61 height 11
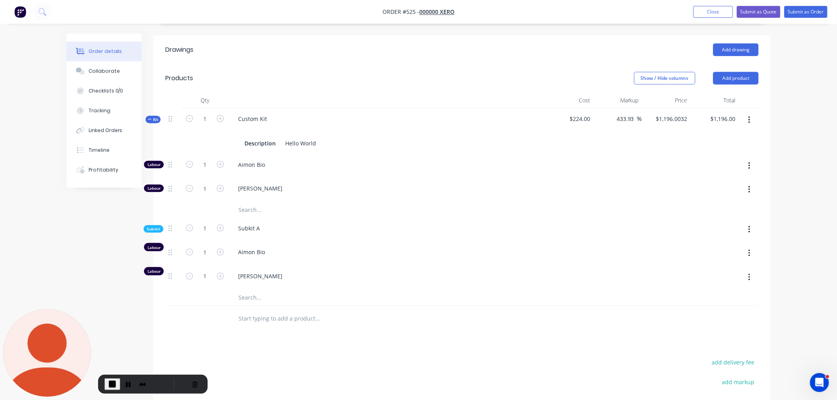
click at [572, 115] on span "$224.00" at bounding box center [569, 119] width 42 height 8
click at [222, 114] on button "button" at bounding box center [220, 118] width 10 height 8
type input "2"
type input "$2,392.01"
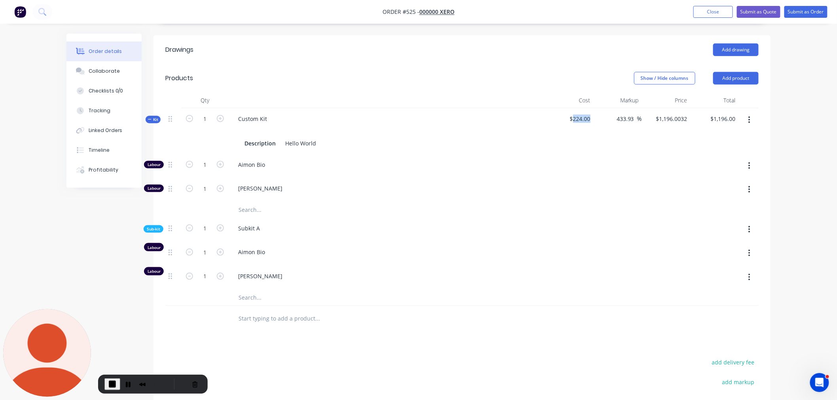
type input "2"
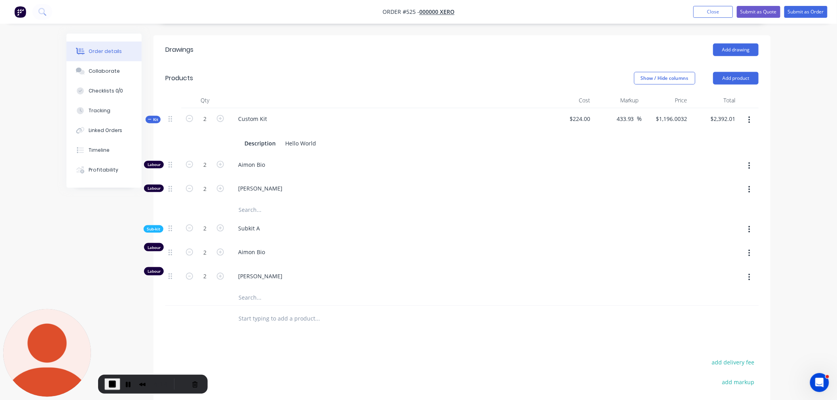
click at [290, 108] on div "Custom Kit Description Hello World" at bounding box center [387, 131] width 316 height 46
click at [186, 115] on icon "button" at bounding box center [189, 118] width 7 height 7
type input "1"
type input "$1,196.00"
type input "1"
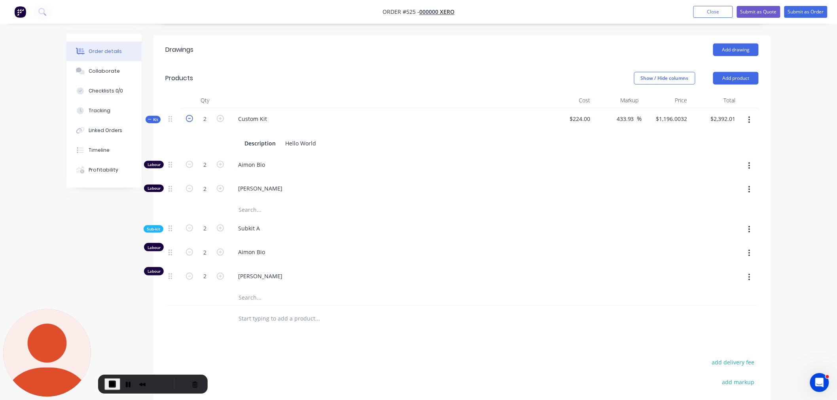
type input "1"
click at [219, 115] on icon "button" at bounding box center [220, 118] width 7 height 7
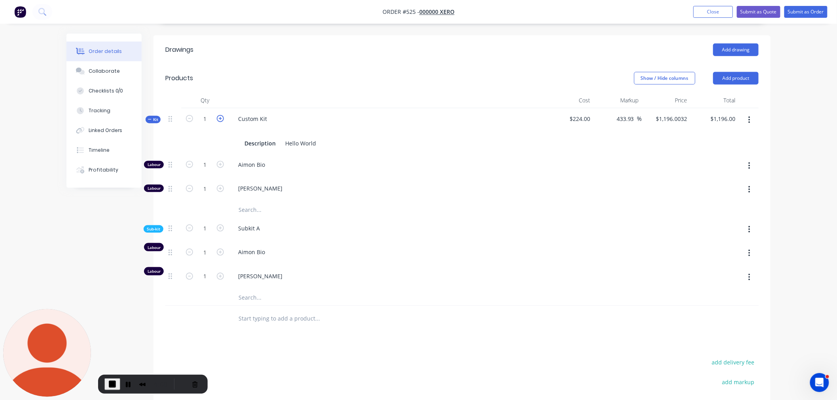
type input "2"
type input "$2,392.01"
type input "2"
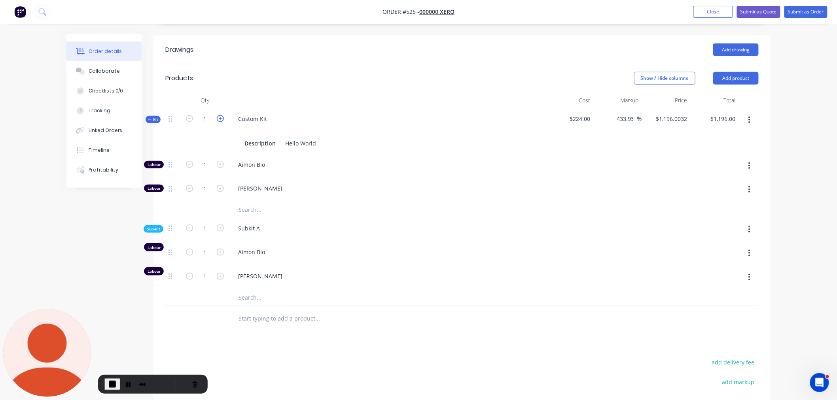
type input "2"
click at [188, 115] on icon "button" at bounding box center [189, 118] width 7 height 7
type input "1"
type input "$1,196.00"
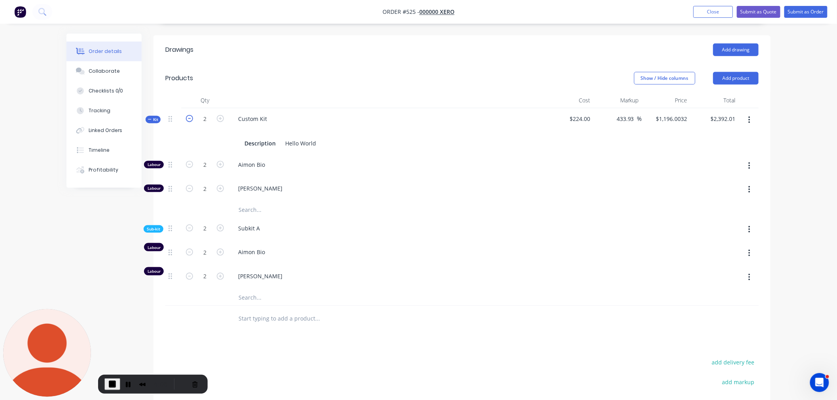
type input "1"
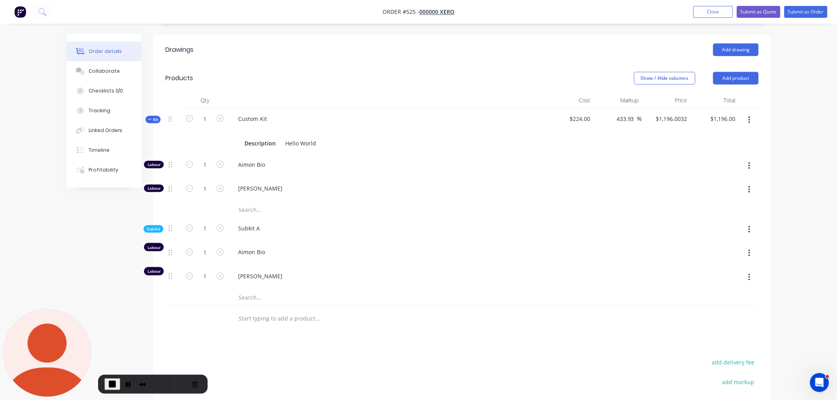
click at [740, 113] on div at bounding box center [749, 120] width 19 height 14
click at [747, 113] on button "button" at bounding box center [749, 120] width 19 height 14
click at [719, 198] on div "Delete" at bounding box center [720, 203] width 61 height 11
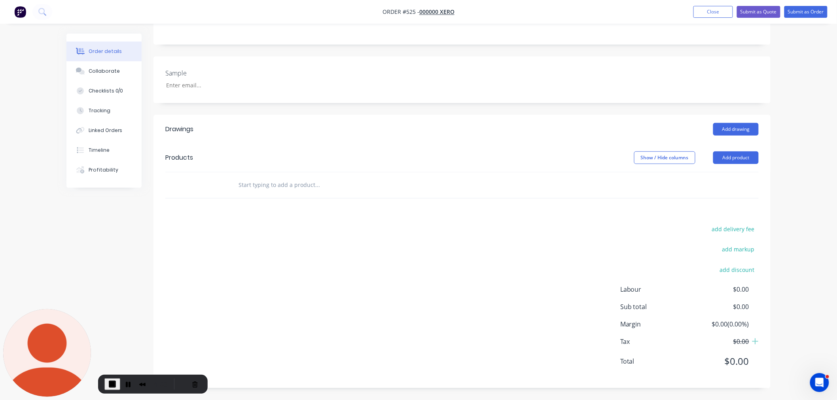
scroll to position [156, 0]
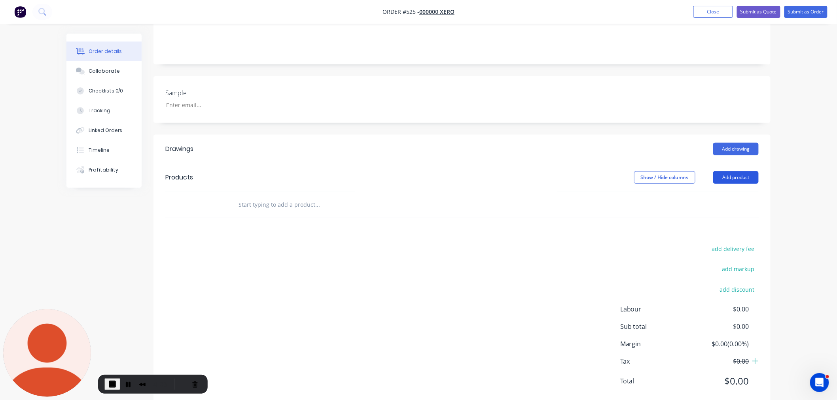
click at [729, 171] on button "Add product" at bounding box center [735, 177] width 45 height 13
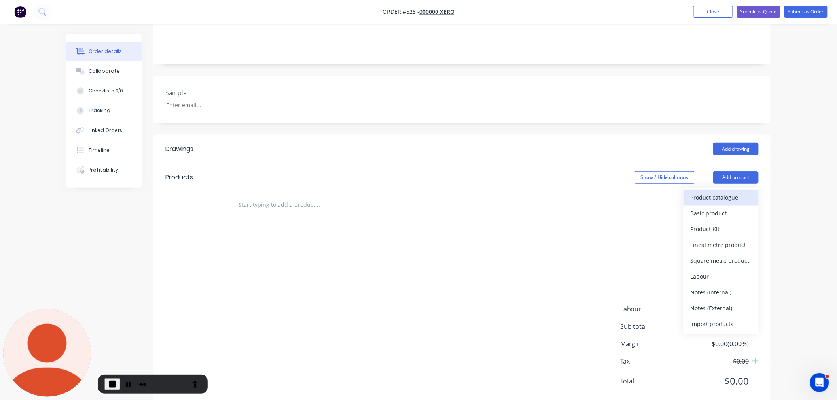
click at [728, 192] on div "Product catalogue" at bounding box center [720, 197] width 61 height 11
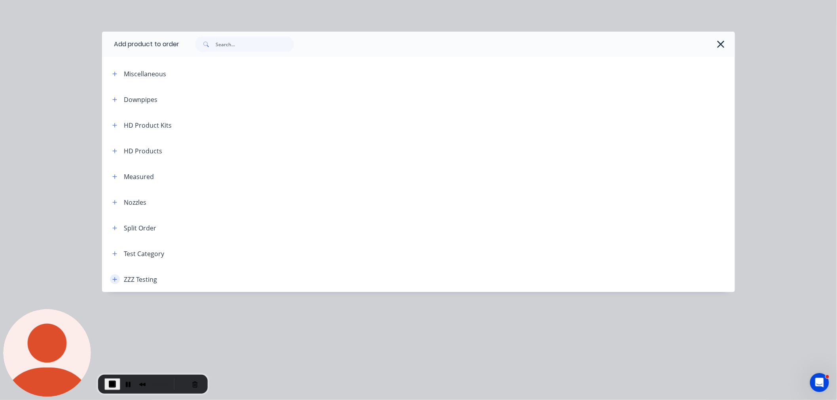
click at [112, 280] on button "button" at bounding box center [115, 279] width 10 height 10
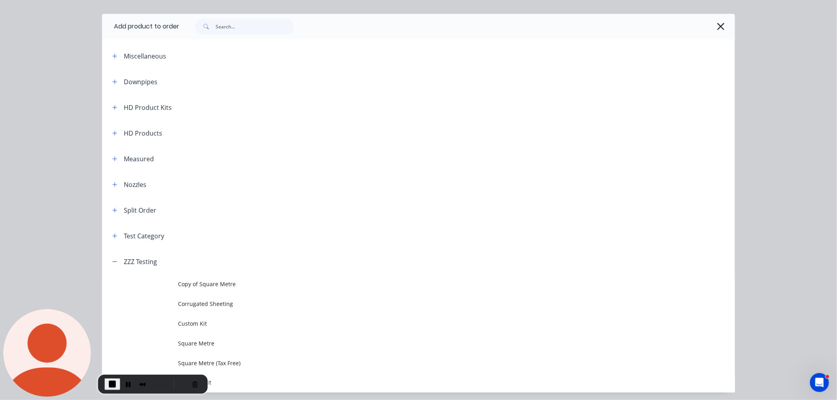
scroll to position [45, 0]
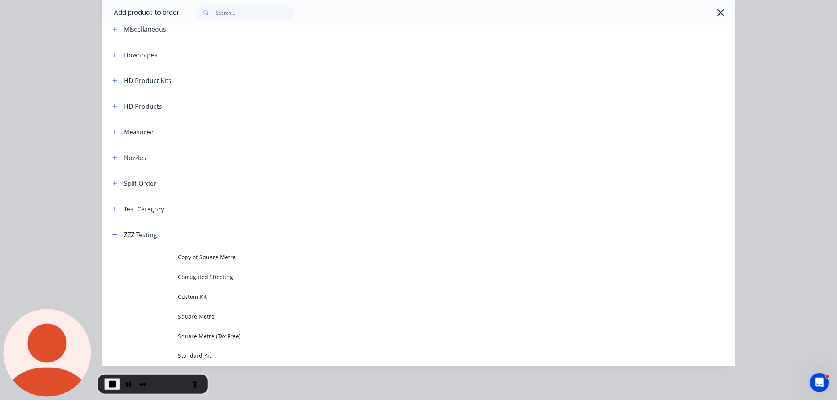
click at [188, 297] on span "Custom Kit" at bounding box center [400, 297] width 445 height 8
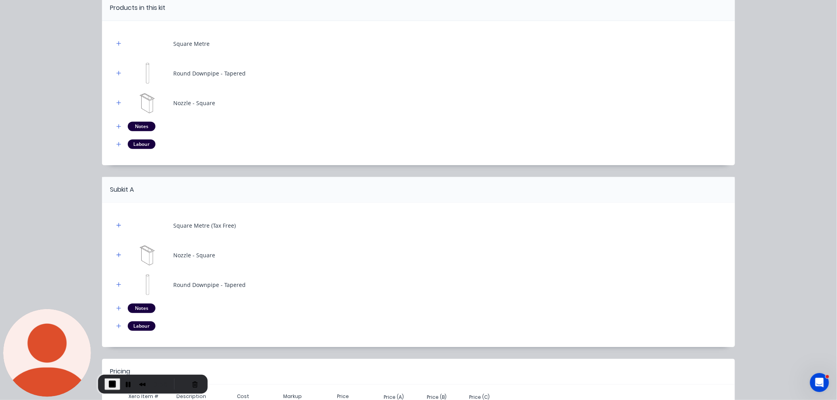
scroll to position [152, 0]
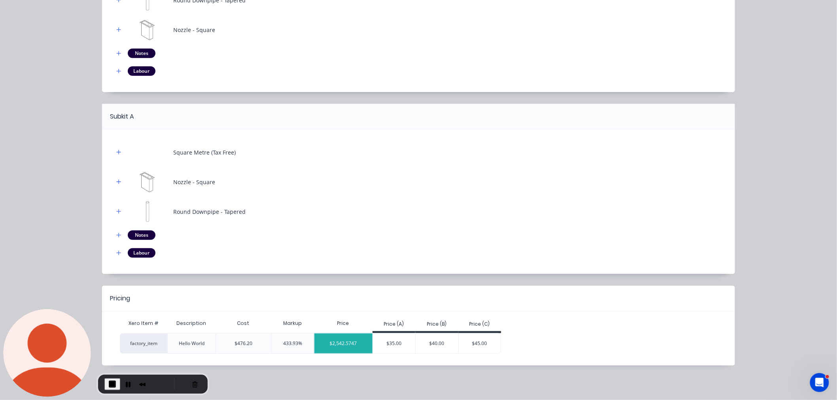
click at [329, 341] on div "$2,542.5747" at bounding box center [343, 344] width 58 height 20
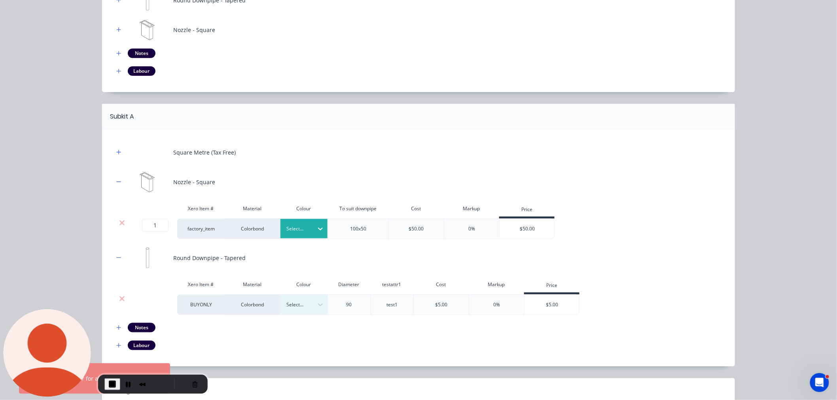
click at [292, 223] on div "Select..." at bounding box center [303, 228] width 47 height 19
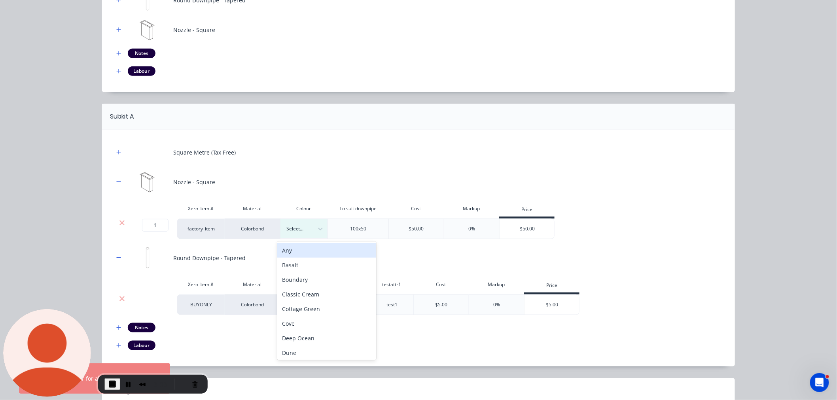
drag, startPoint x: 291, startPoint y: 251, endPoint x: 296, endPoint y: 278, distance: 27.8
click at [296, 278] on div "Any Basalt Boundary Classic Cream Cottage Green Cove Deep Ocean Dune Estate Eve…" at bounding box center [326, 301] width 99 height 119
click at [296, 278] on div "Boundary" at bounding box center [326, 279] width 99 height 15
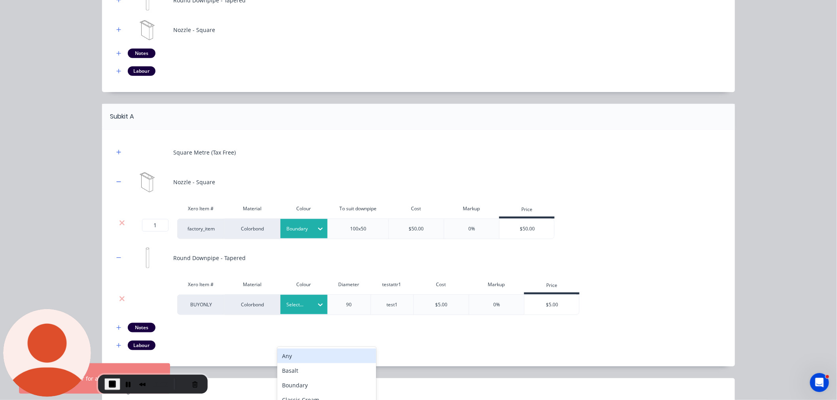
click at [297, 306] on div at bounding box center [298, 304] width 24 height 9
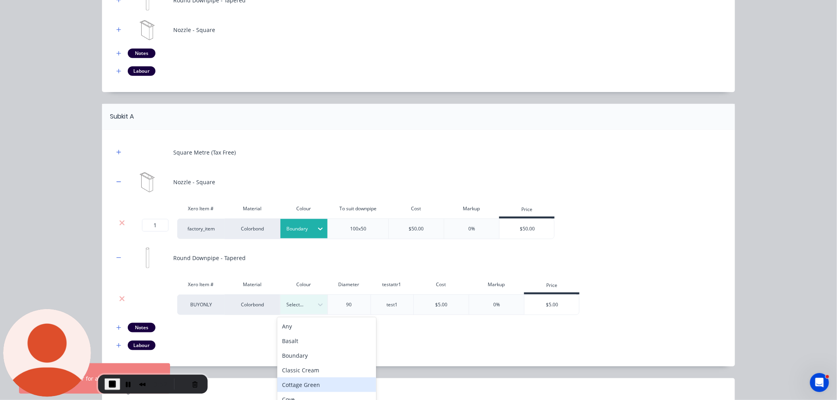
click at [297, 380] on div "Cottage Green" at bounding box center [326, 385] width 99 height 15
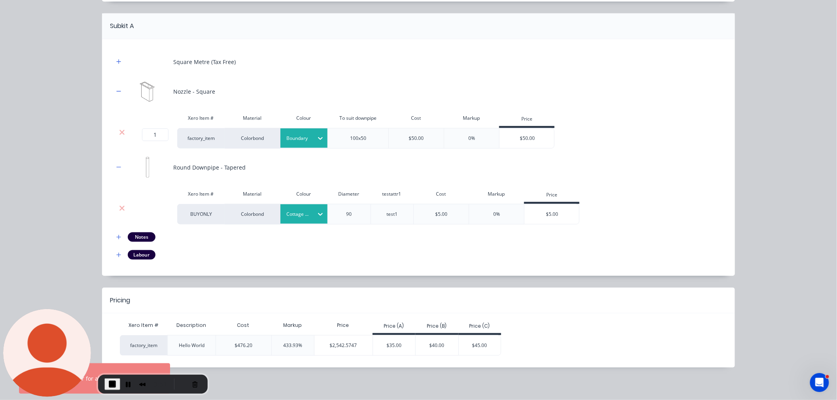
scroll to position [245, 0]
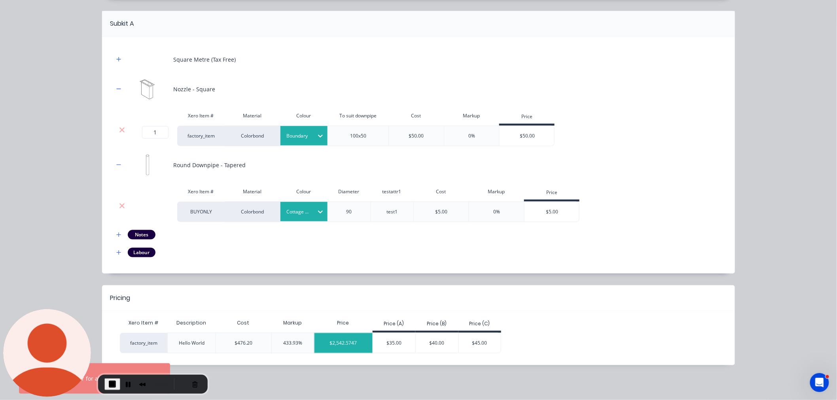
click at [332, 346] on div "$2,542.5747" at bounding box center [343, 343] width 58 height 20
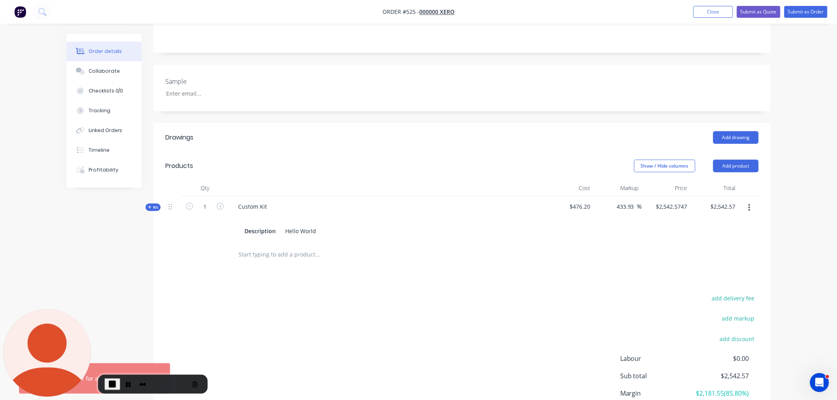
click at [153, 204] on span "Kit" at bounding box center [153, 207] width 10 height 6
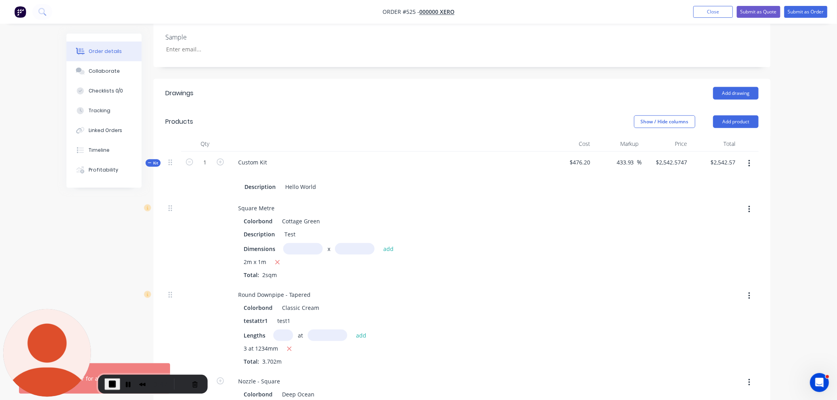
scroll to position [212, 0]
click at [220, 159] on icon "button" at bounding box center [220, 162] width 7 height 7
type input "2"
type input "$1,828.7637"
type input "$3,657.53"
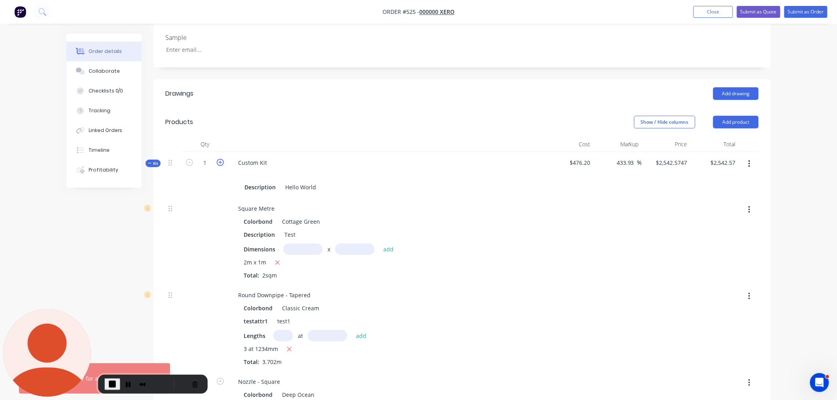
type input "2"
click at [579, 159] on span "$342.51" at bounding box center [569, 163] width 42 height 8
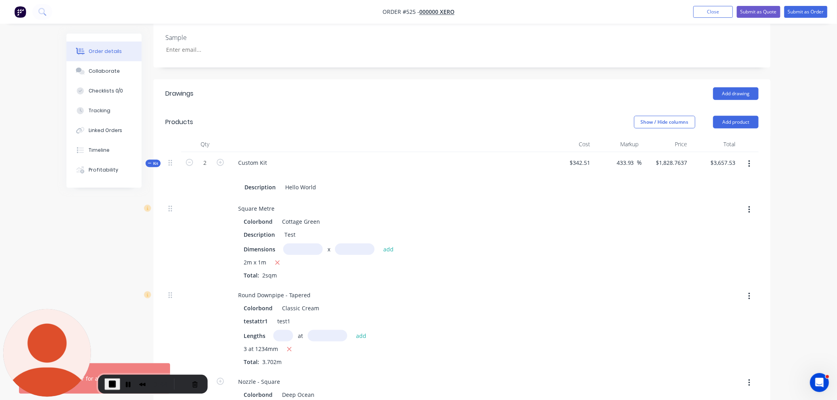
click at [579, 159] on span "$342.51" at bounding box center [569, 163] width 42 height 8
click at [382, 198] on div "Square Metre Colorbond Cottage Green Description Test Dimensions x add 2m x 1m …" at bounding box center [387, 241] width 316 height 87
click at [185, 158] on button "button" at bounding box center [189, 162] width 10 height 8
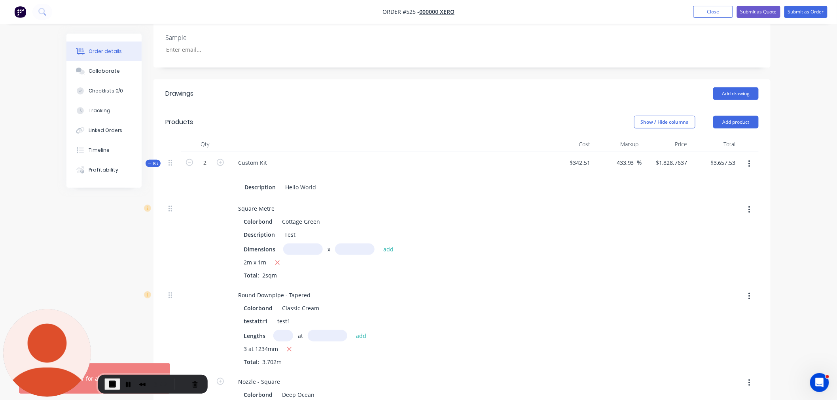
type input "1"
type input "$1,927.5941"
type input "$1,927.59"
type input "1"
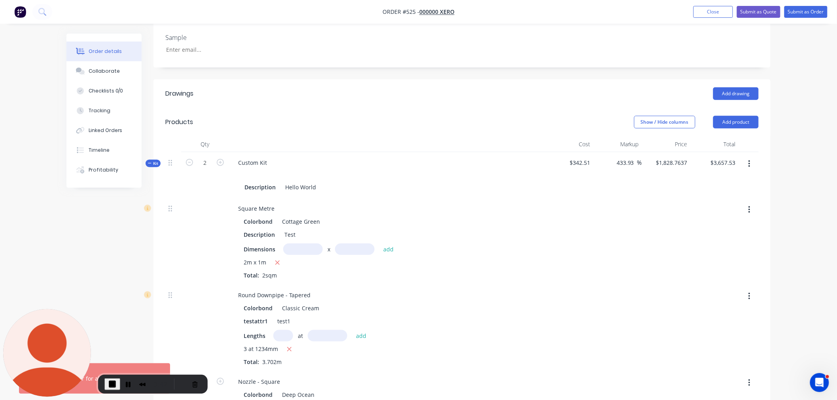
type input "1"
click at [221, 156] on form "1" at bounding box center [204, 162] width 41 height 12
click at [220, 159] on icon "button" at bounding box center [220, 162] width 7 height 7
type input "2"
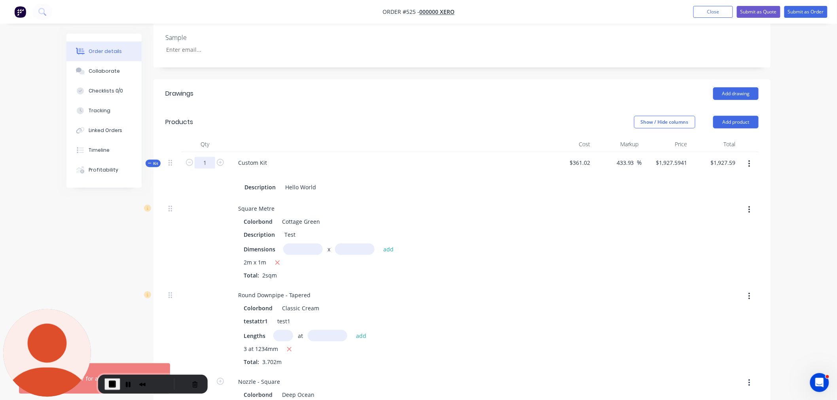
type input "$1,828.7637"
type input "$3,657.53"
type input "2"
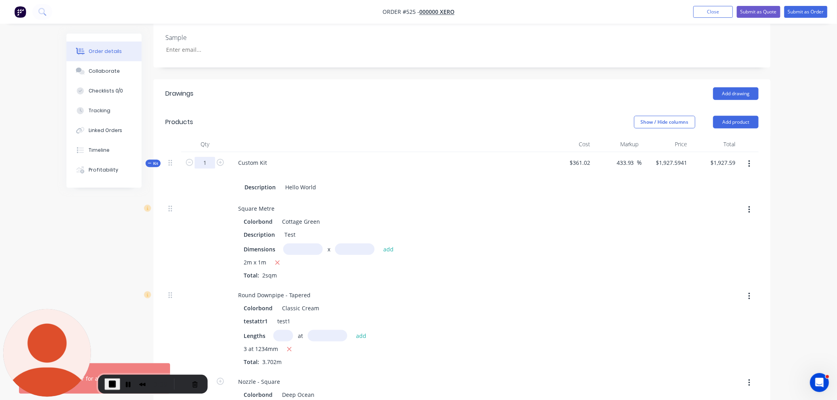
type input "2"
click at [187, 159] on icon "button" at bounding box center [189, 162] width 7 height 7
type input "1"
type input "$1,927.5941"
type input "$1,927.59"
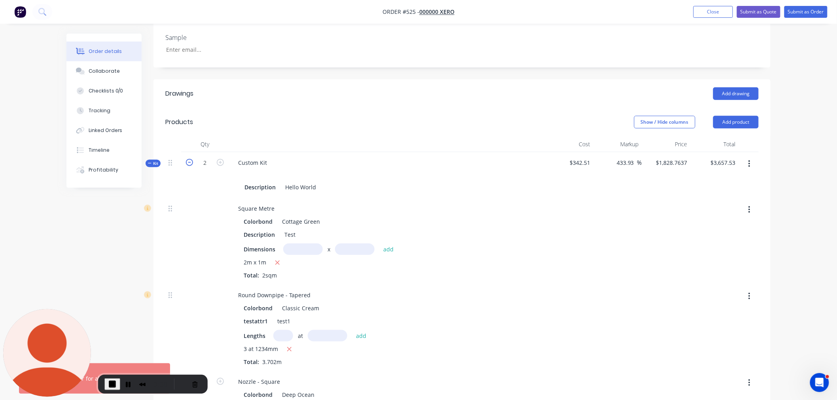
type input "1"
click at [220, 158] on button "button" at bounding box center [220, 162] width 10 height 8
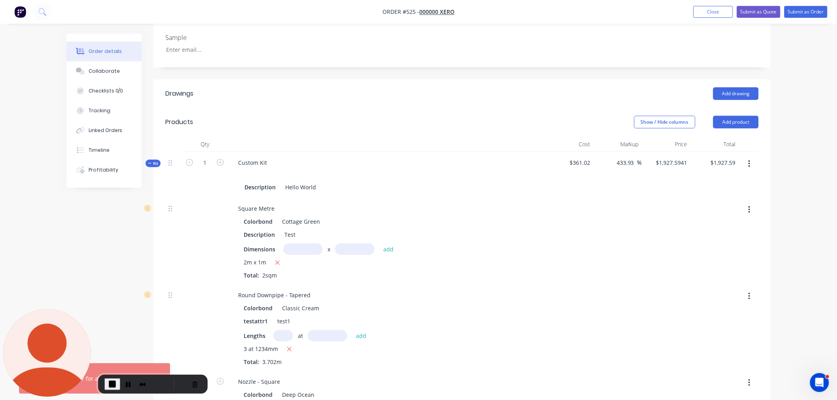
type input "2"
type input "$1,828.7637"
type input "$3,657.53"
type input "2"
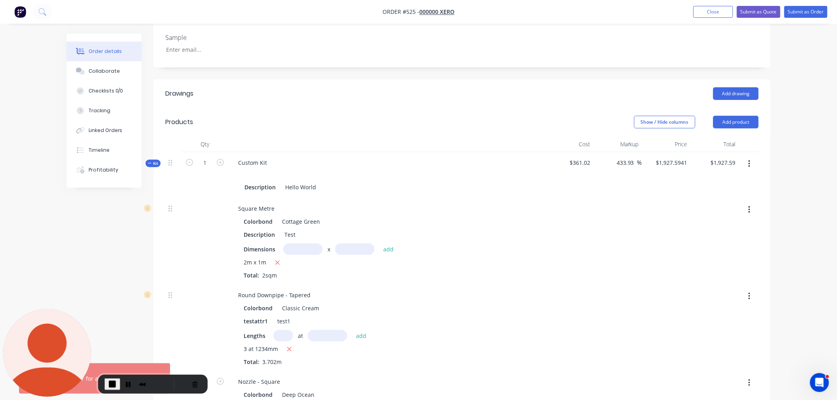
type input "2"
click at [193, 158] on button "button" at bounding box center [189, 162] width 10 height 8
type input "1"
type input "$1,927.5941"
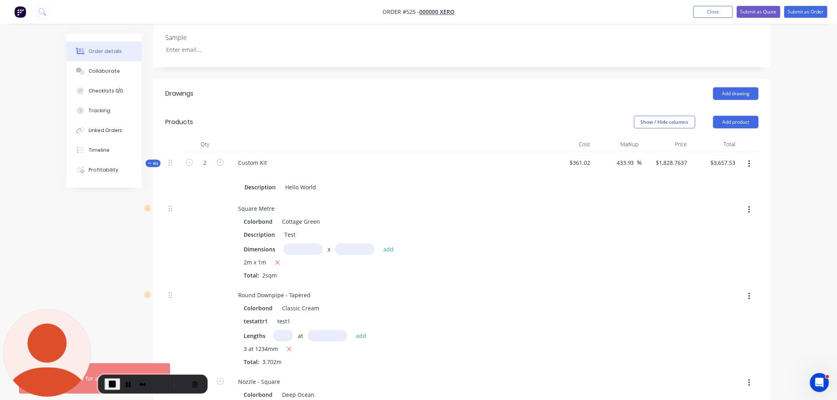
type input "$1,927.59"
type input "1"
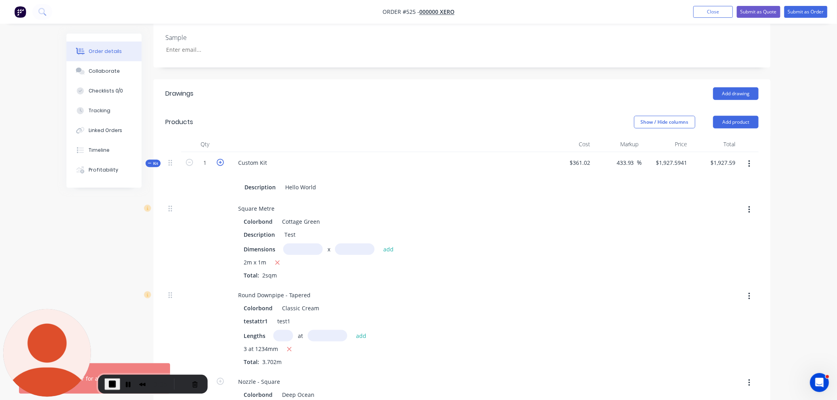
click at [223, 159] on icon "button" at bounding box center [220, 162] width 7 height 7
type input "2"
type input "$1,828.7637"
type input "$3,657.53"
type input "2"
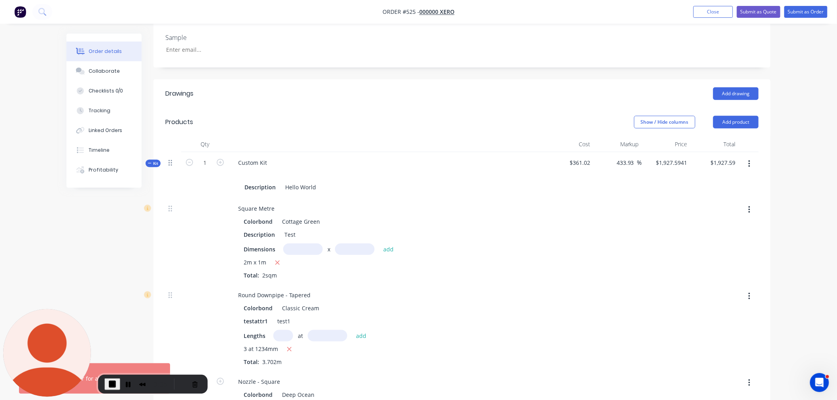
type input "2"
click at [190, 159] on icon "button" at bounding box center [189, 162] width 7 height 7
type input "1"
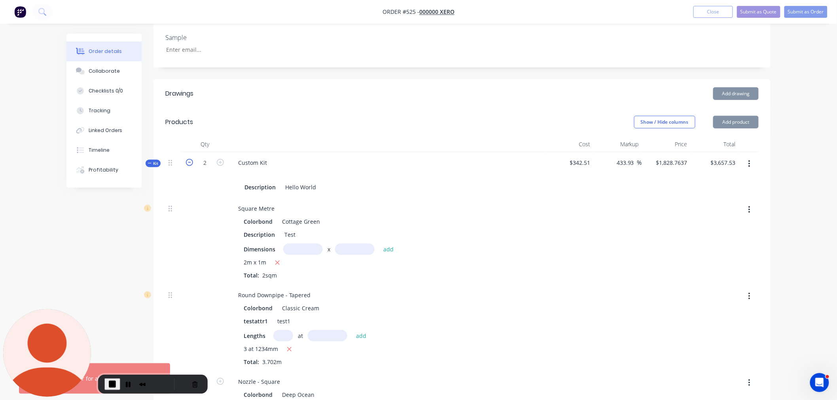
type input "$1,927.5941"
type input "$1,927.59"
type input "1"
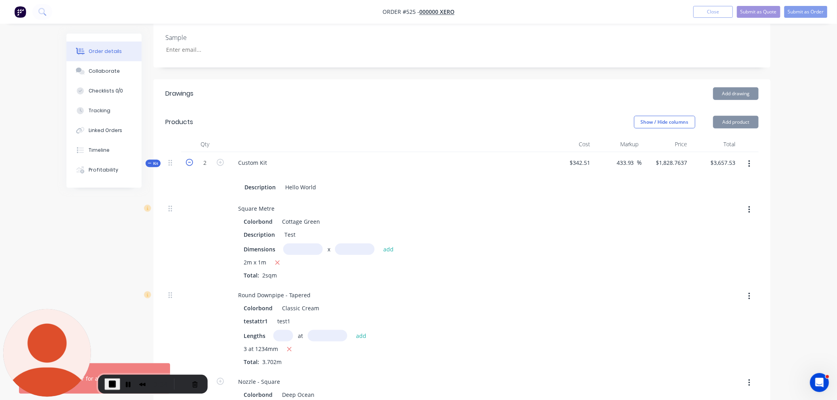
type input "1"
click at [223, 159] on icon "button" at bounding box center [220, 162] width 7 height 7
type input "2"
type input "$1,828.7637"
type input "$3,657.53"
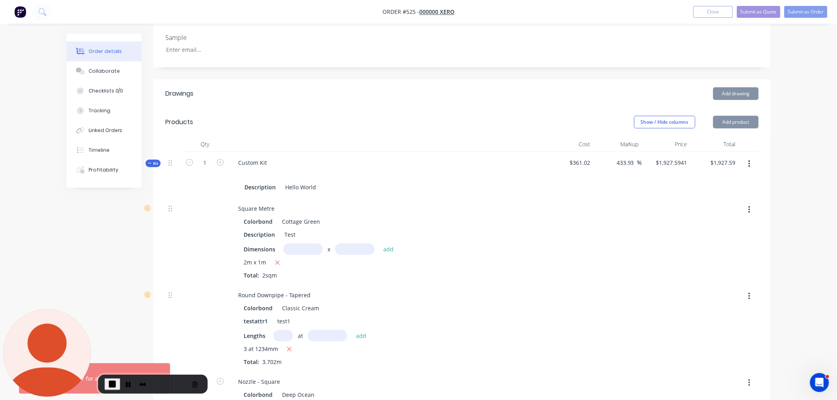
type input "2"
click at [189, 159] on icon "button" at bounding box center [189, 162] width 7 height 7
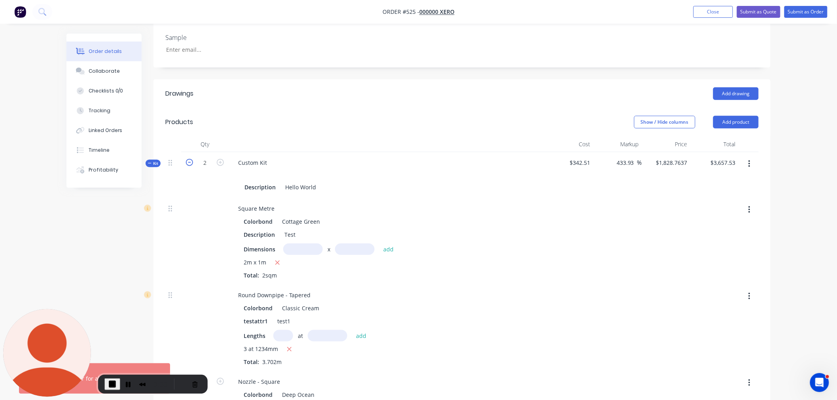
type input "1"
type input "$1,927.5941"
type input "$1,927.59"
type input "1"
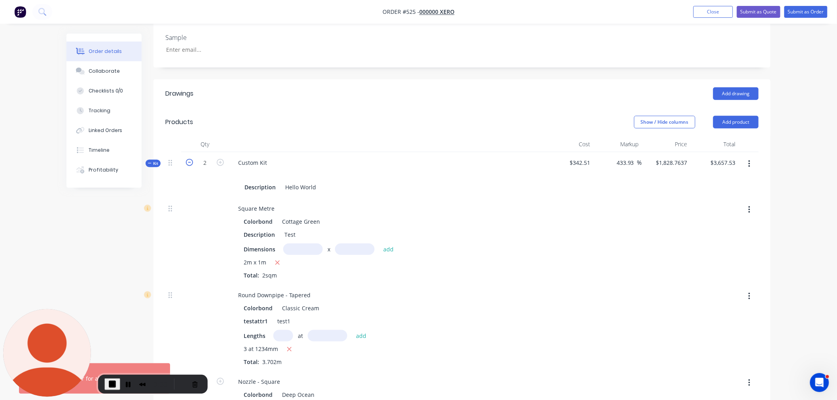
type input "1"
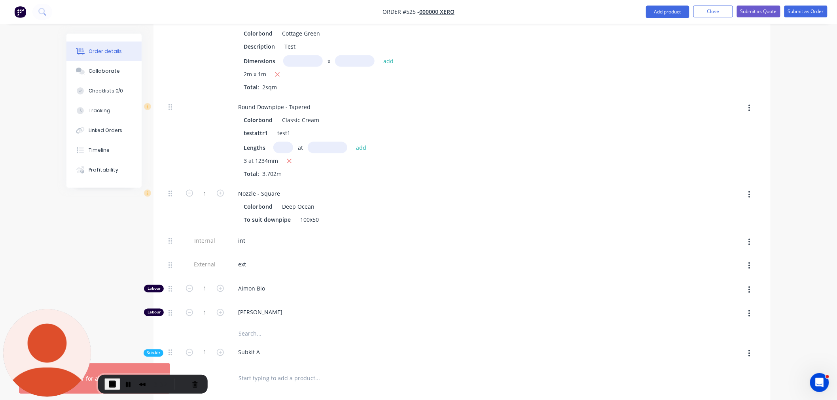
scroll to position [475, 0]
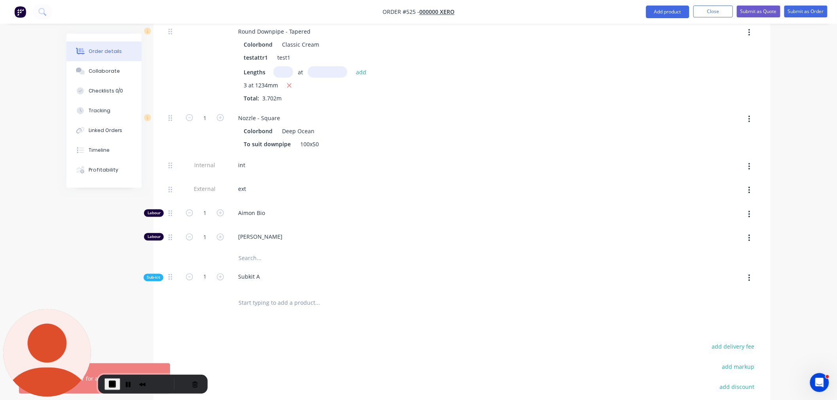
click at [156, 275] on span "Sub-kit" at bounding box center [153, 278] width 13 height 6
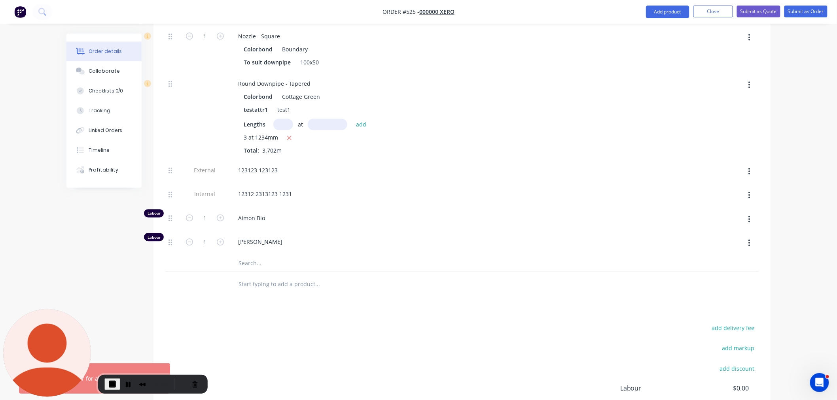
scroll to position [687, 0]
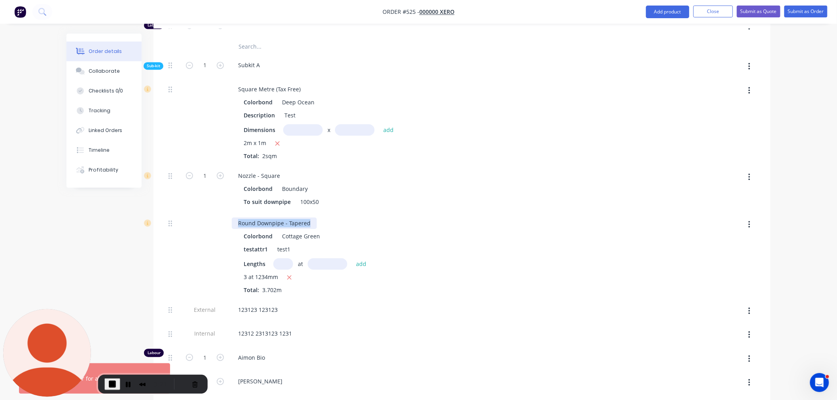
drag, startPoint x: 483, startPoint y: 248, endPoint x: 534, endPoint y: 255, distance: 51.4
click at [534, 255] on div "Round Downpipe - Tapered Colorbond Cottage Green testattr1 test1 Lengths at add…" at bounding box center [387, 256] width 316 height 87
drag, startPoint x: 532, startPoint y: 255, endPoint x: 345, endPoint y: 259, distance: 187.4
click at [530, 255] on div "Colorbond Cottage Green testattr1 test1 Lengths at add 3 at 1234mm Total: 3.702m" at bounding box center [387, 262] width 310 height 64
click at [253, 304] on div "123123 123123" at bounding box center [258, 309] width 52 height 11
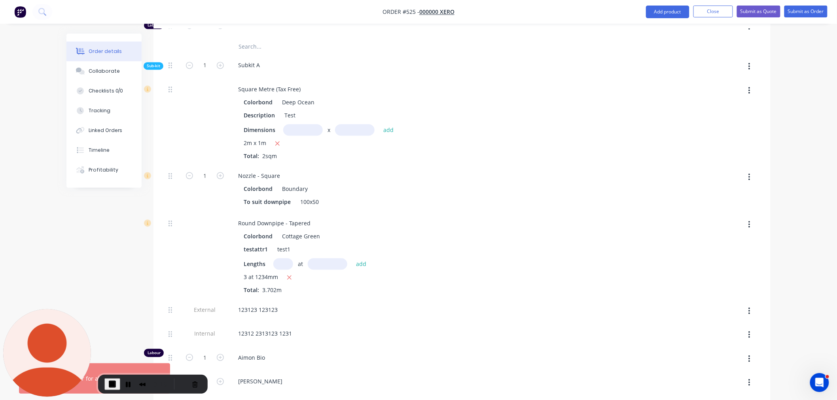
click at [414, 273] on div "3 at 1234mm Total: 3.702m" at bounding box center [387, 283] width 286 height 21
drag, startPoint x: 243, startPoint y: 153, endPoint x: 520, endPoint y: 191, distance: 279.7
click at [506, 191] on div "Nozzle - Square Colorbond Boundary To suit downpipe 100x50" at bounding box center [387, 188] width 316 height 47
click at [520, 191] on div "Nozzle - Square Colorbond Boundary To suit downpipe 100x50" at bounding box center [387, 188] width 316 height 47
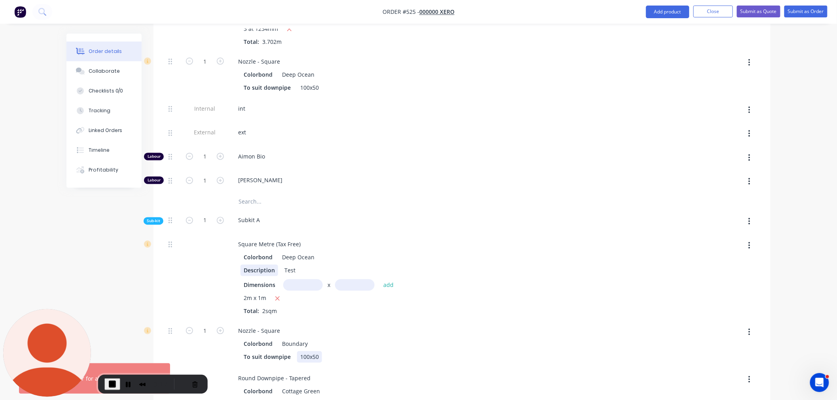
scroll to position [512, 0]
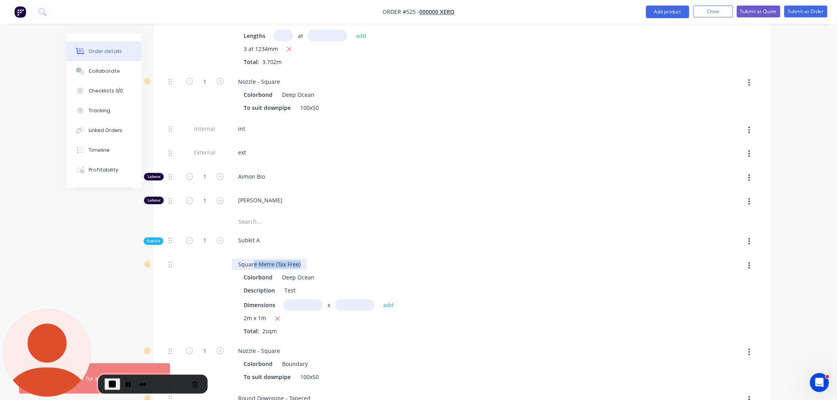
drag, startPoint x: 258, startPoint y: 244, endPoint x: 528, endPoint y: 267, distance: 271.4
click at [522, 268] on div "Square Metre (Tax Free) Colorbond Deep Ocean Description Test Dimensions x add …" at bounding box center [387, 297] width 316 height 87
drag, startPoint x: 537, startPoint y: 281, endPoint x: 305, endPoint y: 291, distance: 231.9
click at [534, 282] on div "Colorbond Deep Ocean Description Test Dimensions x add 2m x 1m Total: 2sqm" at bounding box center [387, 304] width 310 height 64
click at [256, 328] on span "Total:" at bounding box center [251, 332] width 15 height 8
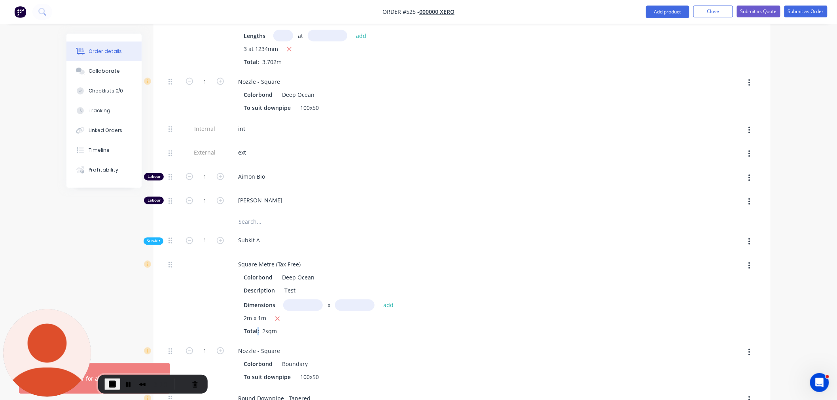
click at [256, 328] on span "Total:" at bounding box center [251, 332] width 15 height 8
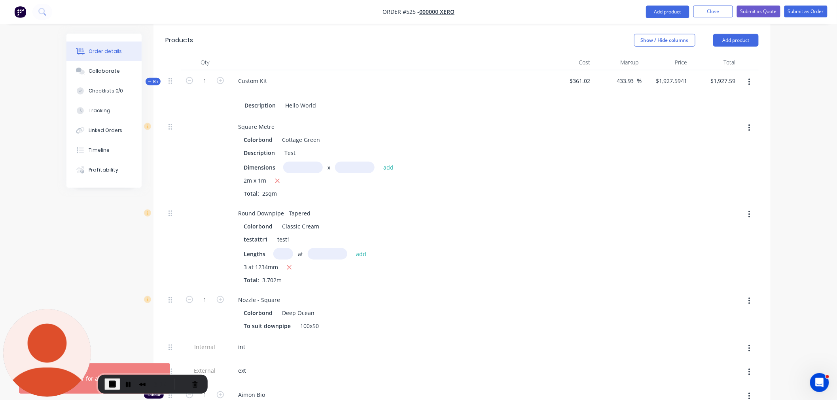
scroll to position [292, 0]
click at [220, 79] on icon "button" at bounding box center [220, 82] width 7 height 7
type input "2"
type input "$1,828.7637"
type input "$3,657.53"
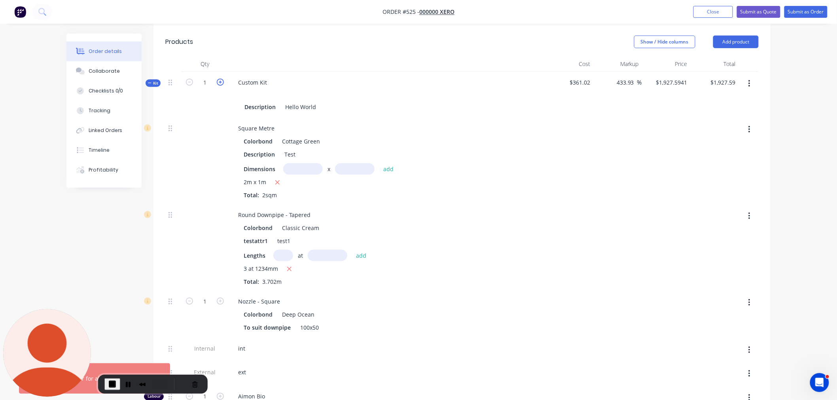
type input "2"
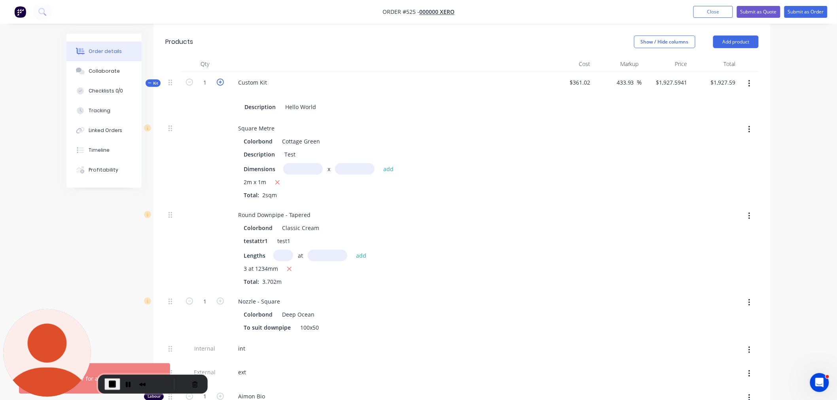
type input "2"
click at [192, 79] on icon "button" at bounding box center [189, 82] width 7 height 7
type input "1"
type input "$1,927.5941"
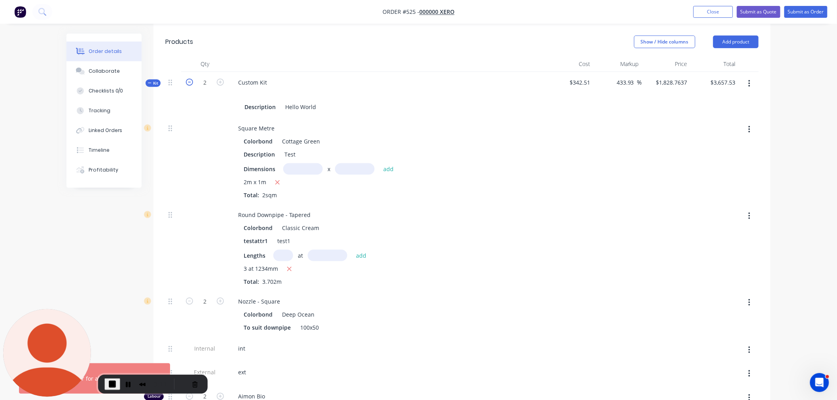
type input "$1,927.59"
type input "1"
click at [218, 79] on icon "button" at bounding box center [220, 82] width 7 height 7
drag, startPoint x: 559, startPoint y: 61, endPoint x: 992, endPoint y: 74, distance: 433.9
click at [837, 74] on html "Order #525 - 000000 Xero Add product Close Submit as Quote Submit as Order Orde…" at bounding box center [418, 371] width 837 height 1326
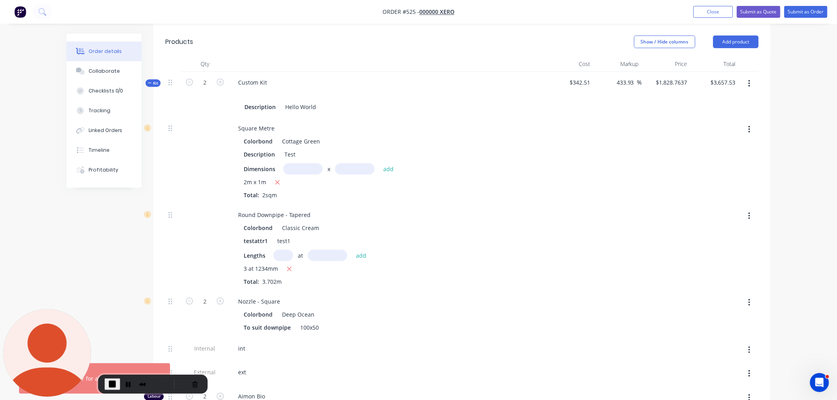
click at [487, 264] on div "3 at 1234mm" at bounding box center [387, 269] width 286 height 10
click at [189, 76] on form "2" at bounding box center [204, 82] width 41 height 12
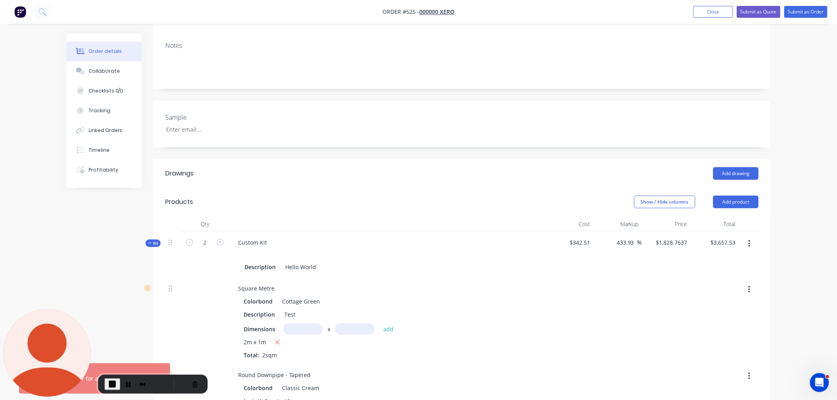
scroll to position [116, 0]
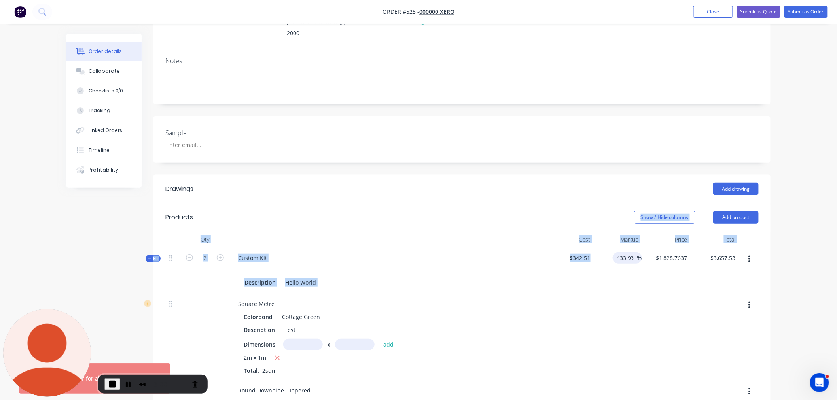
drag, startPoint x: 556, startPoint y: 180, endPoint x: 618, endPoint y: 243, distance: 88.3
click at [559, 247] on div "$342.51" at bounding box center [569, 270] width 49 height 46
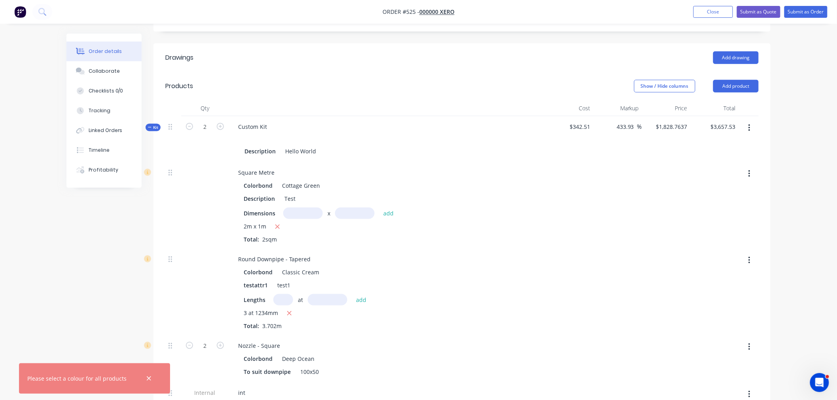
scroll to position [204, 0]
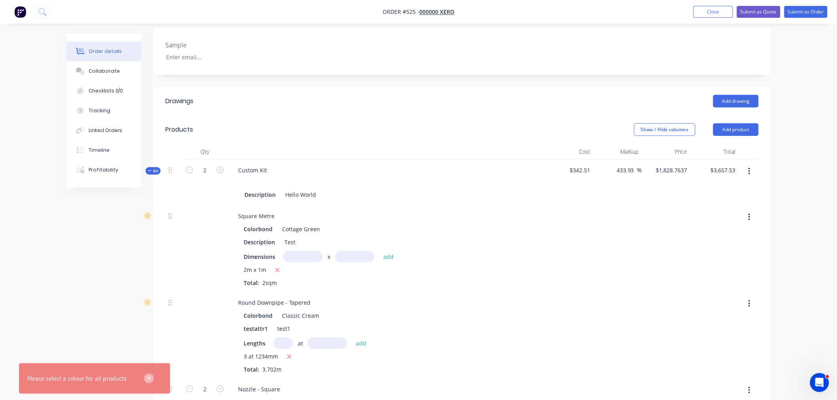
click at [147, 378] on icon "button" at bounding box center [148, 378] width 5 height 7
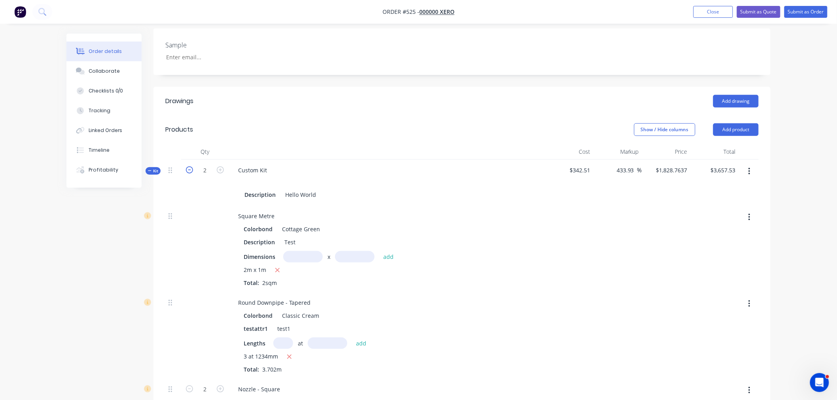
click at [188, 166] on icon "button" at bounding box center [189, 169] width 7 height 7
drag, startPoint x: 726, startPoint y: 170, endPoint x: 727, endPoint y: 166, distance: 4.5
click at [726, 174] on div "$1,927.59 $1,927.59" at bounding box center [714, 183] width 49 height 46
drag, startPoint x: 747, startPoint y: 155, endPoint x: 746, endPoint y: 161, distance: 5.7
click at [748, 164] on button "button" at bounding box center [749, 171] width 19 height 14
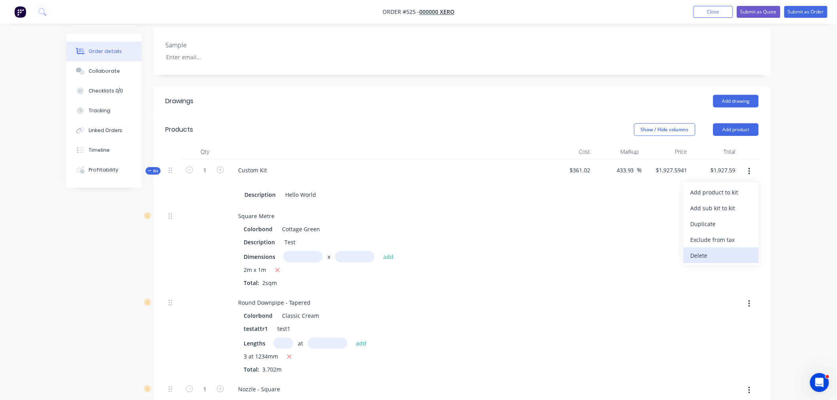
click at [706, 250] on div "Delete" at bounding box center [720, 255] width 61 height 11
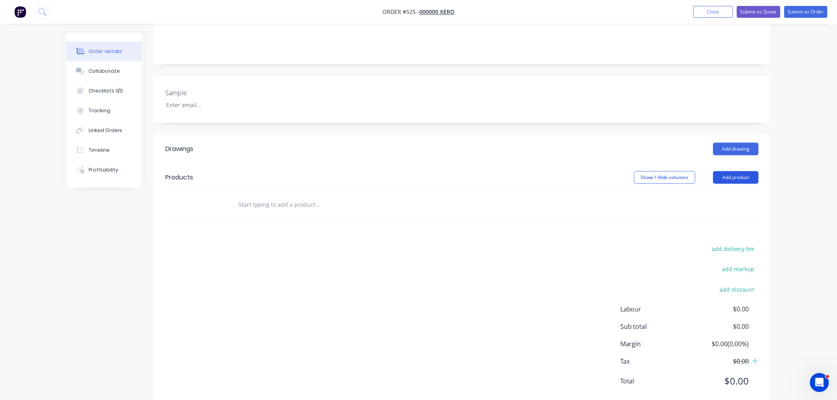
click at [737, 171] on button "Add product" at bounding box center [735, 177] width 45 height 13
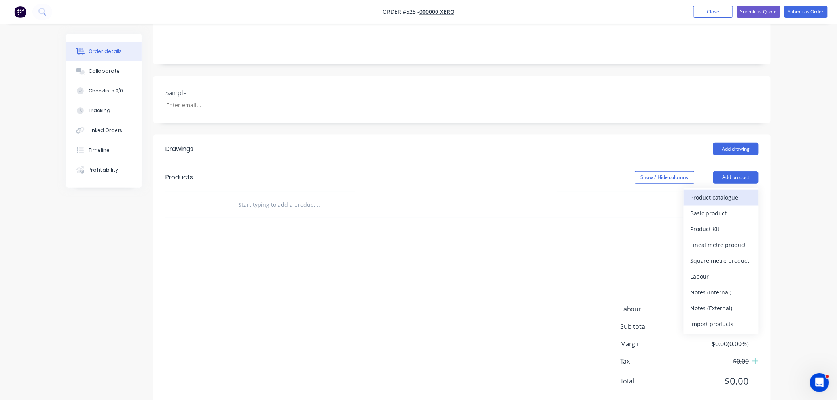
click at [719, 192] on div "Product catalogue" at bounding box center [720, 197] width 61 height 11
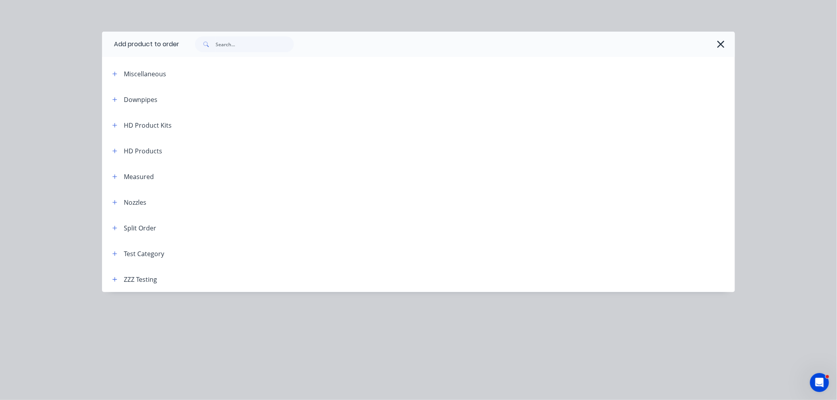
click at [110, 282] on span at bounding box center [115, 279] width 10 height 10
click at [120, 280] on div "ZZZ Testing" at bounding box center [131, 279] width 51 height 10
click at [116, 278] on icon "button" at bounding box center [114, 280] width 5 height 6
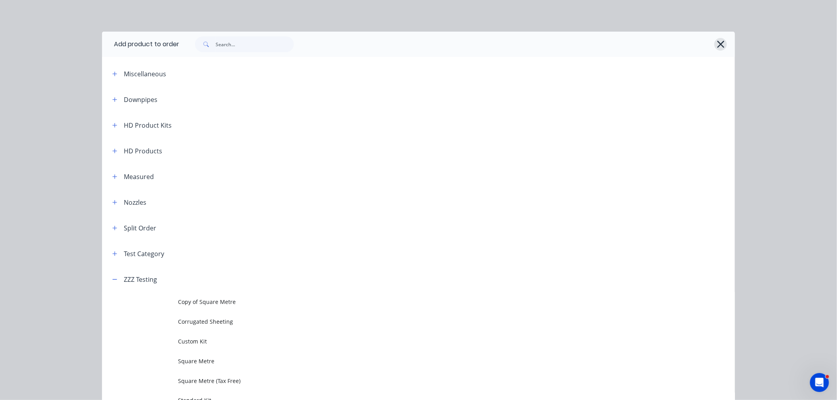
click at [716, 49] on icon "button" at bounding box center [720, 44] width 8 height 11
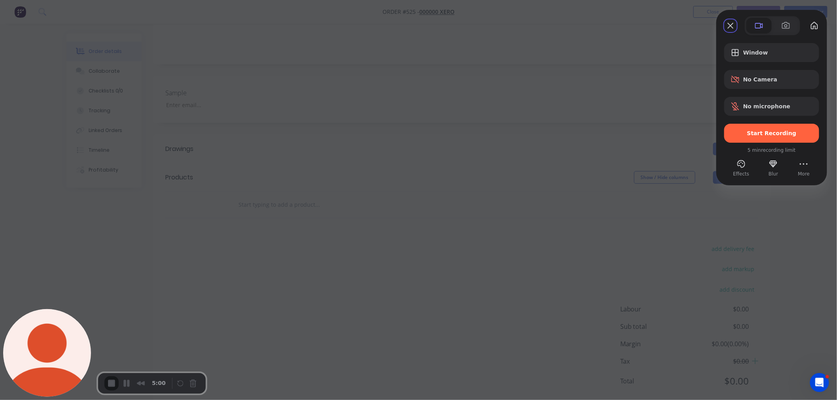
drag, startPoint x: 764, startPoint y: 130, endPoint x: 749, endPoint y: 129, distance: 15.1
click at [759, 130] on span "Start Recording" at bounding box center [771, 133] width 49 height 6
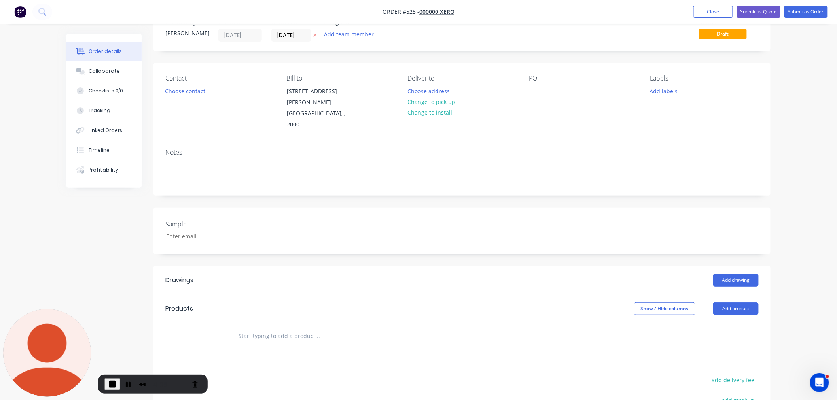
scroll to position [25, 0]
click at [735, 303] on button "Add product" at bounding box center [735, 309] width 45 height 13
click at [706, 323] on div "Product catalogue" at bounding box center [720, 328] width 61 height 11
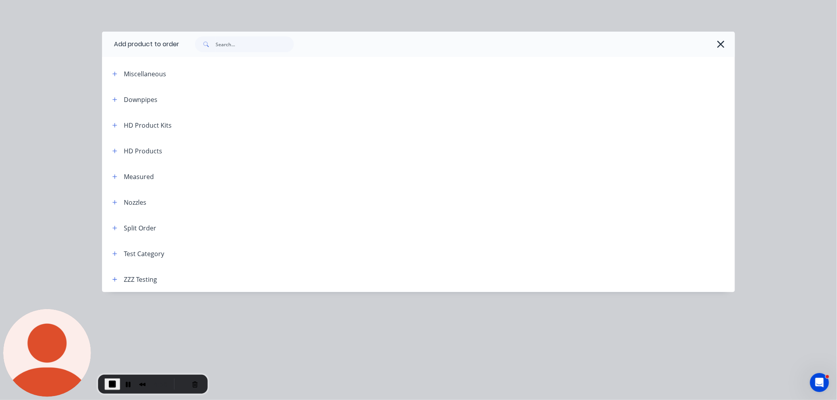
drag, startPoint x: 113, startPoint y: 279, endPoint x: 127, endPoint y: 273, distance: 14.9
click at [113, 278] on icon "button" at bounding box center [114, 280] width 5 height 6
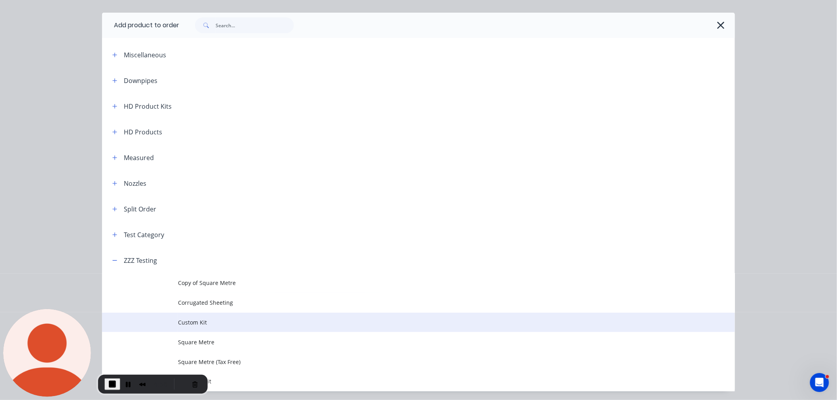
scroll to position [45, 0]
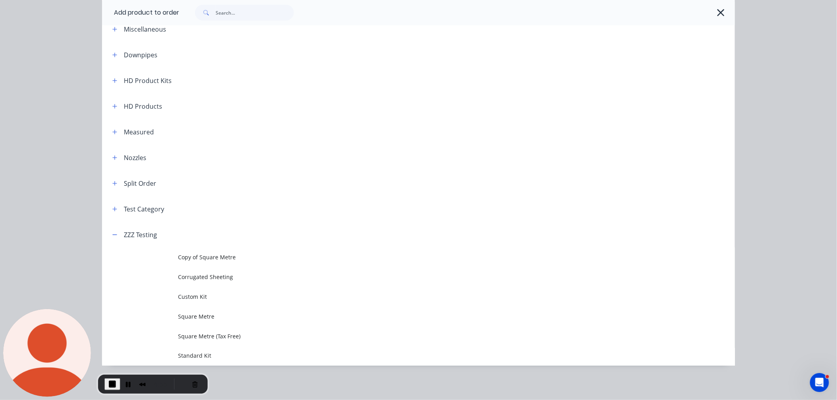
click at [195, 350] on td "Standard Kit" at bounding box center [456, 356] width 557 height 20
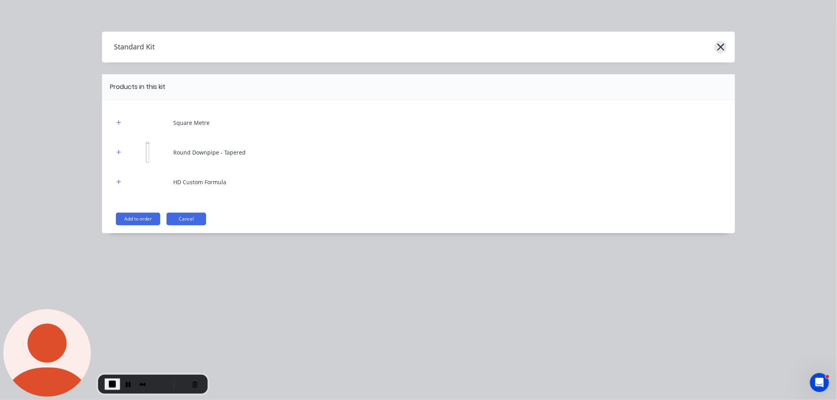
click at [720, 52] on icon "button" at bounding box center [720, 47] width 8 height 11
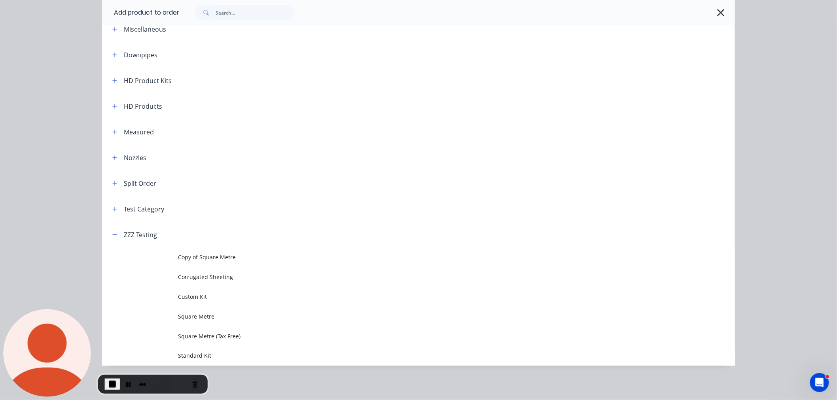
click at [207, 297] on span "Custom Kit" at bounding box center [400, 297] width 445 height 8
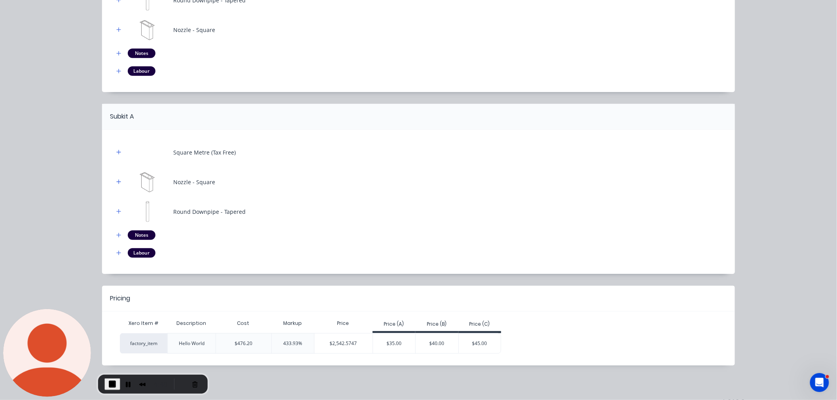
scroll to position [156, 0]
drag, startPoint x: 217, startPoint y: 340, endPoint x: 272, endPoint y: 340, distance: 55.4
click at [272, 340] on div "factory_item Hello World $476.20 433.93% $2,542.5747 $35.00 $40.00 $45.00" at bounding box center [310, 343] width 381 height 21
click at [345, 346] on div "$2,542.5747" at bounding box center [343, 344] width 58 height 20
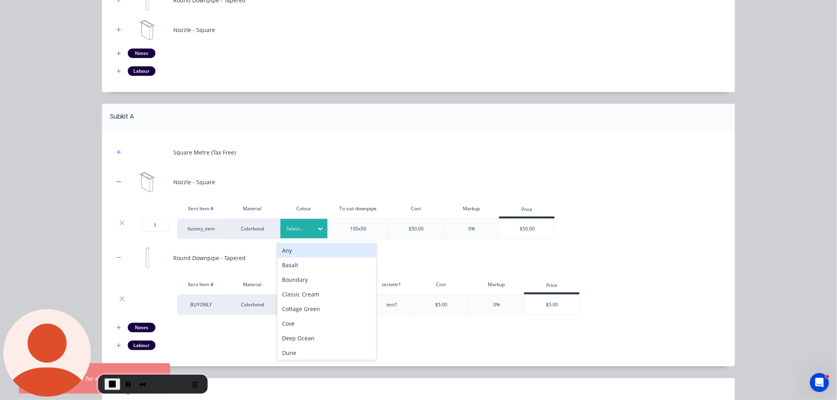
click at [302, 221] on div "Select..." at bounding box center [303, 228] width 47 height 19
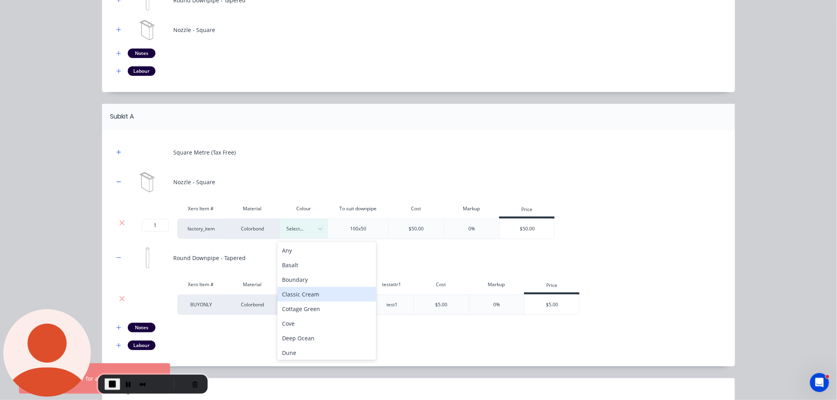
click at [294, 287] on div "Classic Cream" at bounding box center [326, 294] width 99 height 15
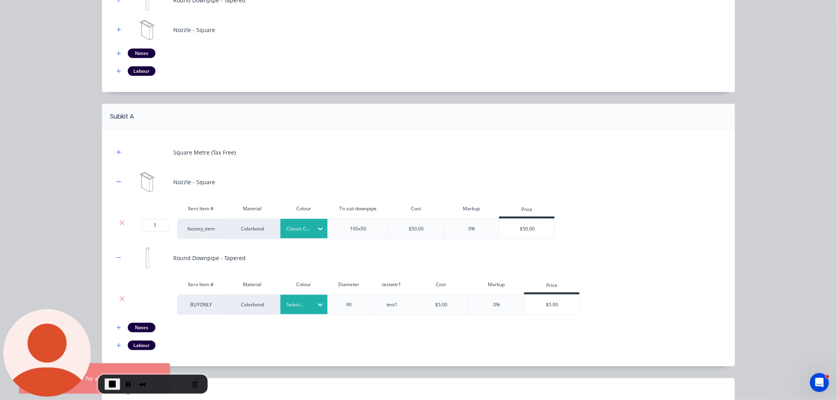
click at [291, 310] on div "Select..." at bounding box center [303, 304] width 47 height 19
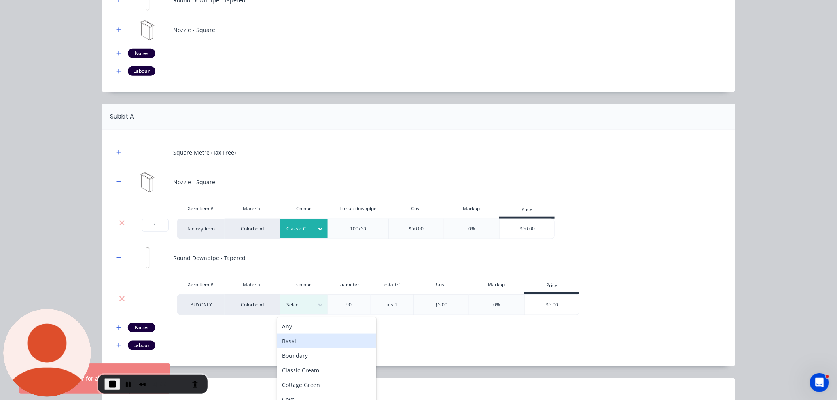
click at [302, 344] on div "Basalt" at bounding box center [326, 341] width 99 height 15
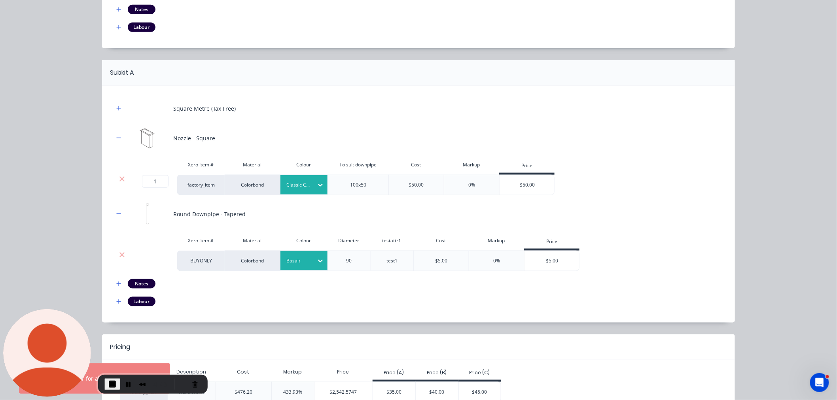
scroll to position [245, 0]
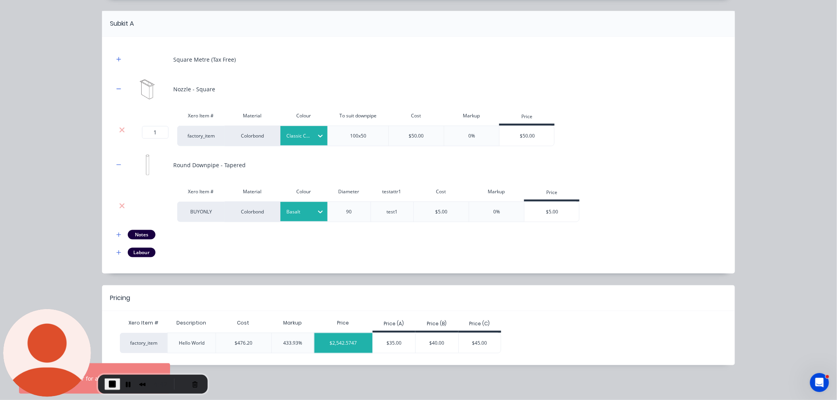
click at [330, 348] on div "$2,542.5747" at bounding box center [343, 343] width 58 height 20
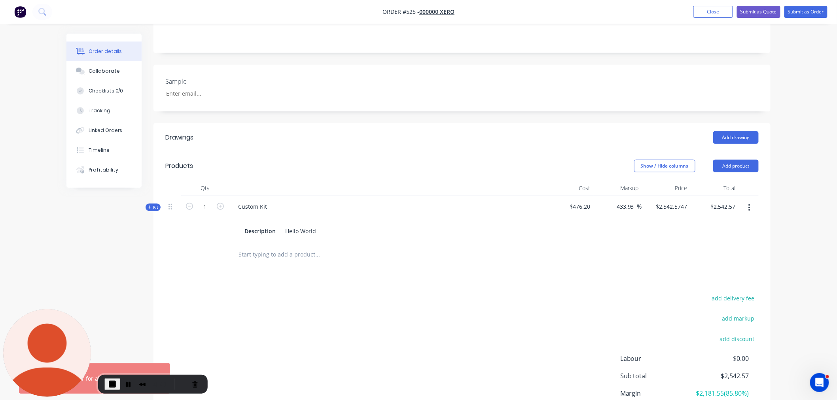
click at [565, 196] on div "$476.20" at bounding box center [569, 219] width 49 height 46
drag, startPoint x: 667, startPoint y: 224, endPoint x: 297, endPoint y: 151, distance: 377.1
click at [650, 213] on div "Qty Cost Markup Price Total Kit 1 Custom Kit Description Hello World $476.20 43…" at bounding box center [461, 223] width 617 height 87
click at [155, 183] on div "Qty Cost Markup Price Total Kit 1 Custom Kit Description Hello World $476.20 43…" at bounding box center [461, 223] width 617 height 87
click at [153, 204] on span "Kit" at bounding box center [153, 207] width 10 height 6
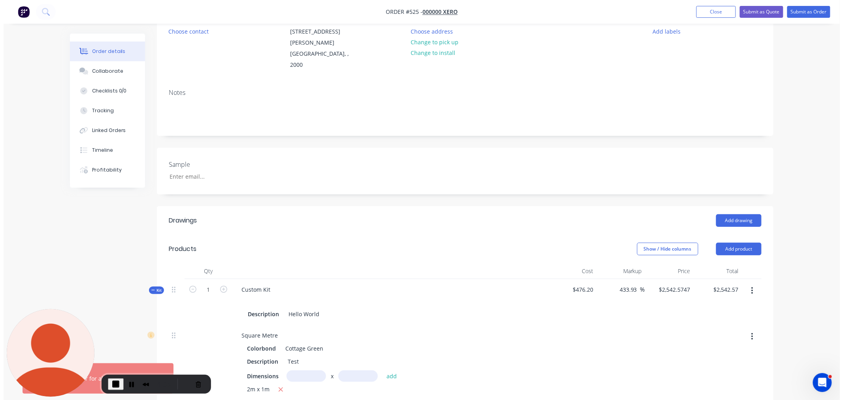
scroll to position [0, 0]
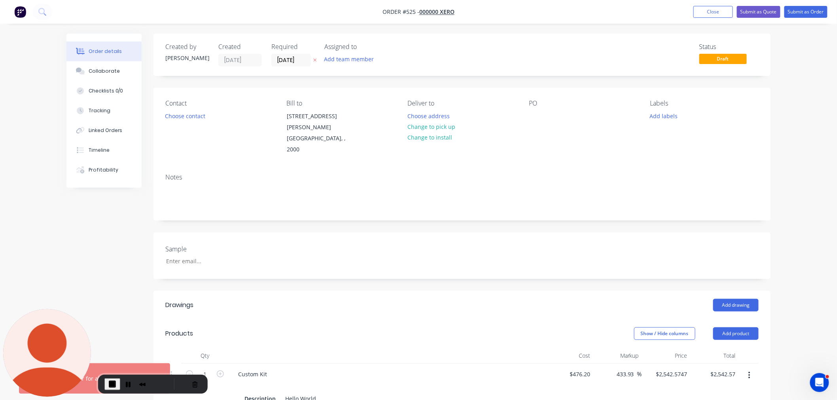
click at [24, 9] on img "button" at bounding box center [20, 12] width 12 height 12
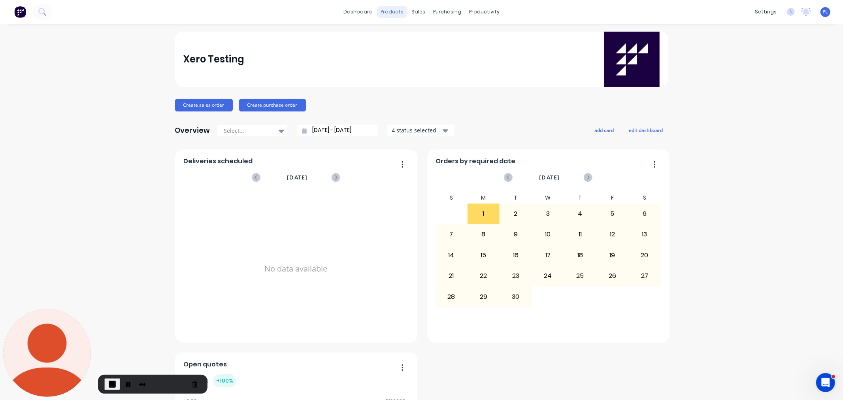
click at [386, 13] on div "products" at bounding box center [392, 12] width 31 height 12
click at [398, 36] on link "Product Catalogue" at bounding box center [428, 38] width 105 height 16
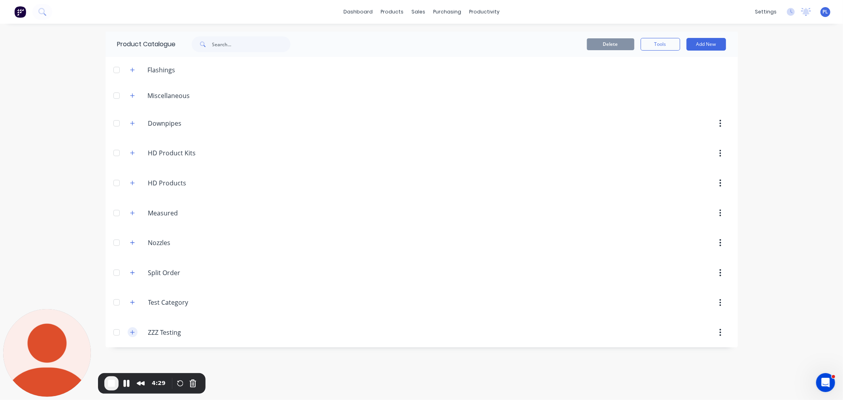
click at [131, 331] on icon "button" at bounding box center [132, 333] width 5 height 6
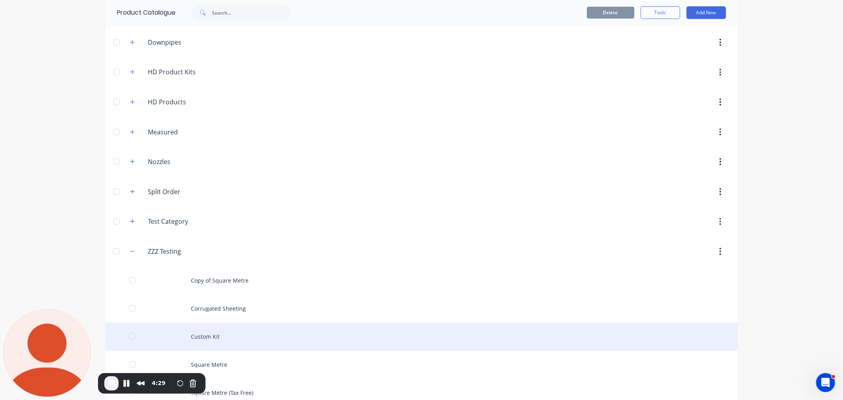
scroll to position [124, 0]
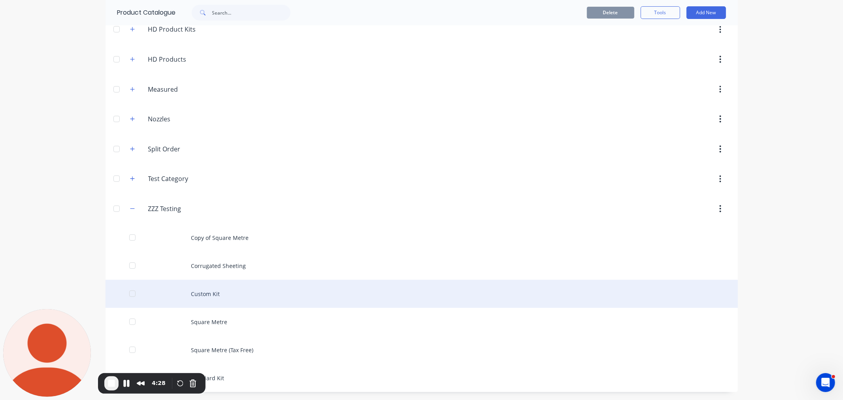
click at [219, 290] on div "Custom Kit" at bounding box center [422, 294] width 633 height 28
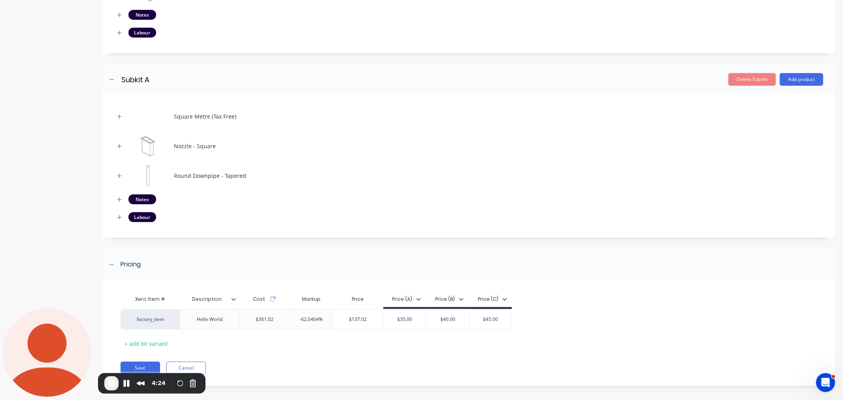
scroll to position [281, 0]
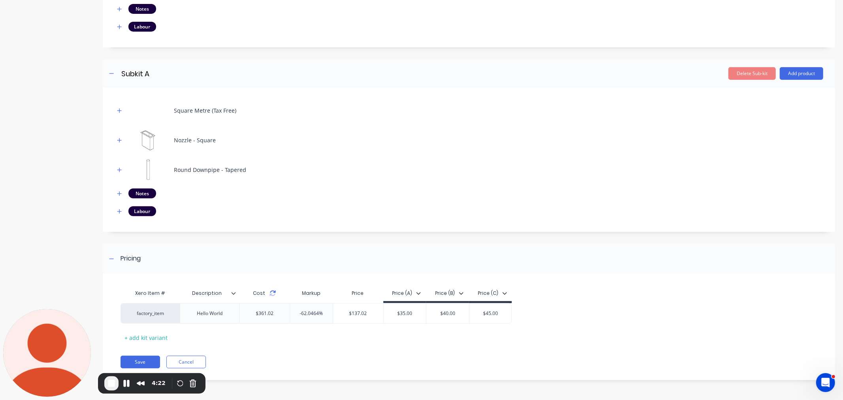
click at [273, 291] on icon at bounding box center [273, 293] width 6 height 6
click at [273, 296] on icon at bounding box center [273, 293] width 6 height 6
click at [273, 297] on icon at bounding box center [273, 293] width 6 height 6
click at [274, 294] on icon at bounding box center [273, 295] width 6 height 2
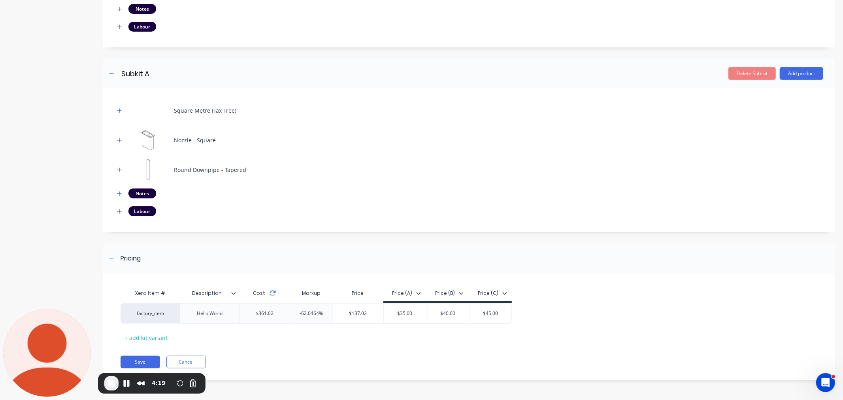
click at [274, 294] on icon at bounding box center [273, 295] width 6 height 2
drag, startPoint x: 140, startPoint y: 314, endPoint x: 168, endPoint y: 313, distance: 28.1
click at [172, 319] on div "factory_item Hello World $361.02 -62.0464% $137.02 $35.00 $40.00 $45.00" at bounding box center [466, 313] width 690 height 21
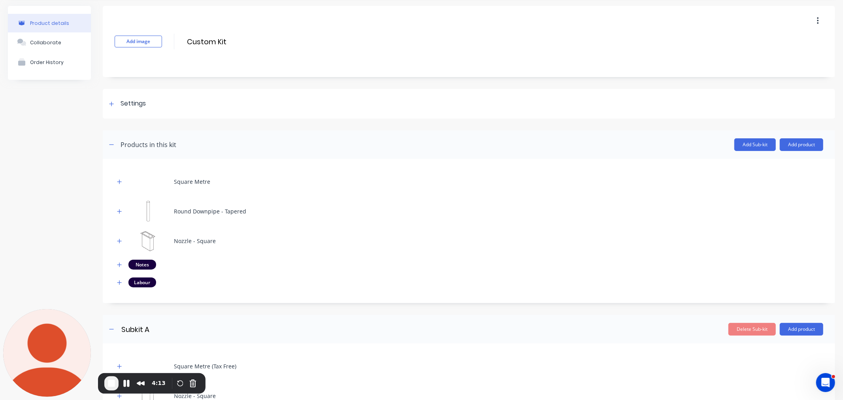
scroll to position [0, 0]
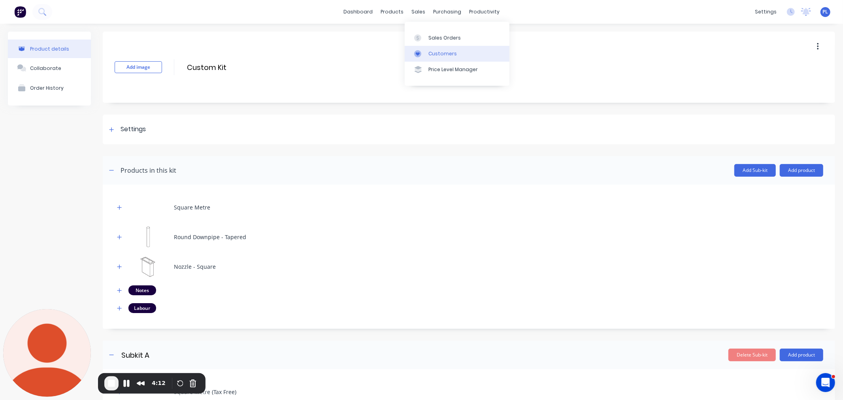
click at [425, 50] on div at bounding box center [420, 53] width 12 height 7
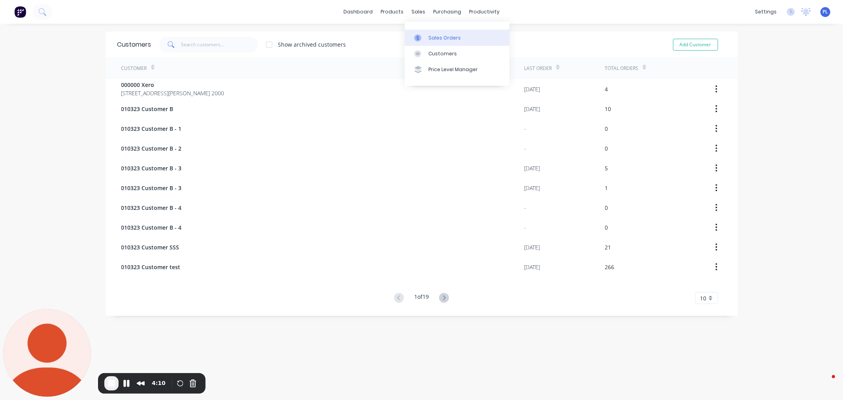
click at [436, 30] on link "Sales Orders" at bounding box center [457, 38] width 105 height 16
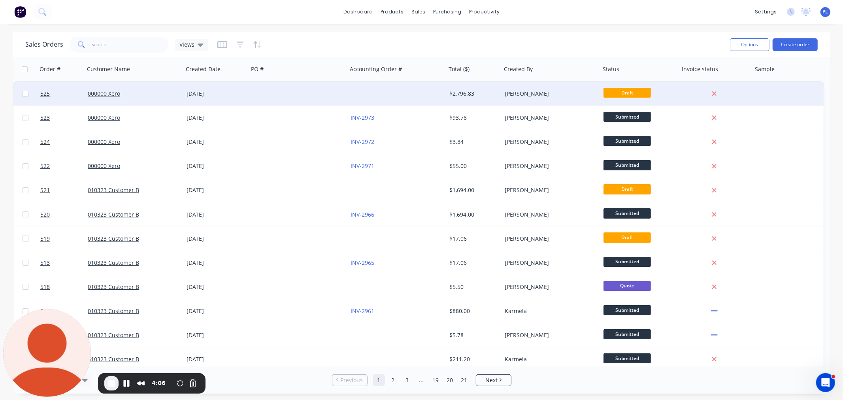
click at [459, 101] on div "$2,796.83" at bounding box center [473, 94] width 55 height 24
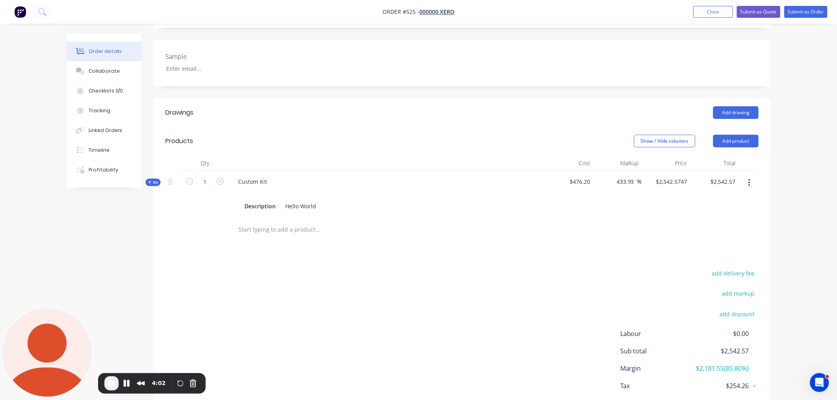
scroll to position [217, 0]
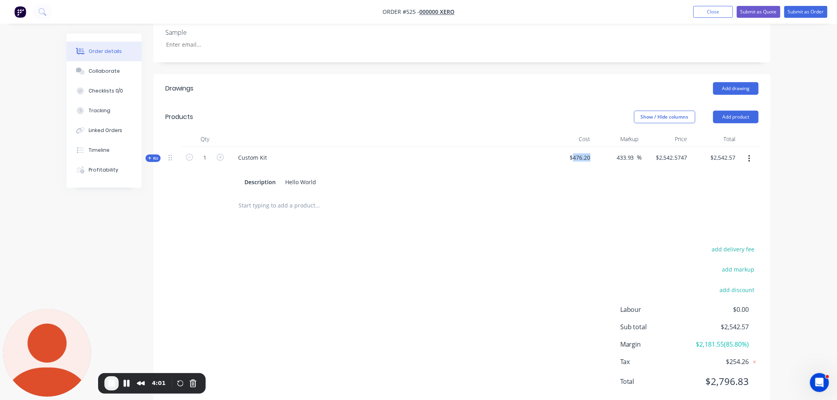
drag, startPoint x: 574, startPoint y: 135, endPoint x: 597, endPoint y: 136, distance: 23.4
click at [597, 147] on div "Kit 1 Custom Kit Description Hello World $476.20 433.93 433.93 % $2,542.5747 $2…" at bounding box center [461, 170] width 593 height 46
drag, startPoint x: 556, startPoint y: 178, endPoint x: 88, endPoint y: 179, distance: 468.5
click at [556, 193] on div at bounding box center [461, 206] width 593 height 26
click at [156, 155] on span "Kit" at bounding box center [153, 158] width 10 height 6
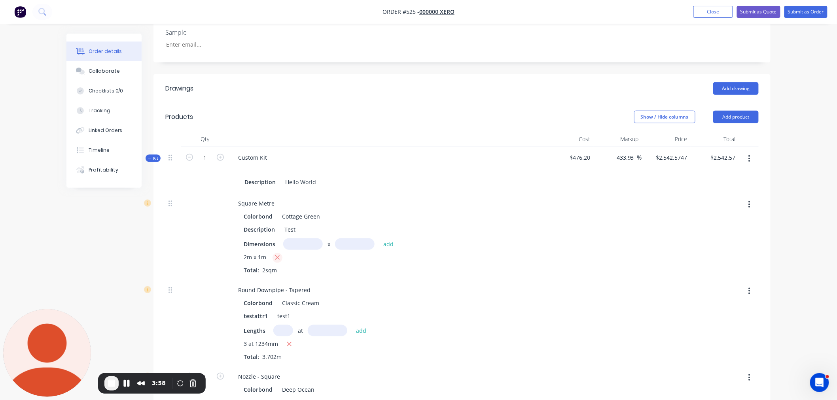
click at [277, 254] on icon "button" at bounding box center [277, 257] width 5 height 7
type input "$1,927.5941"
type input "$1,927.59"
click at [299, 238] on input "text" at bounding box center [303, 243] width 40 height 11
type input "2m"
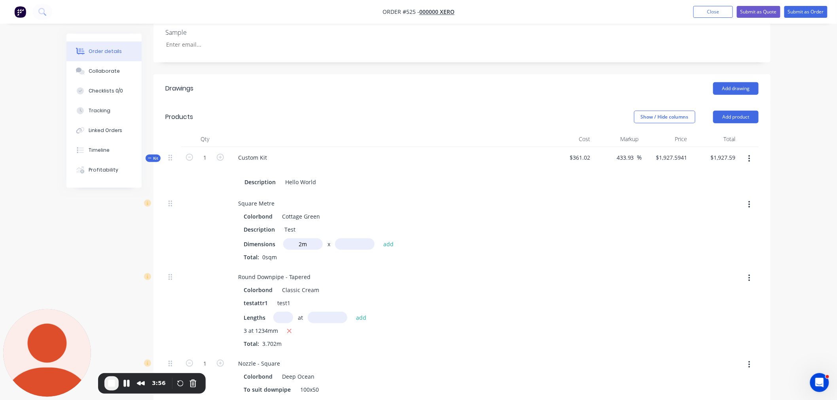
click at [358, 238] on input "text" at bounding box center [355, 243] width 40 height 11
type input "1m"
drag, startPoint x: 394, startPoint y: 227, endPoint x: 442, endPoint y: 235, distance: 48.8
click at [591, 209] on div "Square Metre Colorbond Cottage Green Description Test Dimensions 2m x 1m add To…" at bounding box center [461, 230] width 593 height 74
click at [393, 238] on button "add" at bounding box center [388, 243] width 19 height 11
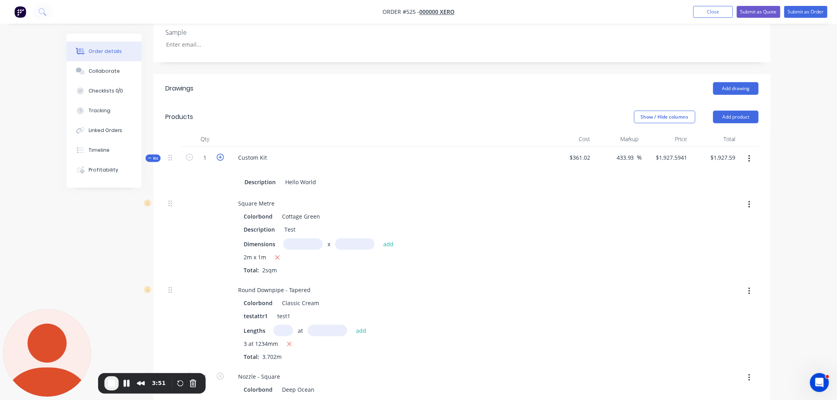
click at [221, 154] on icon "button" at bounding box center [220, 157] width 7 height 7
type input "2"
type input "$1,828.7637"
type input "$3,657.53"
type input "2"
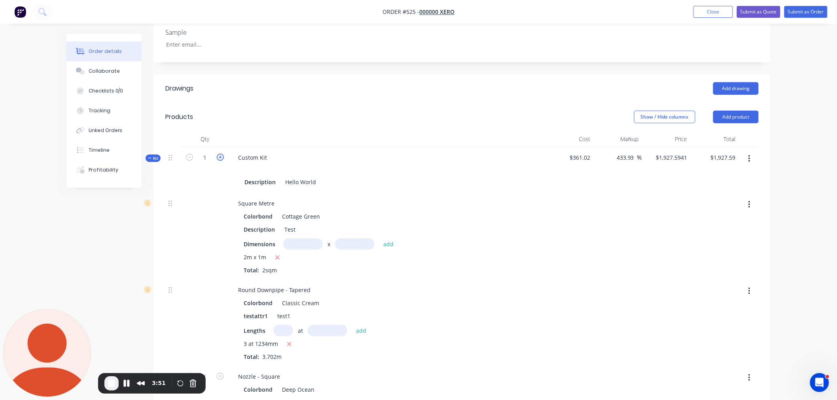
type input "2"
drag, startPoint x: 572, startPoint y: 136, endPoint x: 595, endPoint y: 139, distance: 22.7
click at [595, 147] on div "Kit 2 Custom Kit Description Hello World $342.51 433.93 433.93 % $1,828.7637 $1…" at bounding box center [461, 170] width 593 height 46
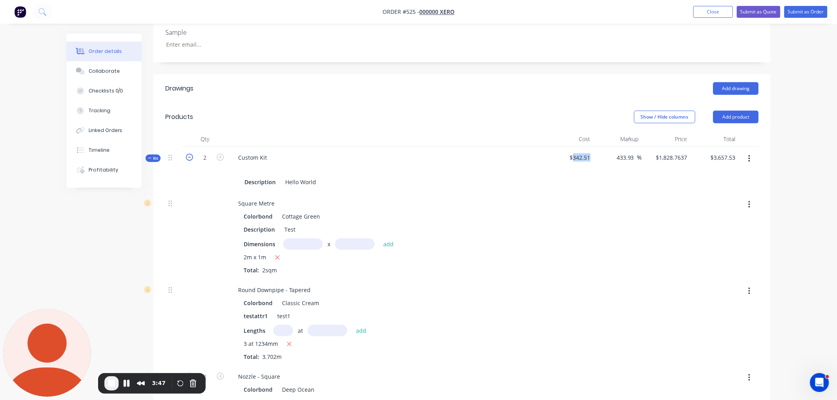
click at [191, 154] on icon "button" at bounding box center [189, 157] width 7 height 7
type input "1"
type input "$1,927.5941"
type input "$1,927.59"
type input "1"
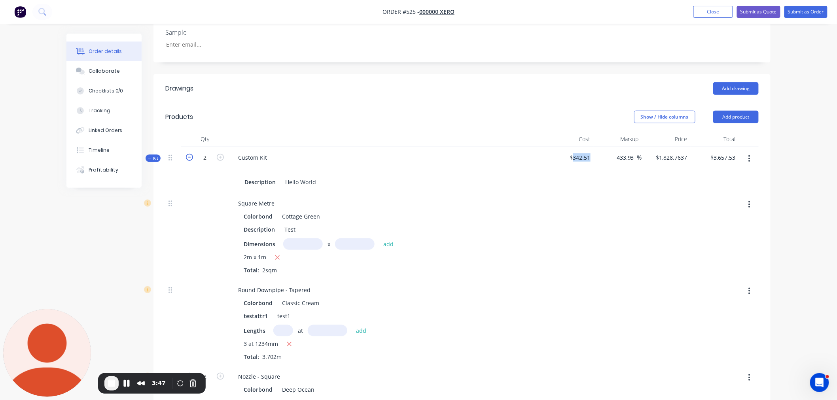
type input "1"
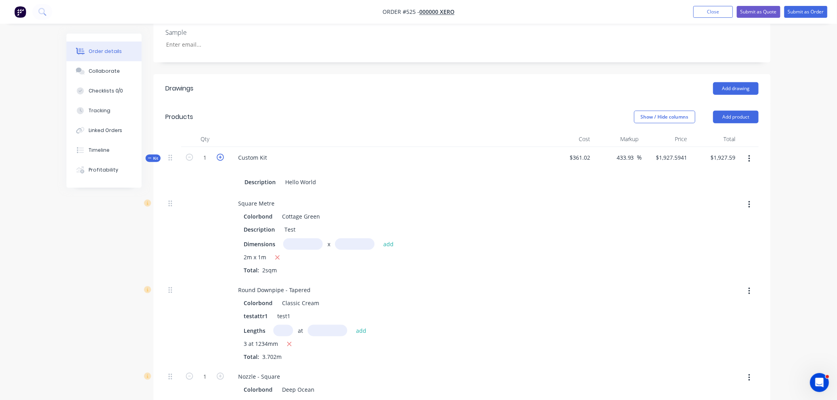
click at [219, 154] on icon "button" at bounding box center [220, 157] width 7 height 7
type input "2"
type input "$1,828.7637"
type input "$3,657.53"
type input "2"
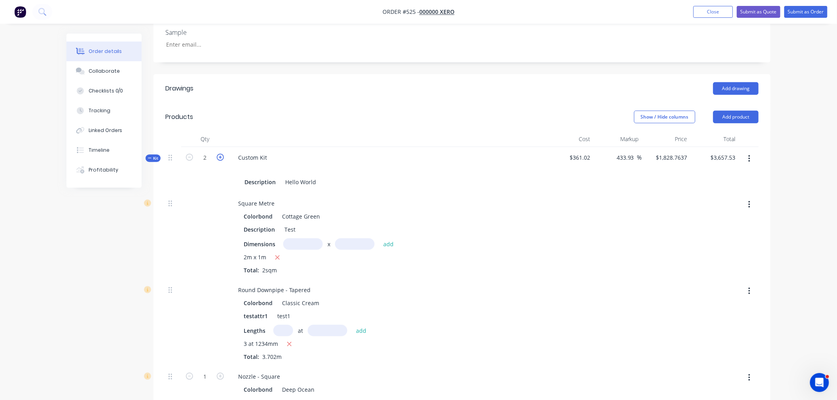
type input "2"
click at [219, 154] on icon "button" at bounding box center [220, 157] width 7 height 7
type input "3"
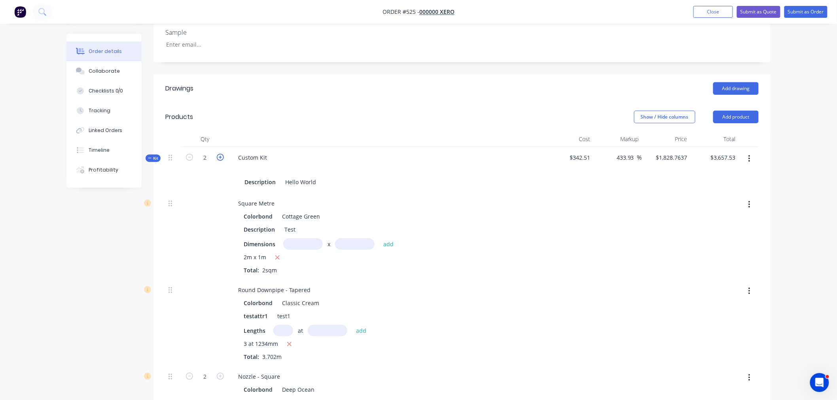
type input "$1,795.8202"
type input "$5,387.46"
type input "3"
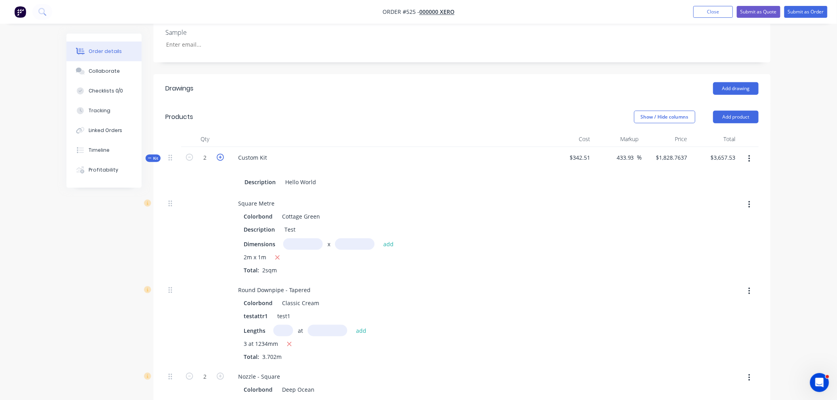
type input "3"
click at [219, 154] on icon "button" at bounding box center [220, 157] width 7 height 7
type input "4"
type input "$1,779.3485"
type input "$7,117.39"
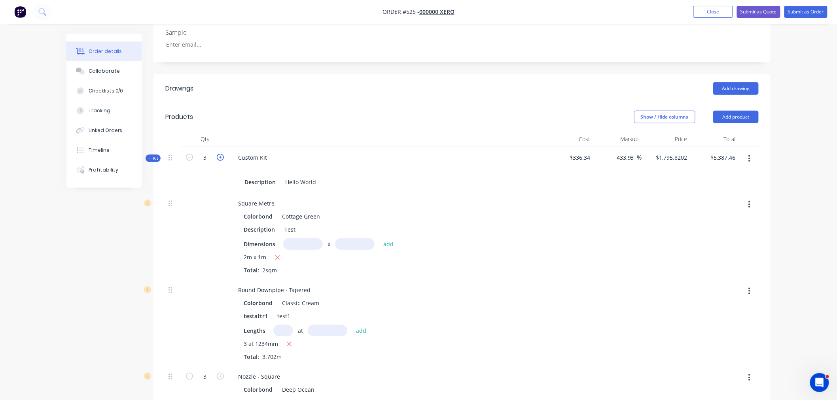
type input "4"
click at [219, 154] on icon "button" at bounding box center [220, 157] width 7 height 7
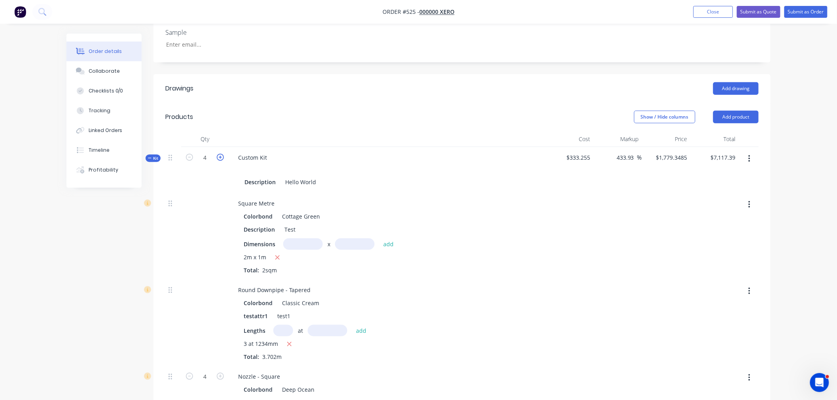
type input "5"
type input "$1,769.4655"
type input "$8,847.33"
type input "5"
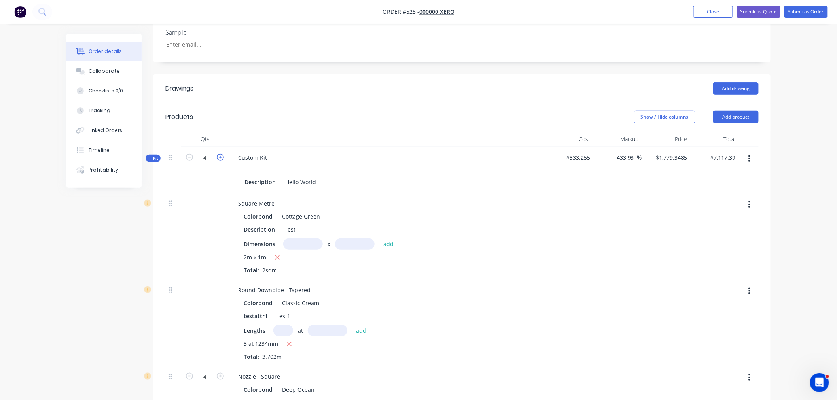
type input "5"
click at [220, 154] on icon "button" at bounding box center [220, 157] width 7 height 7
type input "6"
type input "$1,762.8768"
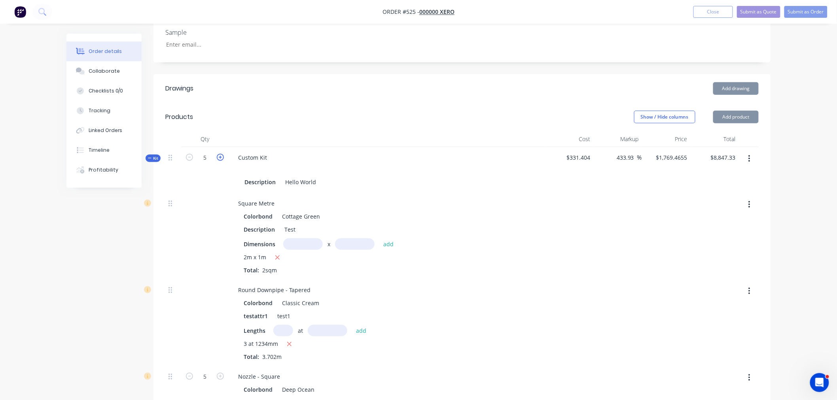
type input "$10,577.26"
type input "6"
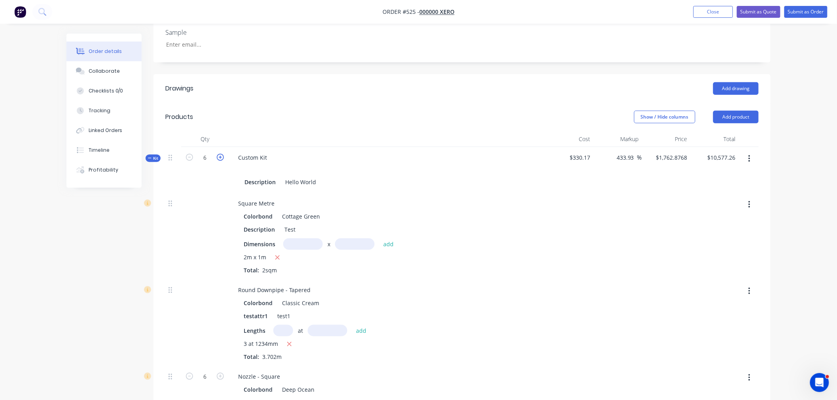
click at [220, 154] on icon "button" at bounding box center [220, 157] width 7 height 7
type input "7"
type input "$1,758.1707"
type input "$12,307.19"
type input "7"
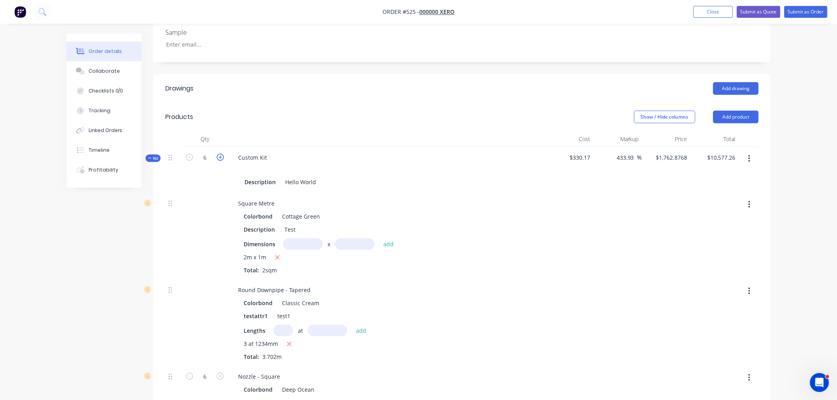
type input "7"
click at [220, 154] on icon "button" at bounding box center [220, 157] width 7 height 7
type input "8"
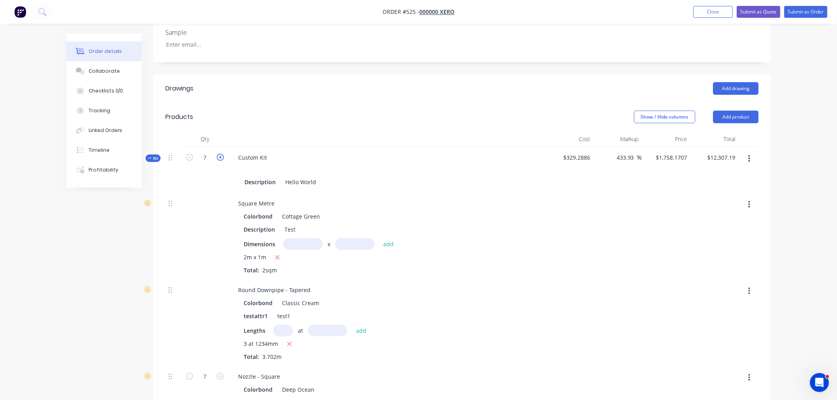
type input "$1,754.6409"
type input "$14,037.13"
type input "8"
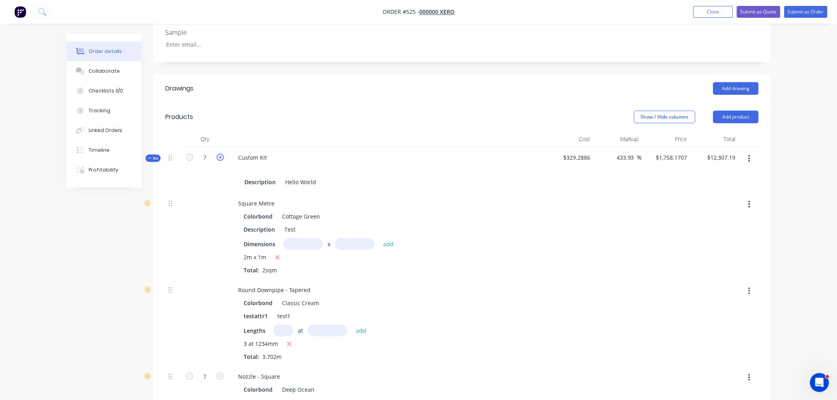
type input "8"
click at [220, 154] on icon "button" at bounding box center [220, 157] width 7 height 7
type input "9"
type input "$1,751.8954"
type input "$15,767.06"
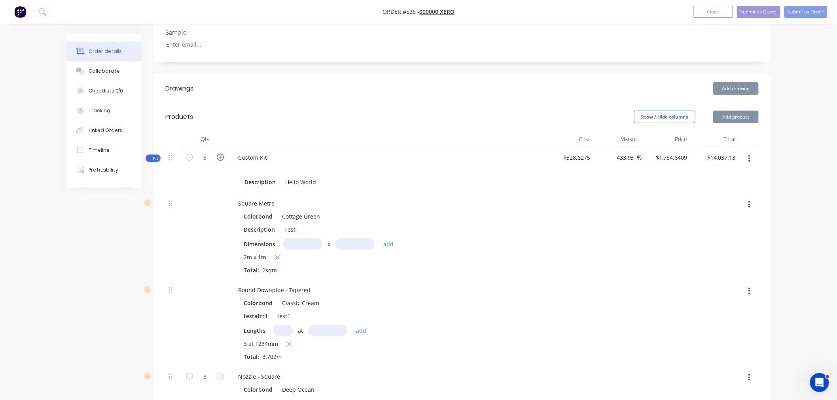
type input "9"
click at [220, 154] on icon "button" at bounding box center [220, 157] width 7 height 7
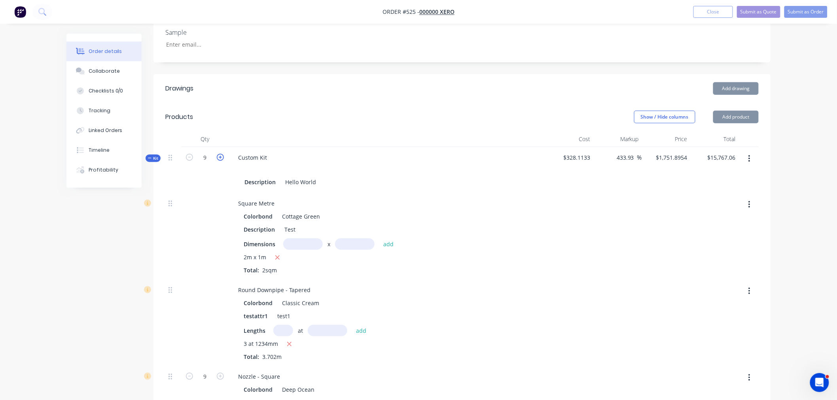
type input "10"
type input "$1,749.6993"
type input "$17,496.99"
type input "10"
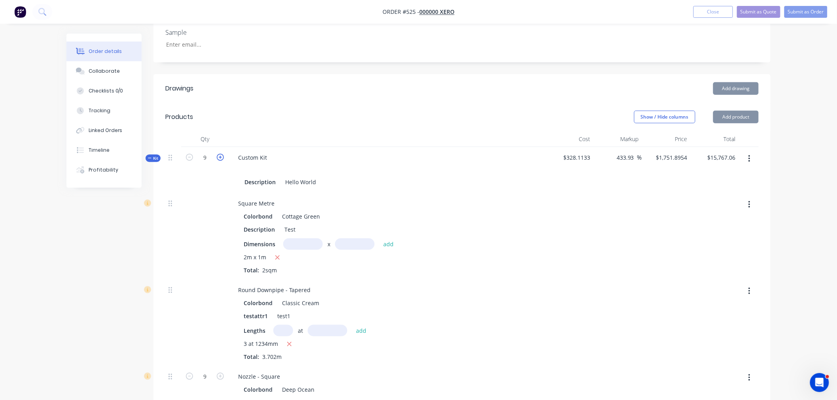
type input "10"
click at [220, 154] on icon "button" at bounding box center [220, 157] width 7 height 7
type input "11"
type input "$1,747.9026"
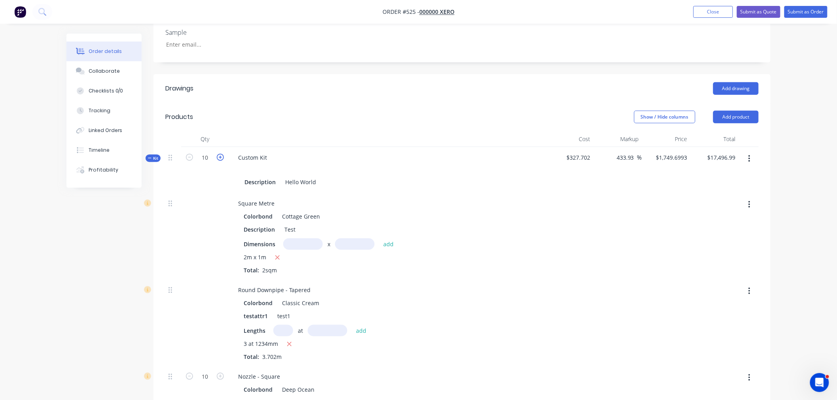
type input "$19,226.93"
type input "11"
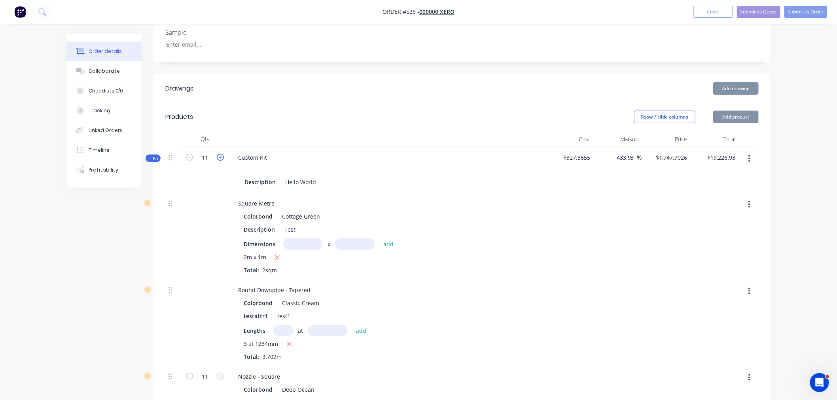
click at [220, 154] on icon "button" at bounding box center [220, 157] width 7 height 7
type input "12"
type input "$1,746.4049"
type input "$20,956.86"
type input "12"
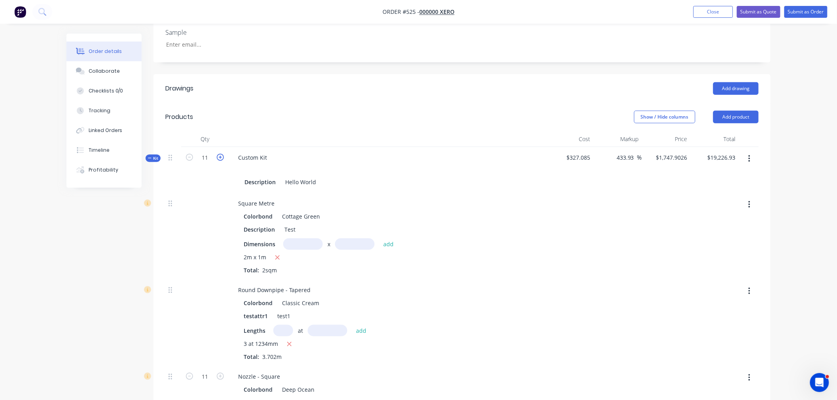
type input "12"
click at [220, 154] on icon "button" at bounding box center [220, 157] width 7 height 7
type input "13"
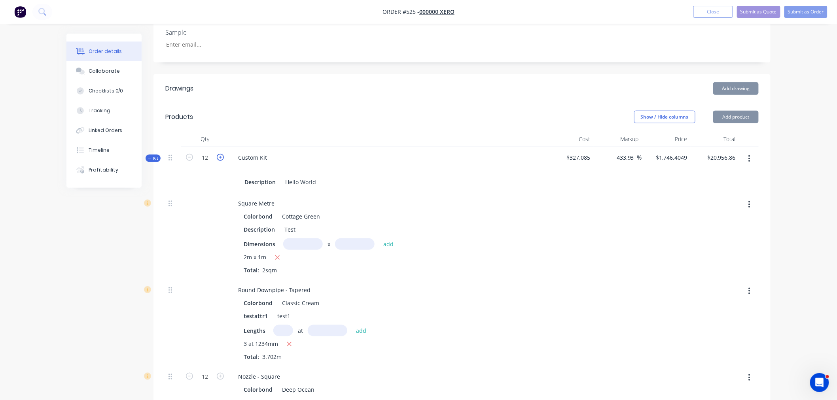
type input "$1,745.1379"
type input "$22,686.79"
type input "13"
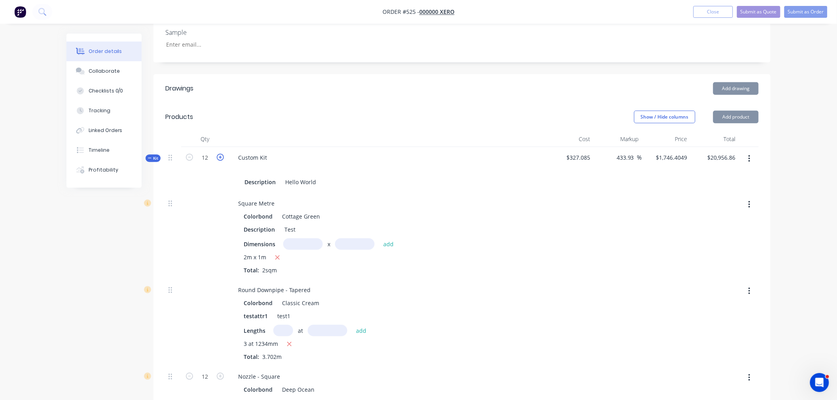
type input "13"
click at [220, 154] on icon "button" at bounding box center [220, 157] width 7 height 7
type input "14"
type input "$1,744.0519"
type input "$24,416.73"
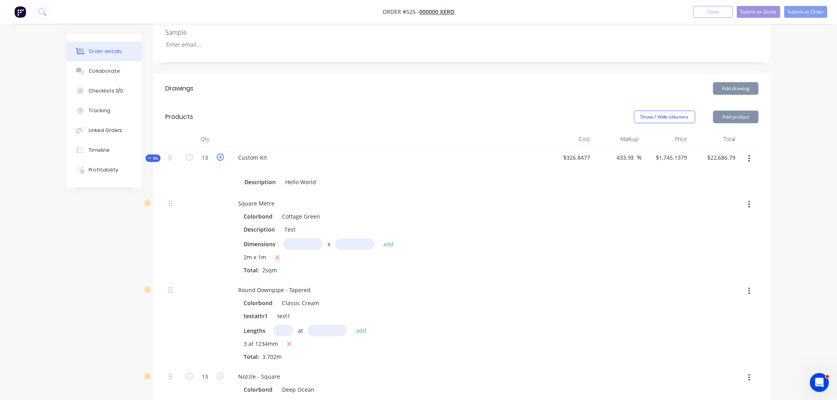
type input "14"
click at [220, 154] on icon "button" at bounding box center [220, 157] width 7 height 7
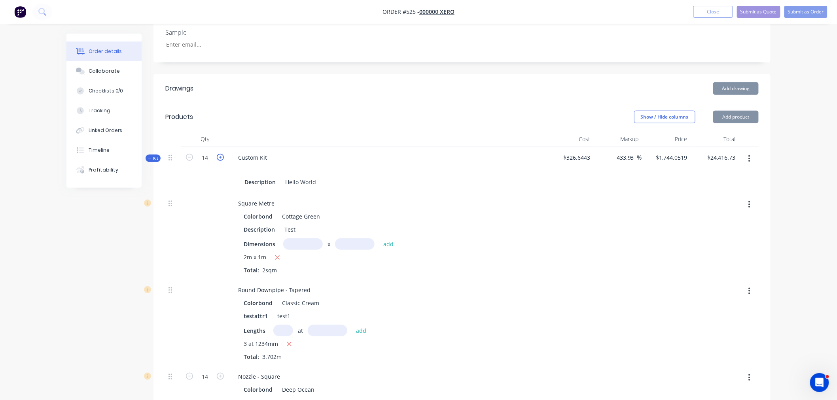
type input "15"
type input "$1,743.1106"
type input "$26,146.66"
type input "15"
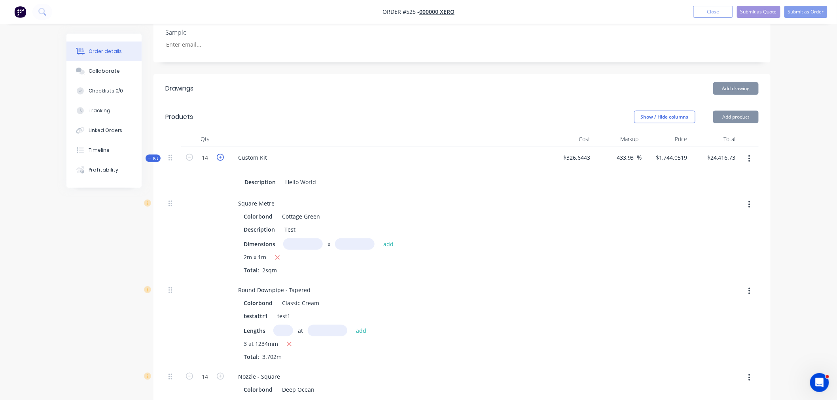
type input "15"
click at [220, 154] on icon "button" at bounding box center [220, 157] width 7 height 7
type input "16"
type input "$1,742.2873"
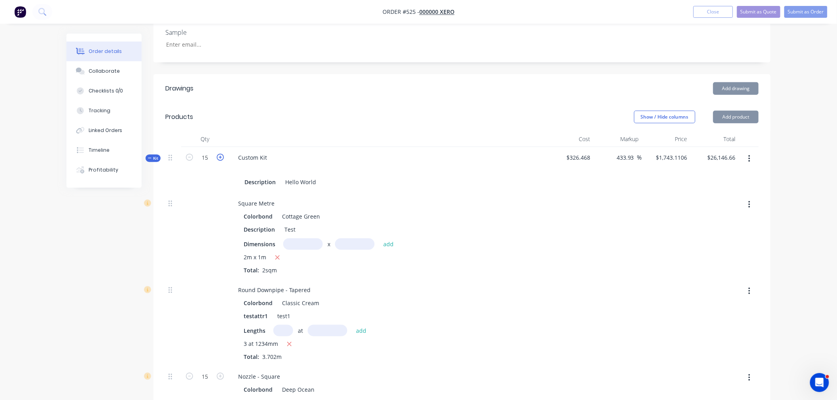
type input "$27,876.60"
type input "16"
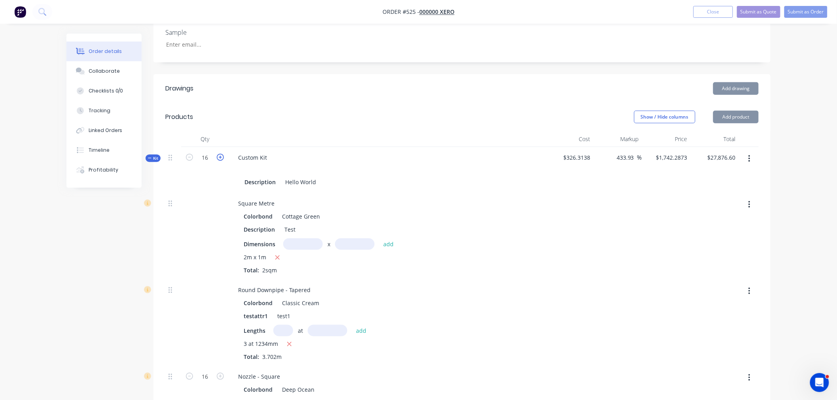
click at [220, 154] on icon "button" at bounding box center [220, 157] width 7 height 7
type input "17"
type input "$1,741.5601"
type input "$29,606.52"
type input "17"
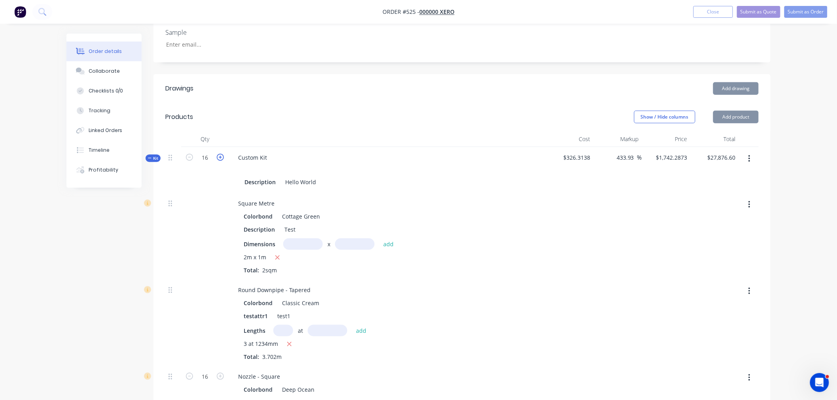
type input "17"
click at [220, 154] on icon "button" at bounding box center [220, 157] width 7 height 7
type input "18"
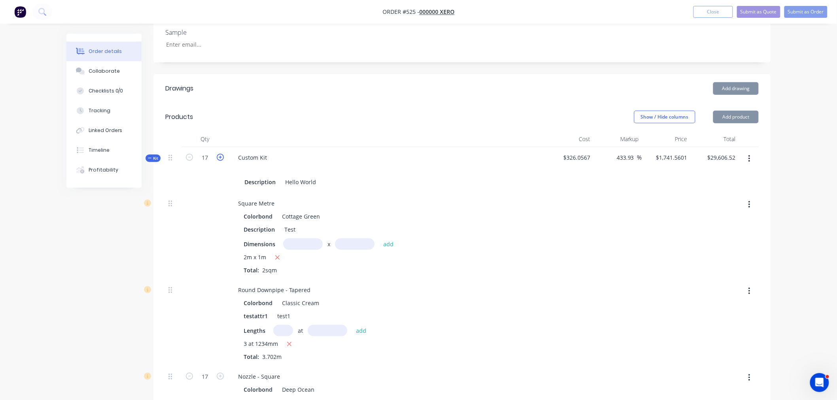
type input "$1,740.9146"
type input "$31,336.46"
type input "18"
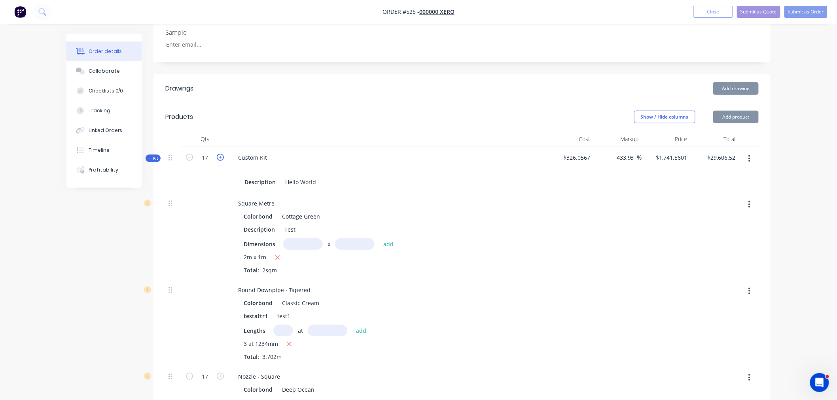
type input "18"
click at [219, 154] on icon "button" at bounding box center [220, 157] width 7 height 7
type input "19"
type input "$1,740.3364"
type input "$33,066.39"
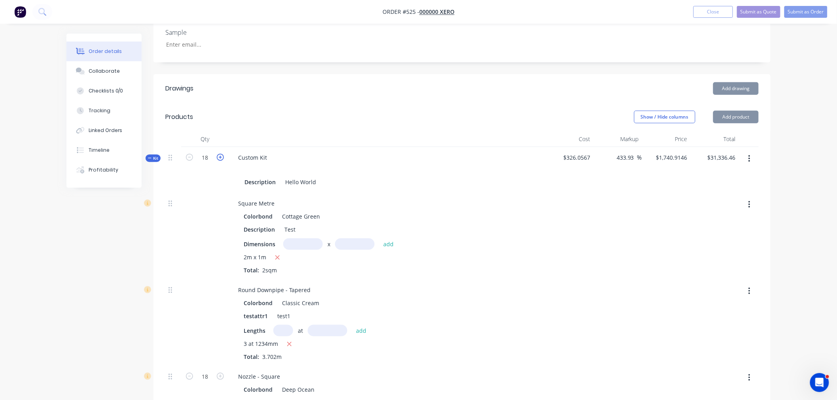
type input "19"
click at [219, 154] on icon "button" at bounding box center [220, 157] width 7 height 7
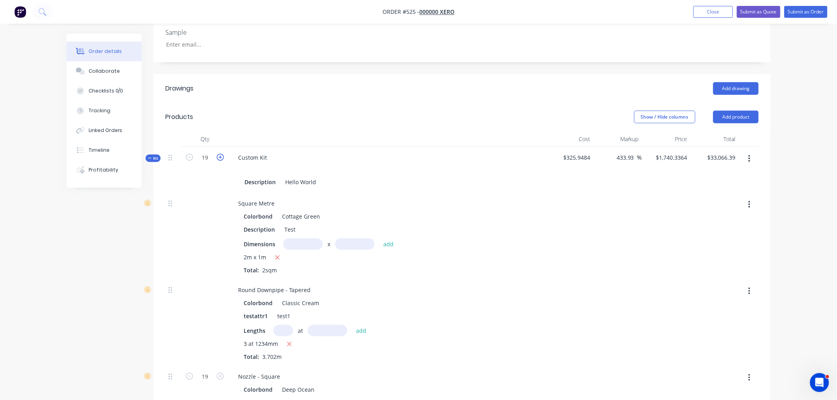
type input "20"
type input "$1,739.8164"
type input "$34,796.33"
type input "20"
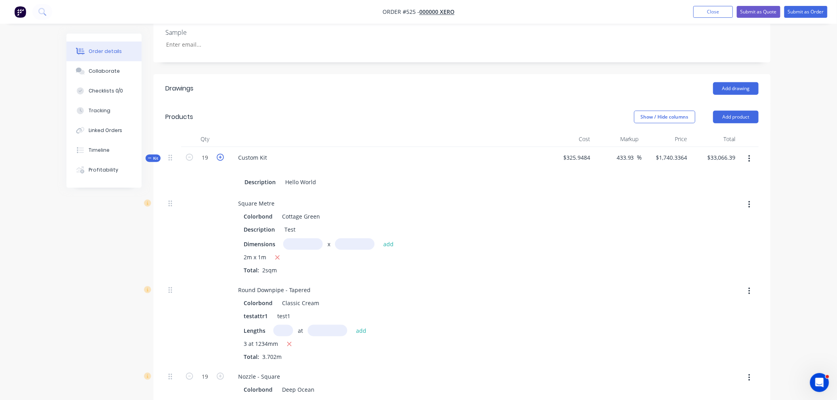
type input "20"
click at [219, 154] on icon "button" at bounding box center [220, 157] width 7 height 7
type input "21"
type input "$1,739.346"
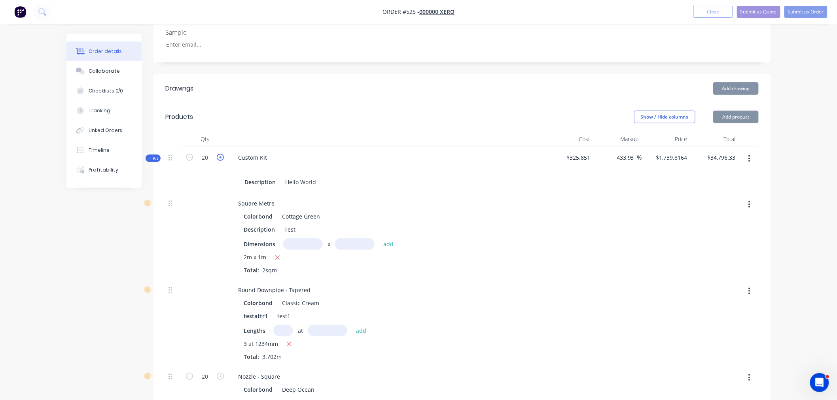
type input "$36,526.27"
type input "21"
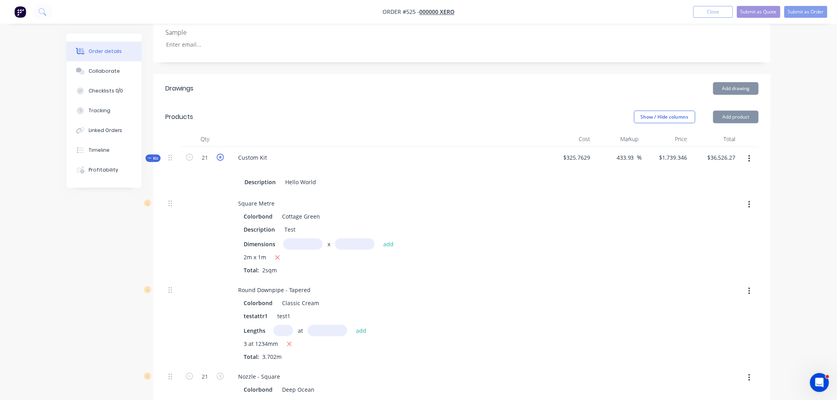
click at [219, 154] on icon "button" at bounding box center [220, 157] width 7 height 7
type input "22"
type input "$1,738.9178"
type input "$38,256.19"
type input "22"
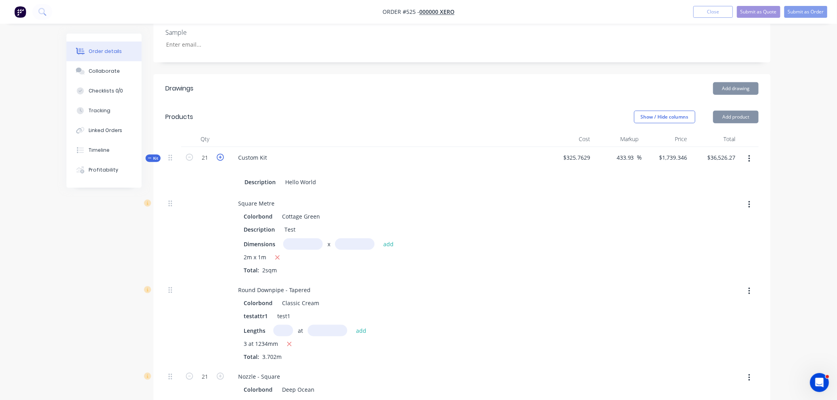
type input "22"
click at [219, 154] on icon "button" at bounding box center [220, 157] width 7 height 7
type input "23"
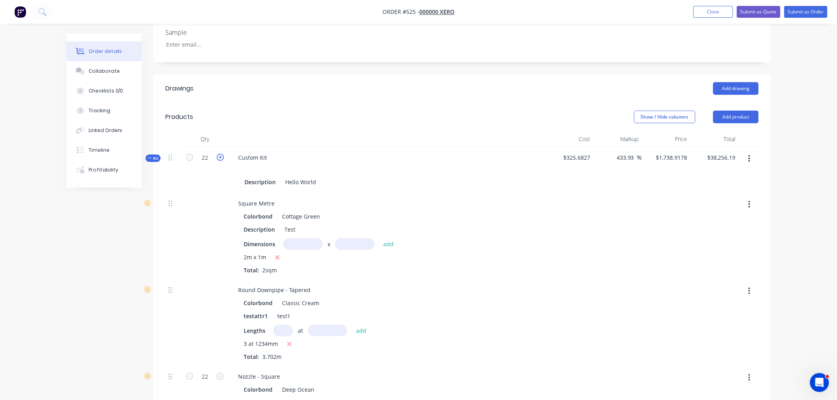
type input "$1,738.5275"
type input "$39,986.13"
type input "23"
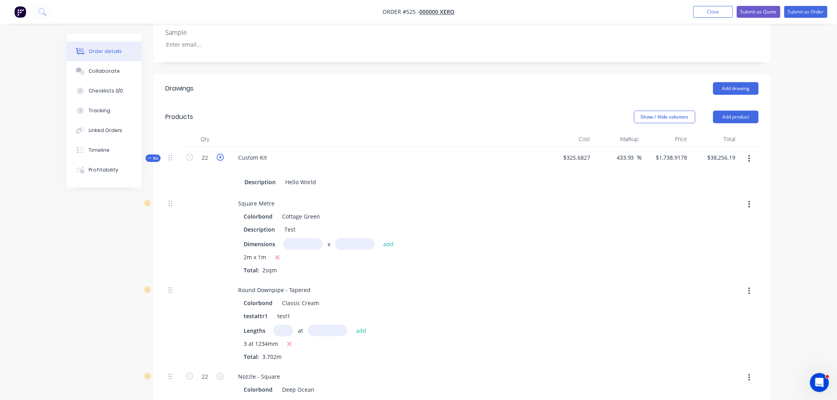
type input "23"
click at [219, 154] on icon "button" at bounding box center [220, 157] width 7 height 7
type input "24"
type input "$1,738.1692"
type input "$41,716.06"
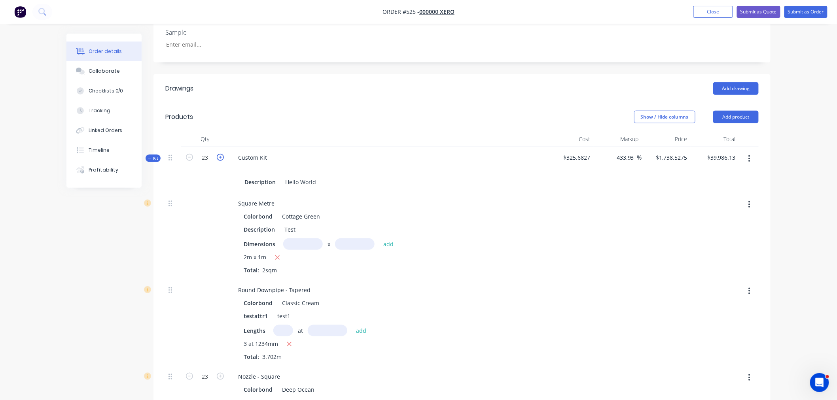
type input "24"
click at [219, 154] on icon "button" at bounding box center [220, 157] width 7 height 7
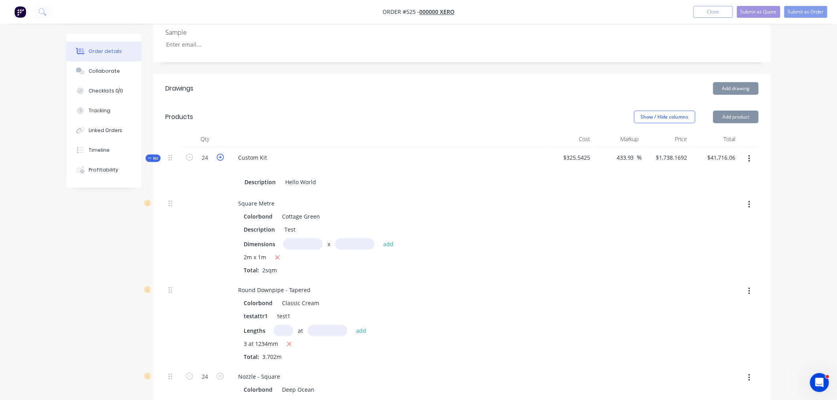
type input "25"
type input "$1,737.8398"
type input "$43,446.00"
type input "25"
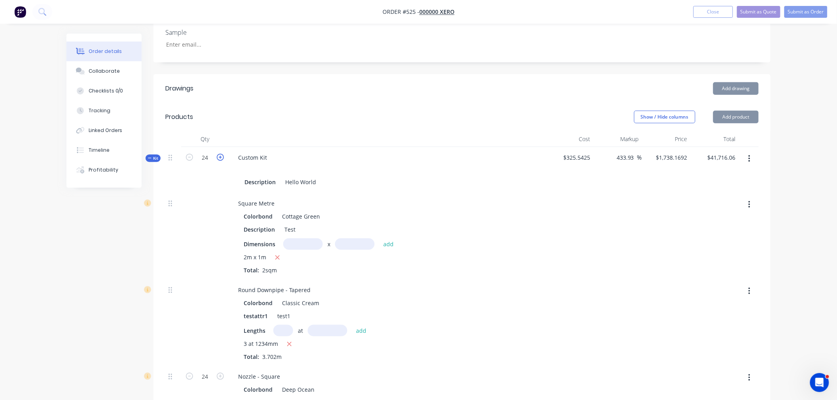
type input "25"
click at [219, 154] on icon "button" at bounding box center [220, 157] width 7 height 7
type input "26"
type input "$1,737.5355"
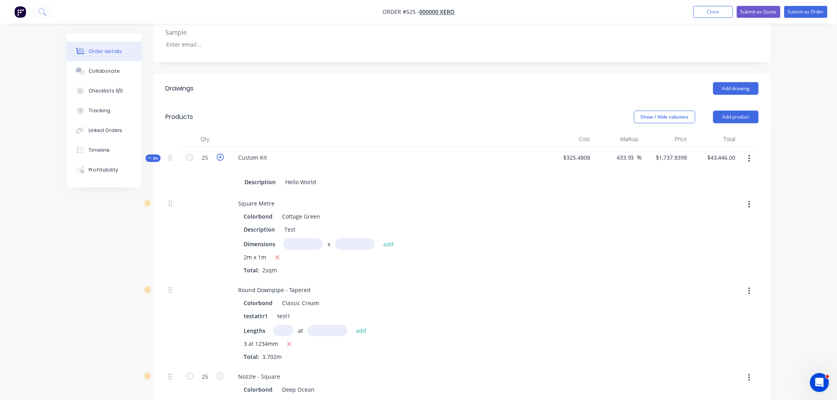
type input "$45,175.92"
type input "26"
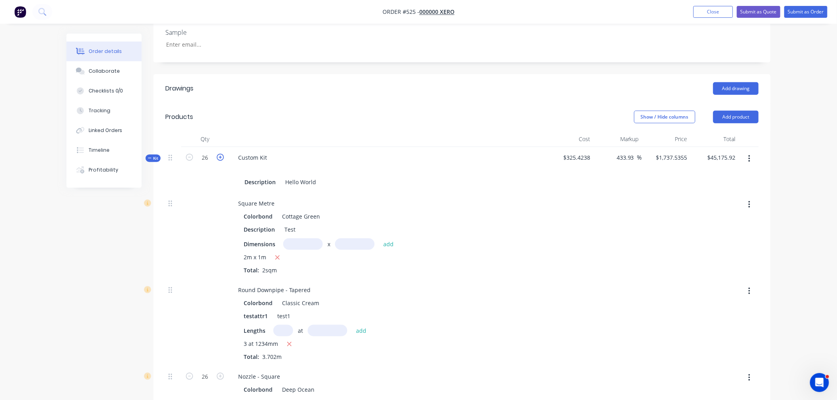
click at [219, 154] on icon "button" at bounding box center [220, 157] width 7 height 7
type input "27"
type input "$1,737.2541"
type input "$46,905.86"
type input "27"
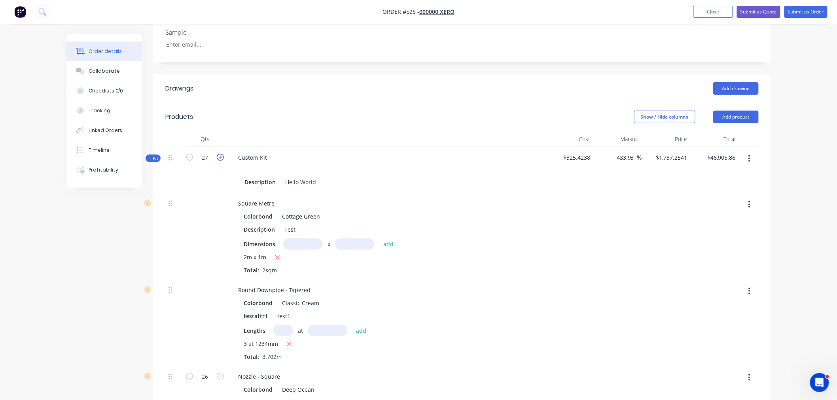
type input "27"
click at [219, 154] on icon "button" at bounding box center [220, 157] width 7 height 7
click at [220, 154] on icon "button" at bounding box center [220, 157] width 7 height 7
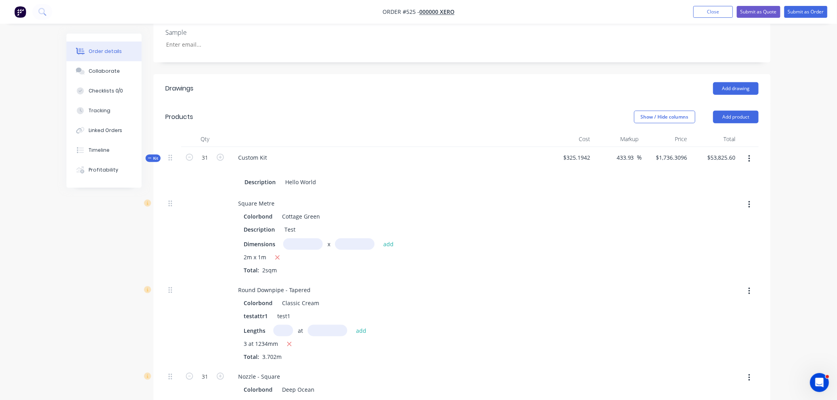
click at [224, 153] on button "button" at bounding box center [220, 157] width 10 height 8
click at [206, 152] on input "34" at bounding box center [205, 158] width 21 height 12
click at [290, 131] on div at bounding box center [387, 139] width 316 height 16
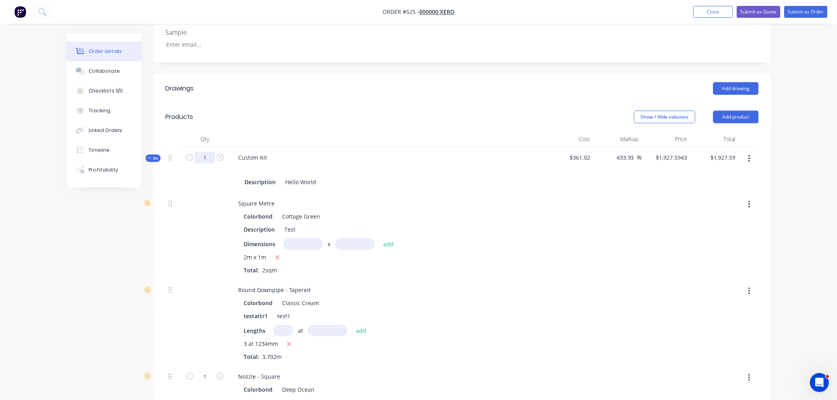
click at [211, 152] on input "1" at bounding box center [205, 158] width 21 height 12
click at [286, 131] on div at bounding box center [387, 139] width 316 height 16
drag, startPoint x: 216, startPoint y: 143, endPoint x: 212, endPoint y: 140, distance: 4.8
click at [214, 151] on form "5" at bounding box center [204, 157] width 41 height 12
click at [212, 152] on input "5" at bounding box center [205, 158] width 21 height 12
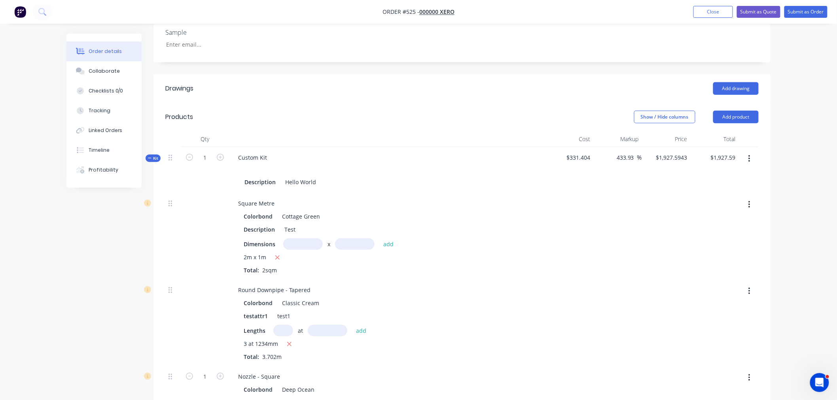
click at [211, 193] on div at bounding box center [204, 236] width 47 height 87
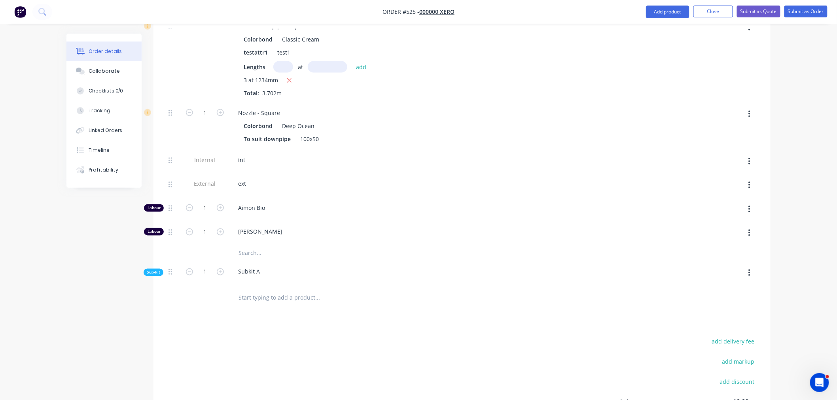
scroll to position [574, 0]
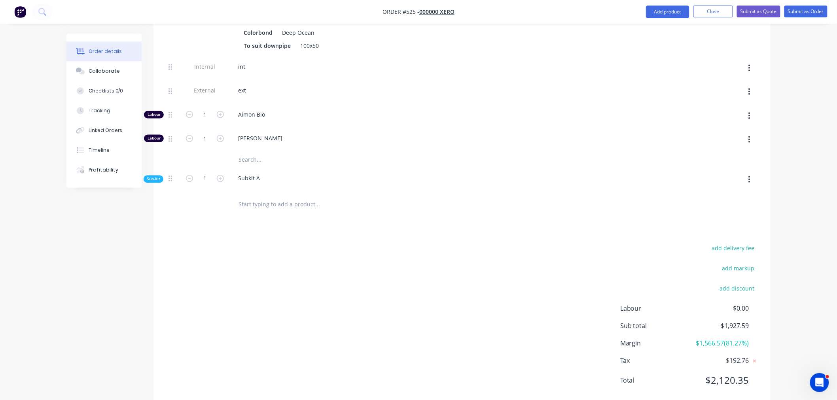
click at [157, 176] on div "Sub-kit" at bounding box center [154, 180] width 20 height 8
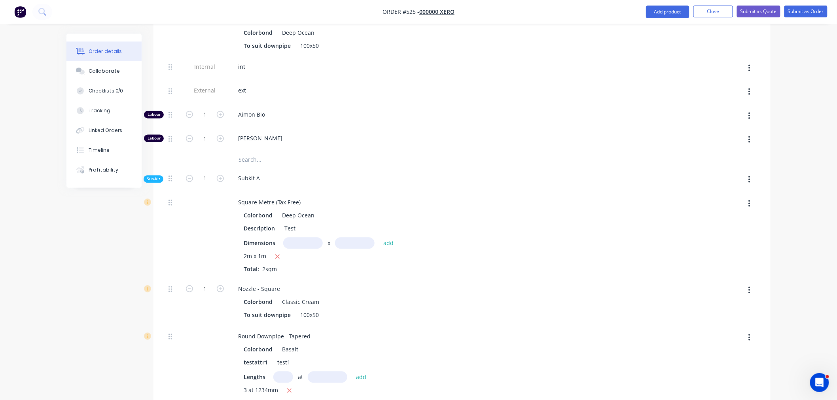
click at [752, 197] on button "button" at bounding box center [749, 204] width 19 height 14
click at [696, 251] on div "Delete" at bounding box center [720, 256] width 61 height 11
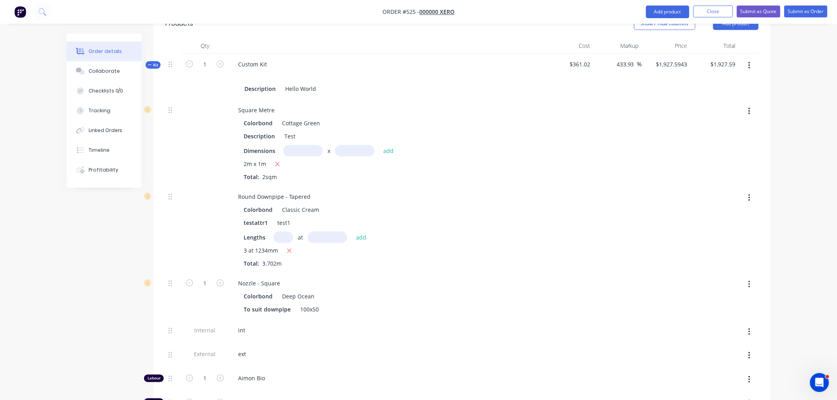
scroll to position [266, 0]
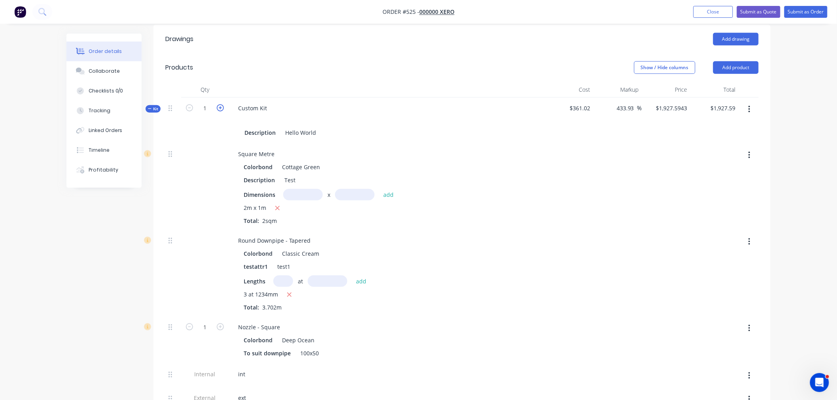
click at [221, 104] on icon "button" at bounding box center [220, 107] width 7 height 7
click at [188, 104] on icon "button" at bounding box center [189, 107] width 7 height 7
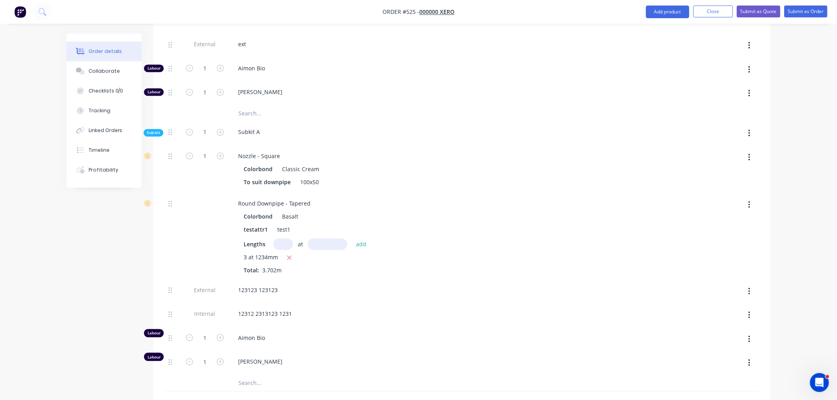
scroll to position [705, 0]
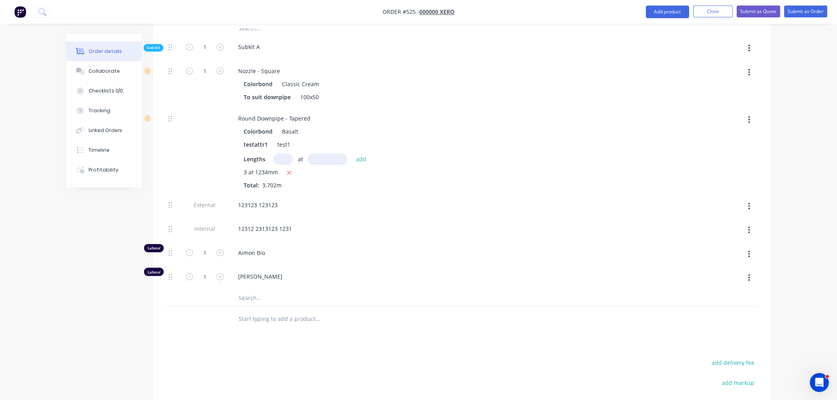
click at [748, 271] on button "button" at bounding box center [749, 278] width 19 height 14
click at [732, 325] on div "Delete" at bounding box center [720, 330] width 61 height 11
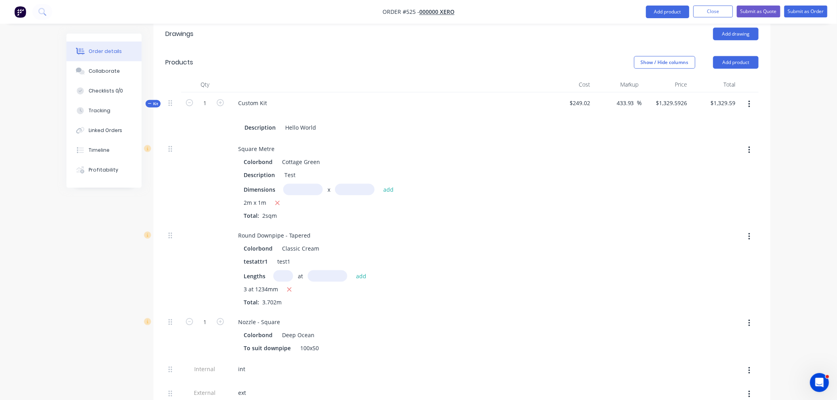
scroll to position [222, 0]
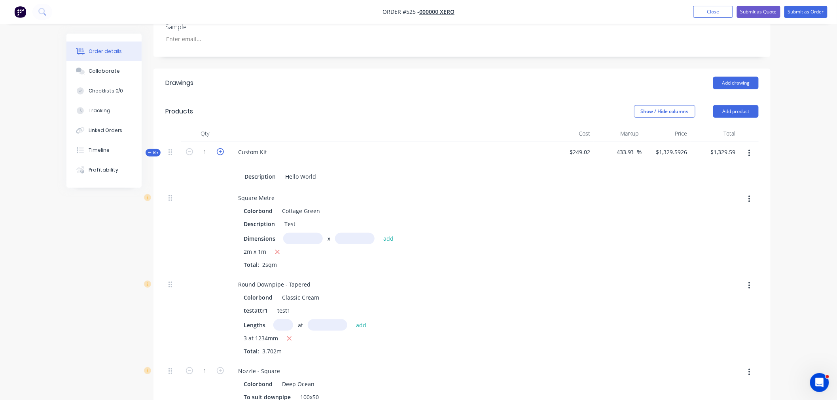
click at [221, 148] on icon "button" at bounding box center [220, 151] width 7 height 7
click at [191, 148] on icon "button" at bounding box center [189, 151] width 7 height 7
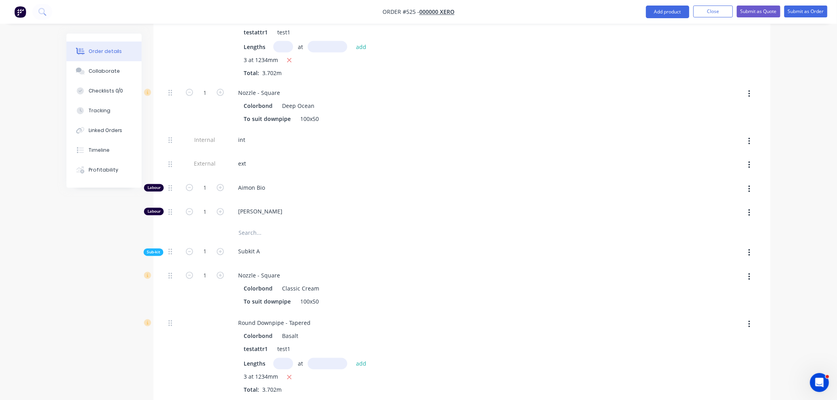
scroll to position [618, 0]
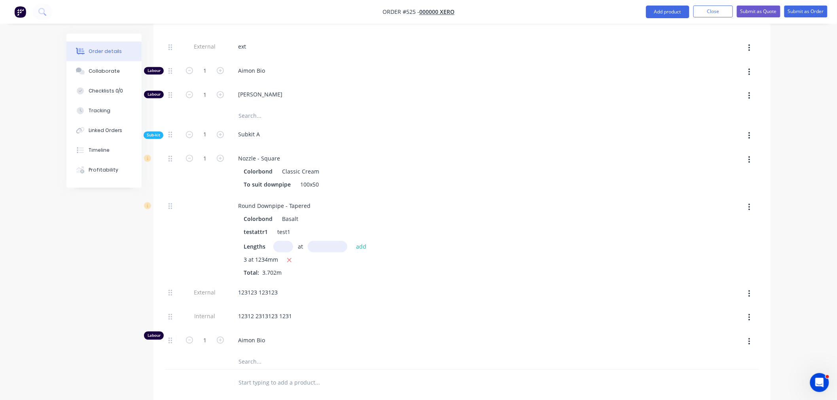
click at [748, 338] on icon "button" at bounding box center [749, 341] width 2 height 7
click at [717, 389] on div "Delete" at bounding box center [720, 394] width 61 height 11
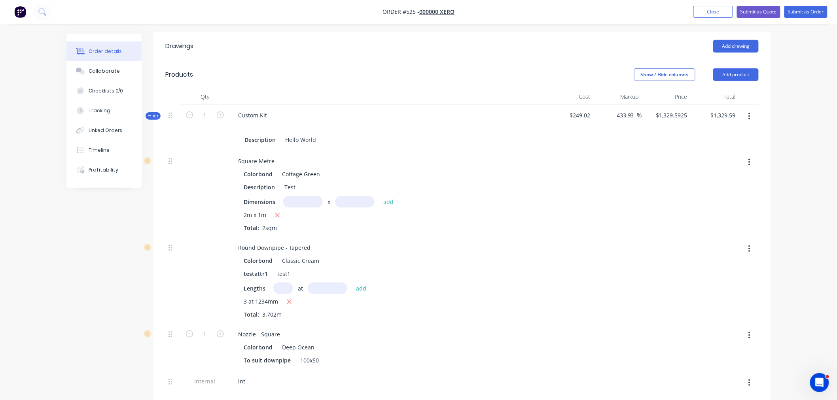
scroll to position [178, 0]
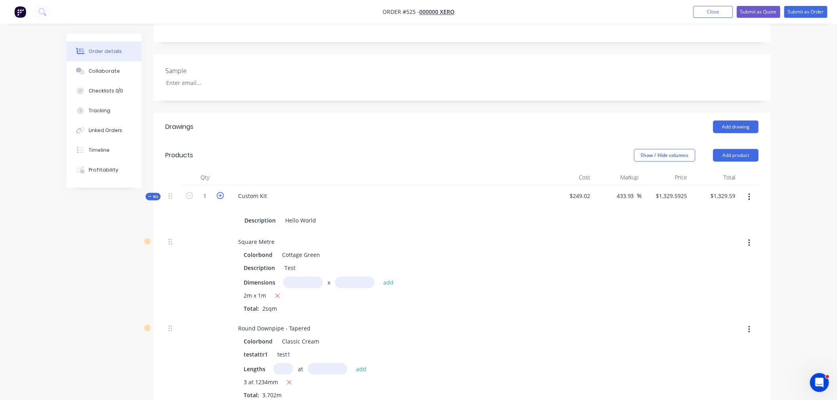
click at [221, 192] on icon "button" at bounding box center [220, 195] width 7 height 7
click at [190, 192] on icon "button" at bounding box center [189, 195] width 7 height 7
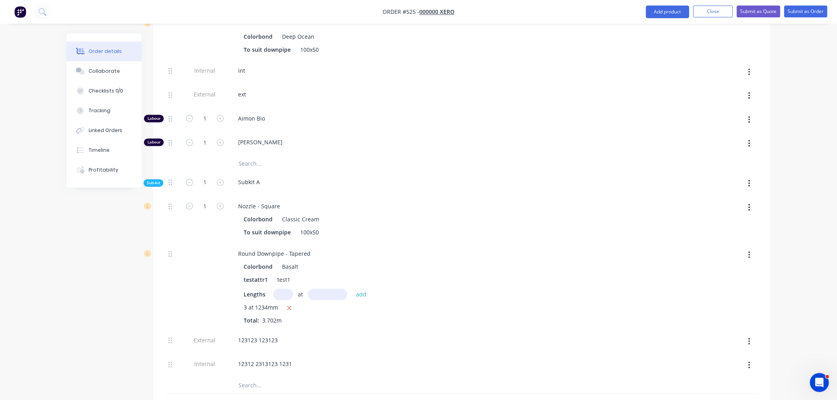
scroll to position [661, 0]
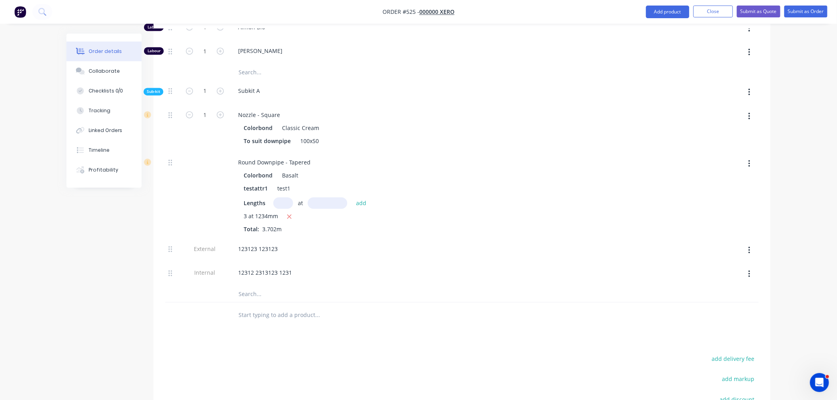
click at [749, 159] on icon "button" at bounding box center [749, 163] width 2 height 9
click at [705, 210] on div "Delete" at bounding box center [720, 215] width 61 height 11
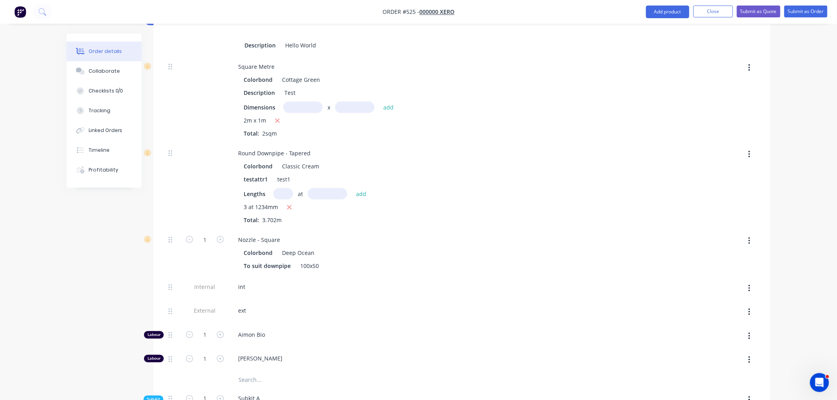
scroll to position [222, 0]
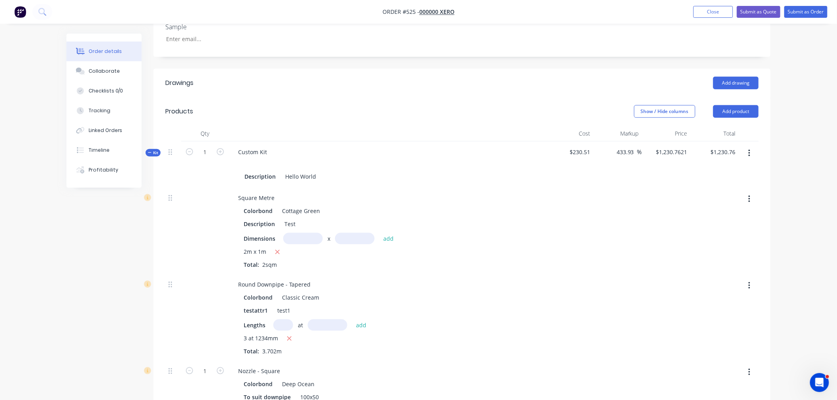
click at [224, 147] on button "button" at bounding box center [220, 151] width 10 height 8
click at [186, 145] on form "2" at bounding box center [204, 151] width 41 height 12
click at [192, 148] on icon "button" at bounding box center [189, 151] width 7 height 7
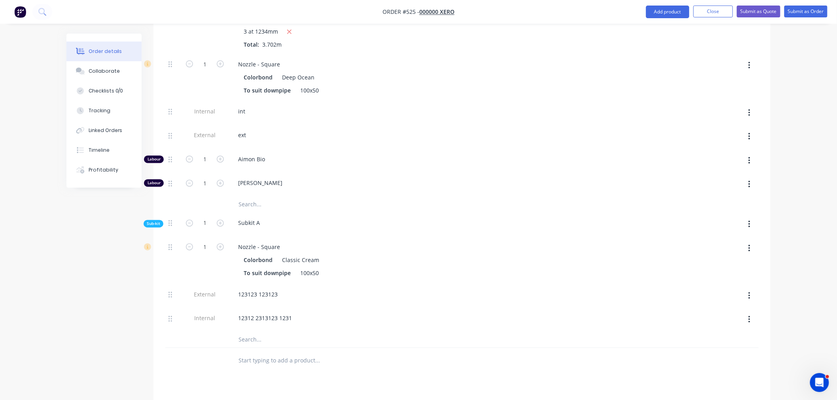
scroll to position [530, 0]
click at [746, 241] on button "button" at bounding box center [749, 248] width 19 height 14
click at [701, 295] on div "Delete" at bounding box center [720, 300] width 61 height 11
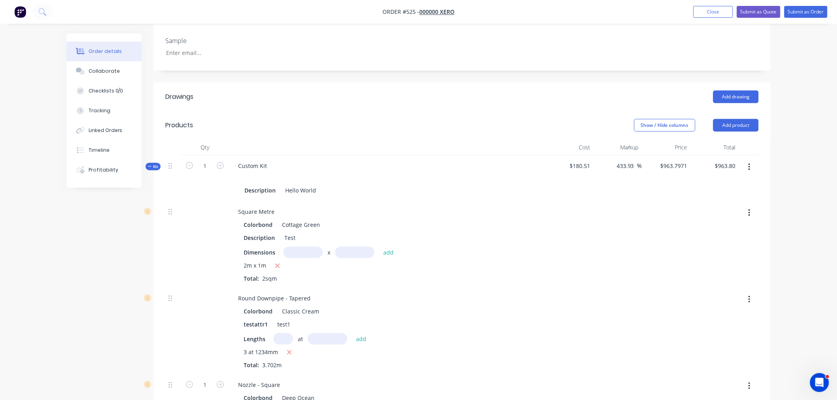
scroll to position [134, 0]
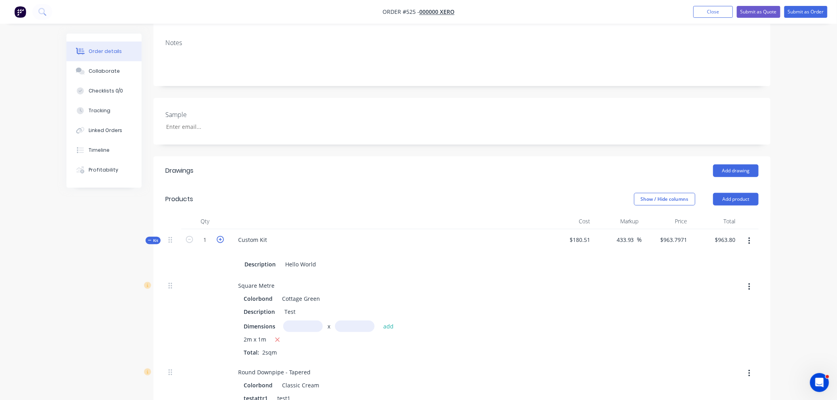
click at [223, 236] on icon "button" at bounding box center [220, 239] width 7 height 7
click at [191, 236] on icon "button" at bounding box center [189, 239] width 7 height 7
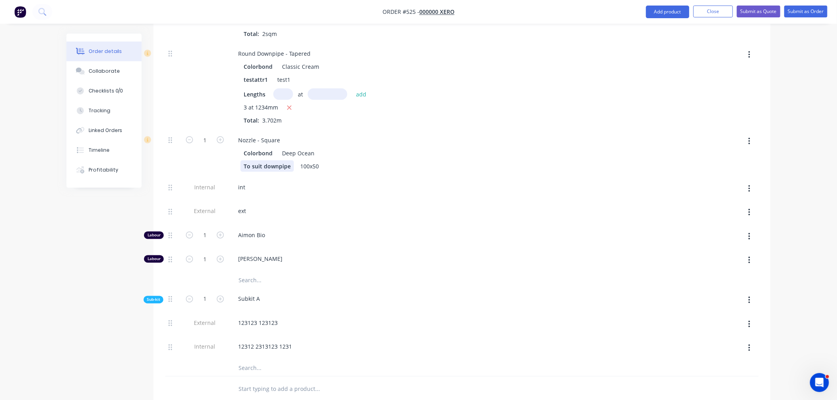
scroll to position [530, 0]
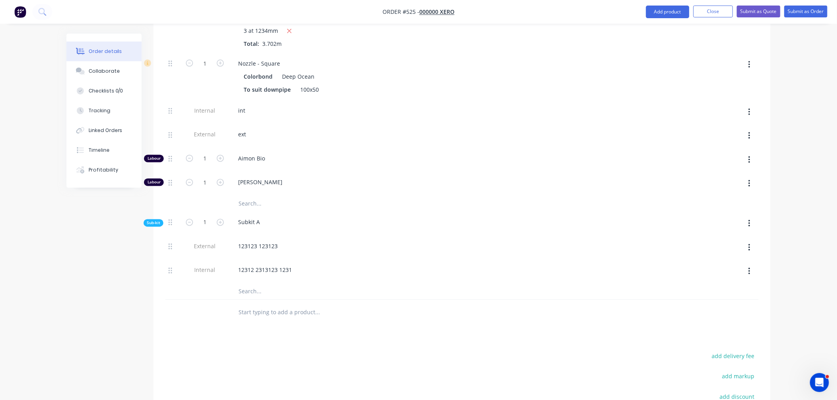
click at [746, 217] on button "button" at bounding box center [749, 224] width 19 height 14
click at [698, 255] on div "Delete" at bounding box center [720, 260] width 61 height 11
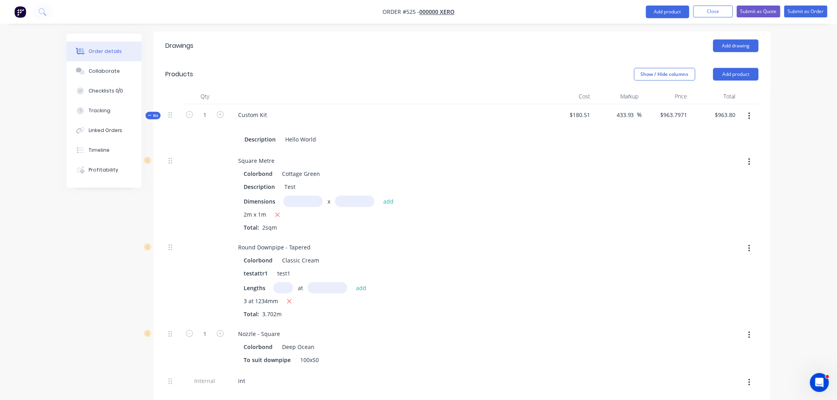
scroll to position [178, 0]
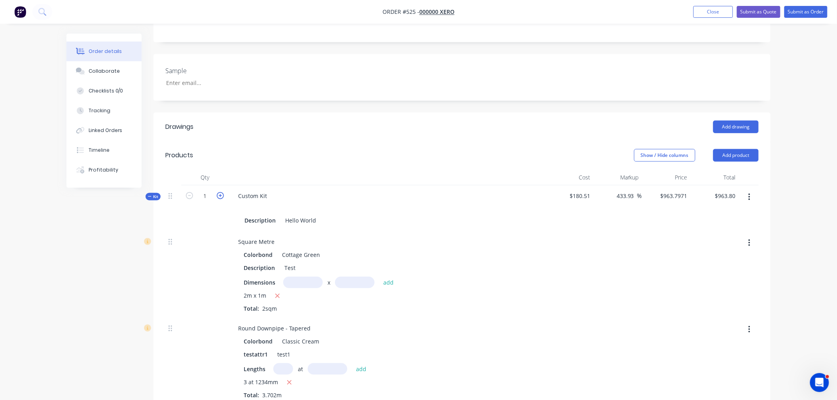
click at [220, 192] on icon "button" at bounding box center [220, 195] width 7 height 7
click at [183, 185] on div "2" at bounding box center [204, 208] width 47 height 46
click at [188, 192] on icon "button" at bounding box center [189, 195] width 7 height 7
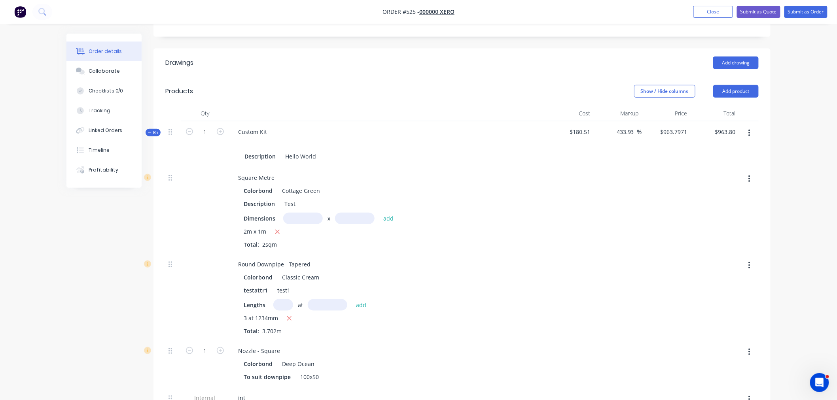
scroll to position [222, 0]
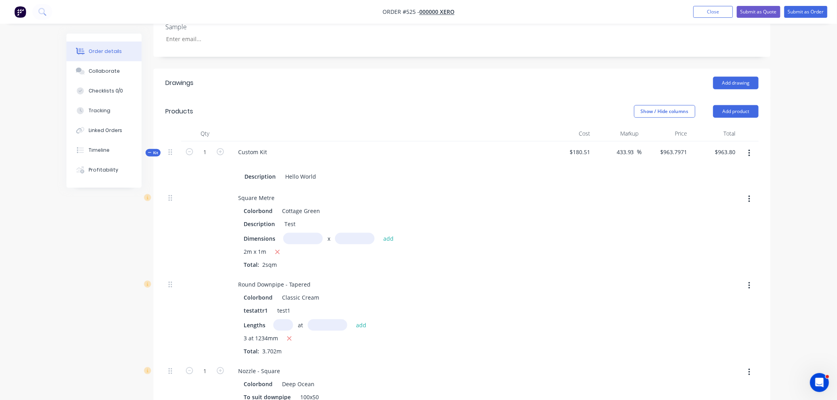
click at [748, 149] on icon "button" at bounding box center [749, 153] width 2 height 9
click at [720, 232] on div "Delete" at bounding box center [720, 237] width 61 height 11
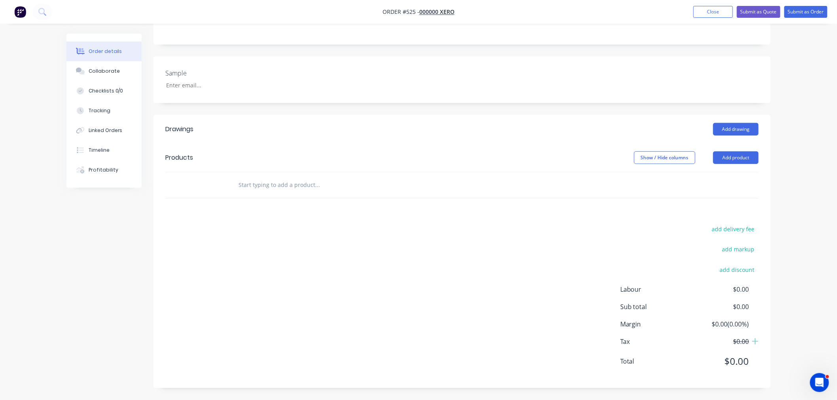
scroll to position [156, 0]
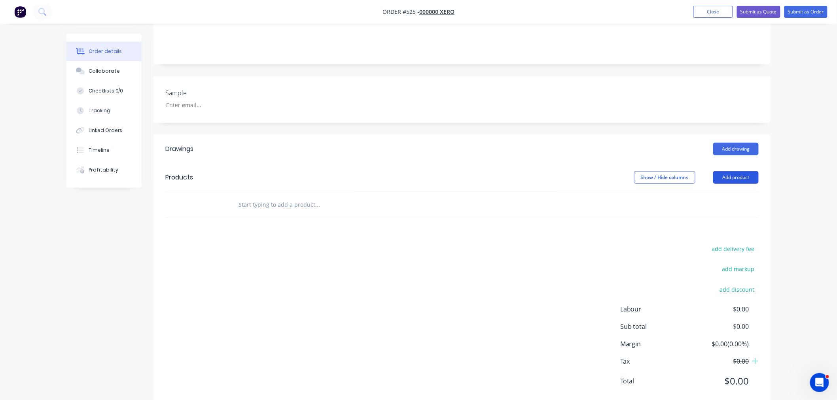
click at [729, 171] on button "Add product" at bounding box center [735, 177] width 45 height 13
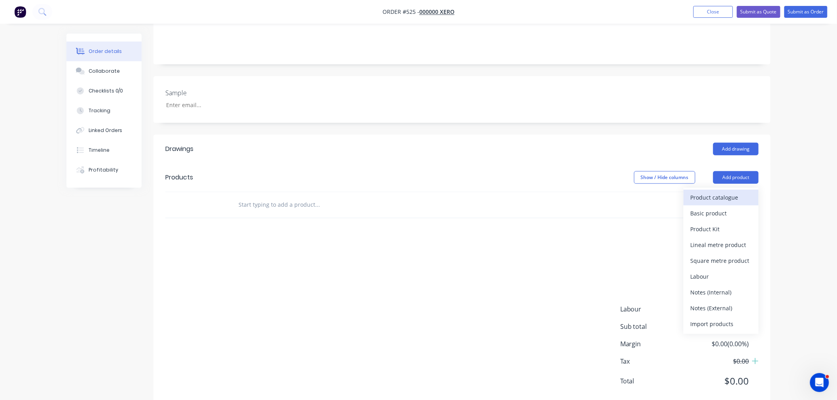
click at [725, 192] on div "Product catalogue" at bounding box center [720, 197] width 61 height 11
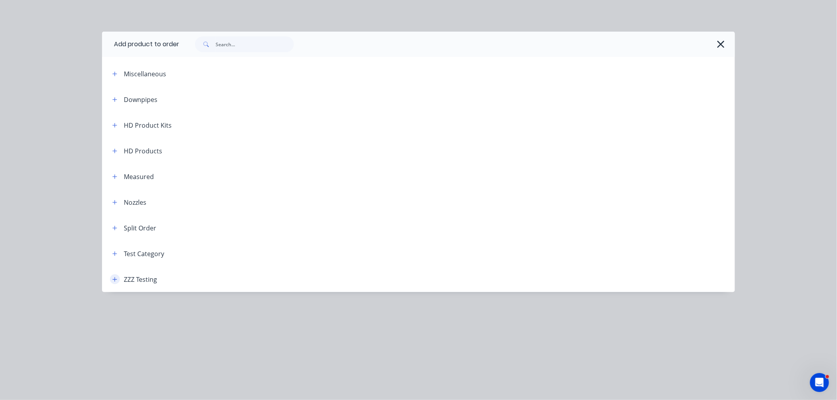
click at [117, 275] on button "button" at bounding box center [115, 279] width 10 height 10
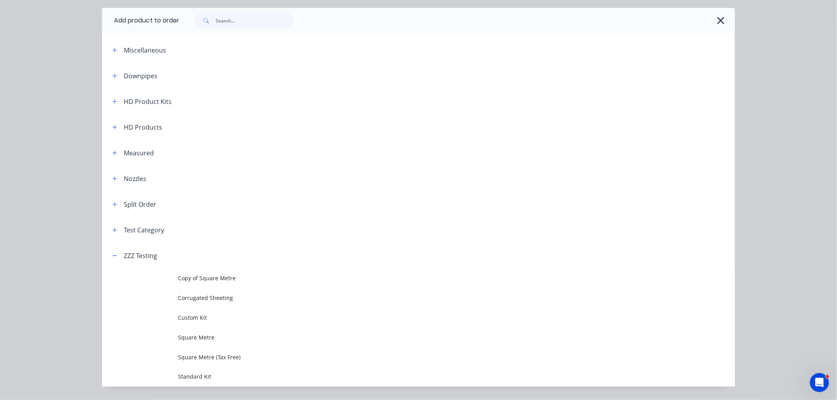
scroll to position [45, 0]
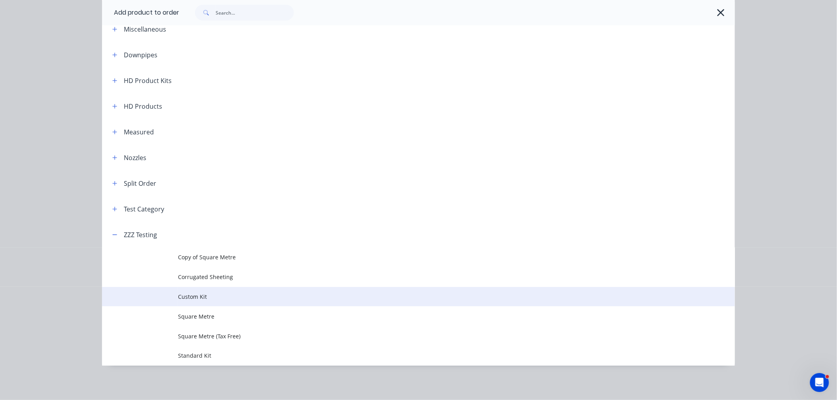
click at [207, 289] on td "Custom Kit" at bounding box center [456, 297] width 557 height 20
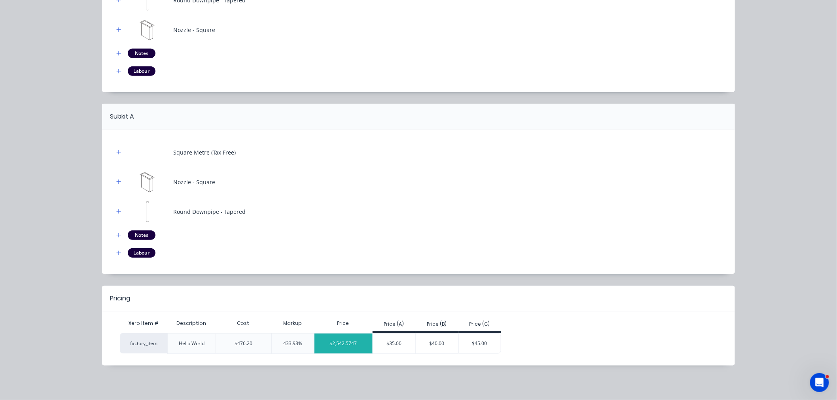
scroll to position [0, 0]
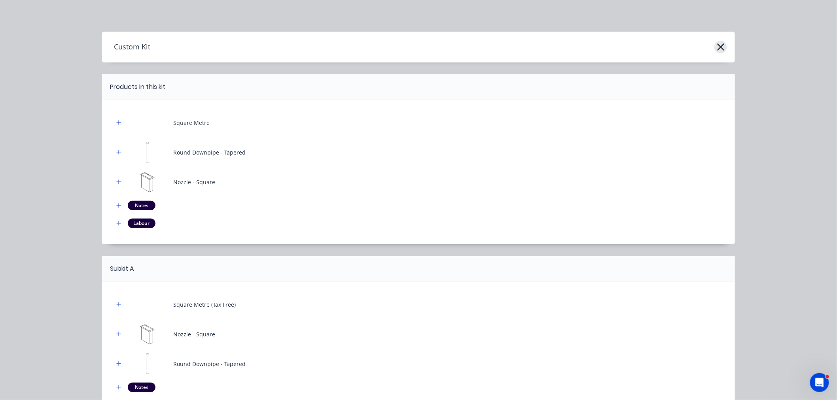
drag, startPoint x: 709, startPoint y: 44, endPoint x: 714, endPoint y: 45, distance: 5.0
click at [710, 44] on div "Custom Kit" at bounding box center [418, 47] width 633 height 15
click at [716, 46] on icon "button" at bounding box center [720, 47] width 8 height 11
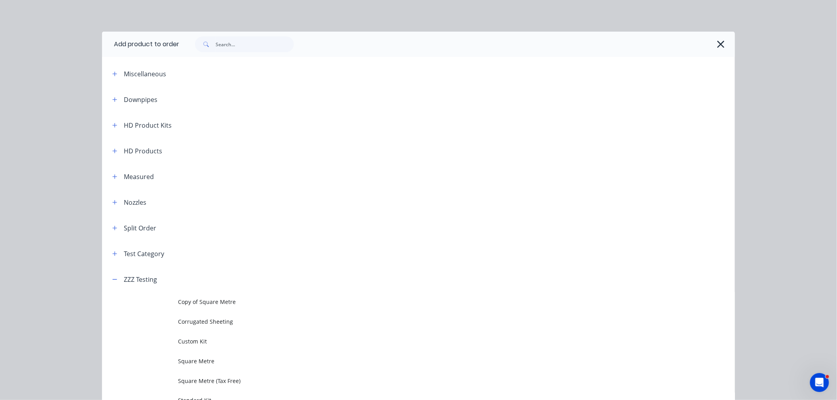
scroll to position [45, 0]
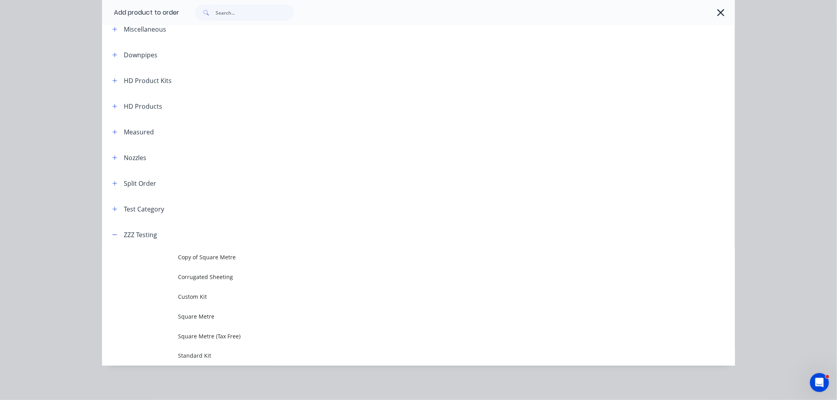
click at [723, 16] on div at bounding box center [453, 13] width 548 height 16
click at [717, 12] on icon "button" at bounding box center [720, 12] width 7 height 7
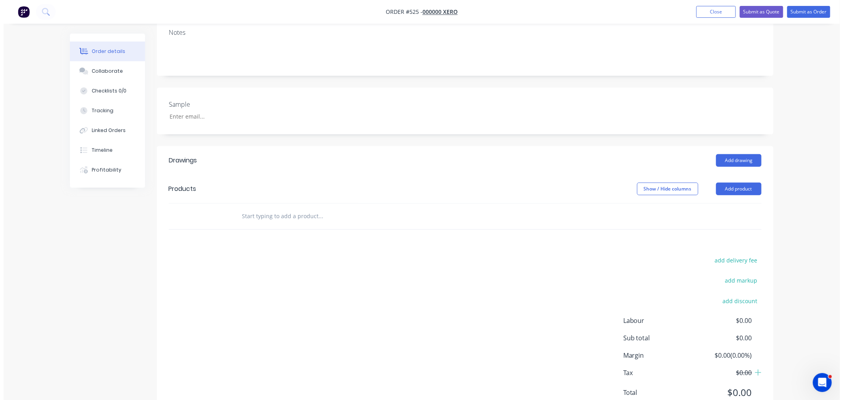
scroll to position [0, 0]
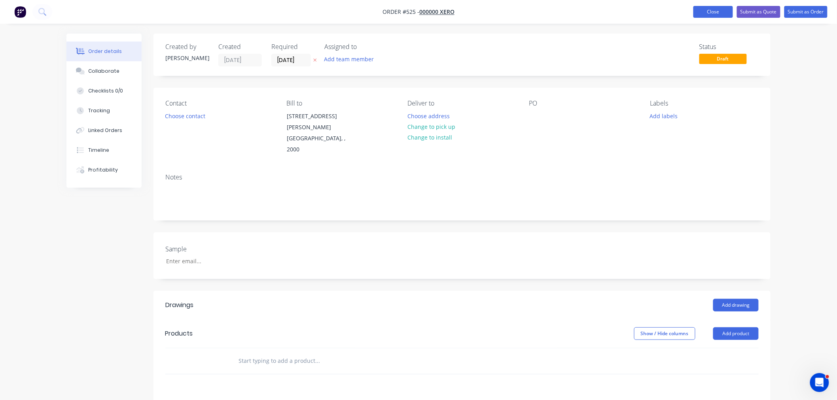
click at [708, 14] on button "Close" at bounding box center [713, 12] width 40 height 12
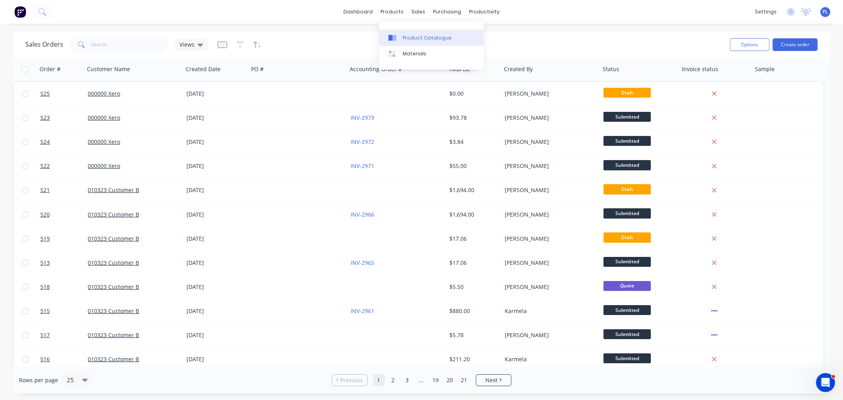
click at [404, 30] on link "Product Catalogue" at bounding box center [431, 38] width 105 height 16
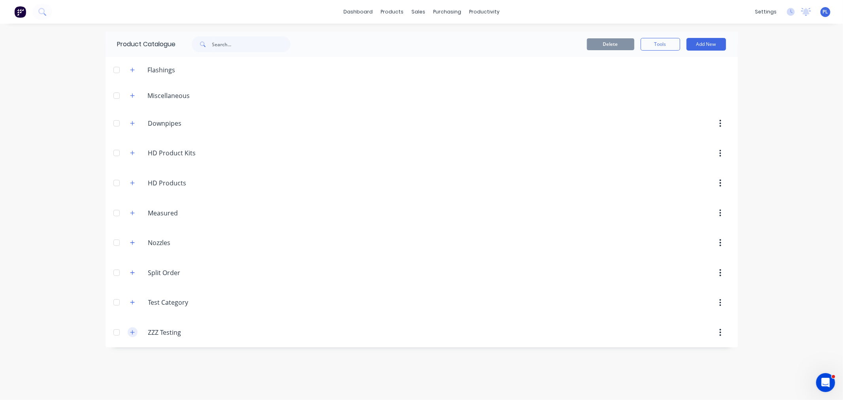
click at [132, 330] on icon "button" at bounding box center [132, 333] width 5 height 6
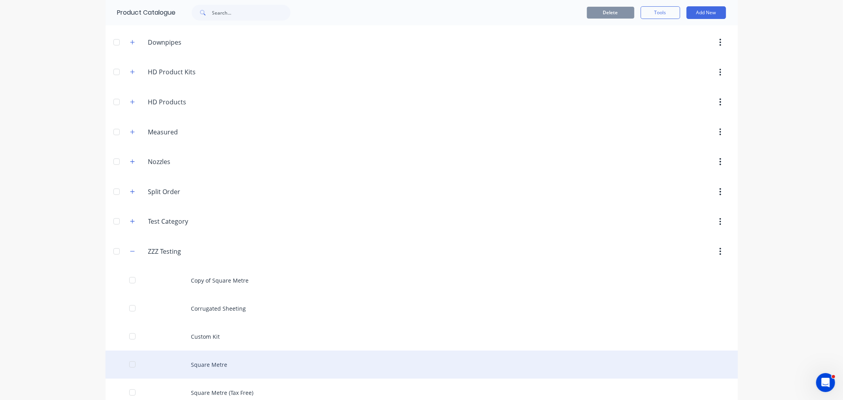
scroll to position [124, 0]
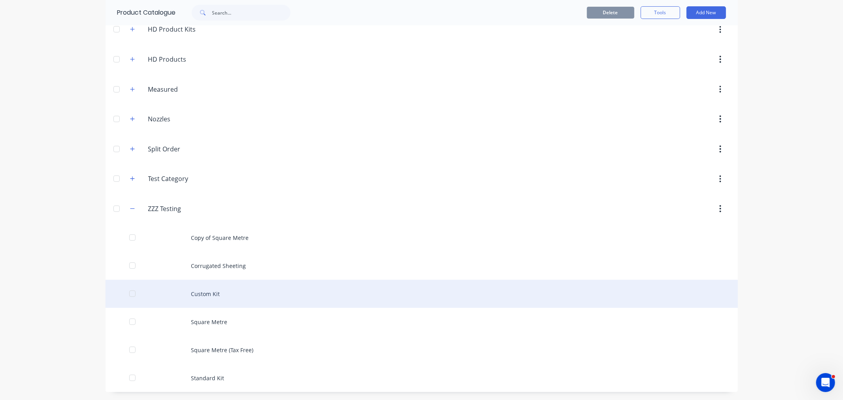
click at [212, 301] on div "Custom Kit" at bounding box center [422, 294] width 633 height 28
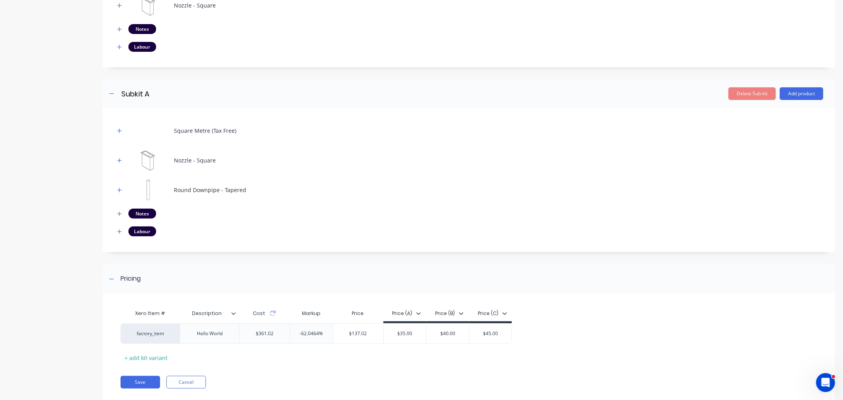
scroll to position [281, 0]
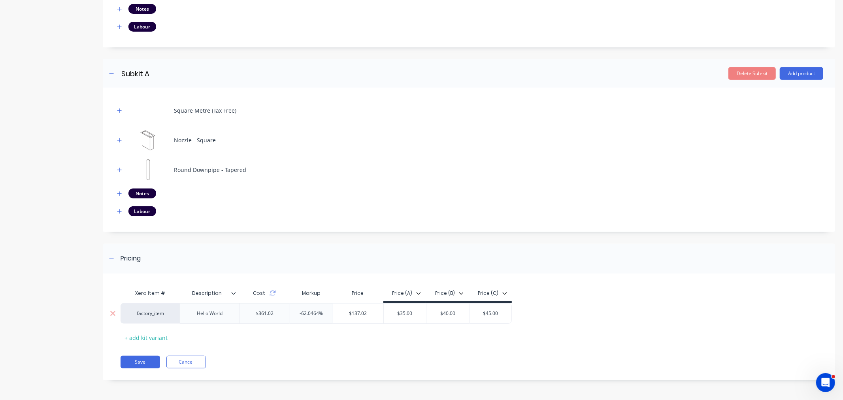
click at [266, 315] on div "$361.02" at bounding box center [264, 314] width 30 height 20
click at [274, 293] on icon at bounding box center [273, 293] width 6 height 6
click at [323, 319] on div "-62.0464%" at bounding box center [311, 314] width 43 height 20
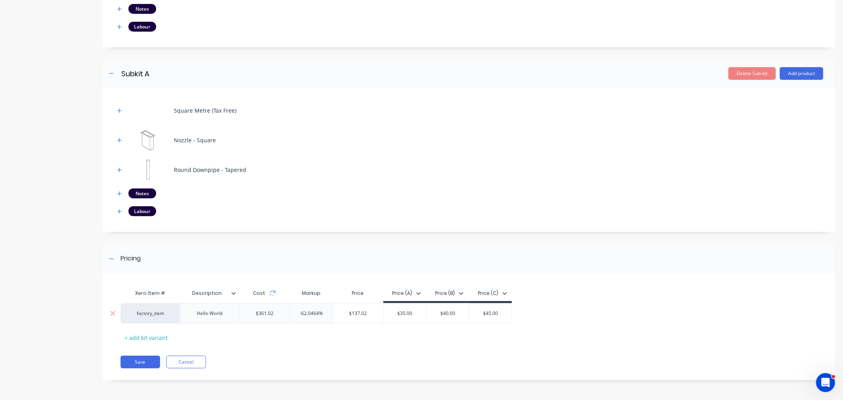
type input "-62.0464%"
drag, startPoint x: 319, startPoint y: 315, endPoint x: 295, endPoint y: 312, distance: 24.4
click at [295, 312] on input "-62.0464%" at bounding box center [311, 313] width 43 height 7
drag, startPoint x: 305, startPoint y: 347, endPoint x: 202, endPoint y: 338, distance: 103.2
click at [301, 345] on div "Xero Item # Description Cost Markup Price Price (A) Price (B) Price (C) factory…" at bounding box center [469, 330] width 733 height 99
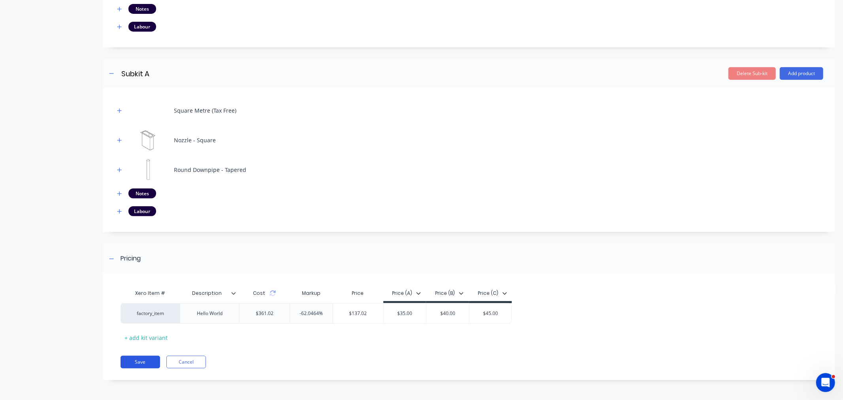
click at [124, 362] on button "Save" at bounding box center [141, 362] width 40 height 13
click at [87, 382] on span "×" at bounding box center [88, 384] width 5 height 11
click at [119, 207] on button "button" at bounding box center [120, 211] width 10 height 10
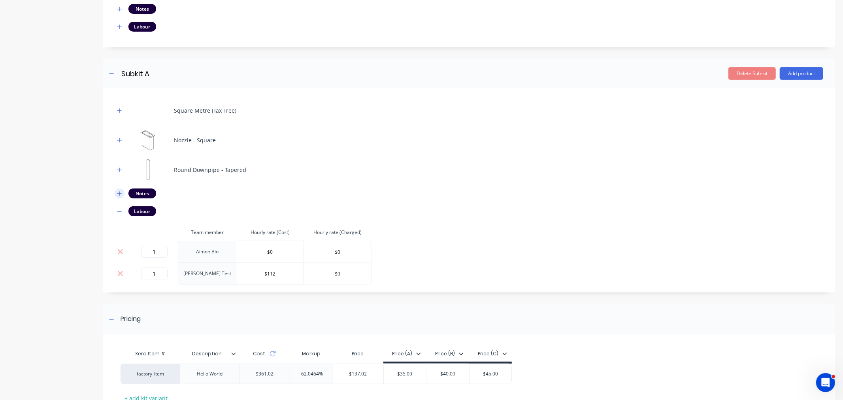
click at [121, 193] on icon "button" at bounding box center [119, 194] width 5 height 6
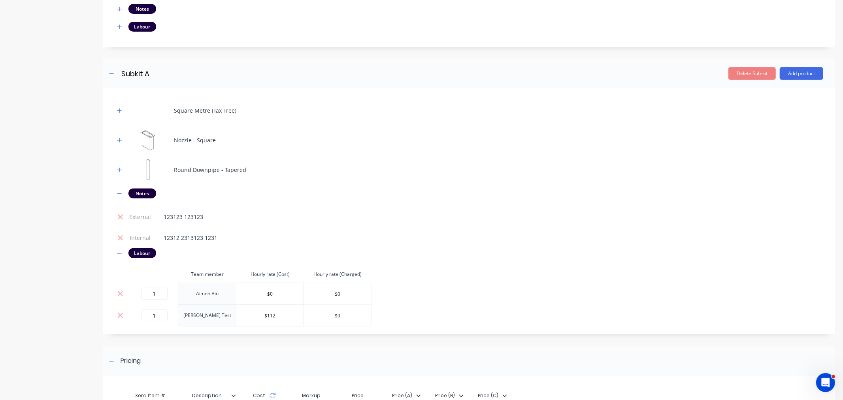
click at [116, 291] on button at bounding box center [120, 293] width 11 height 9
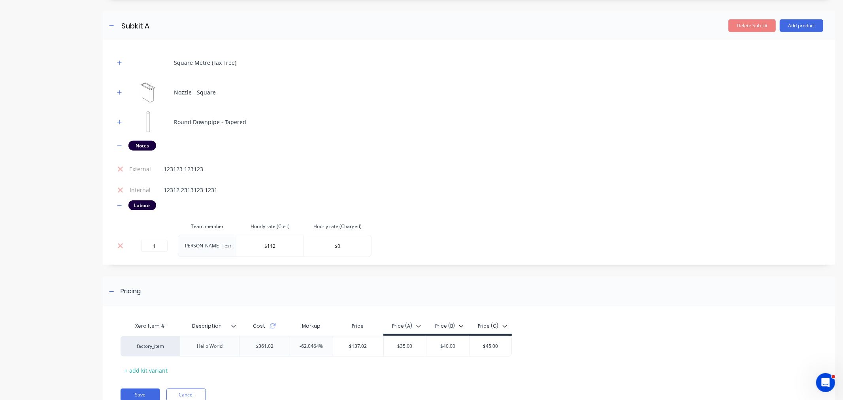
scroll to position [362, 0]
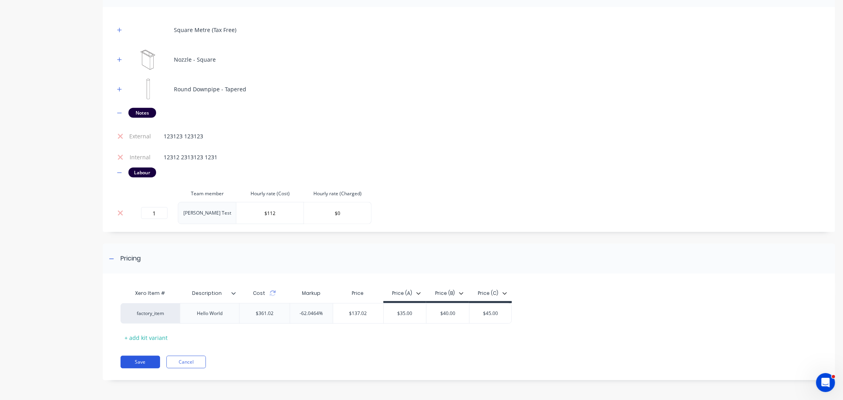
click at [143, 364] on button "Save" at bounding box center [141, 362] width 40 height 13
click at [119, 211] on icon at bounding box center [120, 213] width 6 height 8
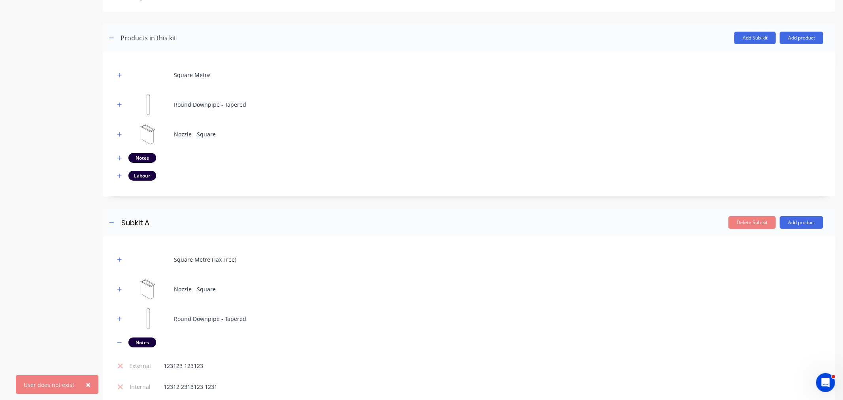
scroll to position [130, 0]
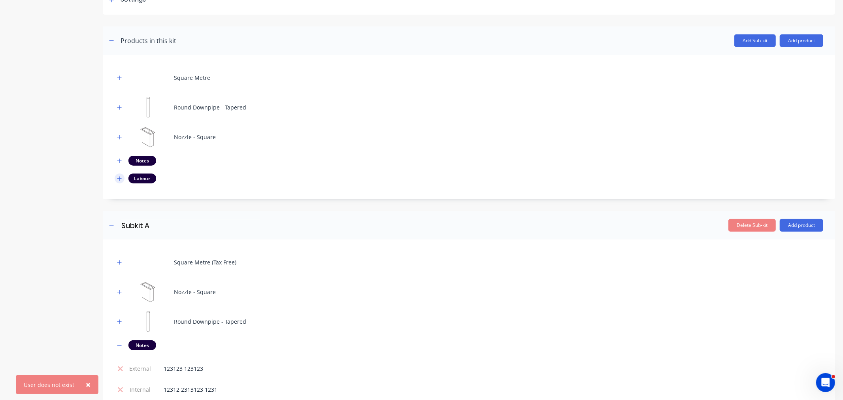
click at [121, 177] on icon "button" at bounding box center [119, 179] width 5 height 6
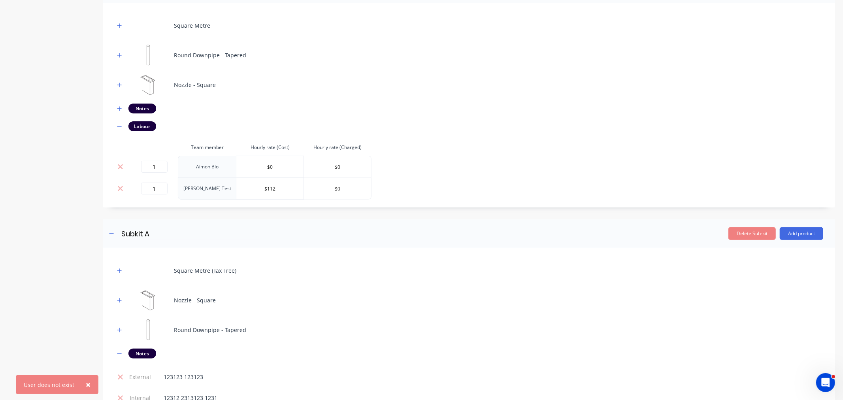
scroll to position [262, 0]
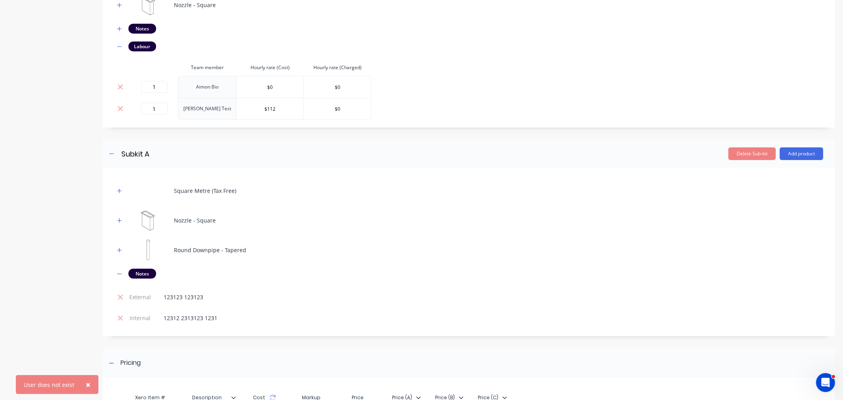
click at [117, 91] on button at bounding box center [120, 87] width 11 height 9
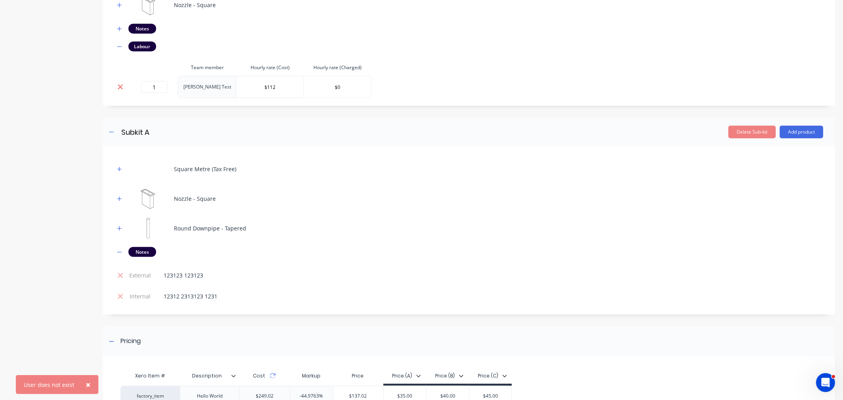
click at [117, 88] on icon at bounding box center [120, 87] width 6 height 8
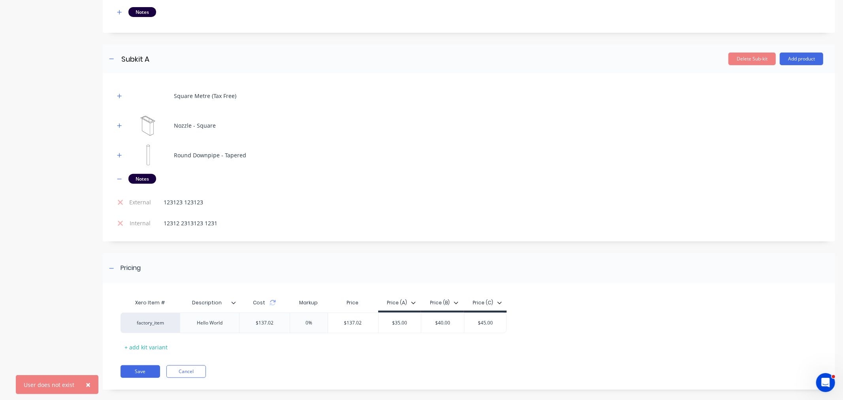
scroll to position [288, 0]
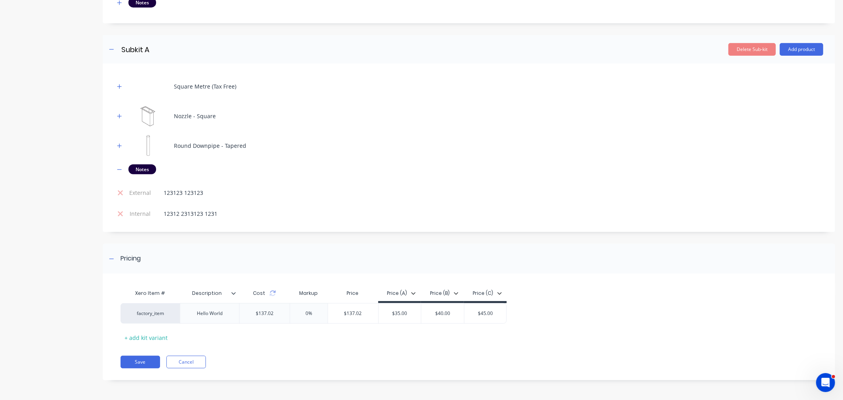
click at [275, 297] on div "Cost" at bounding box center [264, 293] width 51 height 16
click at [271, 293] on icon at bounding box center [273, 293] width 6 height 6
click at [138, 360] on button "Save" at bounding box center [141, 362] width 40 height 13
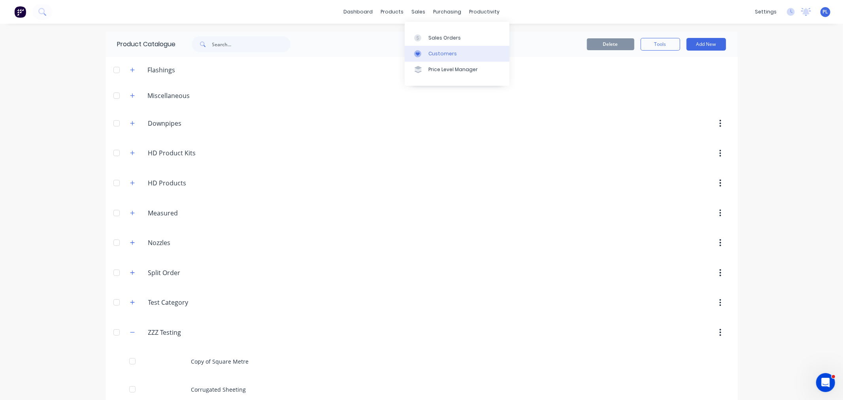
click at [424, 50] on div at bounding box center [420, 53] width 12 height 7
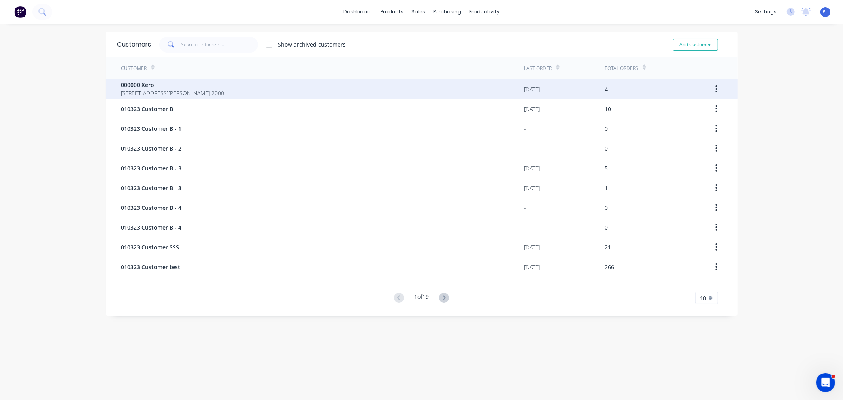
drag, startPoint x: 271, startPoint y: 72, endPoint x: 261, endPoint y: 87, distance: 17.7
click at [270, 76] on div "Customer" at bounding box center [322, 68] width 403 height 22
click at [260, 87] on div "000000 Xero [GEOGRAPHIC_DATA][PERSON_NAME] 2000" at bounding box center [322, 89] width 403 height 20
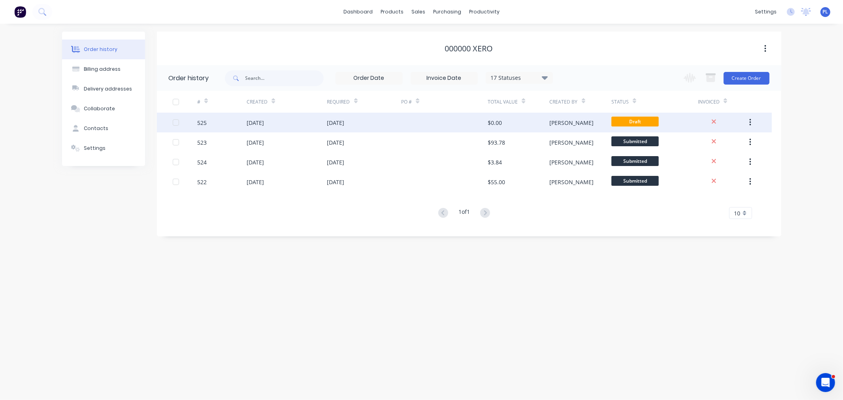
click at [474, 123] on div at bounding box center [444, 123] width 87 height 20
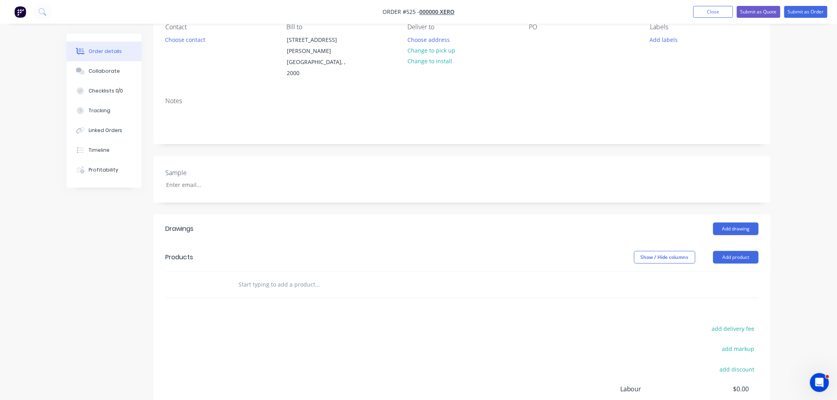
scroll to position [156, 0]
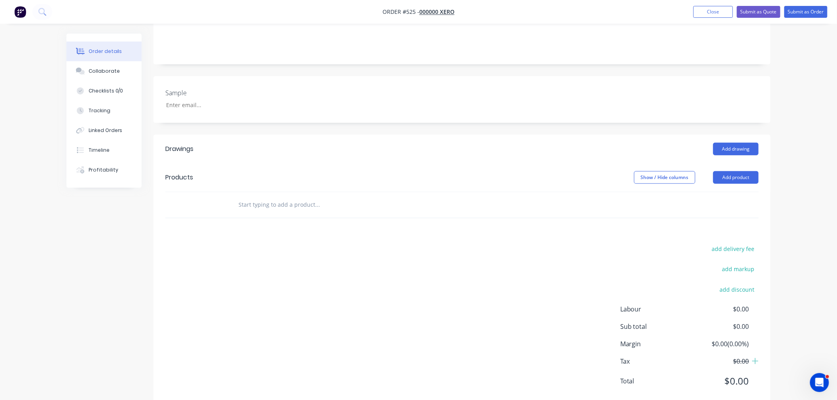
click at [738, 168] on header "Products Show / Hide columns Add product" at bounding box center [461, 177] width 617 height 28
click at [729, 171] on button "Add product" at bounding box center [735, 177] width 45 height 13
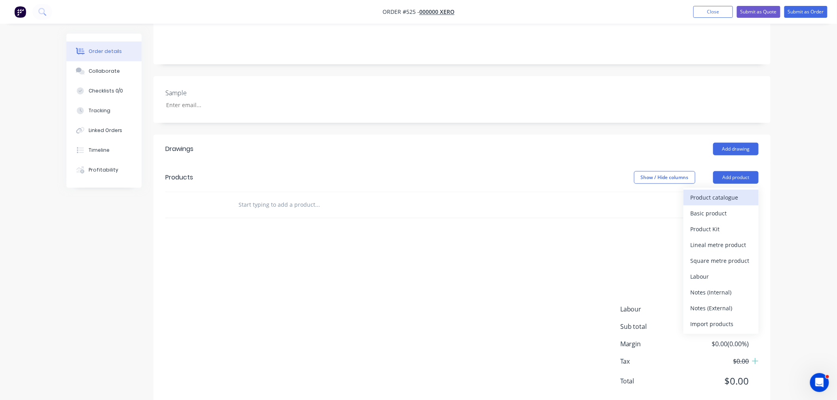
click at [721, 192] on div "Product catalogue" at bounding box center [720, 197] width 61 height 11
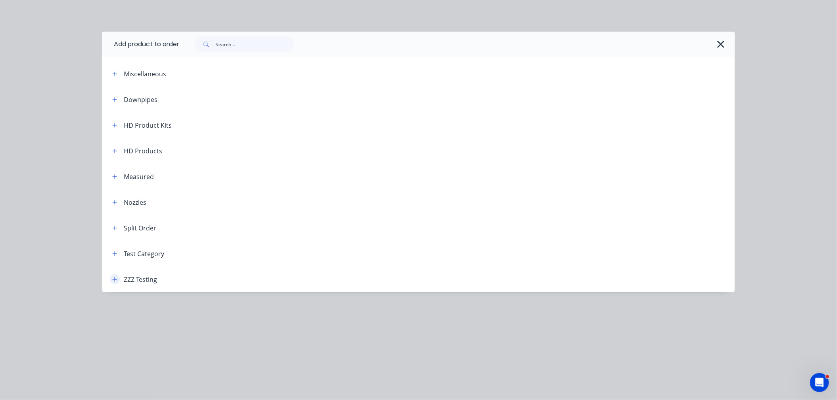
click at [117, 275] on button "button" at bounding box center [115, 279] width 10 height 10
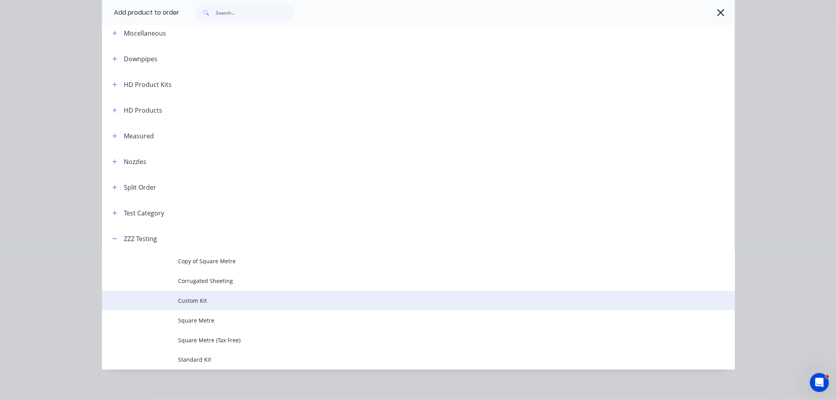
scroll to position [45, 0]
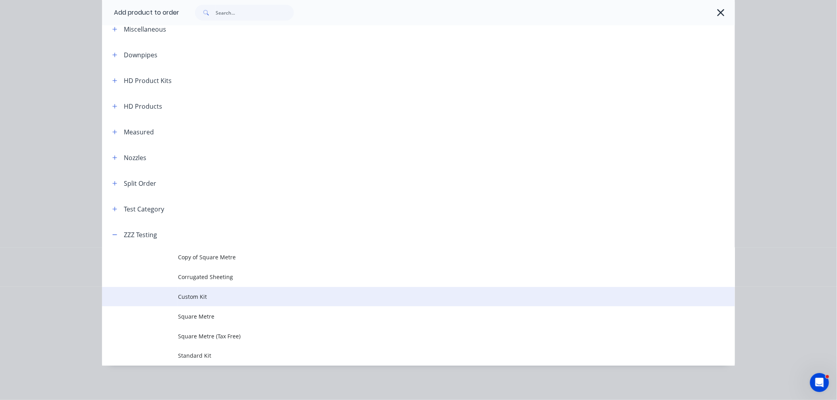
click at [198, 297] on span "Custom Kit" at bounding box center [400, 297] width 445 height 8
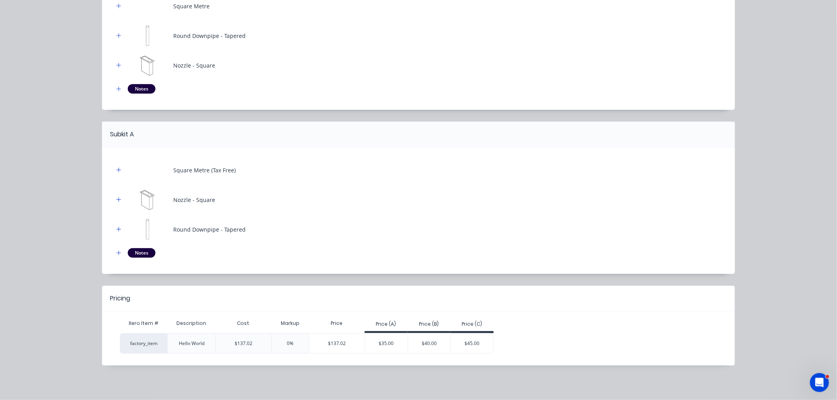
scroll to position [168, 0]
click at [326, 341] on div "$137.02" at bounding box center [336, 344] width 55 height 20
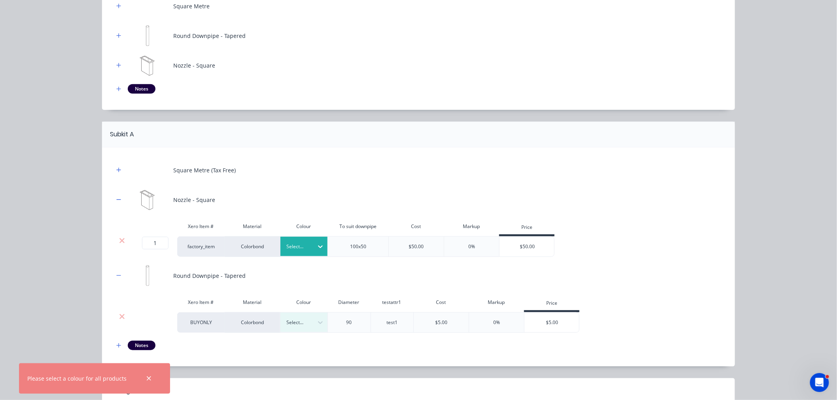
click at [304, 242] on div at bounding box center [298, 246] width 24 height 9
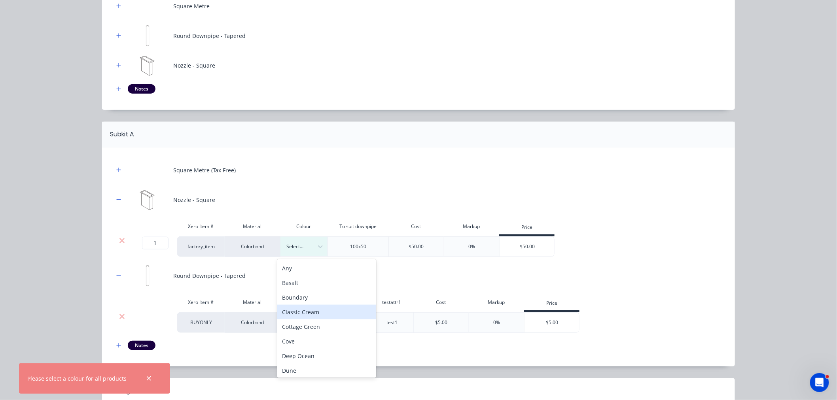
click at [317, 311] on div "Classic Cream" at bounding box center [326, 312] width 99 height 15
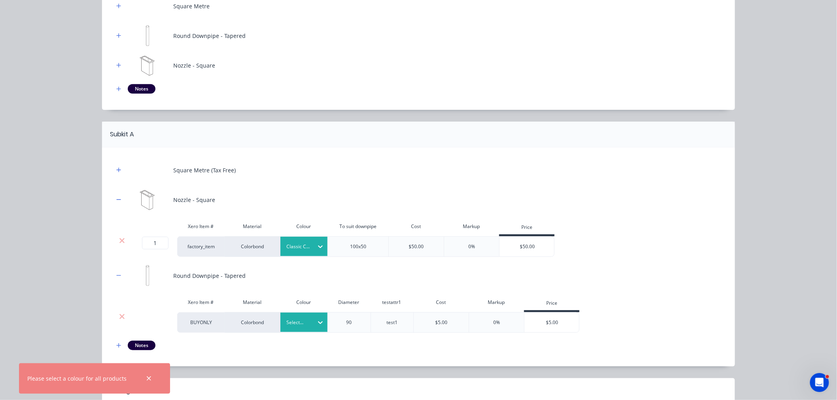
click at [305, 318] on div at bounding box center [298, 322] width 24 height 9
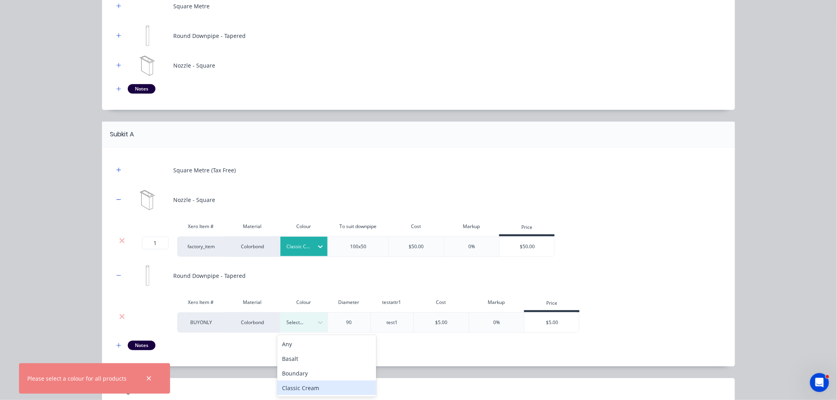
drag, startPoint x: 315, startPoint y: 390, endPoint x: 312, endPoint y: 377, distance: 13.3
click at [314, 388] on div "Classic Cream" at bounding box center [326, 388] width 99 height 15
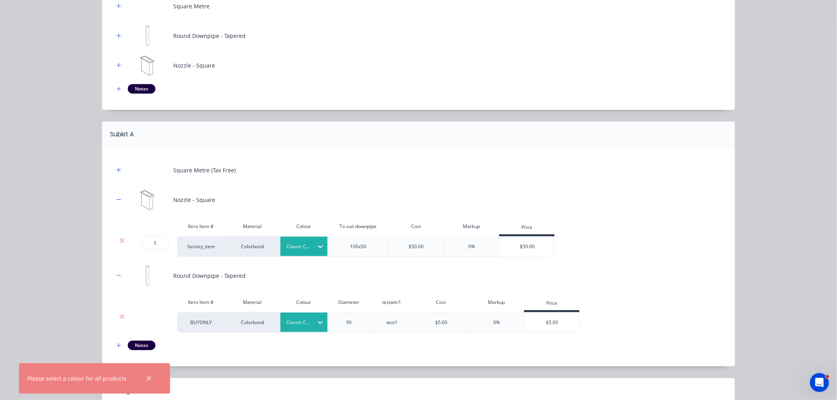
scroll to position [210, 0]
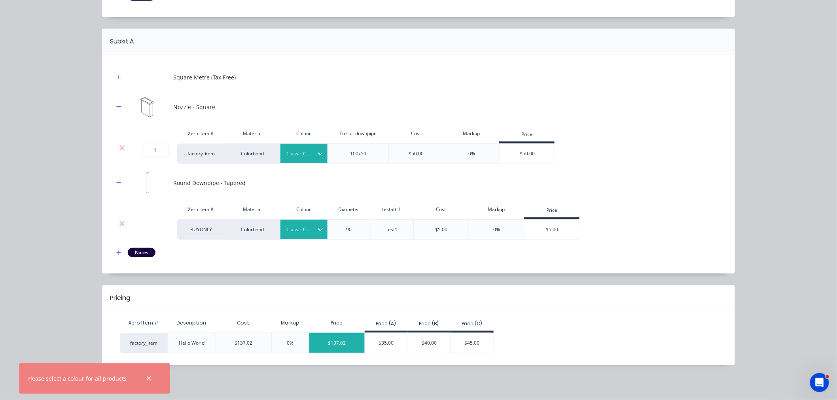
click at [327, 342] on div "$137.02" at bounding box center [336, 343] width 55 height 20
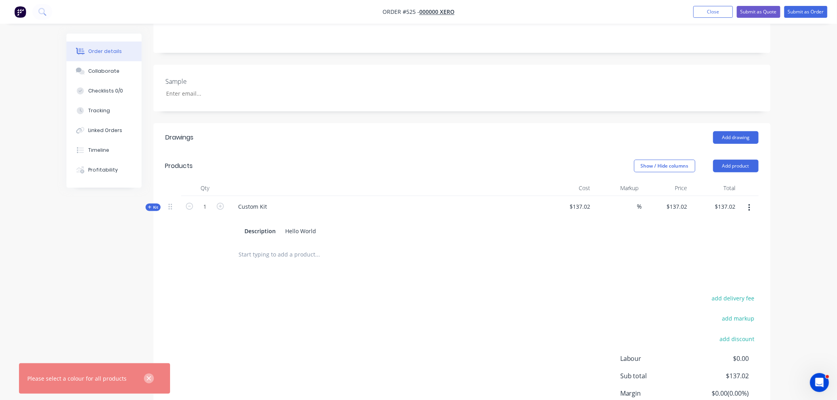
drag, startPoint x: 145, startPoint y: 378, endPoint x: 246, endPoint y: 252, distance: 161.8
click at [147, 378] on icon "button" at bounding box center [149, 378] width 4 height 4
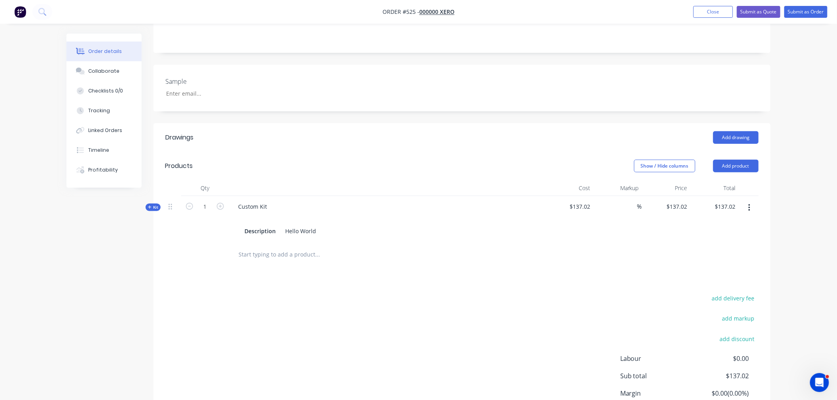
click at [154, 204] on span "Kit" at bounding box center [153, 207] width 10 height 6
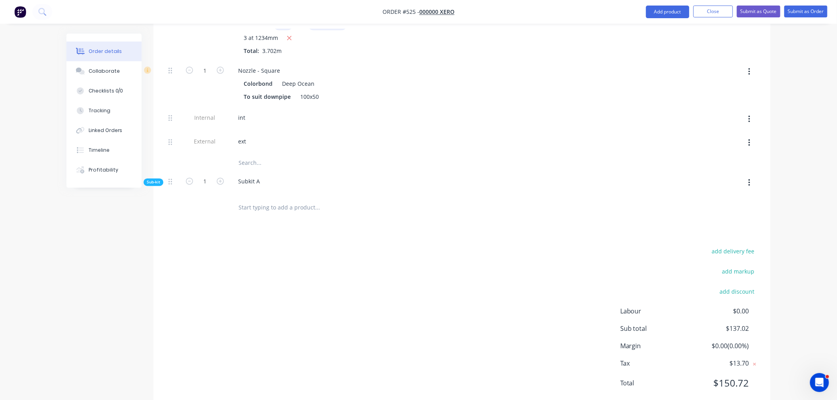
scroll to position [526, 0]
click at [159, 176] on span "Sub-kit" at bounding box center [153, 179] width 13 height 6
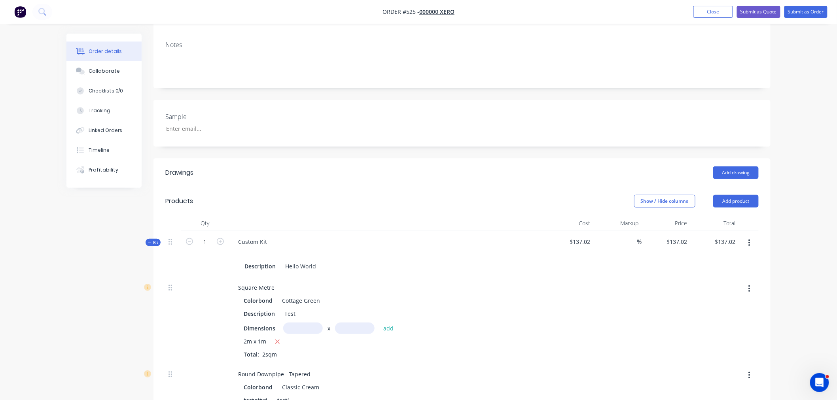
scroll to position [130, 0]
click at [220, 240] on icon "button" at bounding box center [220, 243] width 7 height 7
type input "2"
type input "$118.51"
type input "$237.02"
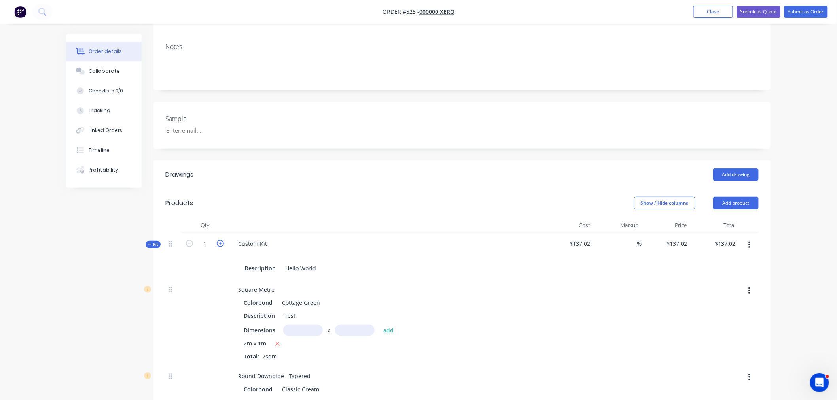
type input "2"
click at [188, 240] on icon "button" at bounding box center [189, 243] width 7 height 7
type input "1"
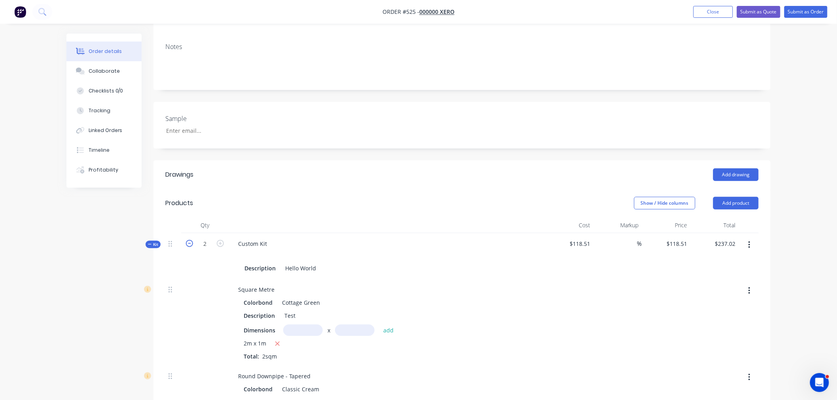
type input "$137.02"
type input "1"
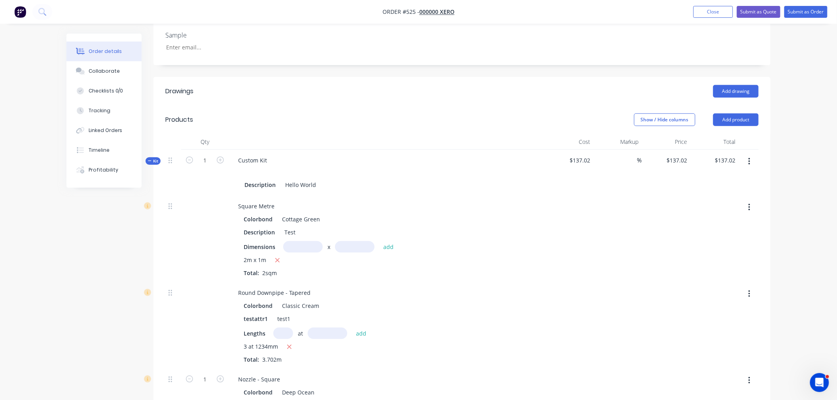
scroll to position [174, 0]
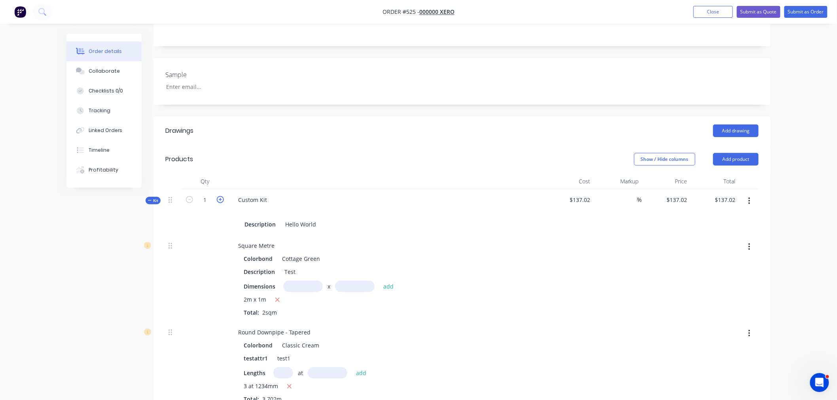
click at [220, 196] on icon "button" at bounding box center [220, 199] width 7 height 7
type input "2"
type input "$118.51"
type input "$237.02"
type input "2"
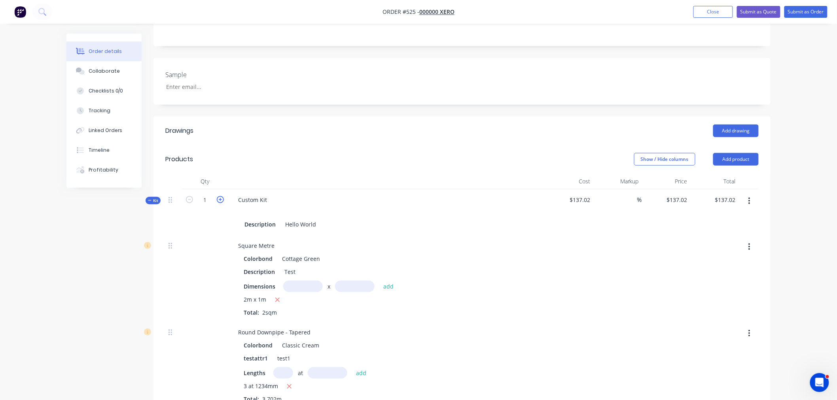
type input "2"
click at [191, 196] on icon "button" at bounding box center [189, 199] width 7 height 7
type input "1"
type input "$137.02"
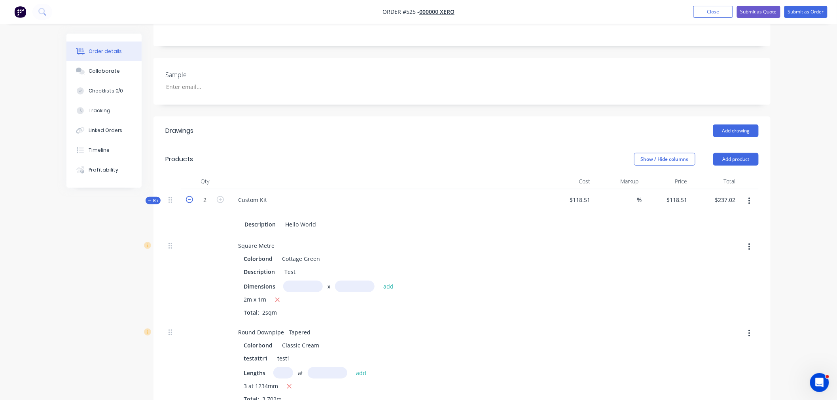
type input "$137.02"
type input "1"
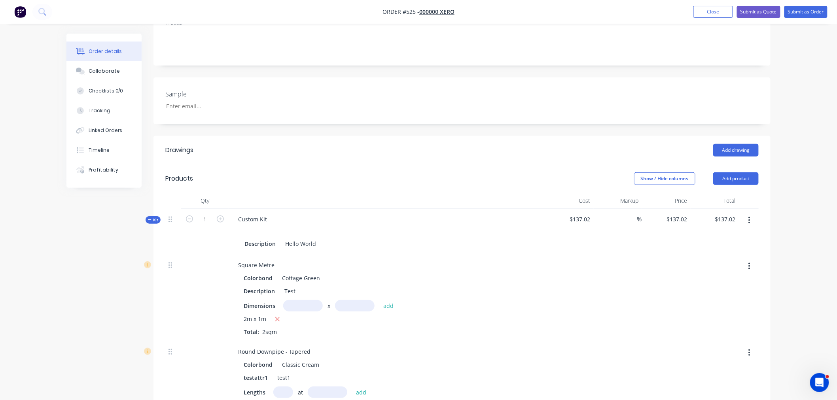
scroll to position [152, 0]
click at [221, 219] on icon "button" at bounding box center [220, 222] width 7 height 7
type input "2"
type input "$118.51"
type input "$237.02"
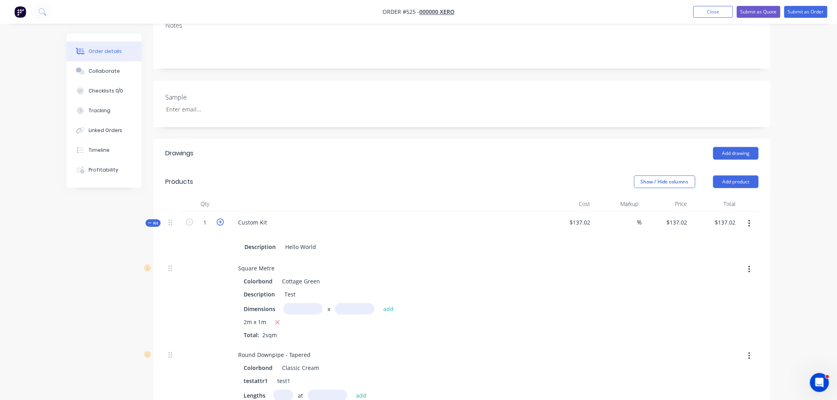
type input "2"
click at [188, 219] on icon "button" at bounding box center [189, 222] width 7 height 7
type input "1"
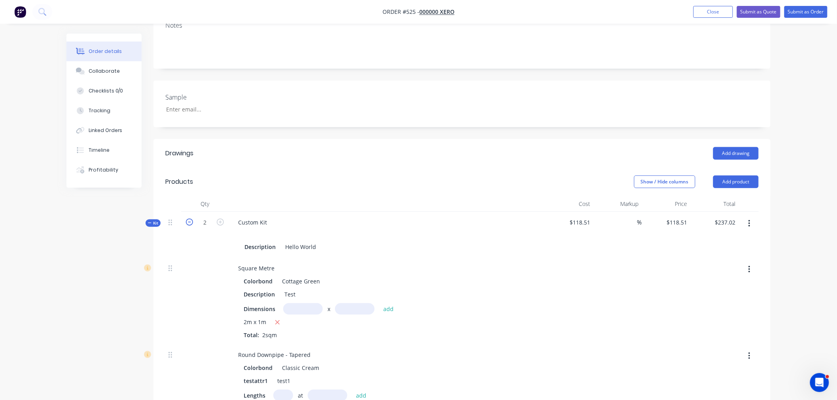
type input "$137.02"
type input "1"
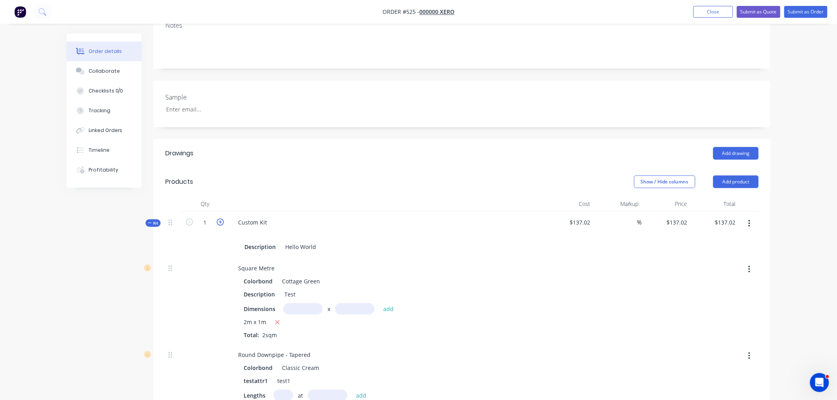
click at [219, 219] on icon "button" at bounding box center [220, 222] width 7 height 7
type input "2"
type input "$118.51"
type input "$237.02"
type input "2"
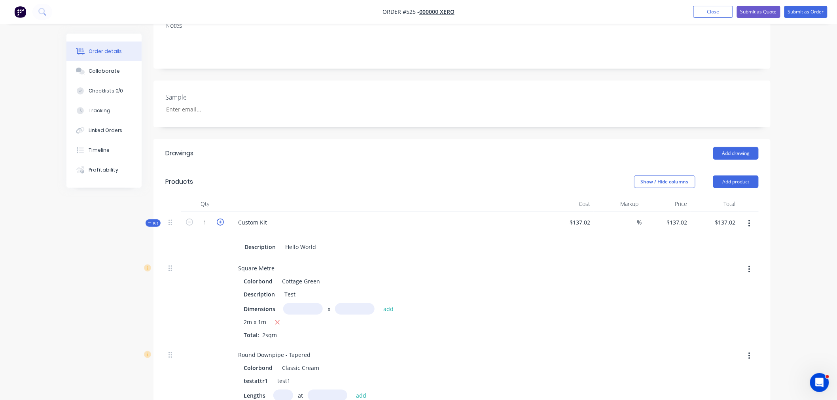
type input "2"
click at [187, 219] on icon "button" at bounding box center [189, 222] width 7 height 7
type input "1"
type input "$137.02"
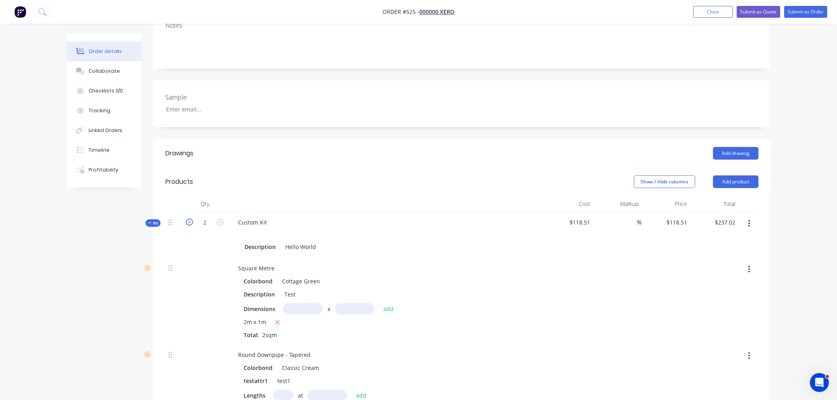
type input "$137.02"
type input "1"
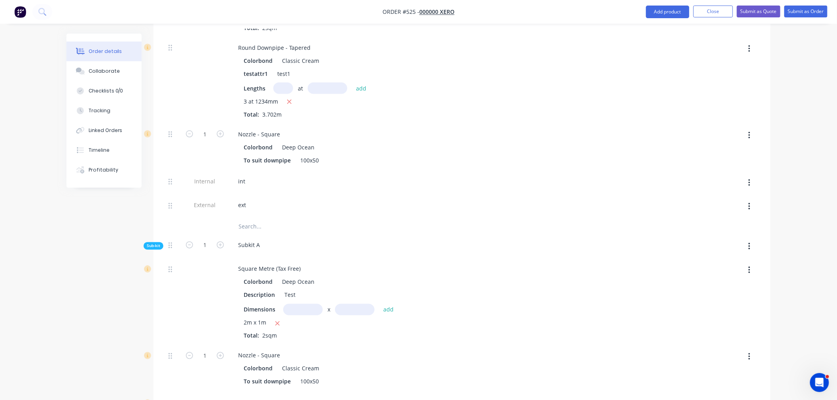
scroll to position [591, 0]
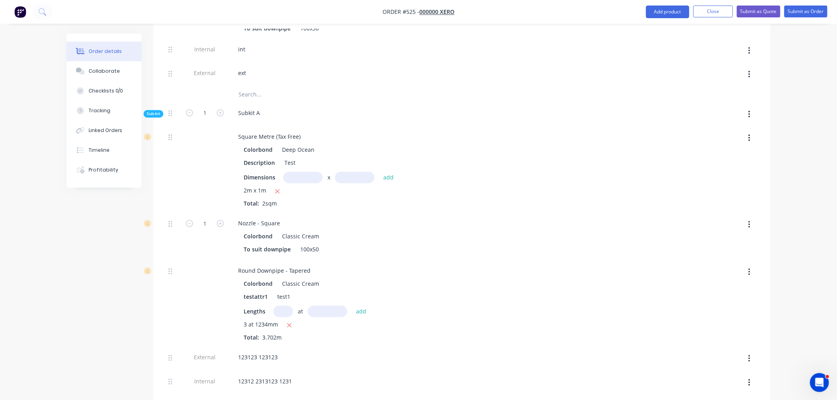
click at [750, 131] on button "button" at bounding box center [749, 138] width 19 height 14
click at [731, 183] on button "Delete" at bounding box center [720, 191] width 75 height 16
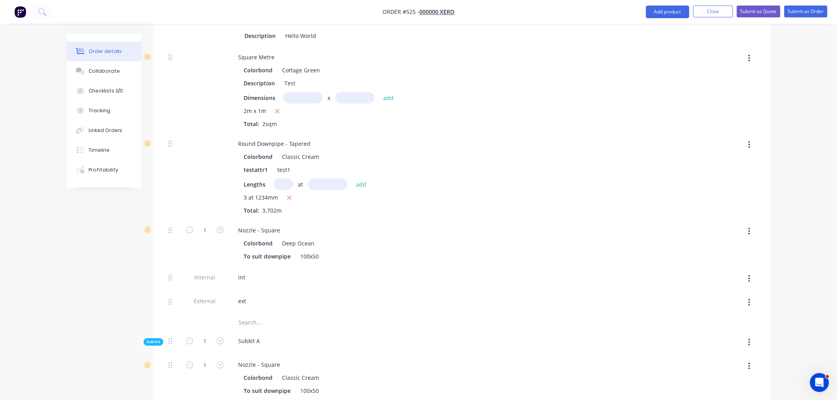
scroll to position [240, 0]
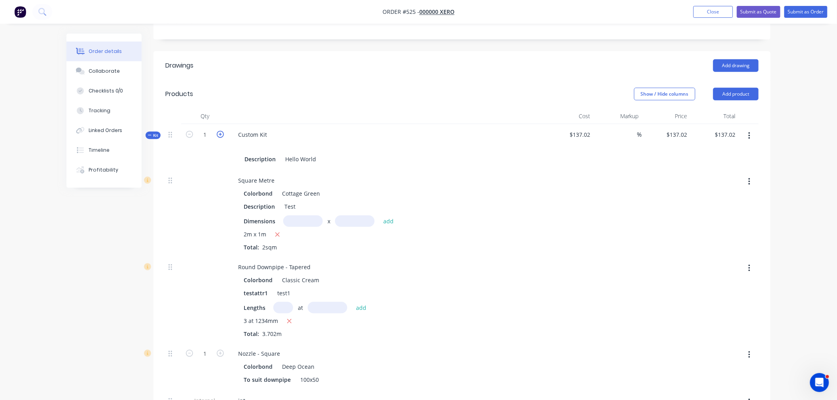
click at [223, 131] on icon "button" at bounding box center [220, 134] width 7 height 7
type input "2"
type input "$118.51"
type input "$237.02"
type input "2"
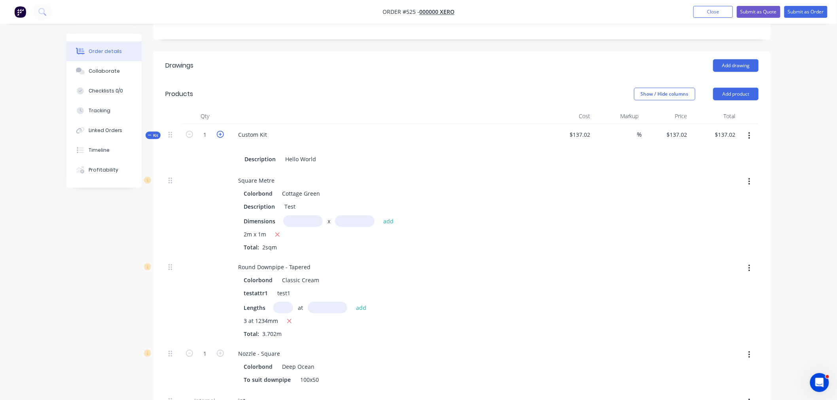
type input "2"
click at [186, 131] on icon "button" at bounding box center [189, 134] width 7 height 7
type input "1"
type input "$137.02"
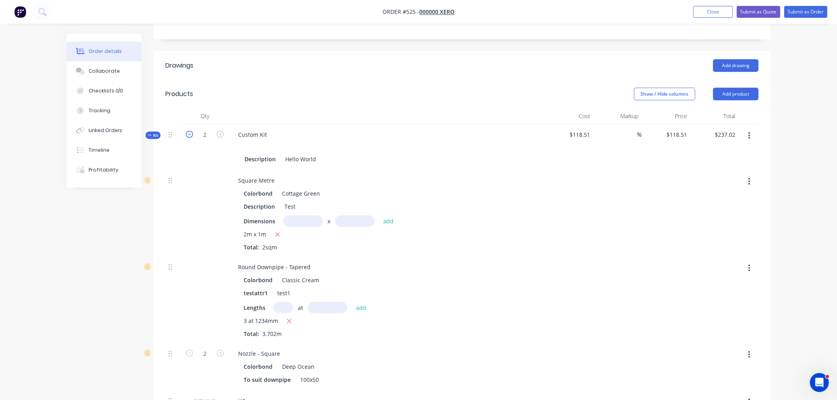
type input "$137.02"
type input "1"
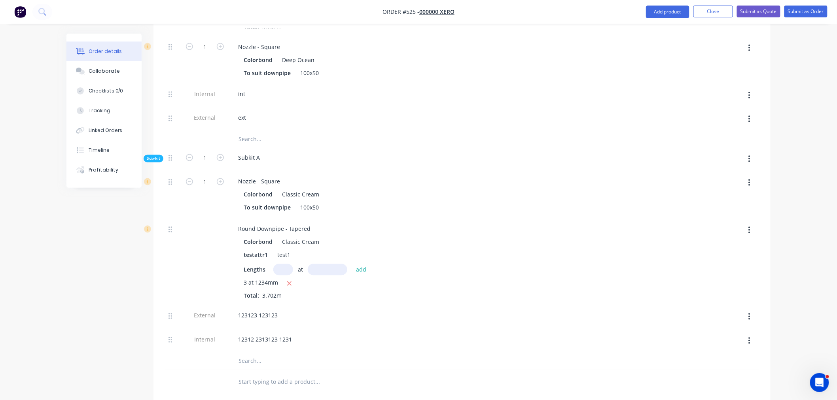
scroll to position [547, 0]
drag, startPoint x: 762, startPoint y: 208, endPoint x: 752, endPoint y: 207, distance: 9.9
click at [754, 207] on div "Qty Cost Markup Price Total Kit 1 Custom Kit Description Hello World $137.02 % …" at bounding box center [461, 98] width 617 height 594
click at [752, 223] on button "button" at bounding box center [749, 230] width 19 height 14
click at [698, 276] on div "Delete" at bounding box center [720, 281] width 61 height 11
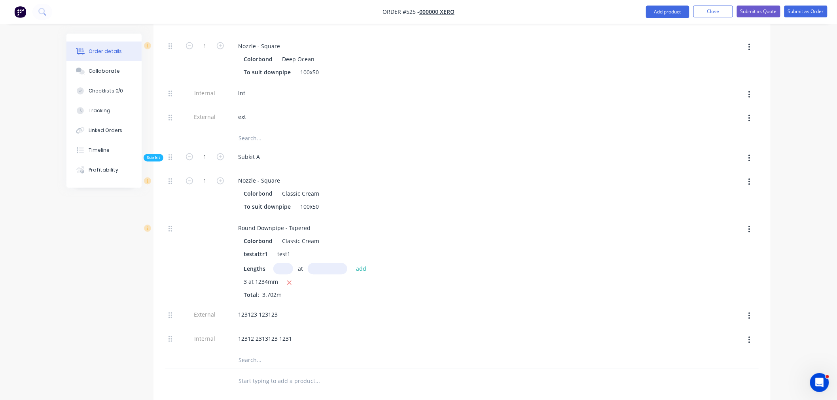
type input "$118.51"
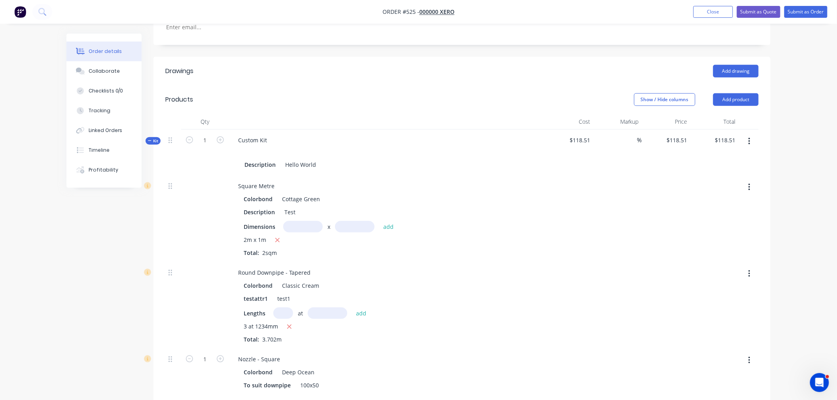
scroll to position [196, 0]
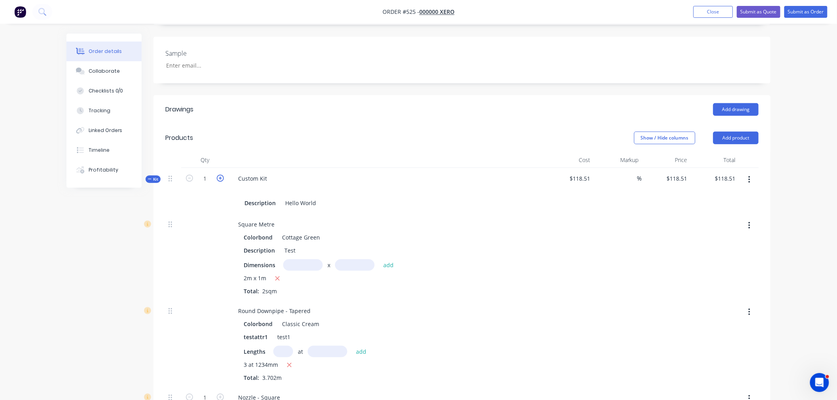
click at [219, 175] on icon "button" at bounding box center [220, 178] width 7 height 7
type input "2"
type input "$109.255"
type input "$218.51"
type input "2"
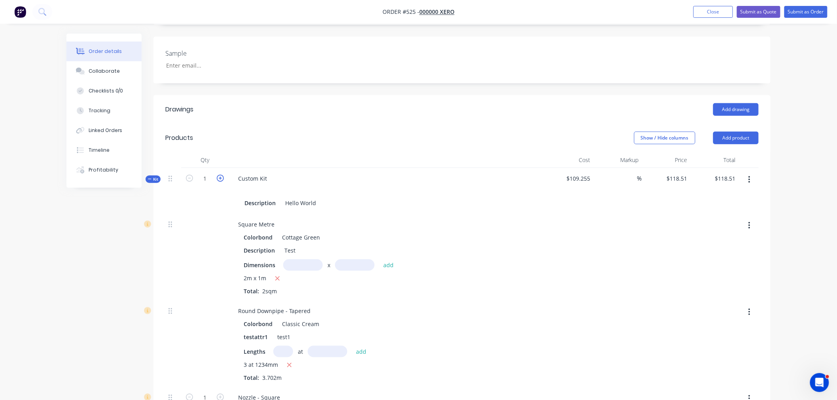
type input "2"
click at [194, 168] on div "2" at bounding box center [204, 191] width 47 height 46
click at [191, 175] on icon "button" at bounding box center [189, 178] width 7 height 7
type input "1"
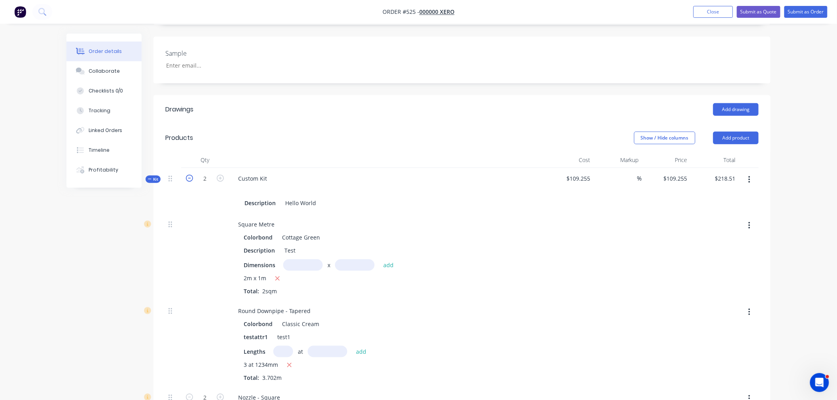
type input "$118.51"
type input "1"
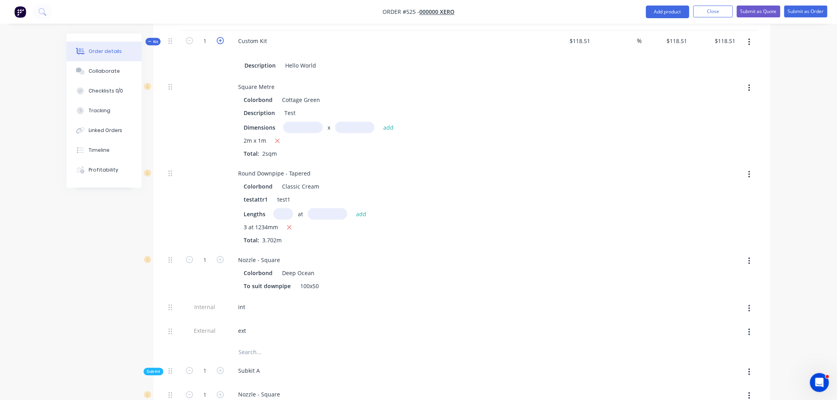
scroll to position [283, 0]
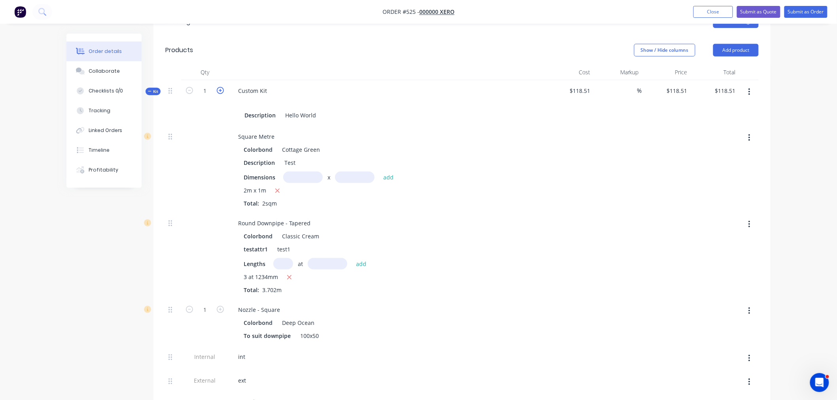
click at [223, 87] on icon "button" at bounding box center [220, 90] width 7 height 7
type input "2"
type input "$109.255"
type input "$218.51"
type input "2"
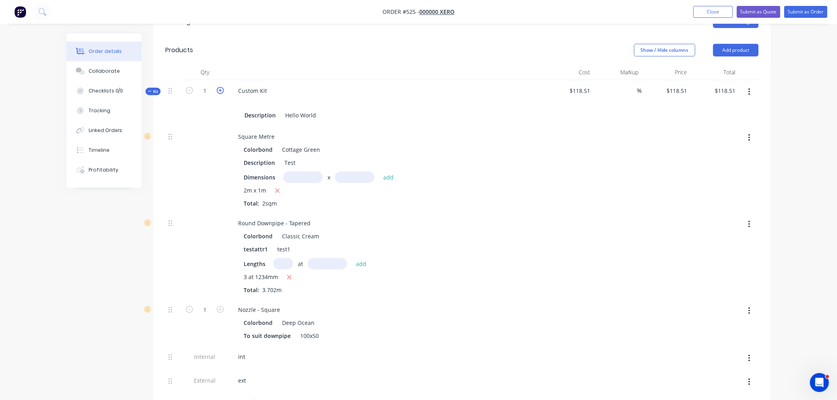
type input "2"
drag, startPoint x: 191, startPoint y: 76, endPoint x: 189, endPoint y: 73, distance: 4.3
click at [190, 80] on div "2" at bounding box center [204, 103] width 47 height 46
click at [189, 87] on icon "button" at bounding box center [189, 90] width 7 height 7
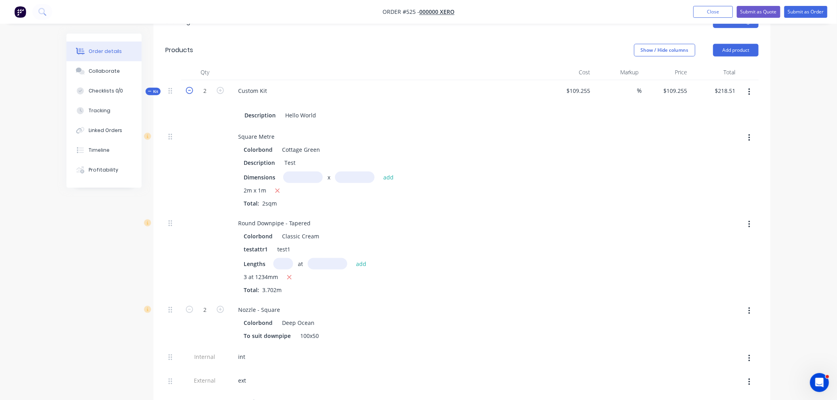
type input "1"
type input "$118.51"
type input "1"
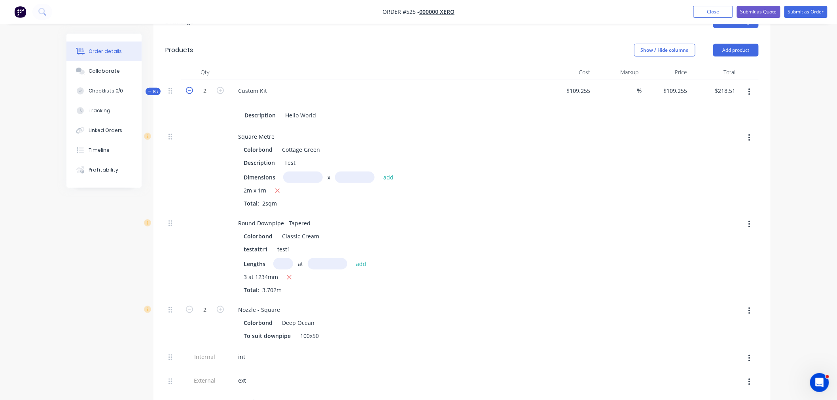
type input "1"
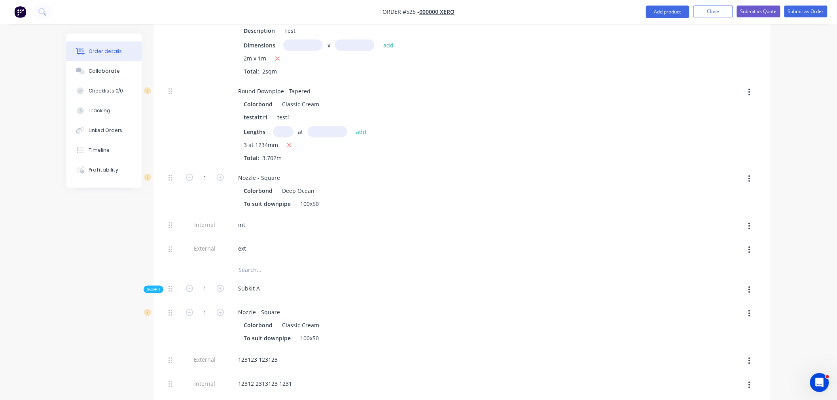
drag, startPoint x: 752, startPoint y: 293, endPoint x: 729, endPoint y: 304, distance: 25.5
click at [752, 307] on button "button" at bounding box center [749, 314] width 19 height 14
click at [709, 361] on div "Delete" at bounding box center [720, 366] width 61 height 11
type input "$68.51"
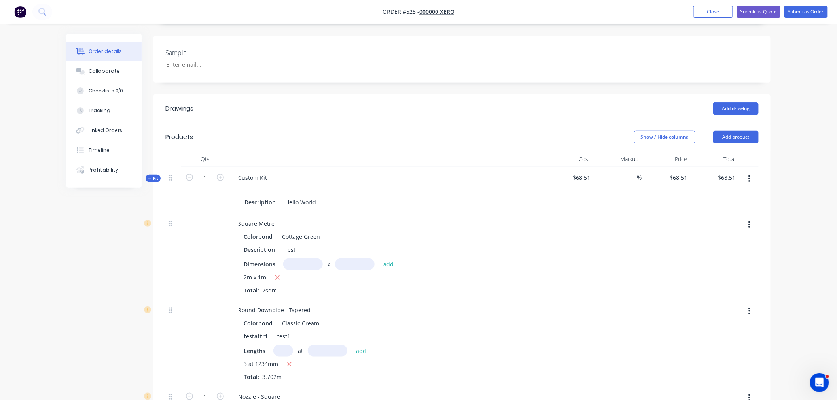
scroll to position [196, 0]
click at [221, 175] on icon "button" at bounding box center [220, 178] width 7 height 7
type input "2"
type input "$59.255"
type input "$118.51"
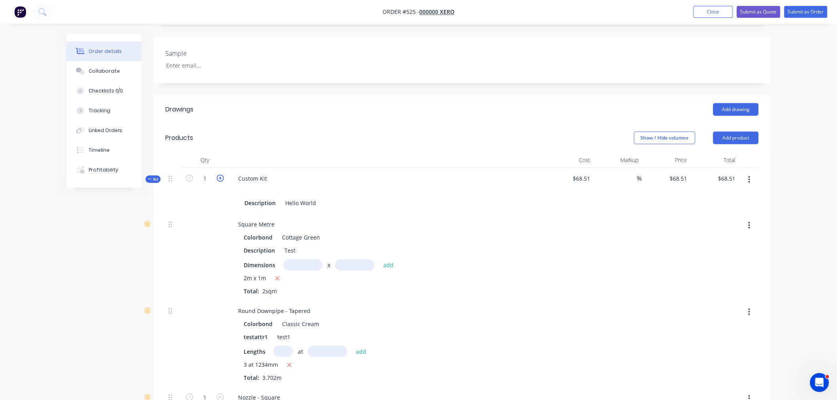
type input "2"
click at [187, 175] on icon "button" at bounding box center [189, 178] width 7 height 7
type input "1"
type input "$68.51"
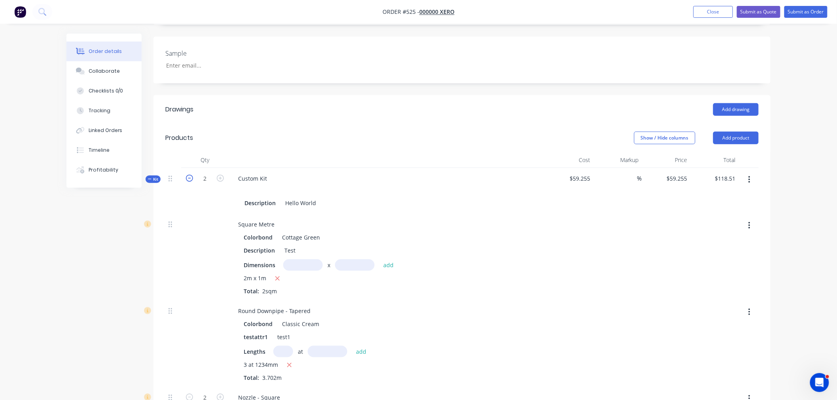
type input "$68.51"
type input "1"
click at [212, 173] on input "1" at bounding box center [205, 179] width 21 height 12
click at [217, 175] on icon "button" at bounding box center [220, 178] width 7 height 7
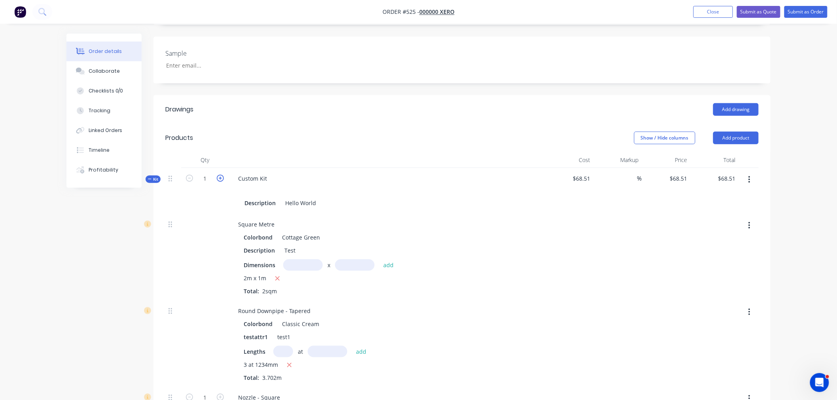
type input "2"
type input "$59.255"
type input "$118.51"
type input "2"
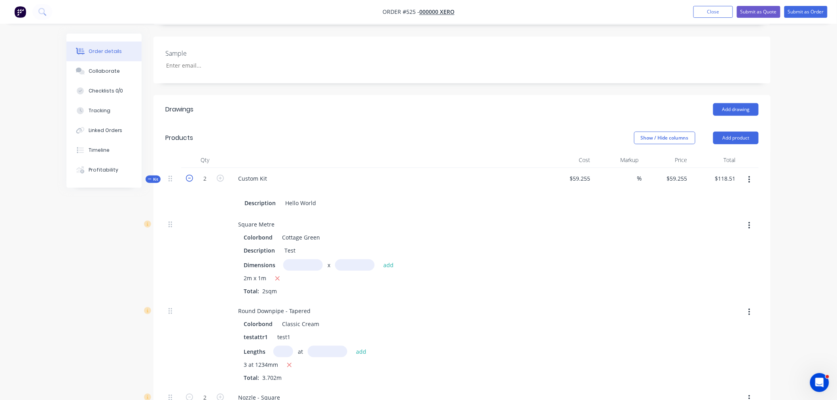
click at [190, 175] on icon "button" at bounding box center [189, 178] width 7 height 7
type input "1"
type input "$68.51"
type input "1"
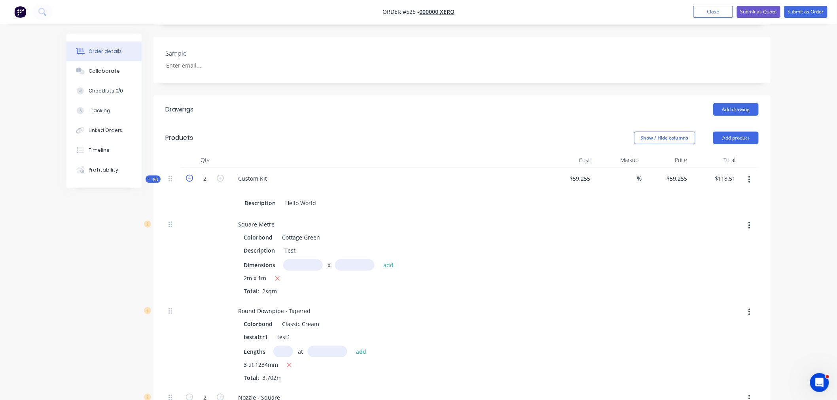
type input "1"
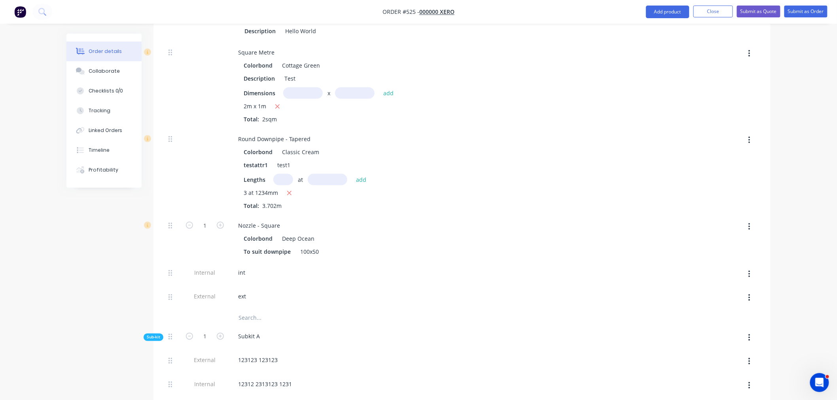
scroll to position [459, 0]
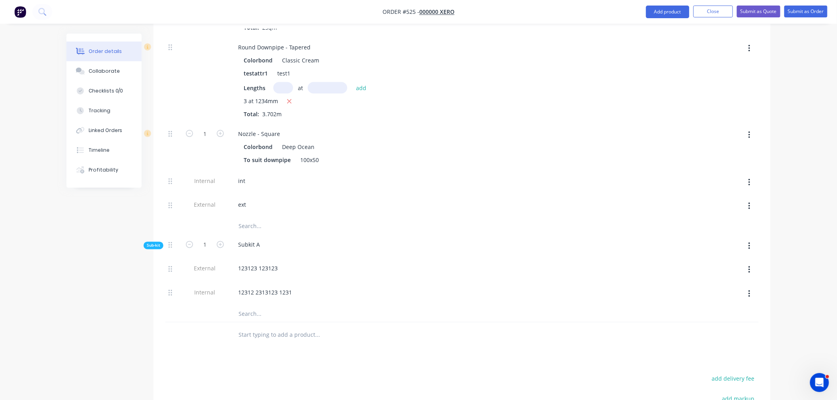
click at [749, 242] on icon "button" at bounding box center [749, 246] width 2 height 9
click at [720, 277] on div "Delete" at bounding box center [720, 282] width 61 height 11
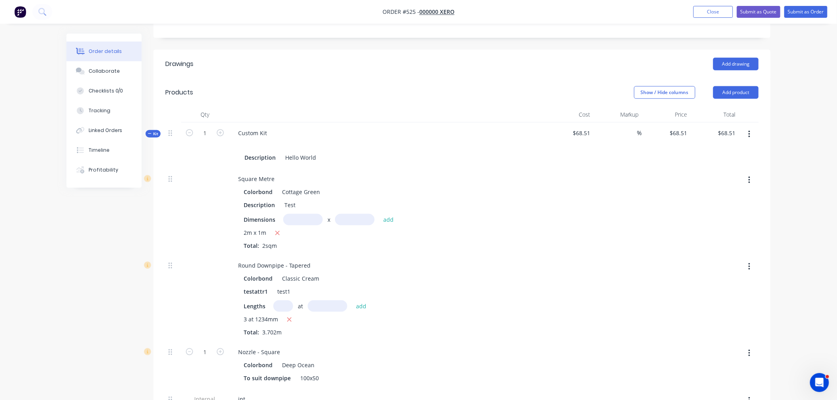
scroll to position [240, 0]
click at [220, 131] on icon "button" at bounding box center [220, 134] width 7 height 7
type input "2"
type input "$137.02"
type input "2"
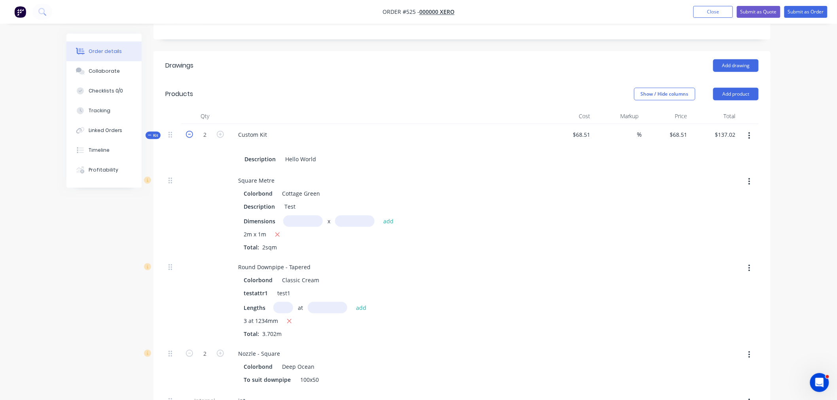
click at [190, 131] on icon "button" at bounding box center [189, 134] width 7 height 7
type input "1"
type input "$68.51"
type input "1"
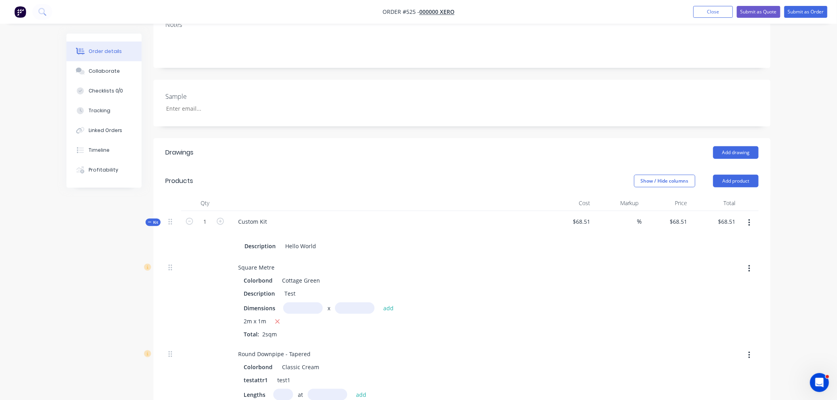
scroll to position [152, 0]
click at [639, 258] on div at bounding box center [617, 301] width 49 height 87
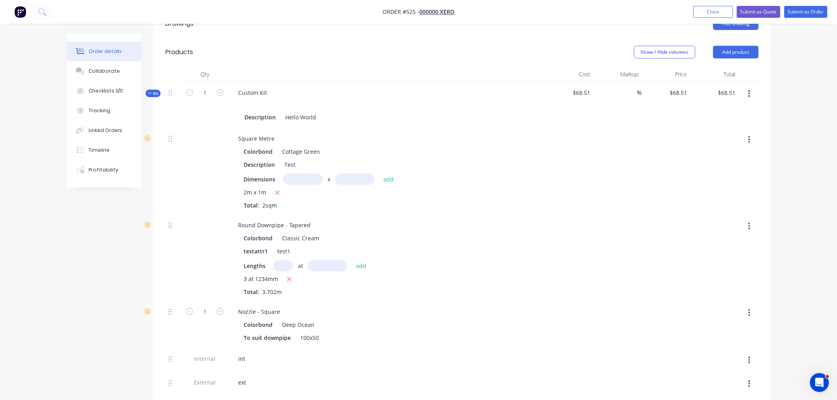
scroll to position [283, 0]
click at [748, 85] on button "button" at bounding box center [749, 92] width 19 height 14
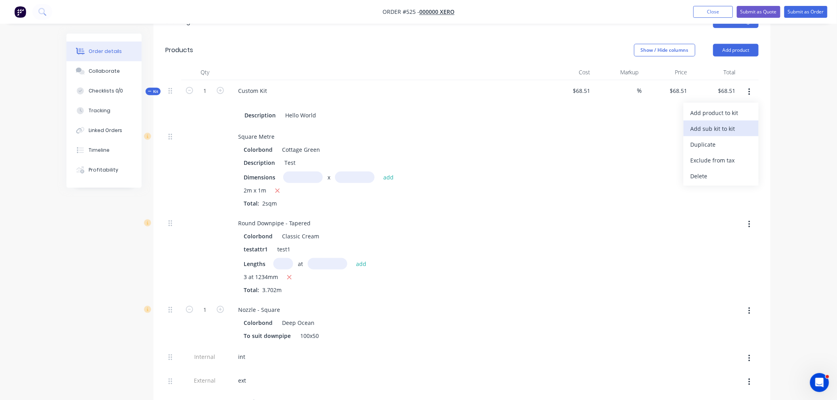
click at [704, 121] on button "Add sub kit to kit" at bounding box center [720, 129] width 75 height 16
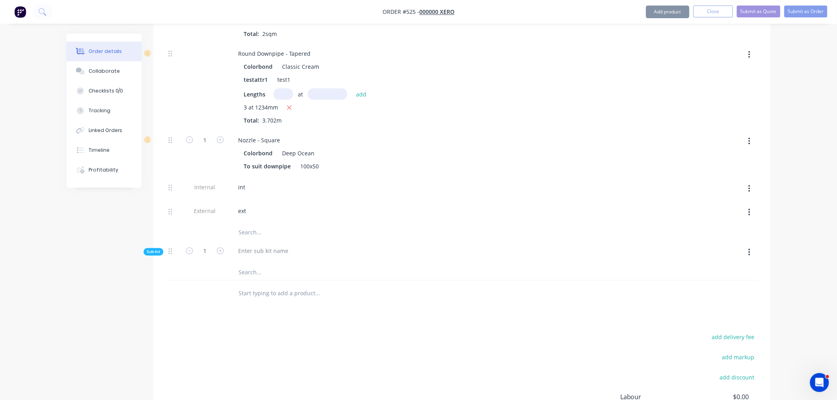
scroll to position [459, 0]
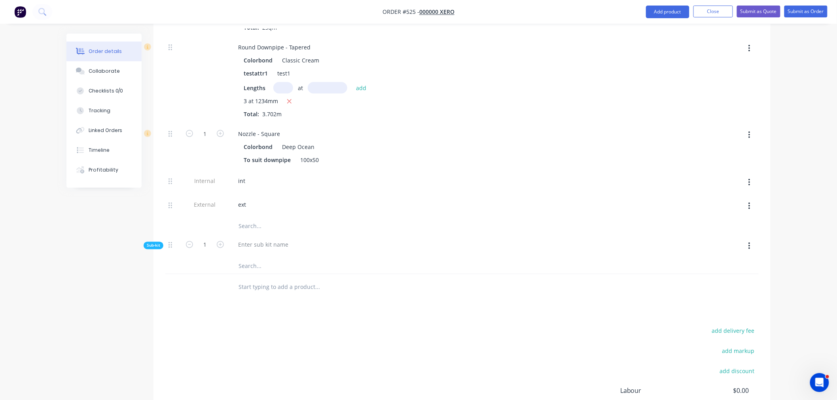
click at [247, 234] on div at bounding box center [387, 246] width 316 height 24
click at [258, 239] on div at bounding box center [263, 244] width 63 height 11
drag, startPoint x: 733, startPoint y: 227, endPoint x: 740, endPoint y: 228, distance: 6.4
click at [736, 234] on div at bounding box center [714, 246] width 49 height 24
click at [745, 239] on button "button" at bounding box center [749, 246] width 19 height 14
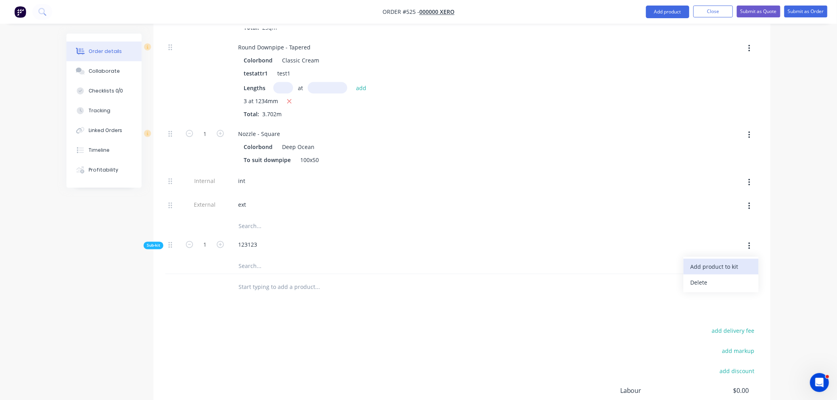
click at [741, 261] on div "Add product to kit" at bounding box center [720, 266] width 61 height 11
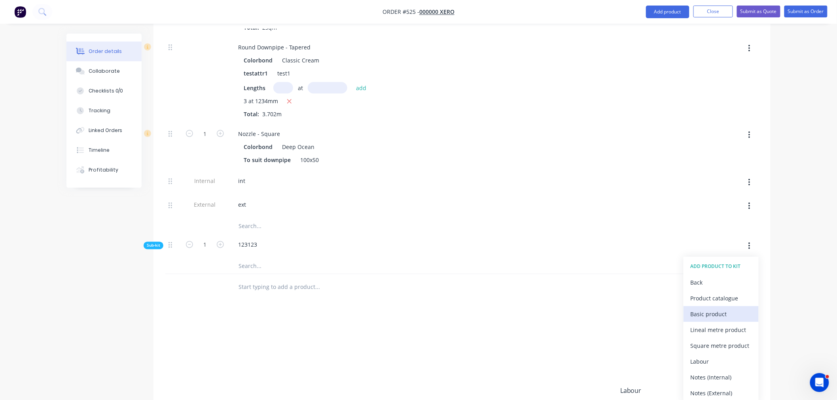
click at [718, 309] on div "Basic product" at bounding box center [720, 314] width 61 height 11
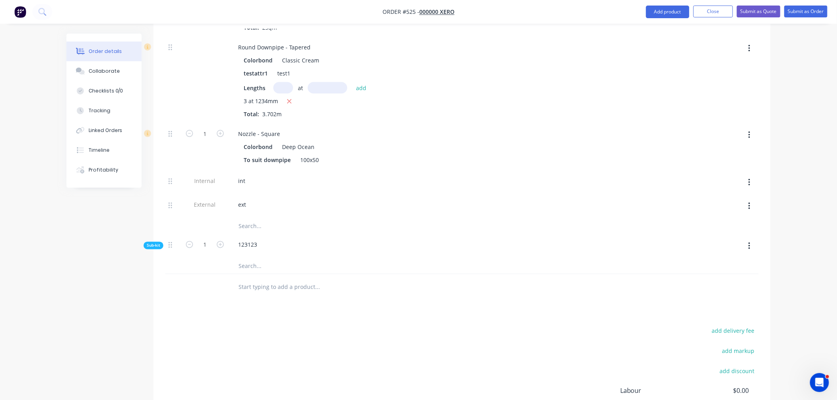
click at [157, 243] on span "Sub-kit" at bounding box center [153, 246] width 13 height 6
click at [151, 243] on span "Sub-kit" at bounding box center [153, 246] width 13 height 6
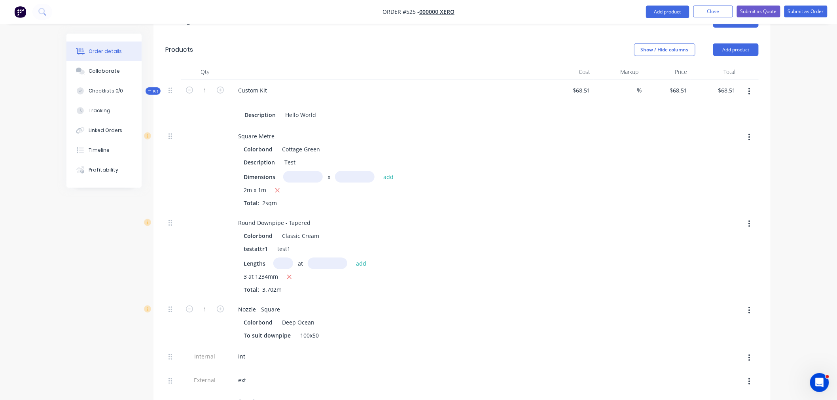
scroll to position [283, 0]
click at [221, 86] on button "button" at bounding box center [220, 90] width 10 height 8
type input "2"
type input "$59.255"
type input "$118.51"
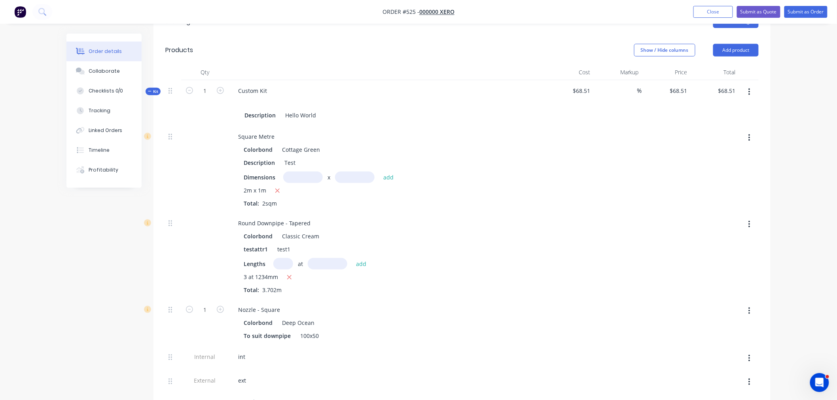
type input "2"
click at [189, 87] on icon "button" at bounding box center [189, 90] width 7 height 7
type input "1"
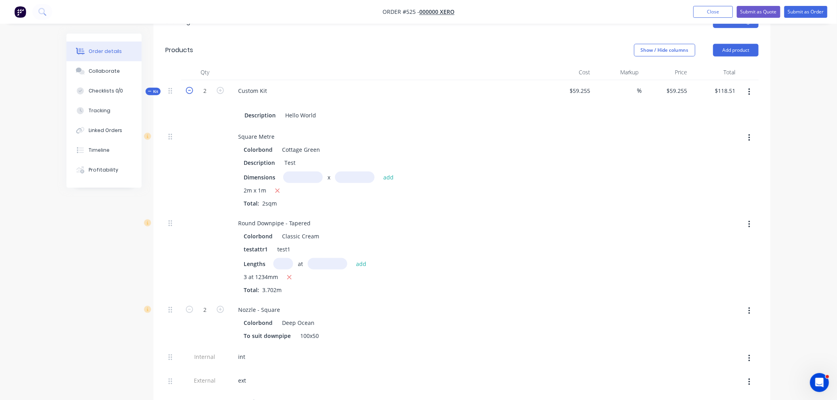
type input "$68.51"
type input "1"
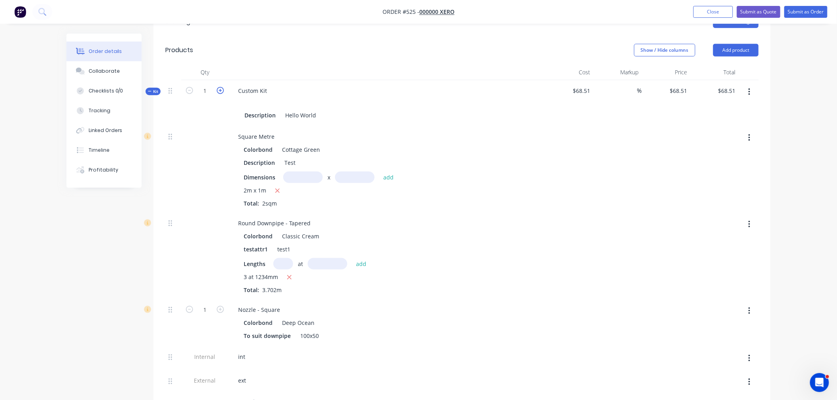
click at [223, 87] on icon "button" at bounding box center [220, 90] width 7 height 7
type input "2"
type input "$59.255"
type input "$118.51"
type input "2"
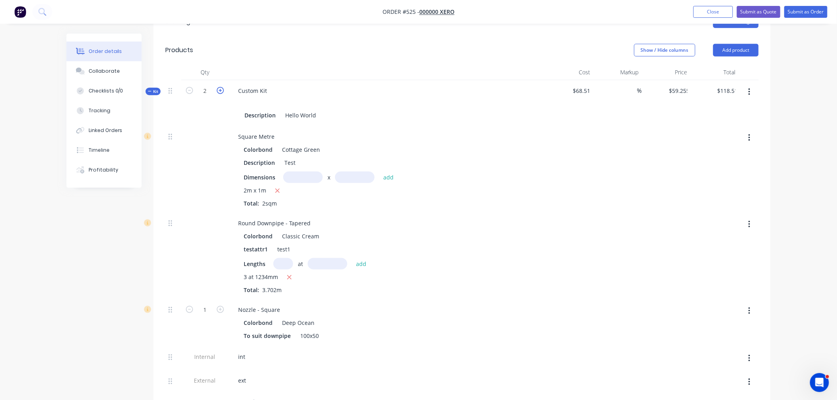
type input "2"
click at [189, 87] on icon "button" at bounding box center [189, 90] width 7 height 7
type input "1"
type input "$68.51"
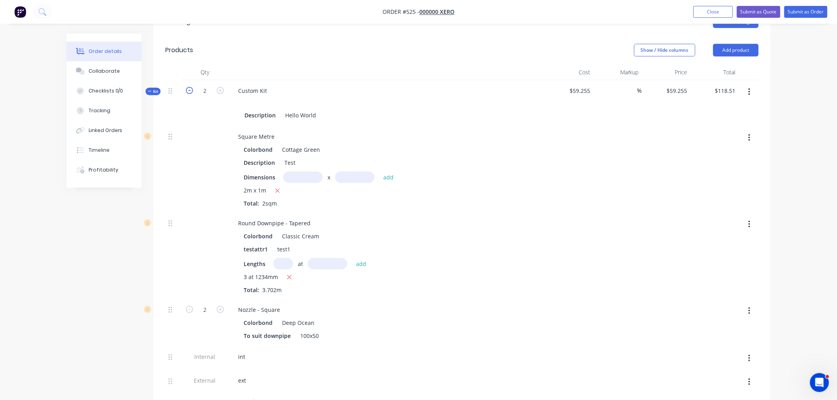
type input "$68.51"
type input "1"
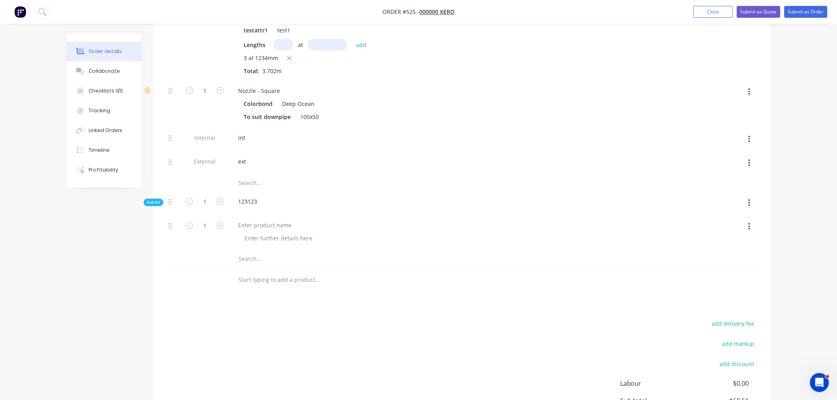
scroll to position [503, 0]
drag, startPoint x: 748, startPoint y: 183, endPoint x: 740, endPoint y: 192, distance: 12.3
click at [748, 198] on icon "button" at bounding box center [749, 202] width 2 height 9
click at [705, 233] on div "Delete" at bounding box center [720, 238] width 61 height 11
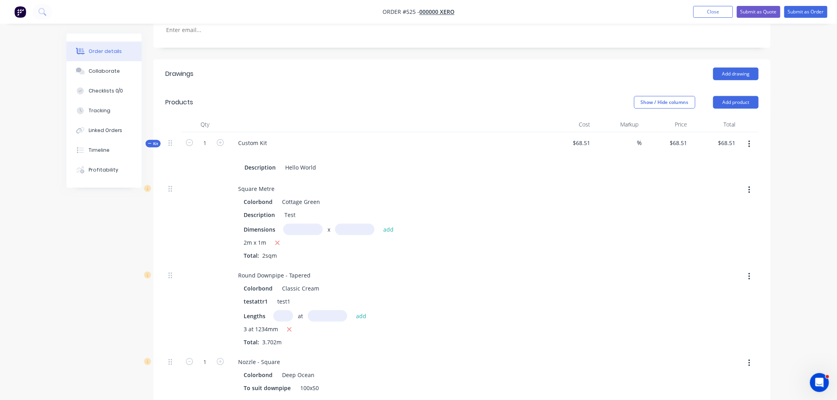
scroll to position [282, 0]
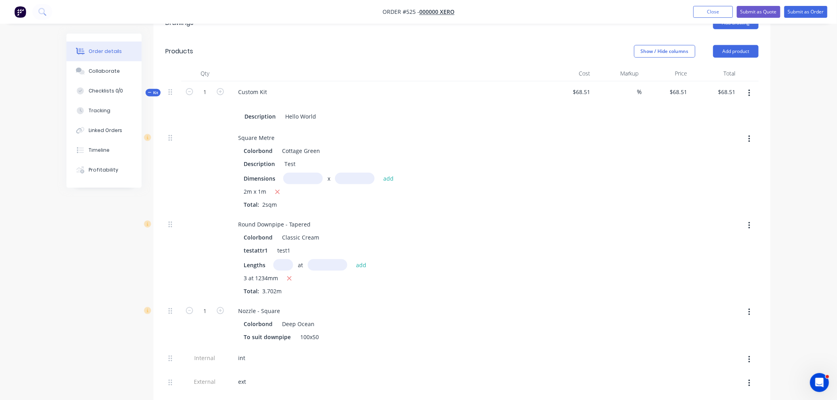
click at [754, 86] on button "button" at bounding box center [749, 93] width 19 height 14
click at [705, 124] on div "Add sub kit to kit" at bounding box center [720, 129] width 61 height 11
click at [223, 88] on icon "button" at bounding box center [220, 91] width 7 height 7
type input "2"
type input "$59.255"
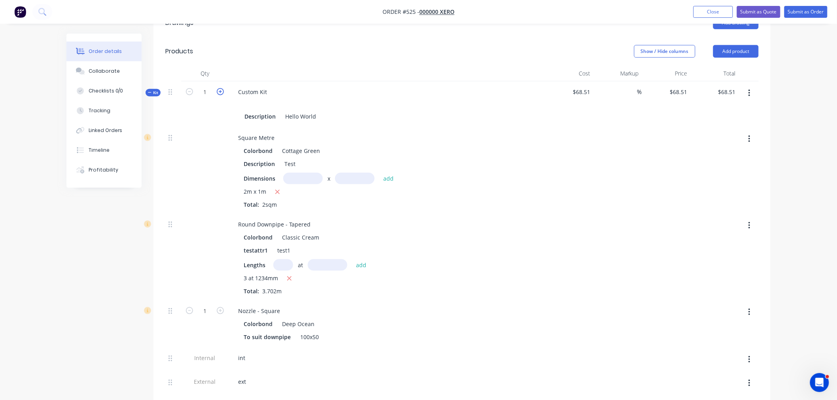
type input "$118.51"
type input "2"
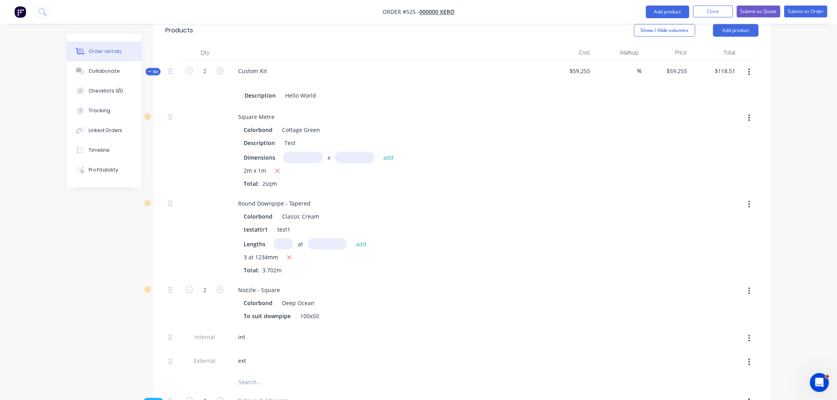
scroll to position [410, 0]
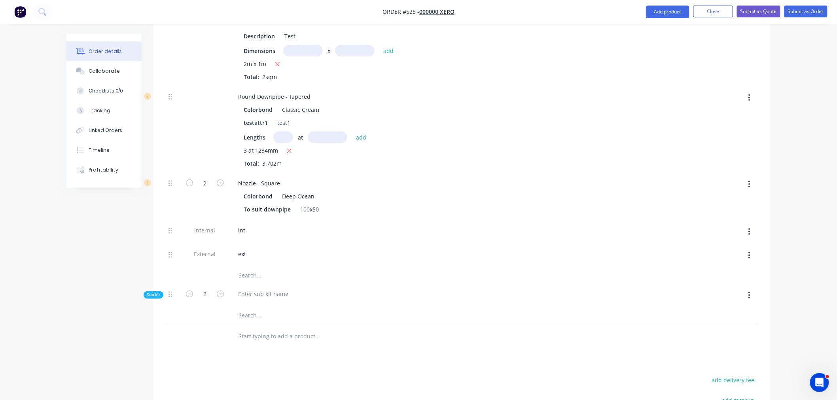
click at [749, 291] on icon "button" at bounding box center [749, 295] width 2 height 9
click at [701, 318] on div "Add product to kit Delete" at bounding box center [720, 324] width 75 height 36
click at [722, 327] on div "Delete" at bounding box center [720, 332] width 61 height 11
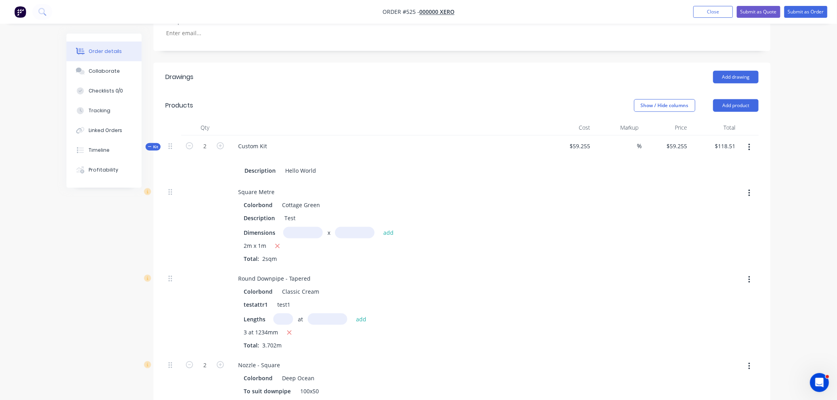
scroll to position [278, 0]
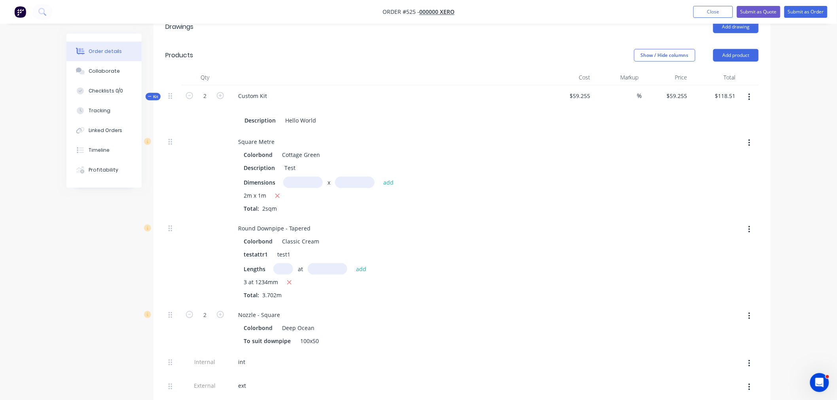
click at [576, 92] on span "$59.255" at bounding box center [569, 96] width 42 height 8
click at [203, 90] on input "2" at bounding box center [205, 96] width 21 height 12
type input "1"
type input "$59.26"
type input "1"
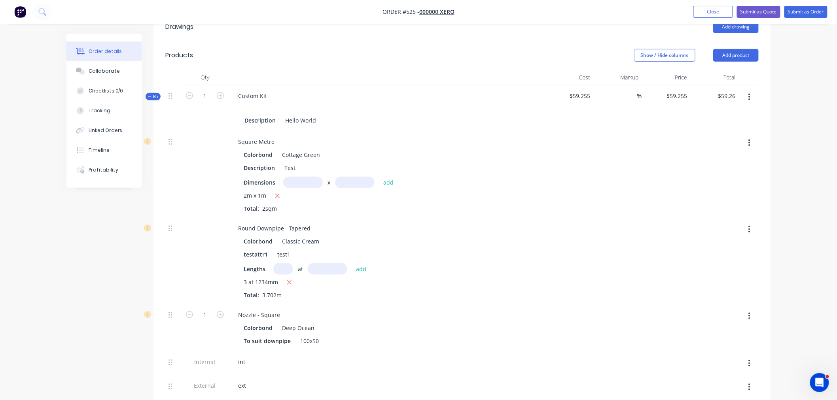
click at [582, 218] on div at bounding box center [569, 261] width 49 height 87
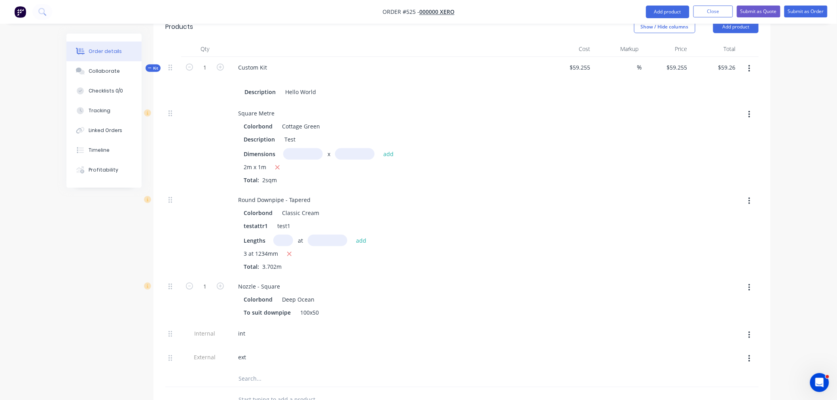
scroll to position [322, 0]
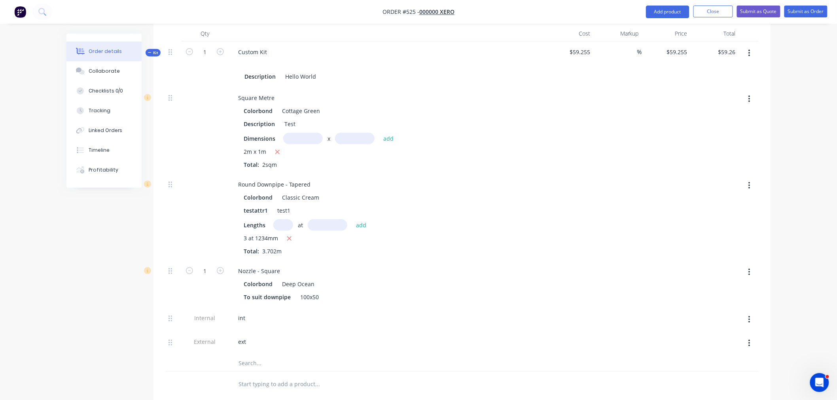
click at [670, 199] on div at bounding box center [666, 217] width 49 height 87
click at [754, 313] on button "button" at bounding box center [749, 320] width 19 height 14
click at [742, 351] on div "Delete" at bounding box center [720, 356] width 61 height 11
type input "$68.51"
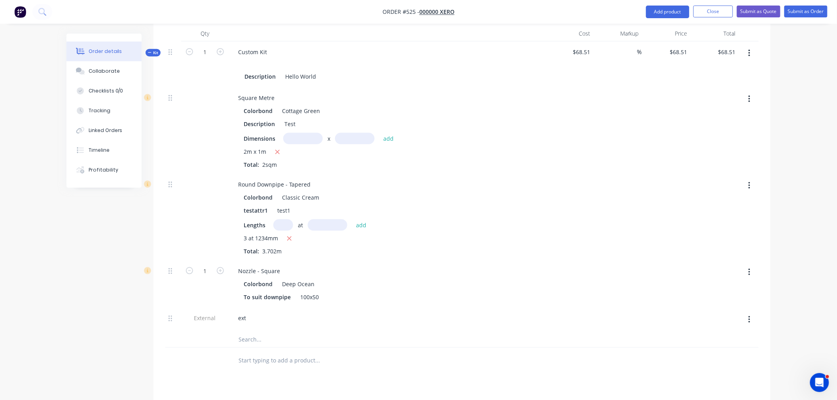
click at [757, 313] on button "button" at bounding box center [749, 320] width 19 height 14
click at [724, 351] on div "Delete" at bounding box center [720, 356] width 61 height 11
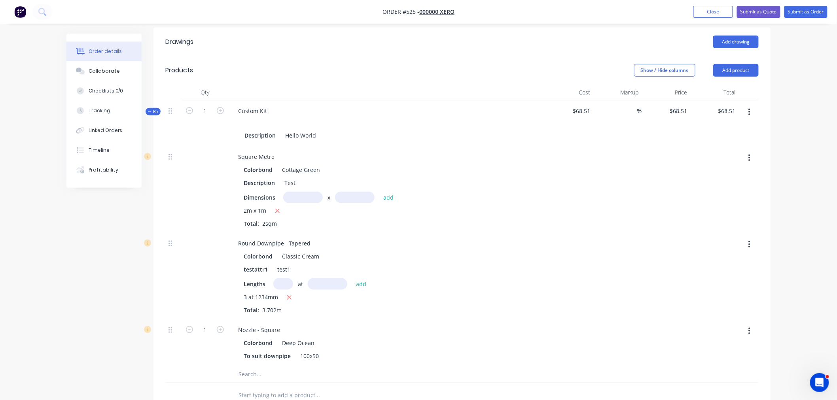
scroll to position [278, 0]
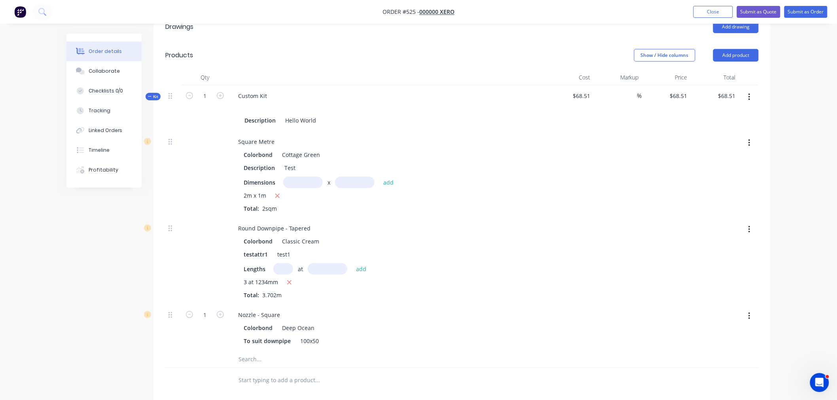
click at [750, 90] on button "button" at bounding box center [749, 97] width 19 height 14
click at [720, 128] on div "Add sub kit to kit" at bounding box center [720, 133] width 61 height 11
click at [219, 92] on icon "button" at bounding box center [220, 95] width 7 height 7
type input "2"
type input "$59.255"
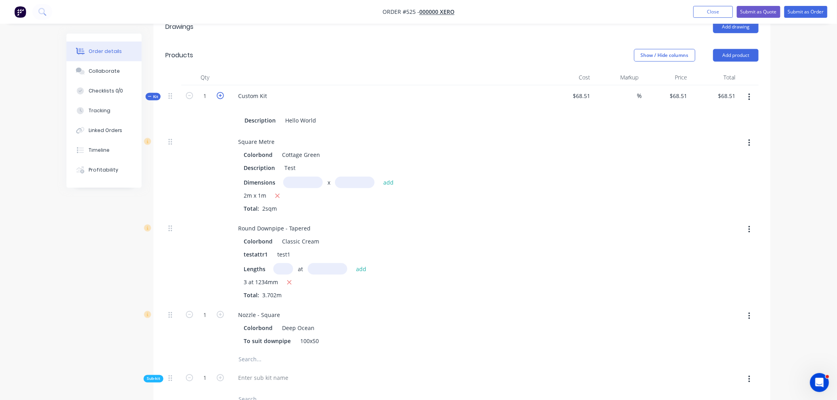
type input "$118.51"
type input "2"
click at [754, 372] on button "button" at bounding box center [749, 379] width 19 height 14
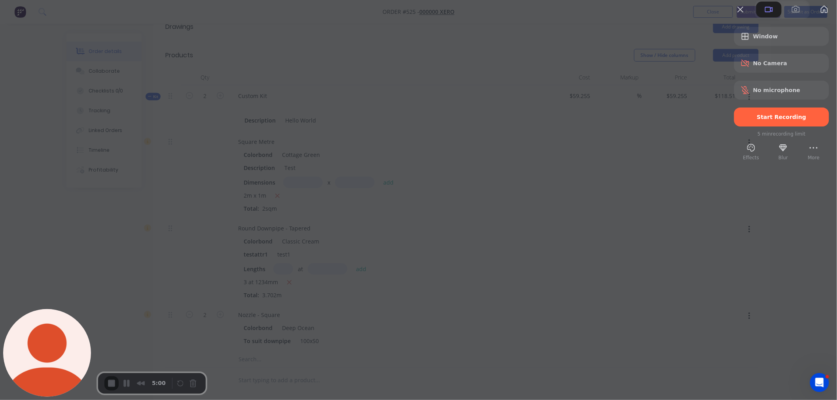
click at [769, 130] on div at bounding box center [781, 129] width 95 height 4
click at [760, 127] on div "Start Recording" at bounding box center [781, 117] width 95 height 19
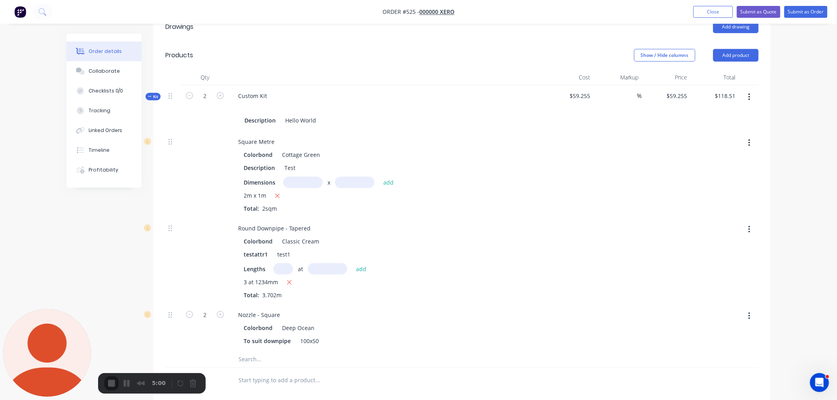
click at [416, 400] on div at bounding box center [418, 400] width 837 height 0
click at [191, 92] on icon "button" at bounding box center [189, 95] width 7 height 7
type input "1"
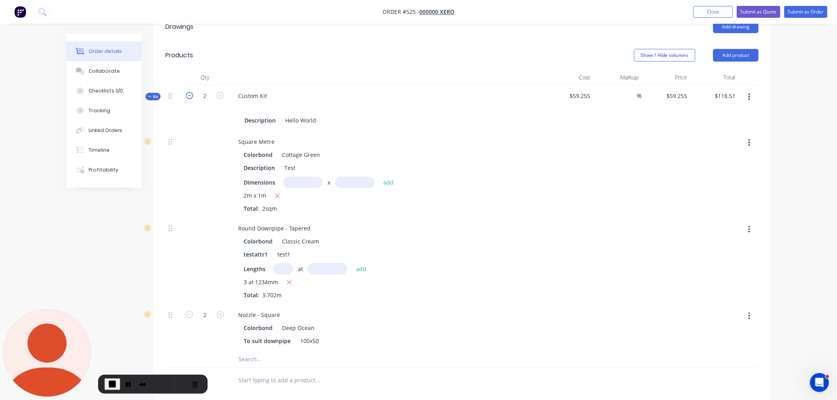
type input "$59.26"
type input "1"
click at [219, 92] on icon "button" at bounding box center [220, 95] width 7 height 7
type input "2"
type input "$118.51"
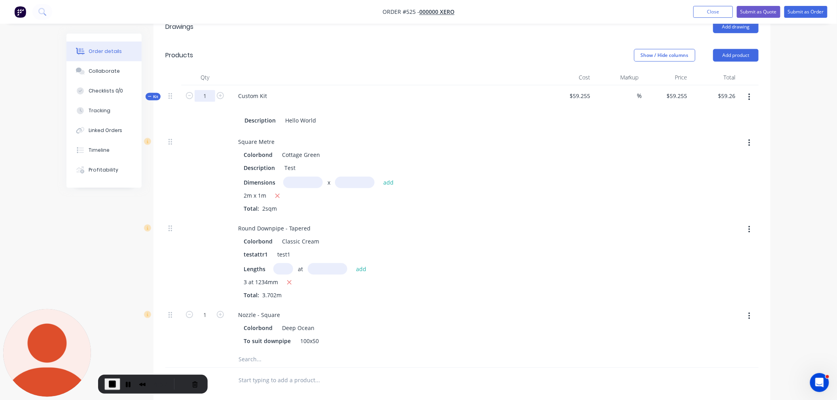
type input "2"
drag, startPoint x: 185, startPoint y: 77, endPoint x: 198, endPoint y: 68, distance: 15.9
click at [198, 85] on div "2" at bounding box center [204, 108] width 47 height 46
click at [187, 92] on icon "button" at bounding box center [189, 95] width 7 height 7
type input "1"
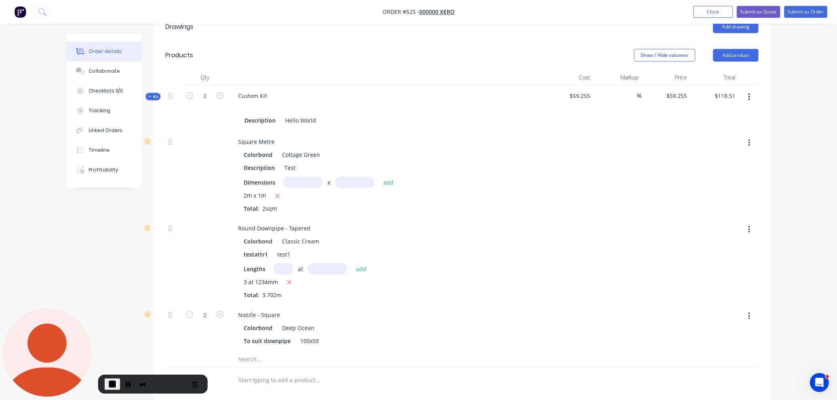
type input "$59.26"
type input "1"
click at [751, 90] on button "button" at bounding box center [749, 97] width 19 height 14
click at [697, 128] on div "Add sub kit to kit" at bounding box center [720, 133] width 61 height 11
click at [219, 92] on icon "button" at bounding box center [220, 95] width 7 height 7
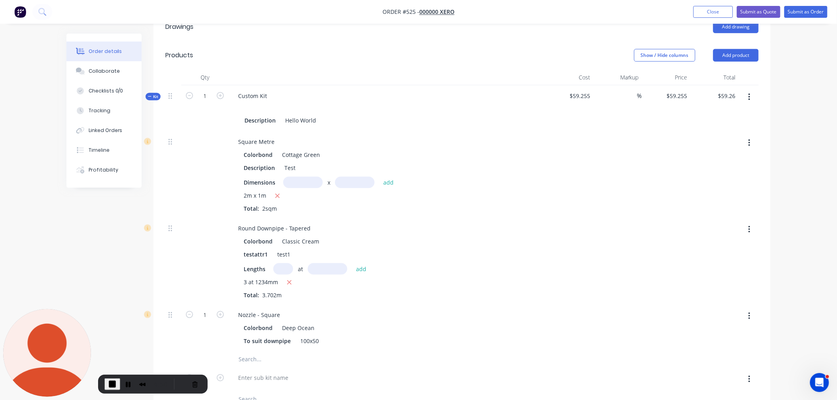
type input "2"
type input "$118.51"
type input "2"
click at [185, 91] on button "button" at bounding box center [189, 95] width 10 height 8
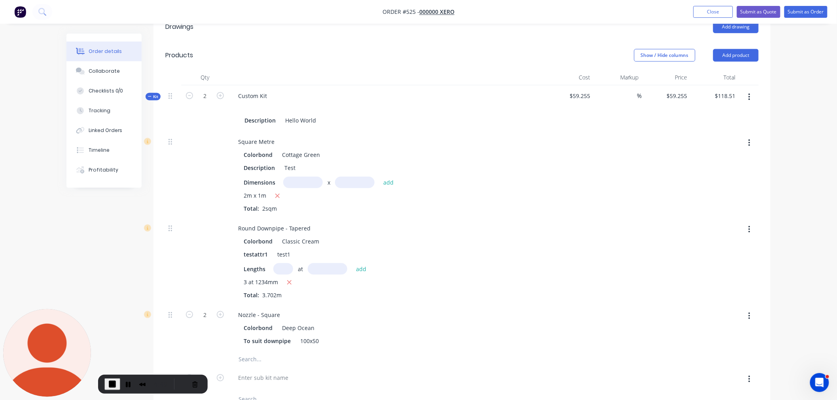
type input "1"
type input "$68.51"
type input "1"
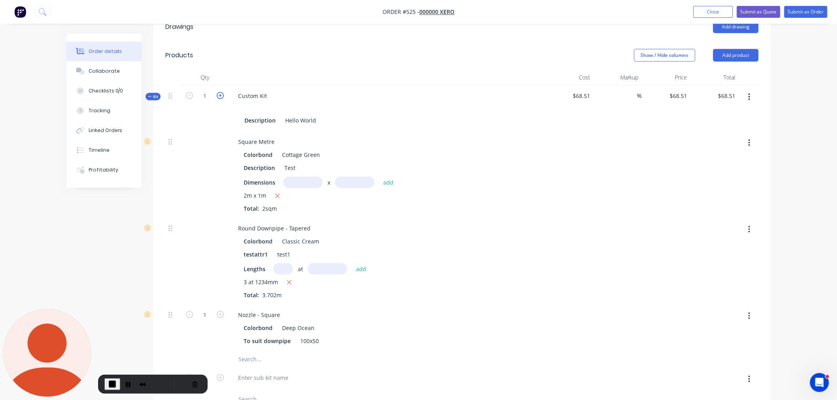
click at [219, 92] on icon "button" at bounding box center [220, 95] width 7 height 7
type input "2"
type input "$59.255"
type input "$118.51"
type input "2"
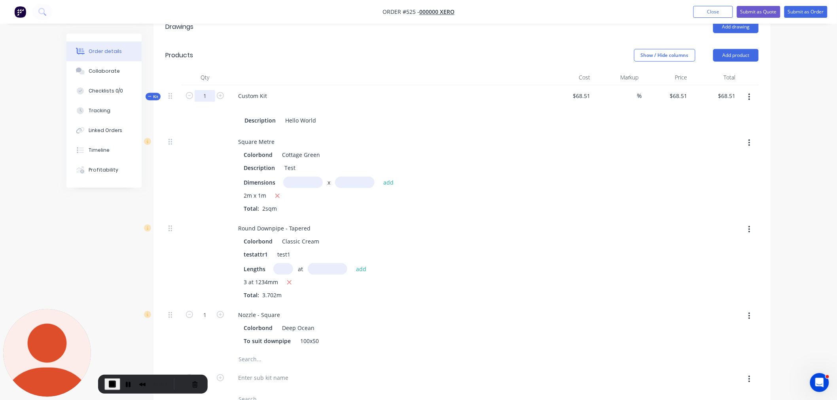
type input "2"
click at [187, 92] on icon "button" at bounding box center [189, 95] width 7 height 7
type input "1"
type input "$68.51"
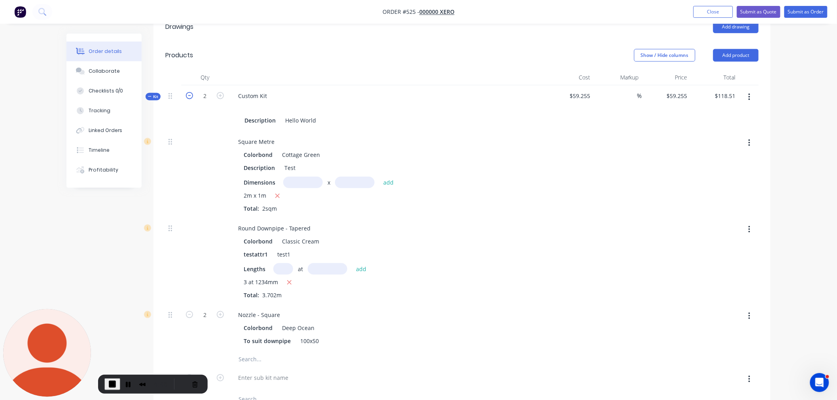
type input "1"
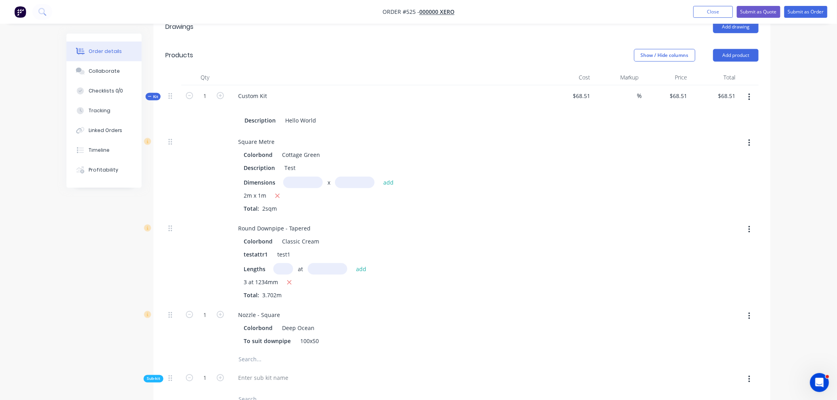
click at [754, 372] on button "button" at bounding box center [749, 379] width 19 height 14
click at [222, 92] on icon "button" at bounding box center [220, 95] width 7 height 7
type input "2"
type input "$137.02"
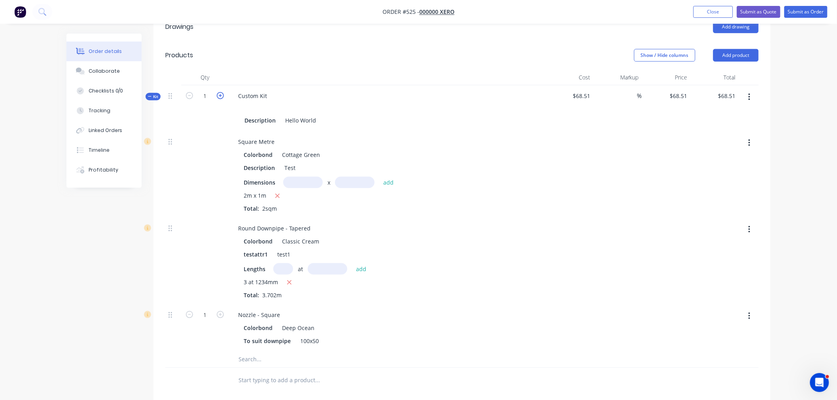
type input "2"
click at [188, 92] on icon "button" at bounding box center [189, 95] width 7 height 7
type input "1"
type input "$68.51"
type input "1"
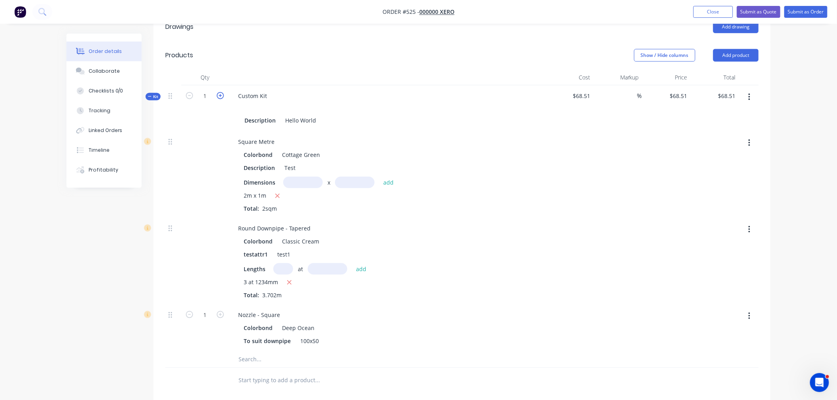
click at [217, 92] on icon "button" at bounding box center [220, 95] width 7 height 7
type input "2"
type input "$137.02"
type input "2"
click at [189, 92] on icon "button" at bounding box center [189, 95] width 7 height 7
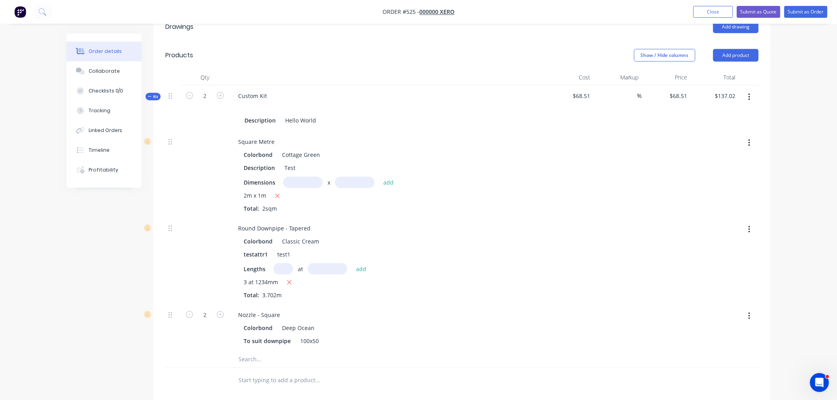
type input "1"
type input "$68.51"
type input "1"
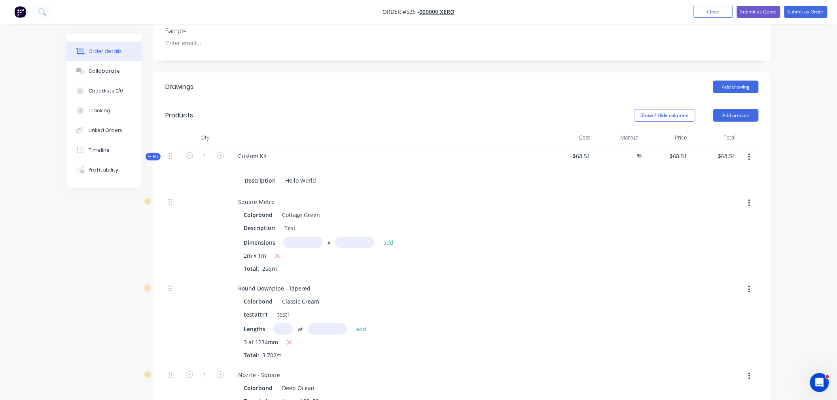
scroll to position [234, 0]
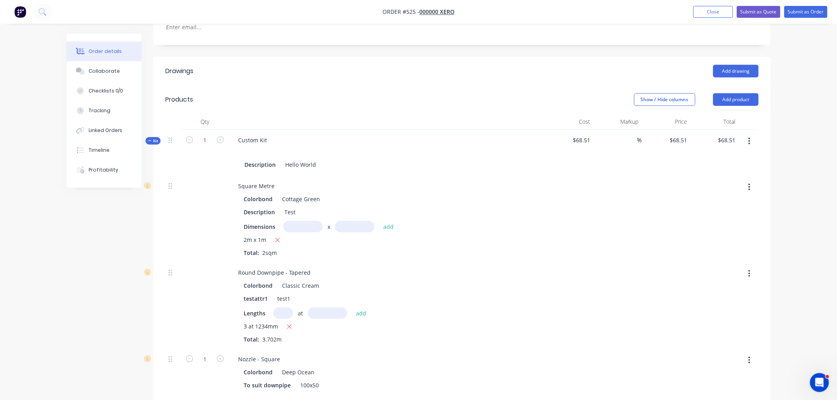
click at [225, 135] on button "button" at bounding box center [220, 139] width 10 height 8
type input "2"
type input "$137.02"
type input "2"
click at [221, 136] on icon "button" at bounding box center [220, 139] width 7 height 7
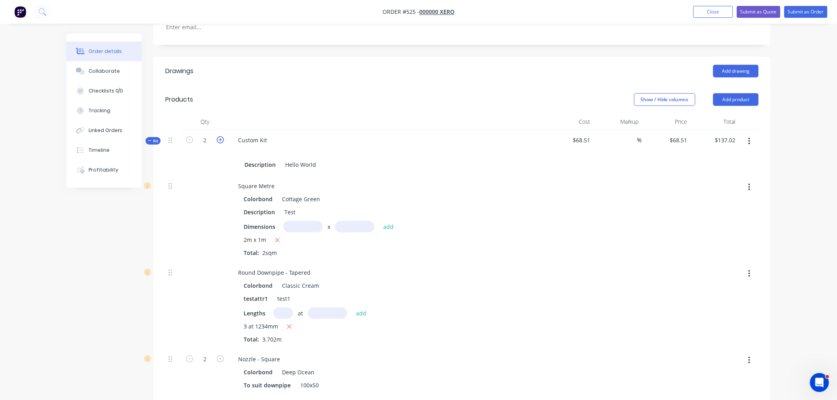
type input "3"
type input "$205.53"
click at [221, 136] on icon "button" at bounding box center [220, 139] width 7 height 7
click at [186, 136] on icon "button" at bounding box center [189, 139] width 7 height 7
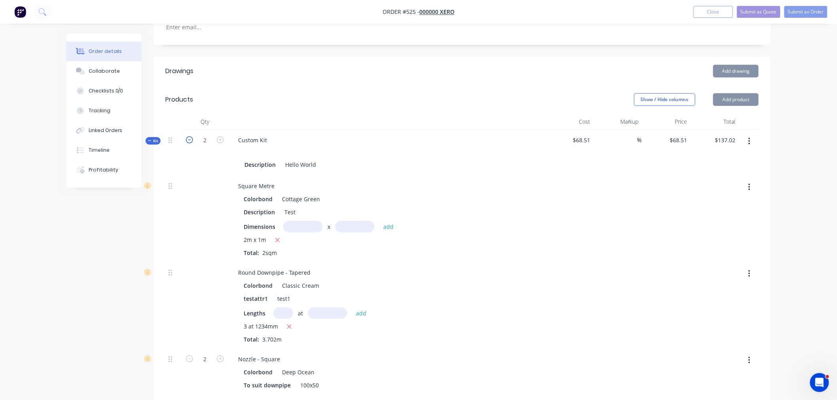
click at [186, 136] on icon "button" at bounding box center [189, 139] width 7 height 7
click at [746, 134] on button "button" at bounding box center [749, 141] width 19 height 14
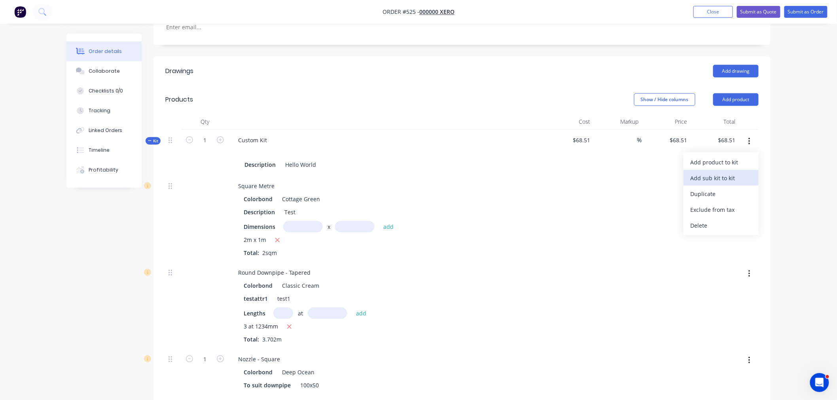
click at [715, 172] on div "Add sub kit to kit" at bounding box center [720, 177] width 61 height 11
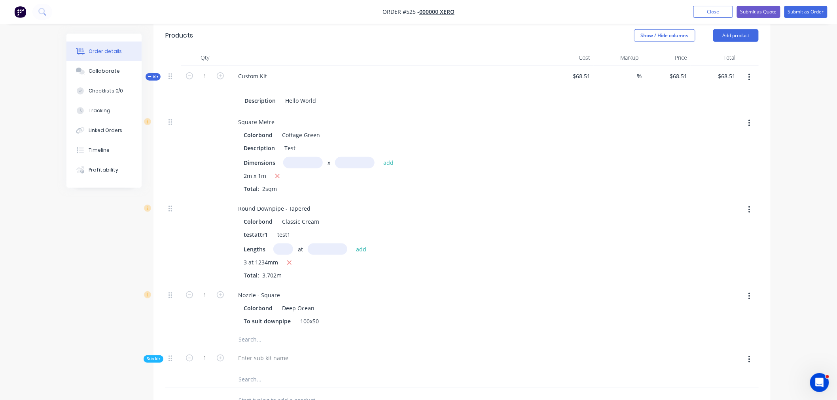
scroll to position [278, 0]
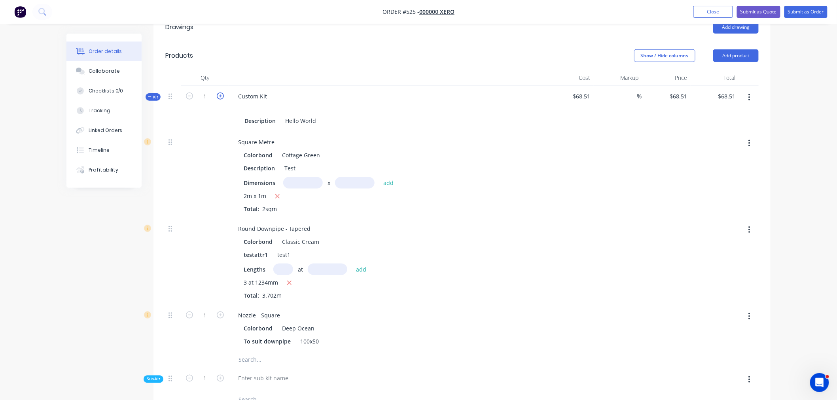
click at [222, 93] on icon "button" at bounding box center [220, 96] width 7 height 7
click at [191, 93] on icon "button" at bounding box center [189, 96] width 7 height 7
click at [219, 93] on icon "button" at bounding box center [220, 96] width 7 height 7
click at [189, 93] on icon "button" at bounding box center [189, 96] width 7 height 7
click at [223, 93] on icon "button" at bounding box center [220, 96] width 7 height 7
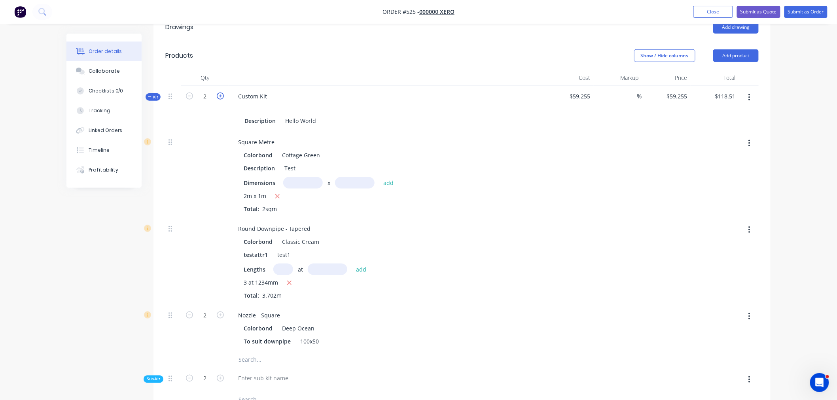
click at [223, 93] on icon "button" at bounding box center [220, 96] width 7 height 7
click at [191, 93] on icon "button" at bounding box center [189, 96] width 7 height 7
click at [217, 93] on icon "button" at bounding box center [220, 96] width 7 height 7
click at [190, 93] on icon "button" at bounding box center [189, 96] width 7 height 7
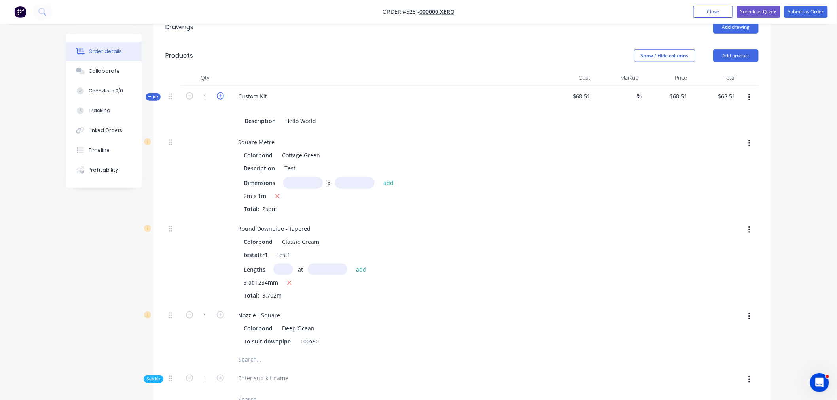
click at [220, 93] on icon "button" at bounding box center [220, 96] width 7 height 7
click at [192, 93] on icon "button" at bounding box center [189, 96] width 7 height 7
click at [751, 310] on button "button" at bounding box center [749, 317] width 19 height 14
click at [635, 230] on div at bounding box center [617, 261] width 49 height 87
click at [741, 136] on button "button" at bounding box center [749, 143] width 19 height 14
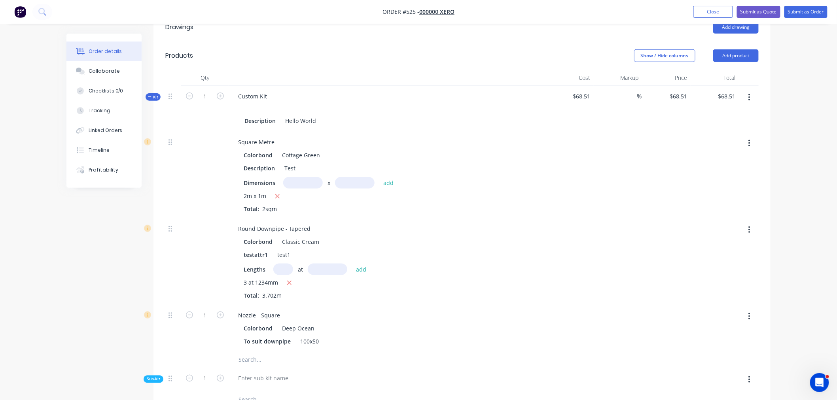
drag, startPoint x: 604, startPoint y: 78, endPoint x: 575, endPoint y: 76, distance: 29.0
click at [597, 86] on div "%" at bounding box center [617, 109] width 49 height 46
click at [574, 92] on span "$68.51" at bounding box center [569, 96] width 42 height 8
click at [579, 92] on span "$68.51" at bounding box center [569, 96] width 42 height 8
drag, startPoint x: 584, startPoint y: 77, endPoint x: 686, endPoint y: 88, distance: 101.7
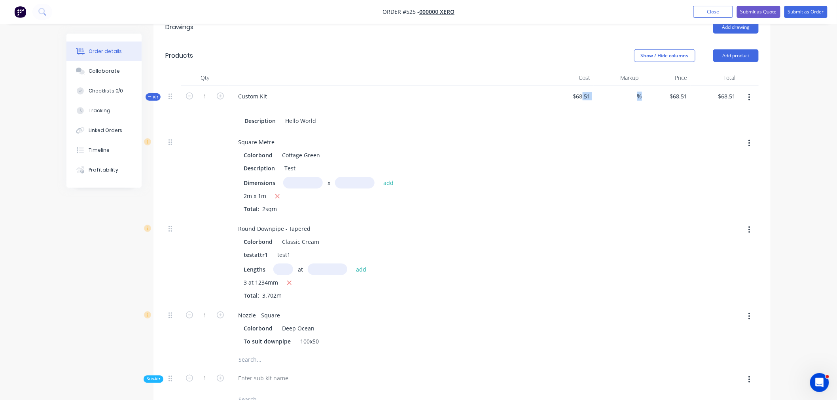
click at [654, 86] on div "Kit 1 Custom Kit Description Hello World $68.51 % $68.51 $68.51 $68.51 $68.51" at bounding box center [461, 109] width 593 height 46
click at [722, 132] on div at bounding box center [714, 175] width 49 height 87
click at [754, 136] on button "button" at bounding box center [749, 143] width 19 height 14
click at [560, 180] on div at bounding box center [569, 175] width 49 height 87
click at [647, 218] on div at bounding box center [666, 261] width 49 height 87
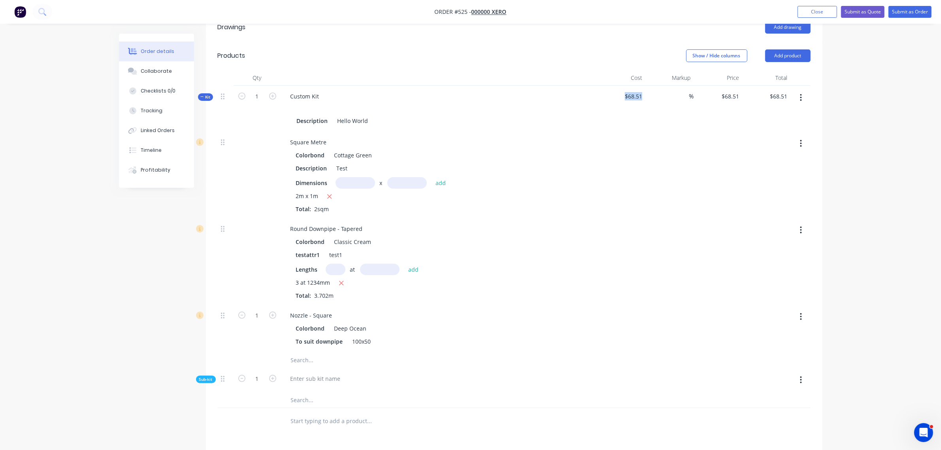
drag, startPoint x: 625, startPoint y: 78, endPoint x: 675, endPoint y: 89, distance: 51.4
click at [676, 86] on div "Kit 1 Custom Kit Description Hello World $68.51 % $68.51 $68.51 $68.51 $68.51" at bounding box center [514, 109] width 593 height 46
click at [673, 106] on div "%" at bounding box center [670, 109] width 49 height 46
drag, startPoint x: 631, startPoint y: 76, endPoint x: 661, endPoint y: 127, distance: 59.6
click at [660, 94] on div "Kit 1 Custom Kit Description Hello World $68.51 % $68.51 $68.51 $68.51 $68.51" at bounding box center [514, 109] width 593 height 46
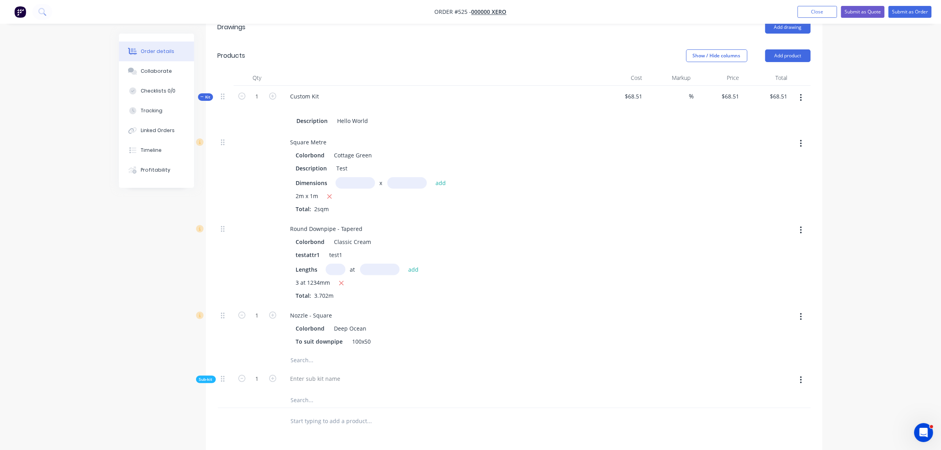
drag, startPoint x: 671, startPoint y: 161, endPoint x: 667, endPoint y: 166, distance: 6.5
click at [670, 162] on div at bounding box center [670, 175] width 49 height 87
click at [800, 376] on icon "button" at bounding box center [801, 380] width 2 height 9
click at [767, 400] on div "Delete" at bounding box center [773, 416] width 61 height 11
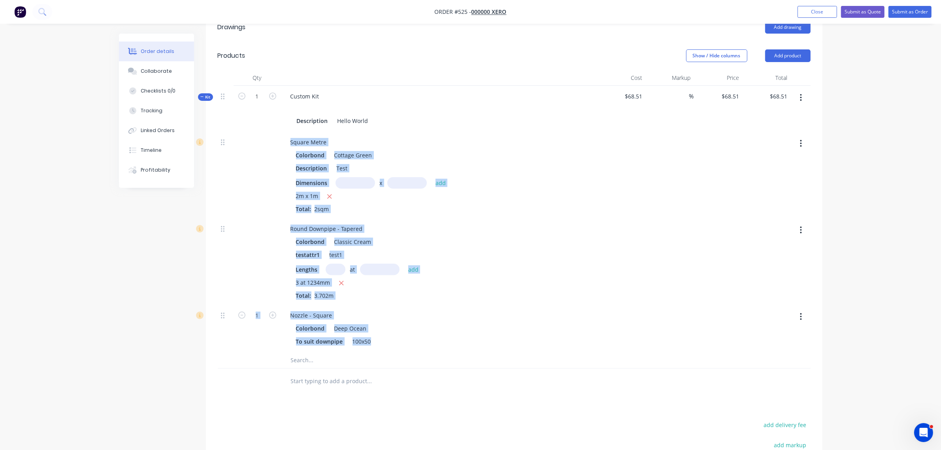
drag, startPoint x: 247, startPoint y: 117, endPoint x: 390, endPoint y: 331, distance: 257.8
click at [392, 333] on div "Square Metre Colorbond Cottage Green Description Test Dimensions x add 2m x 1m …" at bounding box center [514, 250] width 593 height 237
click at [390, 331] on div "Nozzle - Square Colorbond Deep Ocean To suit downpipe 100x50" at bounding box center [439, 328] width 316 height 47
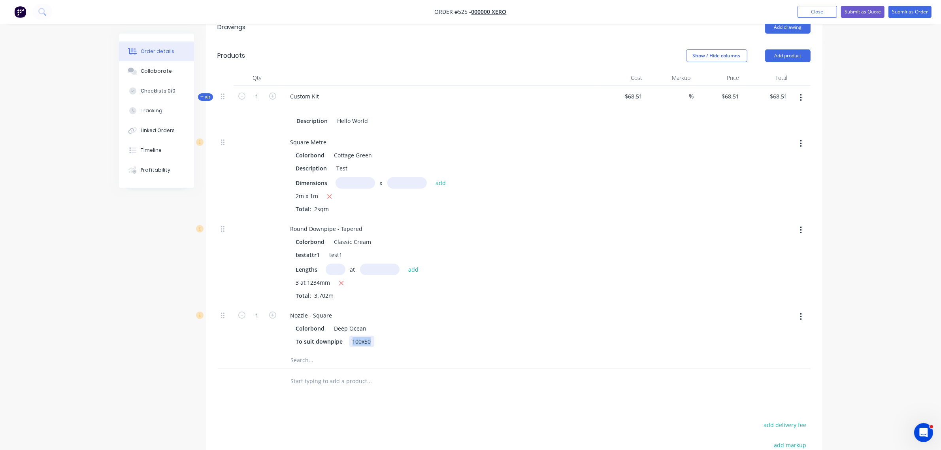
drag, startPoint x: 385, startPoint y: 326, endPoint x: 307, endPoint y: 303, distance: 80.8
click at [331, 305] on div "Nozzle - Square Colorbond Deep Ocean To suit downpipe 100x50" at bounding box center [439, 328] width 316 height 47
click at [564, 278] on div "3 at 1234mm" at bounding box center [439, 283] width 286 height 10
click at [635, 147] on div at bounding box center [621, 175] width 49 height 87
click at [269, 93] on icon "button" at bounding box center [272, 96] width 7 height 7
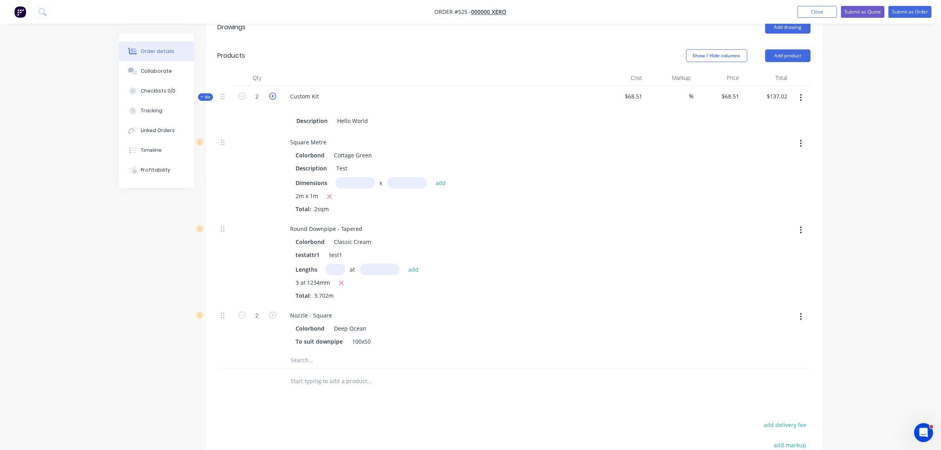
click at [273, 93] on icon "button" at bounding box center [272, 96] width 7 height 7
click at [238, 91] on button "button" at bounding box center [242, 95] width 10 height 8
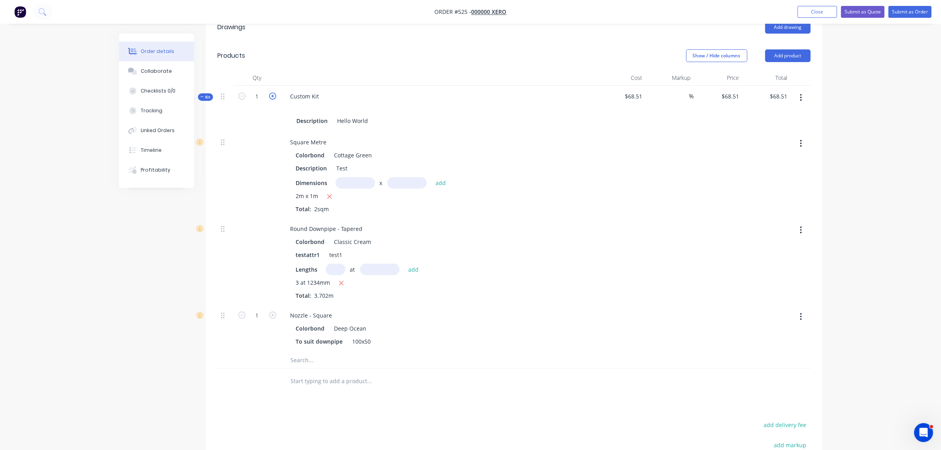
click at [274, 93] on icon "button" at bounding box center [272, 96] width 7 height 7
click at [243, 93] on icon "button" at bounding box center [241, 96] width 7 height 7
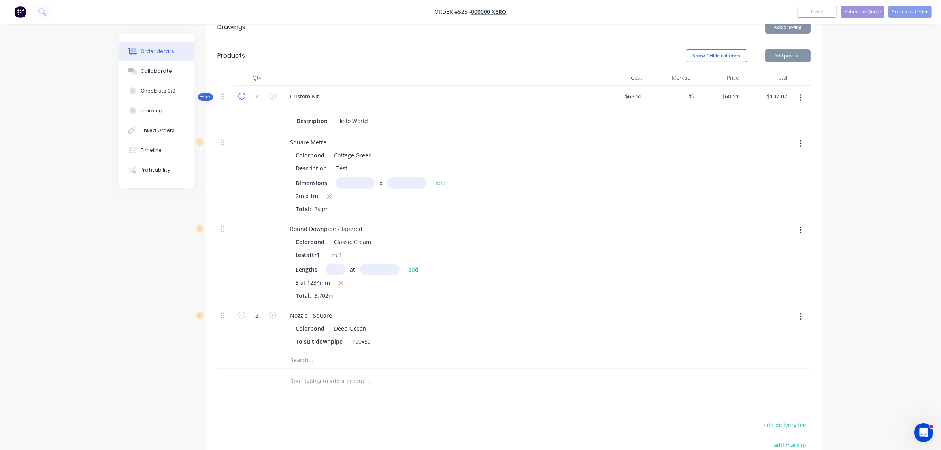
click at [243, 93] on icon "button" at bounding box center [241, 96] width 7 height 7
click at [272, 93] on icon "button" at bounding box center [272, 96] width 7 height 7
drag, startPoint x: 625, startPoint y: 74, endPoint x: 661, endPoint y: 72, distance: 36.0
click at [661, 86] on div "Kit 2 Custom Kit Description Hello World $68.51 % $68.51 $68.51 $137.02 $137.02" at bounding box center [514, 109] width 593 height 46
click at [642, 86] on div "$68.51" at bounding box center [621, 109] width 49 height 46
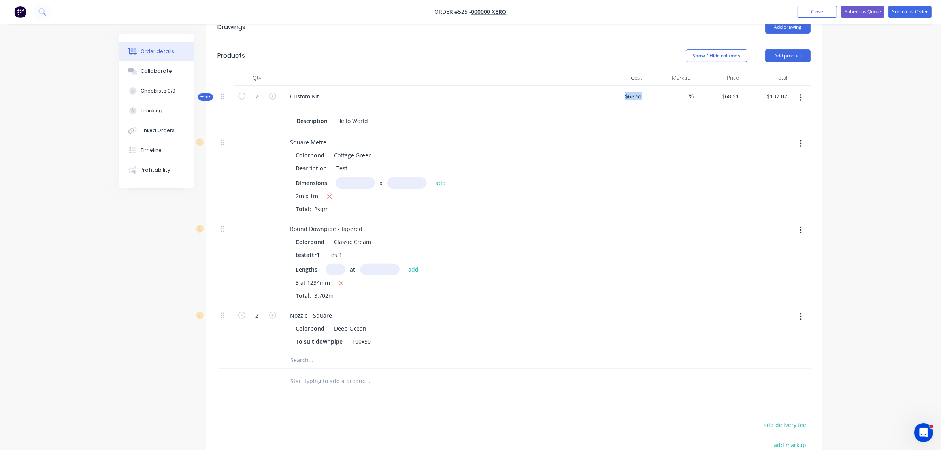
drag, startPoint x: 622, startPoint y: 75, endPoint x: 660, endPoint y: 78, distance: 38.9
click at [660, 86] on div "Kit 2 Custom Kit Description Hello World $68.51 % $68.51 $68.51 $137.02 $137.02" at bounding box center [514, 109] width 593 height 46
click at [244, 93] on icon "button" at bounding box center [241, 96] width 7 height 7
click at [275, 93] on icon "button" at bounding box center [272, 96] width 7 height 7
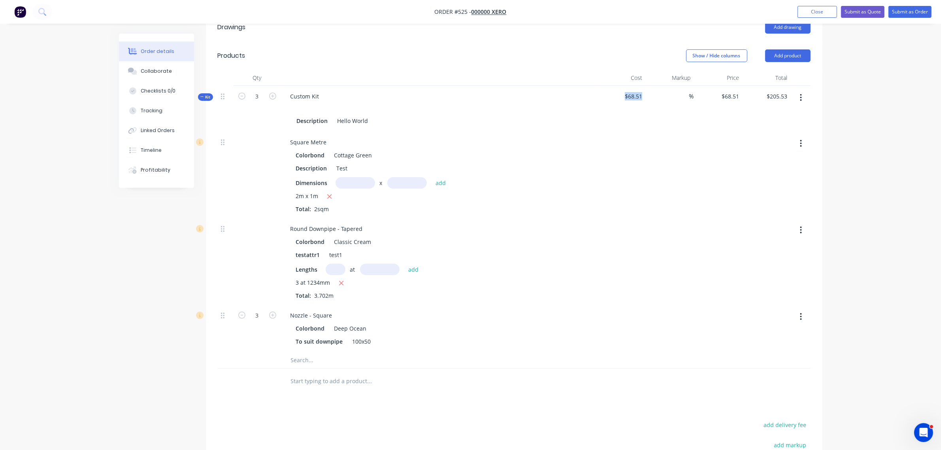
click at [246, 91] on button "button" at bounding box center [242, 95] width 10 height 8
click at [273, 93] on icon "button" at bounding box center [272, 96] width 7 height 7
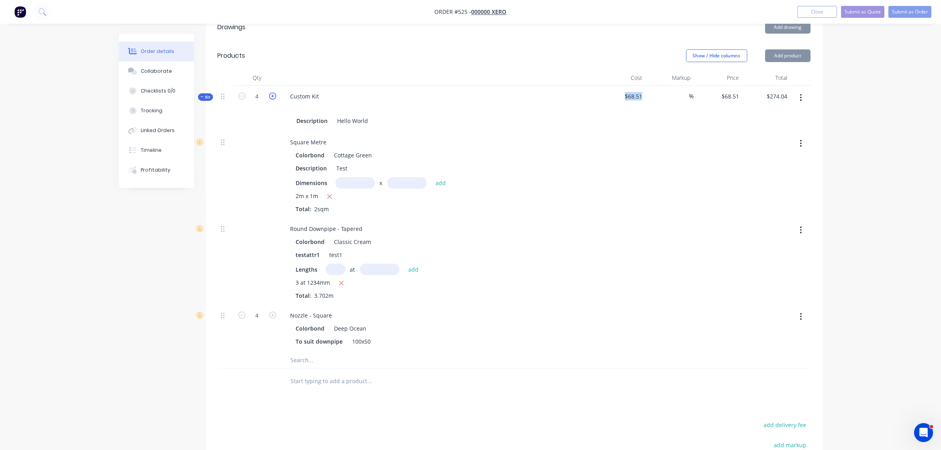
click at [273, 93] on icon "button" at bounding box center [272, 96] width 7 height 7
click at [241, 93] on icon "button" at bounding box center [241, 96] width 7 height 7
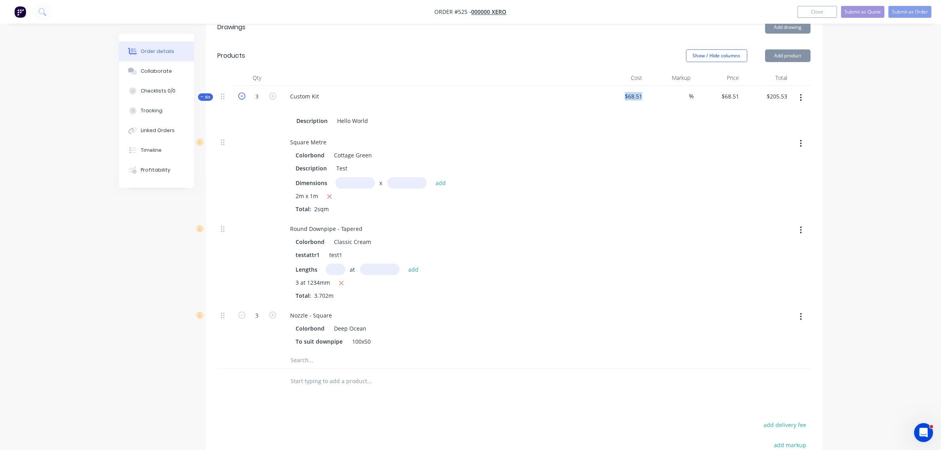
click at [241, 93] on icon "button" at bounding box center [241, 96] width 7 height 7
click at [242, 93] on icon "button" at bounding box center [241, 96] width 7 height 7
drag, startPoint x: 504, startPoint y: 99, endPoint x: 629, endPoint y: 96, distance: 124.2
click at [509, 115] on div "Description Hello World" at bounding box center [439, 120] width 291 height 11
click at [805, 91] on button "button" at bounding box center [801, 98] width 19 height 14
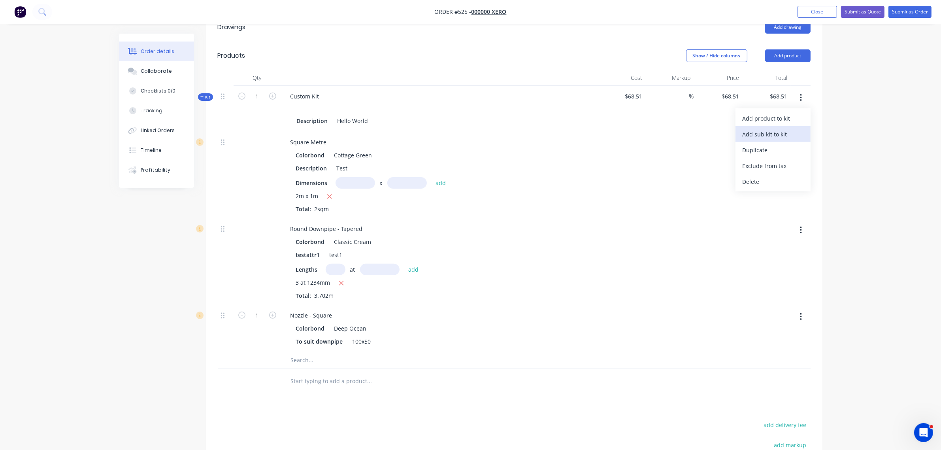
click at [762, 128] on div "Add sub kit to kit" at bounding box center [773, 133] width 61 height 11
click at [273, 93] on icon "button" at bounding box center [272, 96] width 7 height 7
drag, startPoint x: 623, startPoint y: 72, endPoint x: 651, endPoint y: 76, distance: 27.6
click at [651, 86] on div "Kit 2 Custom Kit Description Hello World $59.255 % $59.255 $59.255 $118.51 $118…" at bounding box center [514, 109] width 593 height 46
drag, startPoint x: 298, startPoint y: 358, endPoint x: 367, endPoint y: 360, distance: 69.2
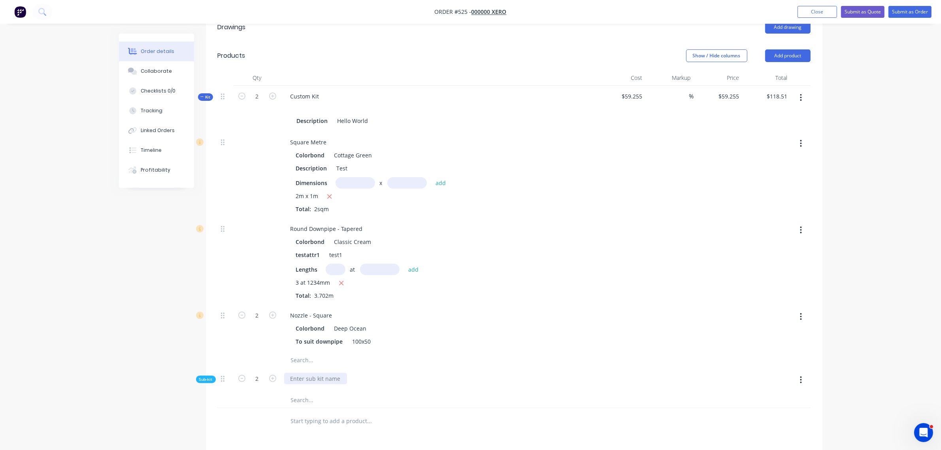
click at [398, 368] on div at bounding box center [439, 380] width 316 height 24
click at [245, 91] on button "button" at bounding box center [242, 95] width 10 height 8
click at [204, 376] on span "Sub-kit" at bounding box center [205, 379] width 13 height 6
click at [799, 373] on button "button" at bounding box center [801, 380] width 19 height 14
click at [764, 400] on div "Delete" at bounding box center [773, 416] width 61 height 11
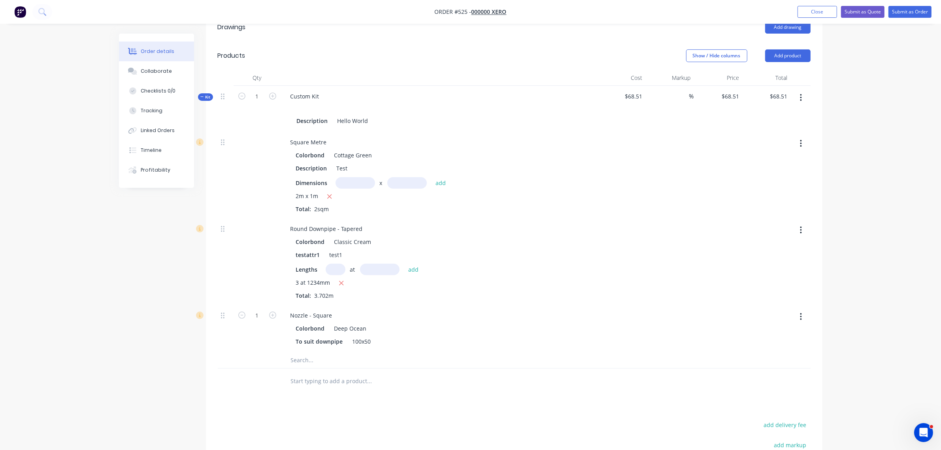
drag, startPoint x: 629, startPoint y: 80, endPoint x: 627, endPoint y: 72, distance: 7.6
click at [629, 92] on span "$68.51" at bounding box center [622, 96] width 42 height 8
click at [272, 93] on icon "button" at bounding box center [272, 96] width 7 height 7
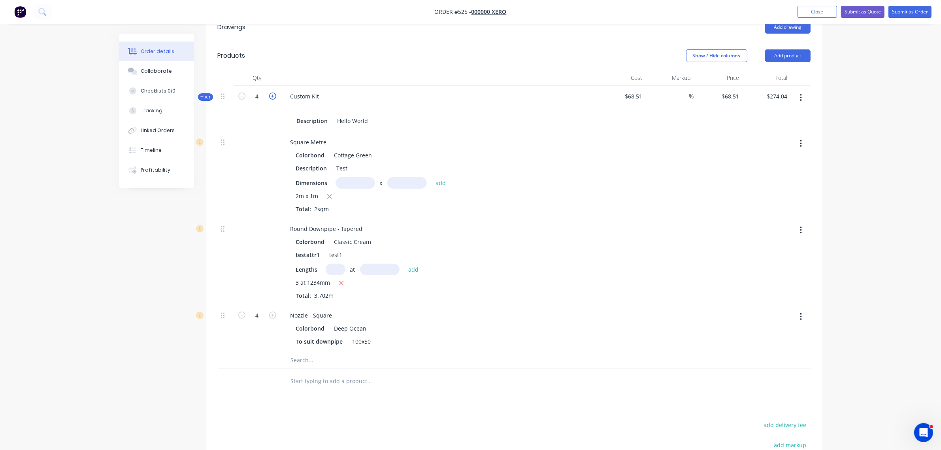
click at [272, 93] on icon "button" at bounding box center [272, 96] width 7 height 7
drag, startPoint x: 230, startPoint y: 77, endPoint x: 243, endPoint y: 78, distance: 12.7
click at [234, 86] on div "Kit 7 Custom Kit Description Hello World $68.51 % $68.51 $68.51 $479.57 $479.57" at bounding box center [514, 109] width 593 height 46
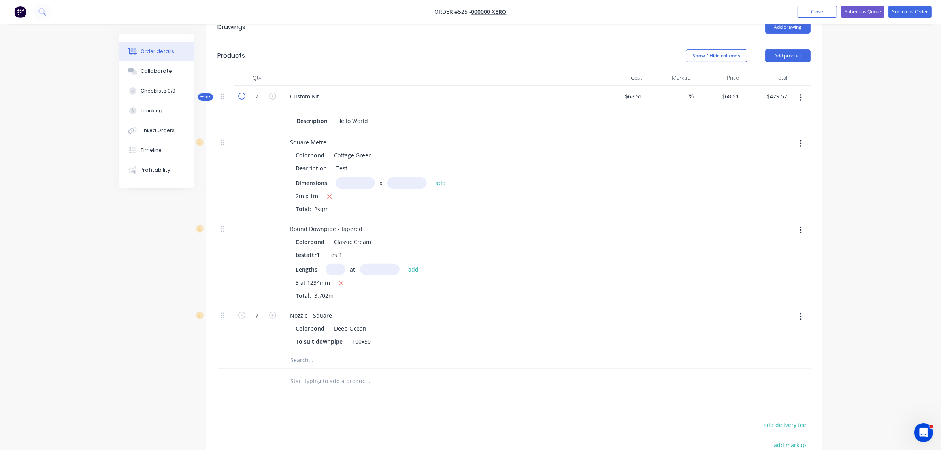
click at [243, 93] on icon "button" at bounding box center [241, 96] width 7 height 7
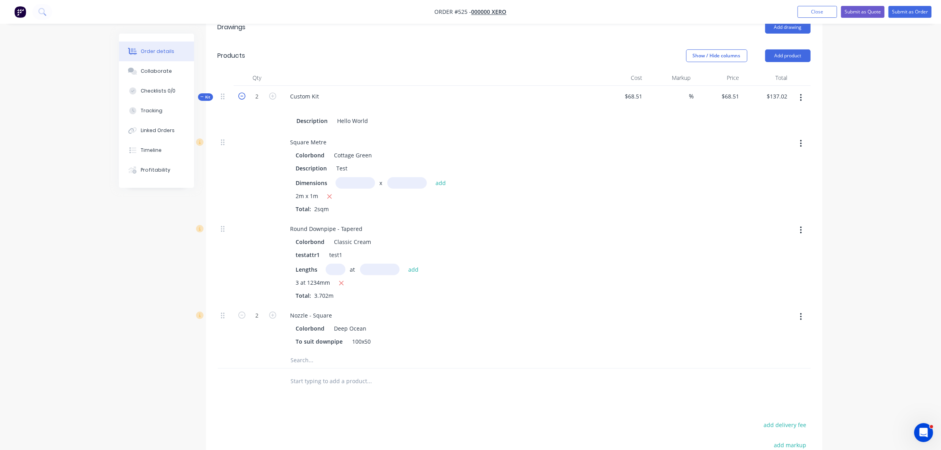
click at [243, 93] on icon "button" at bounding box center [241, 96] width 7 height 7
click at [805, 91] on button "button" at bounding box center [801, 98] width 19 height 14
click at [769, 128] on div "Add sub kit to kit" at bounding box center [773, 133] width 61 height 11
click at [274, 93] on icon "button" at bounding box center [272, 96] width 7 height 7
drag, startPoint x: 624, startPoint y: 75, endPoint x: 647, endPoint y: 72, distance: 23.5
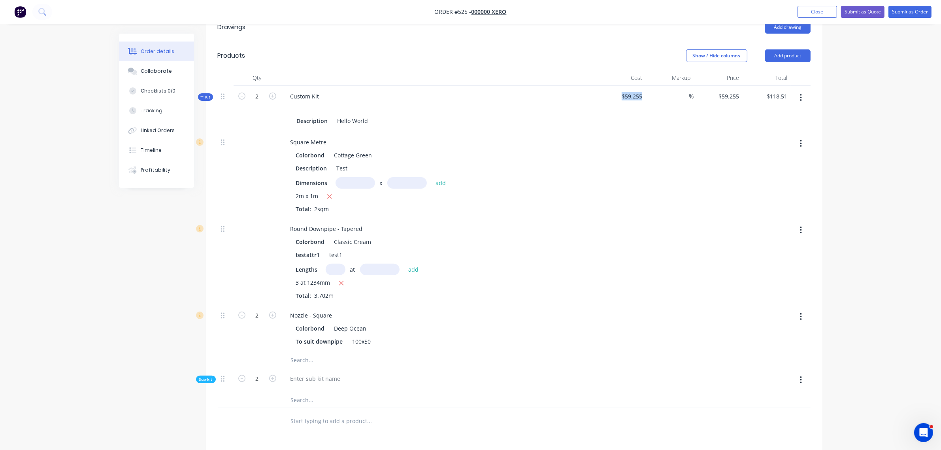
click at [647, 86] on div "Kit 2 Custom Kit Description Hello World $59.255 % $59.255 $59.255 $118.51 $118…" at bounding box center [514, 109] width 593 height 46
click at [240, 375] on icon "button" at bounding box center [241, 378] width 7 height 7
click at [240, 93] on icon "button" at bounding box center [241, 96] width 7 height 7
drag, startPoint x: 742, startPoint y: 51, endPoint x: 706, endPoint y: 57, distance: 36.9
click at [729, 70] on div "Qty Cost Markup Price Total" at bounding box center [514, 78] width 593 height 16
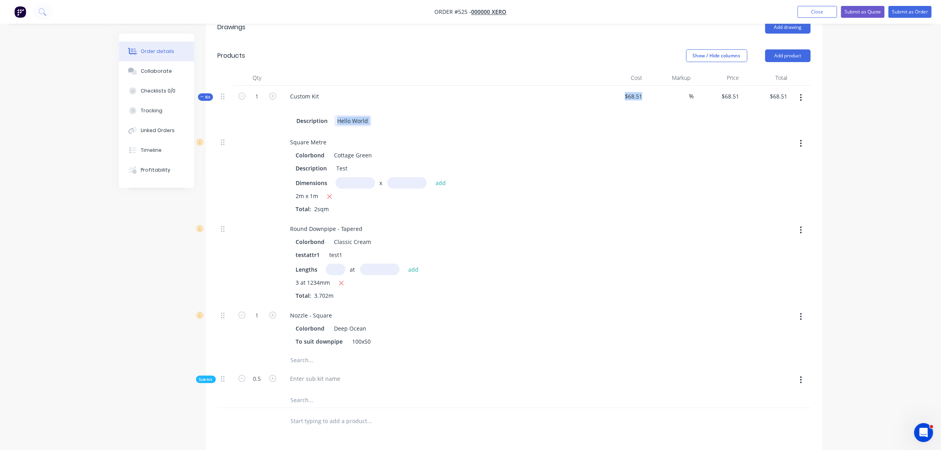
drag, startPoint x: 643, startPoint y: 79, endPoint x: 474, endPoint y: 62, distance: 170.1
click at [474, 70] on div "Qty Cost Markup Price Total Kit 1 Custom Kit Description Hello World $68.51 % $…" at bounding box center [514, 239] width 593 height 338
click at [260, 373] on input "0.5" at bounding box center [257, 379] width 21 height 12
click at [504, 249] on div "testattr1 test1" at bounding box center [437, 254] width 289 height 11
click at [273, 93] on icon "button" at bounding box center [272, 96] width 7 height 7
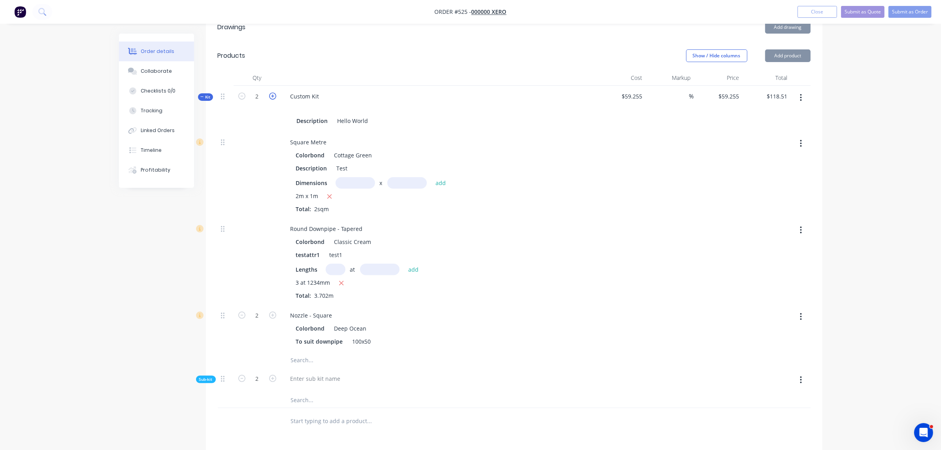
click at [273, 93] on icon "button" at bounding box center [272, 96] width 7 height 7
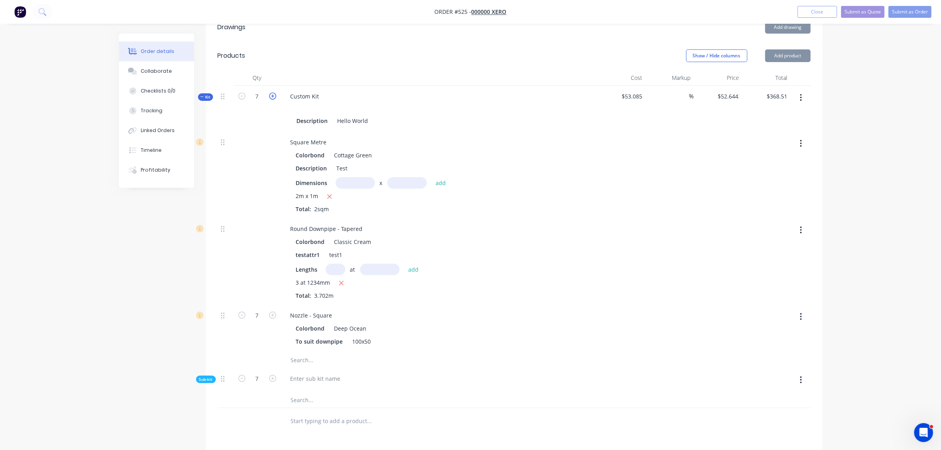
click at [273, 93] on icon "button" at bounding box center [272, 96] width 7 height 7
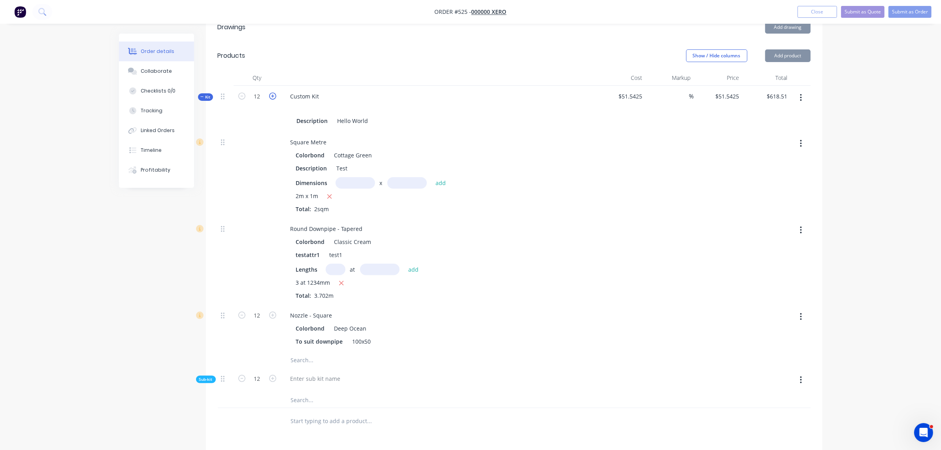
click at [273, 93] on icon "button" at bounding box center [272, 96] width 7 height 7
drag, startPoint x: 604, startPoint y: 74, endPoint x: 665, endPoint y: 74, distance: 60.9
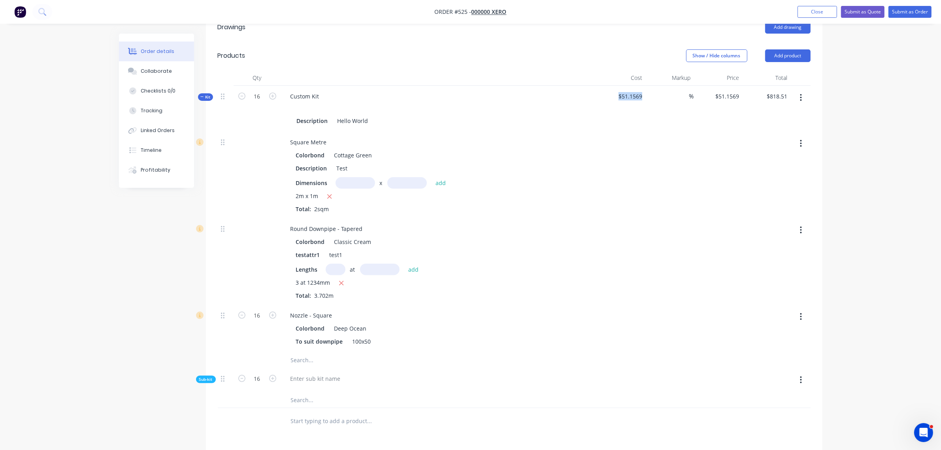
click at [665, 86] on div "Kit 16 Custom Kit Description Hello World $51.1569 % $51.1569 $51.1569 $818.51 …" at bounding box center [514, 109] width 593 height 46
click at [548, 115] on div "Description Hello World" at bounding box center [439, 120] width 291 height 11
click at [243, 91] on button "button" at bounding box center [242, 95] width 10 height 8
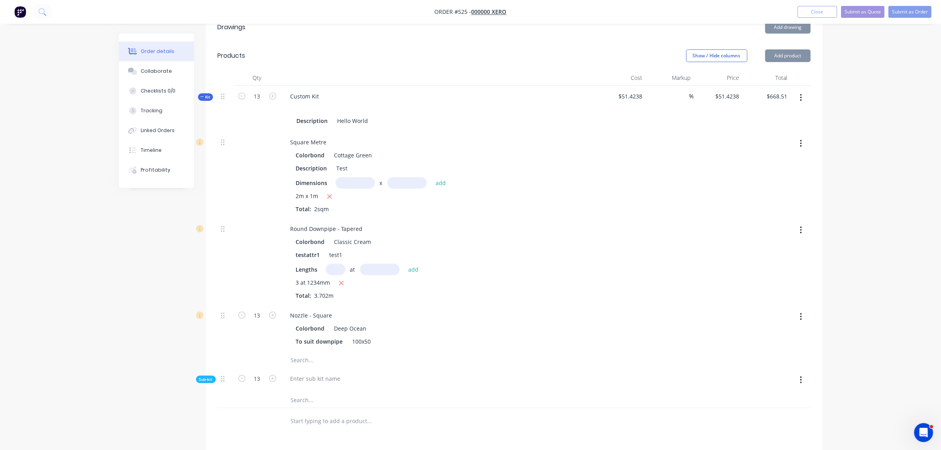
click at [243, 91] on button "button" at bounding box center [242, 95] width 10 height 8
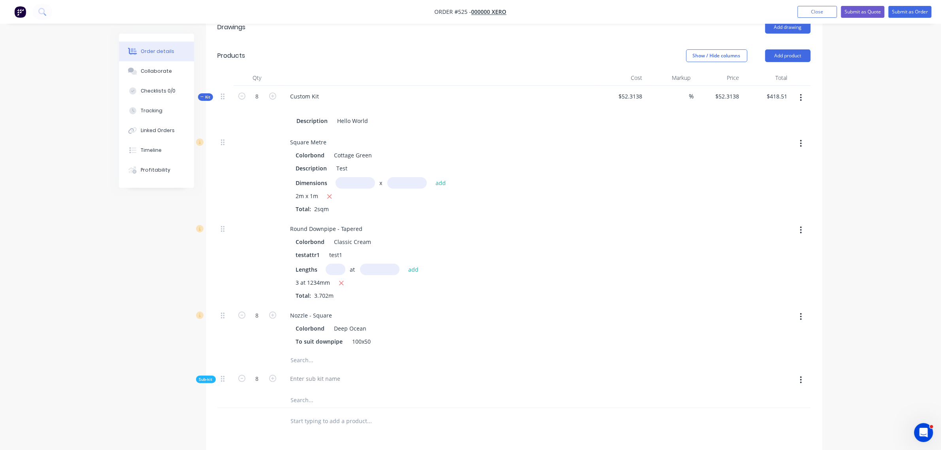
click at [243, 91] on button "button" at bounding box center [242, 95] width 10 height 8
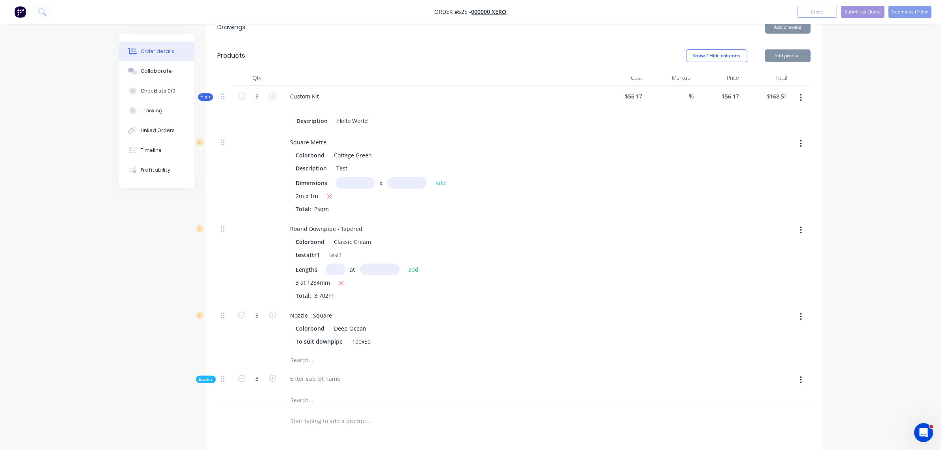
click at [243, 91] on button "button" at bounding box center [242, 95] width 10 height 8
drag, startPoint x: 627, startPoint y: 76, endPoint x: 687, endPoint y: 77, distance: 59.3
click at [687, 86] on div "Kit 1 Custom Kit Description Hello World $68.51 % $68.51 $68.51 $68.51 $68.51" at bounding box center [514, 109] width 593 height 46
click at [696, 174] on div at bounding box center [718, 175] width 49 height 87
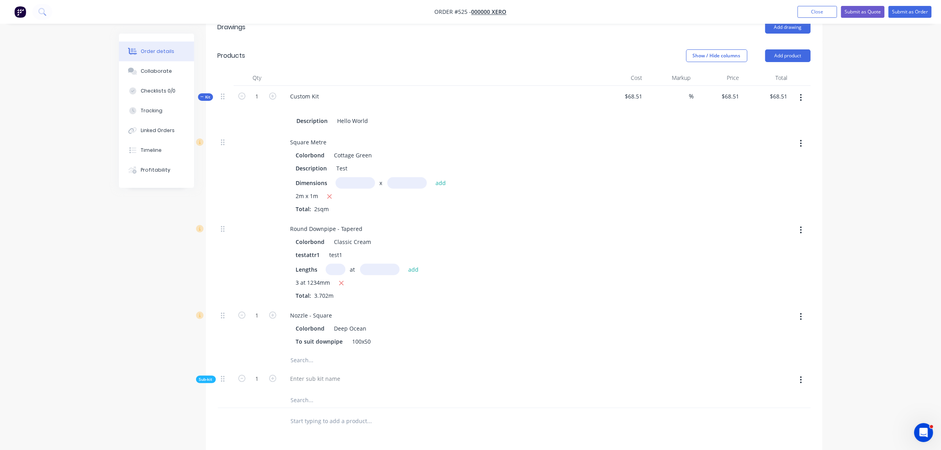
click at [202, 353] on div "Created by [PERSON_NAME] Created [DATE] Required [DATE] Assigned to Add team me…" at bounding box center [471, 196] width 704 height 880
click at [207, 376] on span "Sub-kit" at bounding box center [205, 379] width 13 height 6
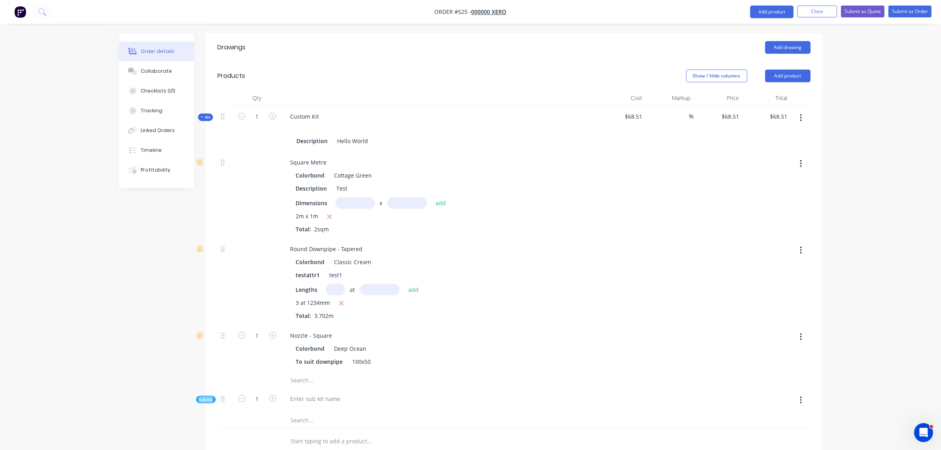
scroll to position [345, 0]
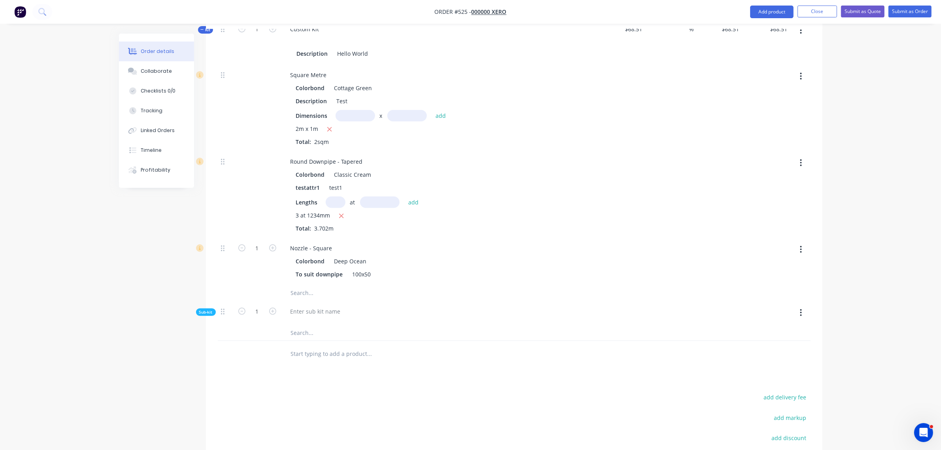
click at [218, 285] on div at bounding box center [226, 293] width 16 height 16
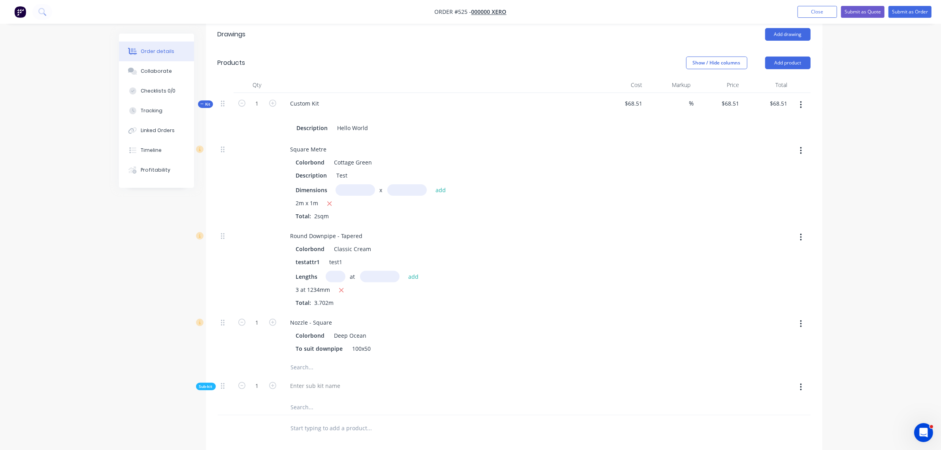
scroll to position [246, 0]
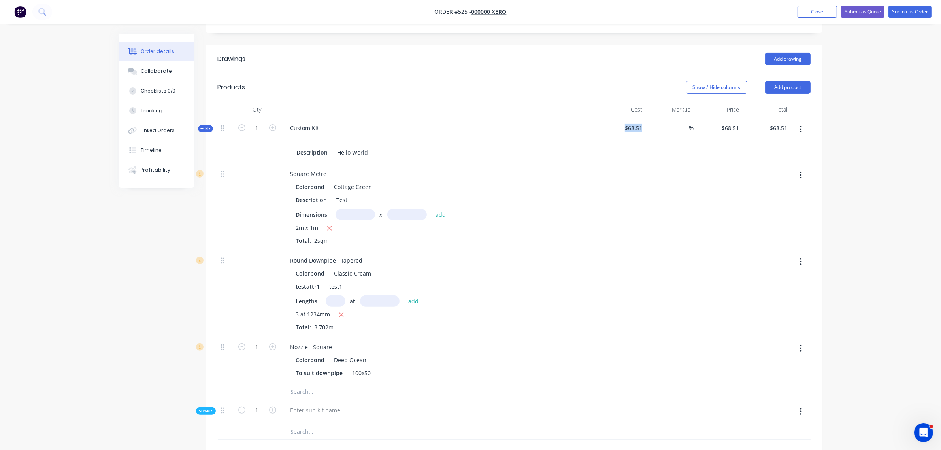
drag, startPoint x: 627, startPoint y: 107, endPoint x: 650, endPoint y: 113, distance: 24.5
click at [650, 117] on div "Kit 1 Custom Kit Description Hello World $68.51 % $68.51 $68.51 $68.51 $68.51" at bounding box center [514, 140] width 593 height 46
